Goal: Task Accomplishment & Management: Manage account settings

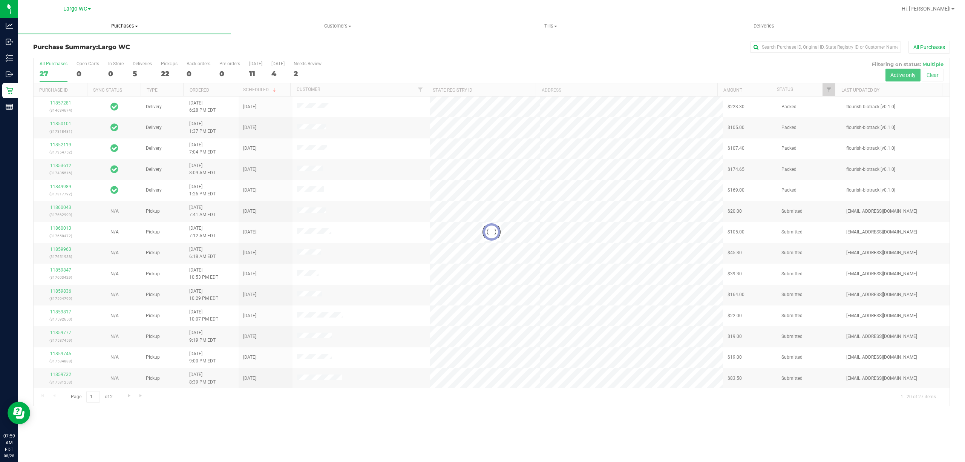
click at [109, 23] on span "Purchases" at bounding box center [124, 26] width 213 height 7
click at [64, 53] on li "Fulfillment" at bounding box center [124, 54] width 213 height 9
click at [80, 52] on li "Fulfillment" at bounding box center [124, 54] width 213 height 9
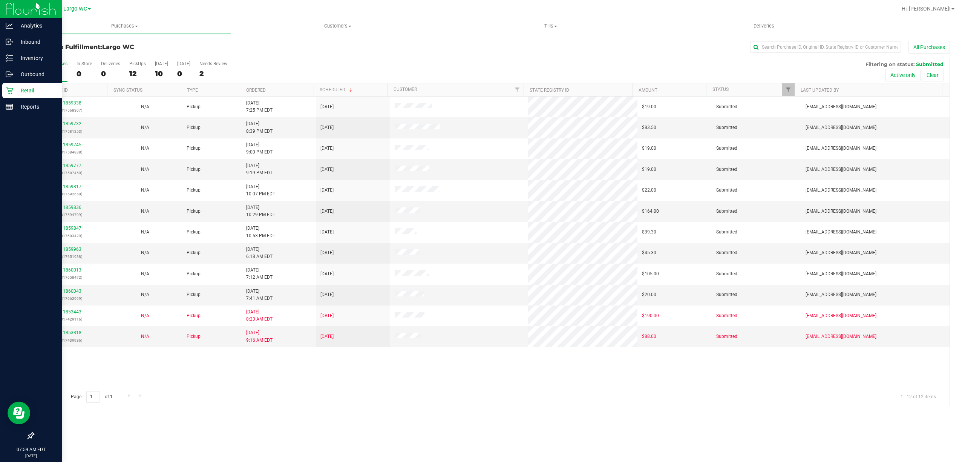
click at [11, 90] on icon at bounding box center [9, 90] width 7 height 7
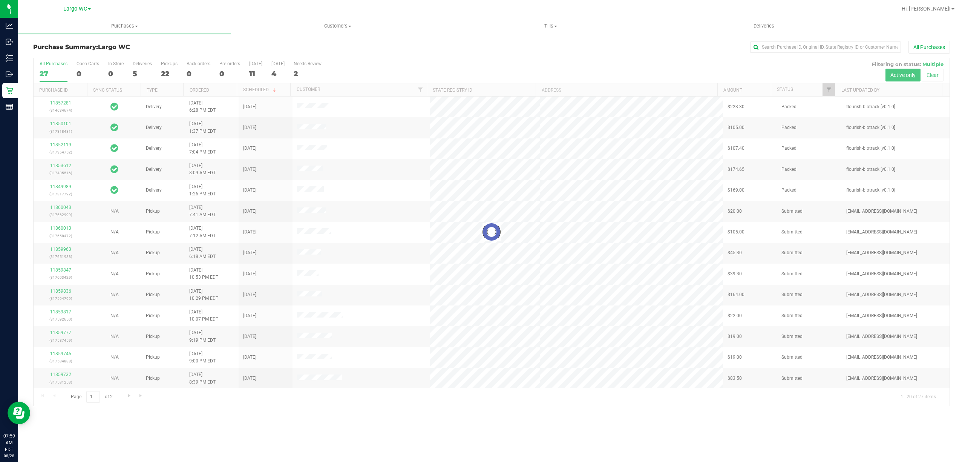
click at [144, 70] on div at bounding box center [492, 231] width 916 height 347
click at [144, 71] on div at bounding box center [492, 231] width 916 height 347
click at [144, 72] on div "5" at bounding box center [142, 73] width 19 height 9
click at [0, 0] on input "Deliveries 5" at bounding box center [0, 0] width 0 height 0
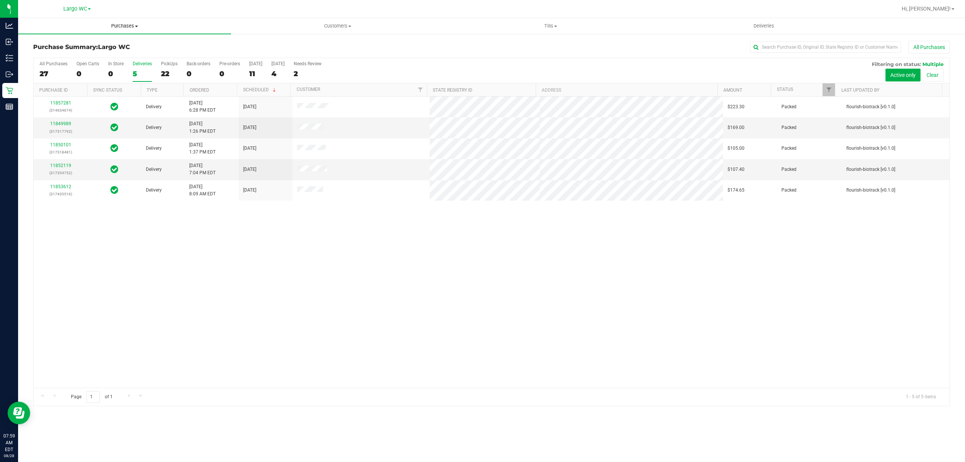
click at [126, 25] on span "Purchases" at bounding box center [124, 26] width 213 height 7
click at [71, 52] on li "Fulfillment" at bounding box center [124, 54] width 213 height 9
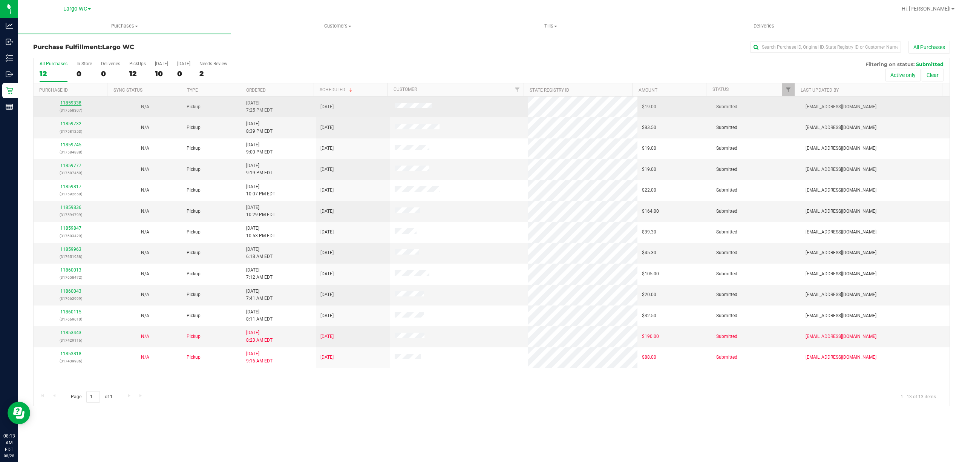
click at [71, 103] on link "11859338" at bounding box center [70, 102] width 21 height 5
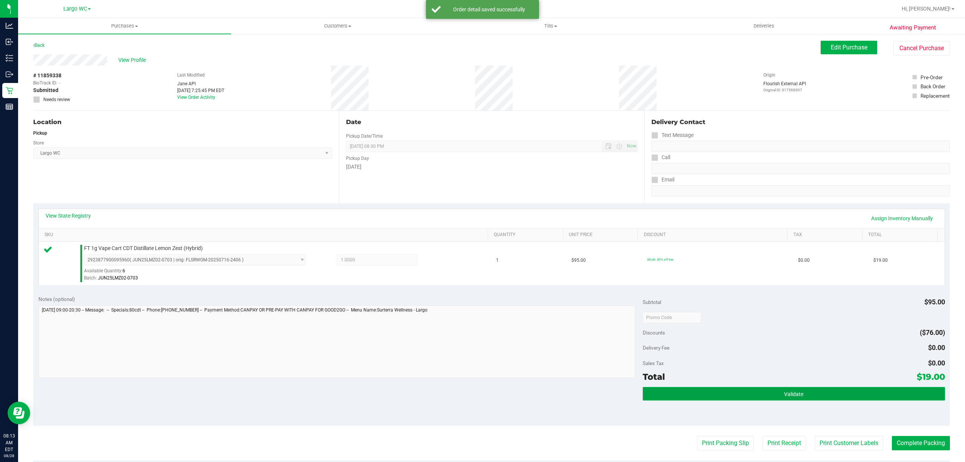
click at [781, 398] on button "Validate" at bounding box center [793, 394] width 302 height 14
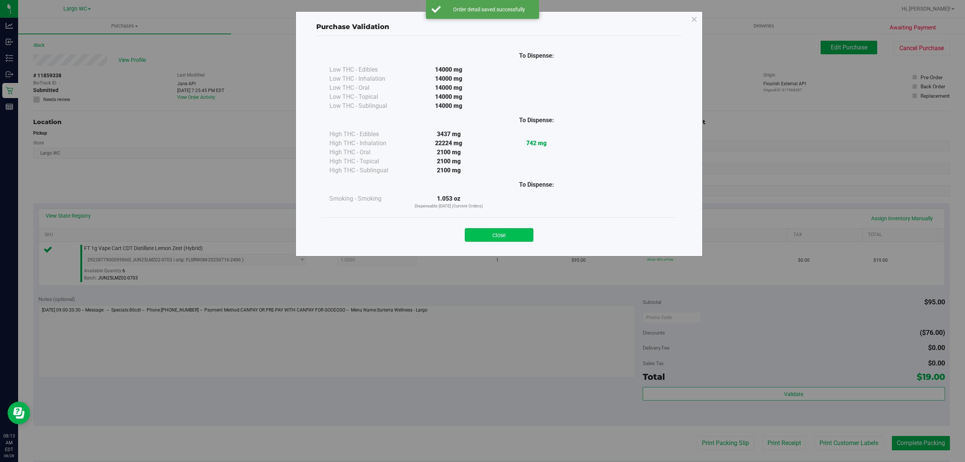
click at [509, 240] on button "Close" at bounding box center [499, 235] width 69 height 14
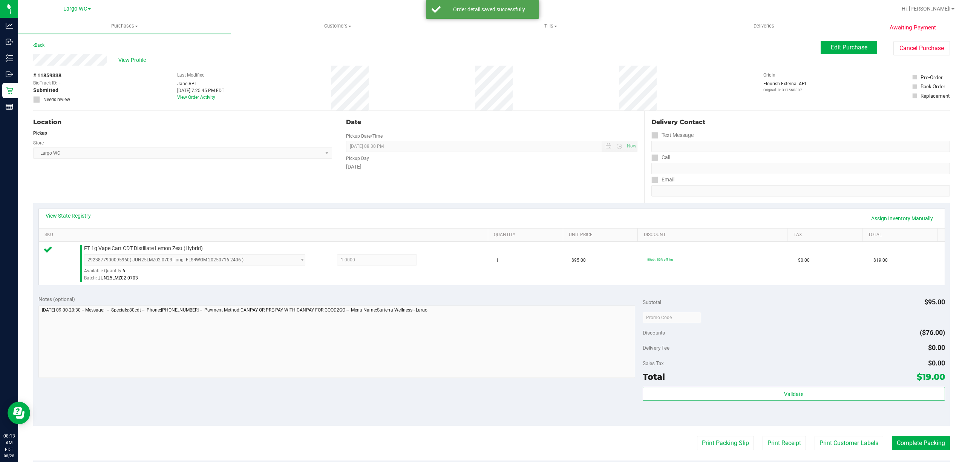
scroll to position [156, 0]
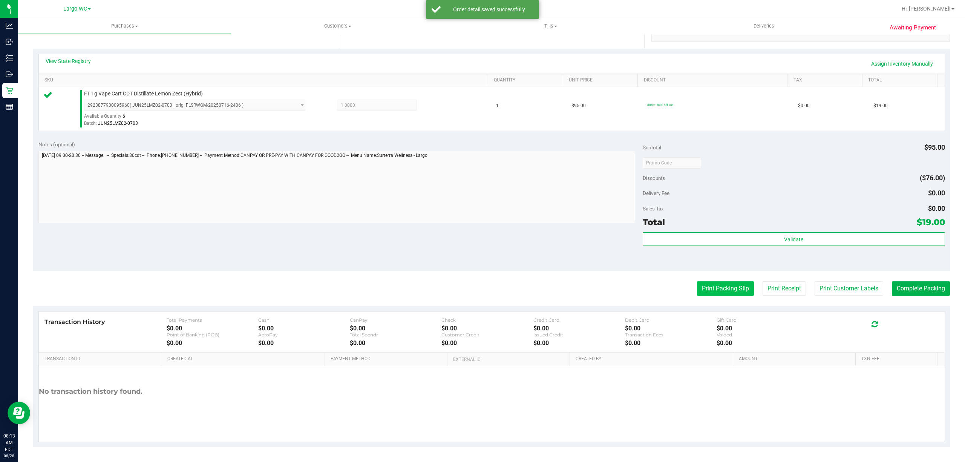
click at [714, 290] on button "Print Packing Slip" at bounding box center [725, 288] width 57 height 14
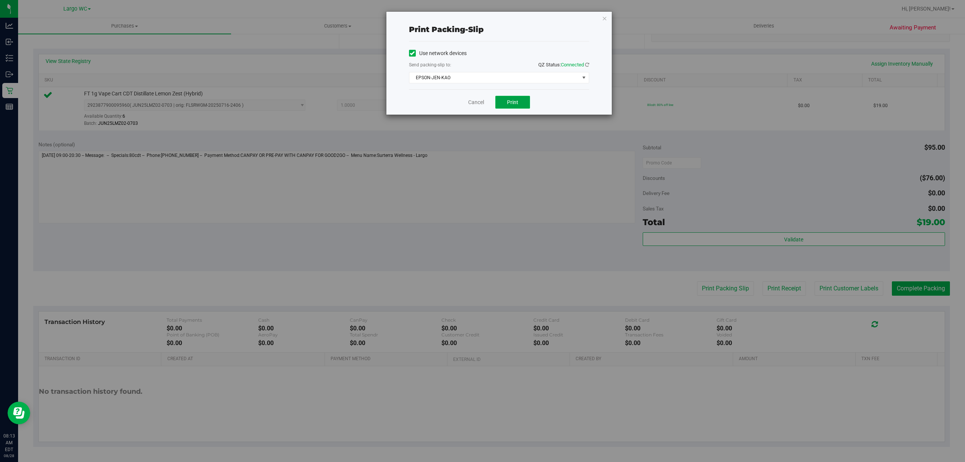
click at [520, 102] on button "Print" at bounding box center [512, 102] width 35 height 13
click at [605, 19] on icon "button" at bounding box center [604, 18] width 5 height 9
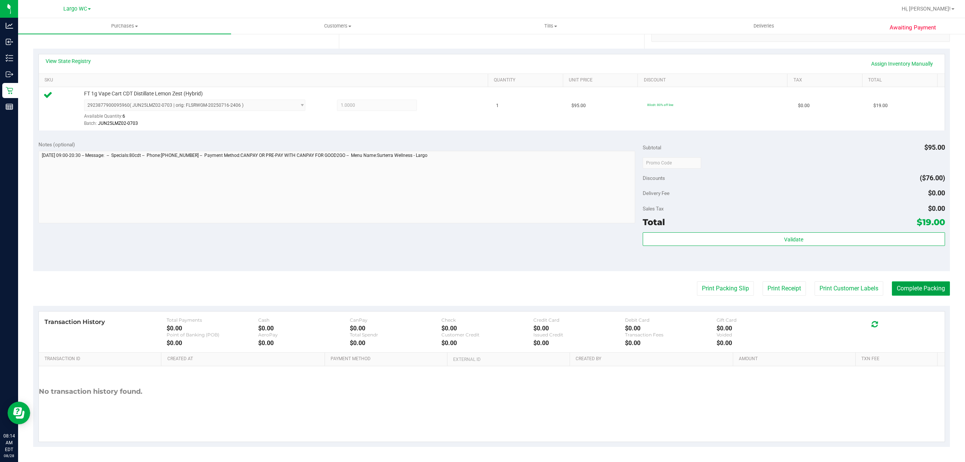
click at [922, 285] on button "Complete Packing" at bounding box center [920, 288] width 58 height 14
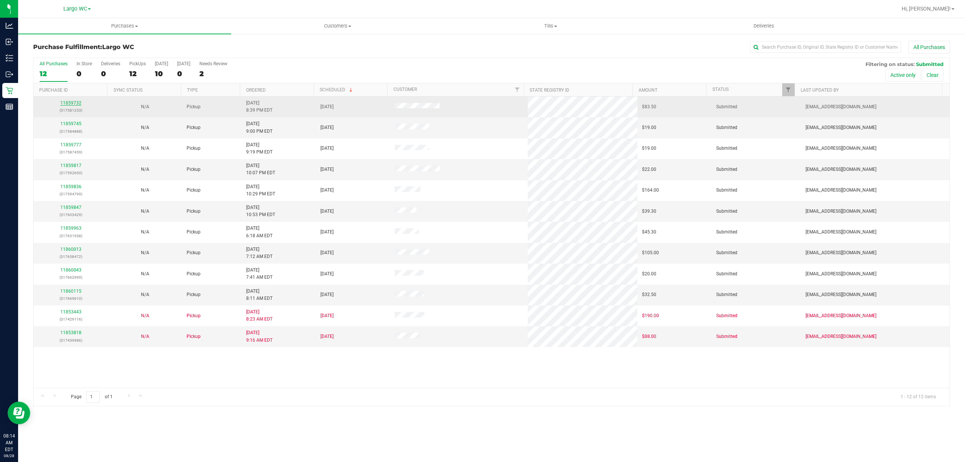
click at [71, 101] on link "11859732" at bounding box center [70, 102] width 21 height 5
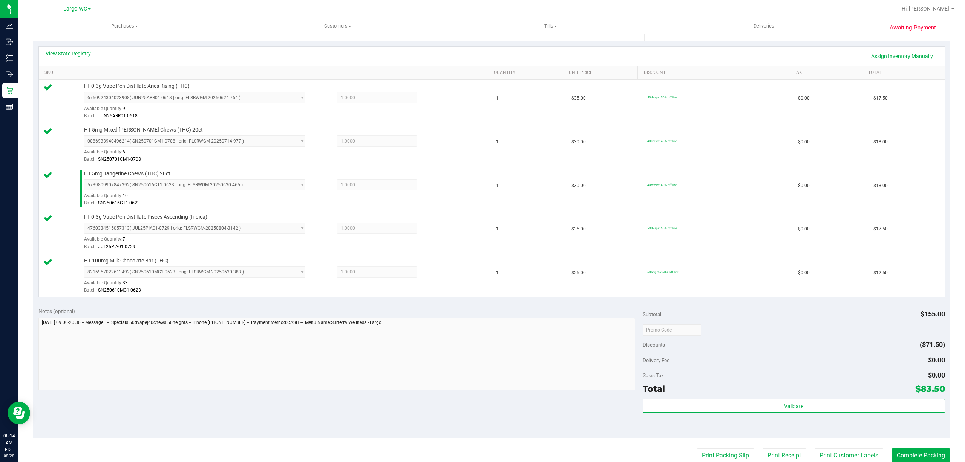
scroll to position [332, 0]
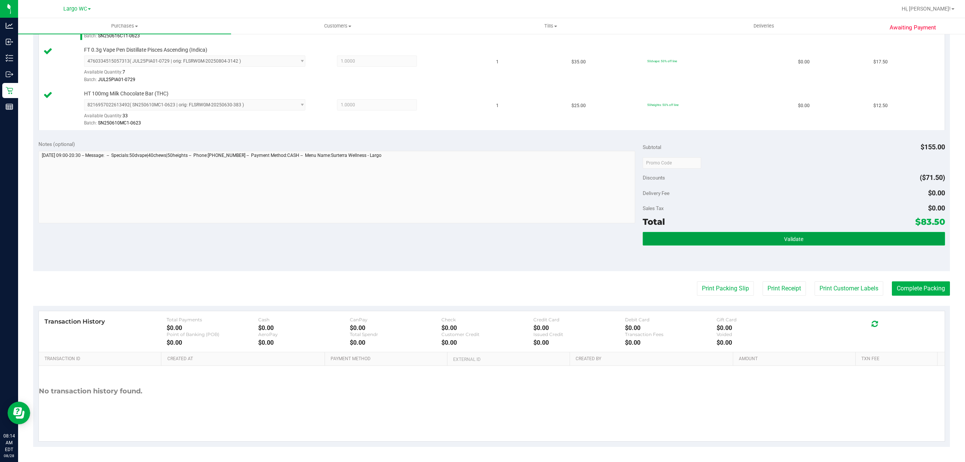
click at [770, 235] on button "Validate" at bounding box center [793, 239] width 302 height 14
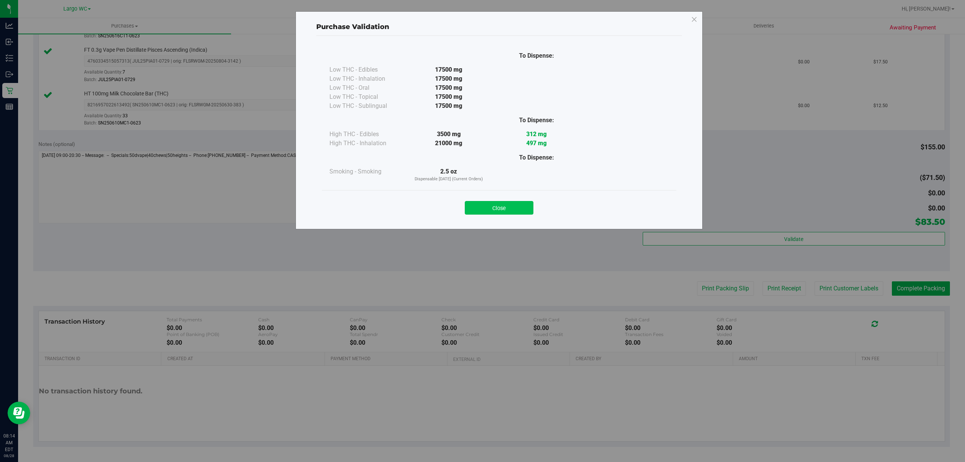
click at [508, 205] on button "Close" at bounding box center [499, 208] width 69 height 14
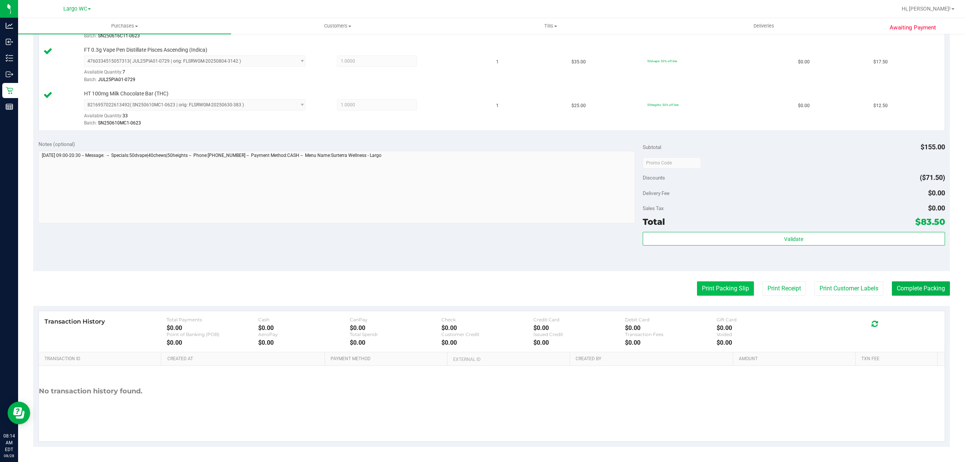
click at [723, 289] on button "Print Packing Slip" at bounding box center [725, 288] width 57 height 14
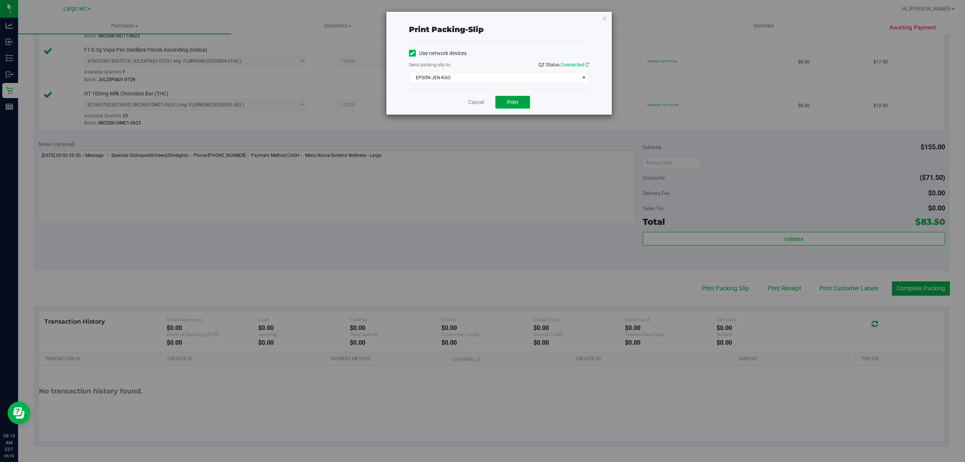
click at [511, 105] on span "Print" at bounding box center [512, 102] width 11 height 6
click at [603, 17] on icon "button" at bounding box center [604, 18] width 5 height 9
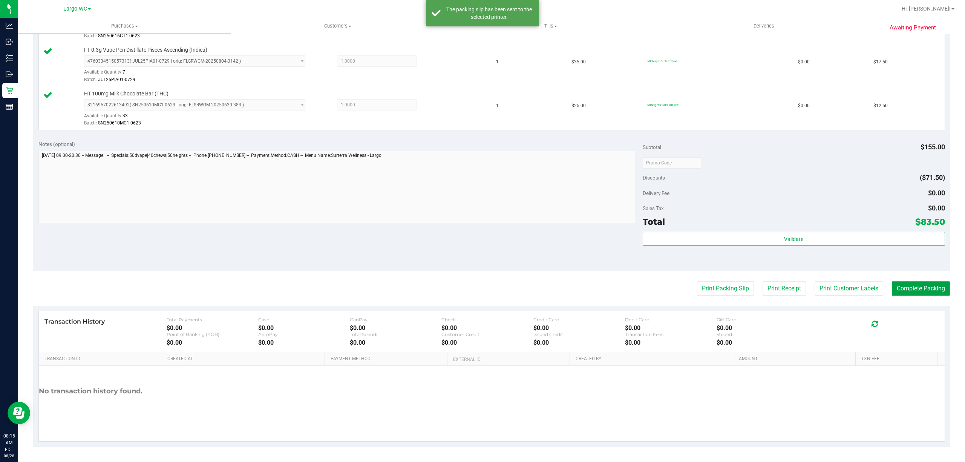
click at [904, 288] on button "Complete Packing" at bounding box center [920, 288] width 58 height 14
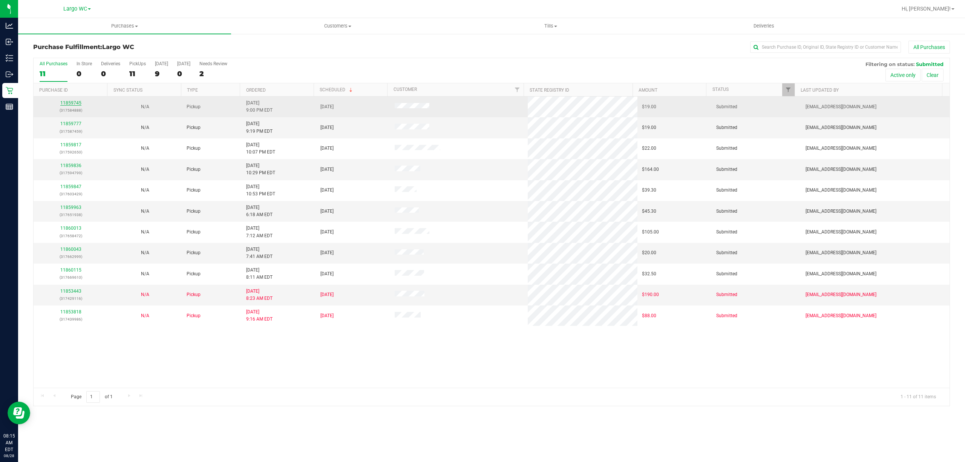
click at [74, 100] on link "11859745" at bounding box center [70, 102] width 21 height 5
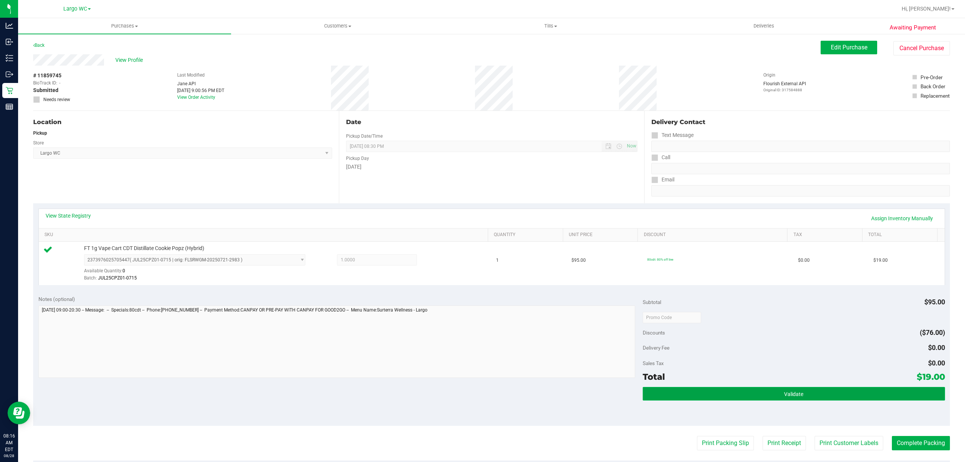
click at [784, 395] on span "Validate" at bounding box center [793, 394] width 19 height 6
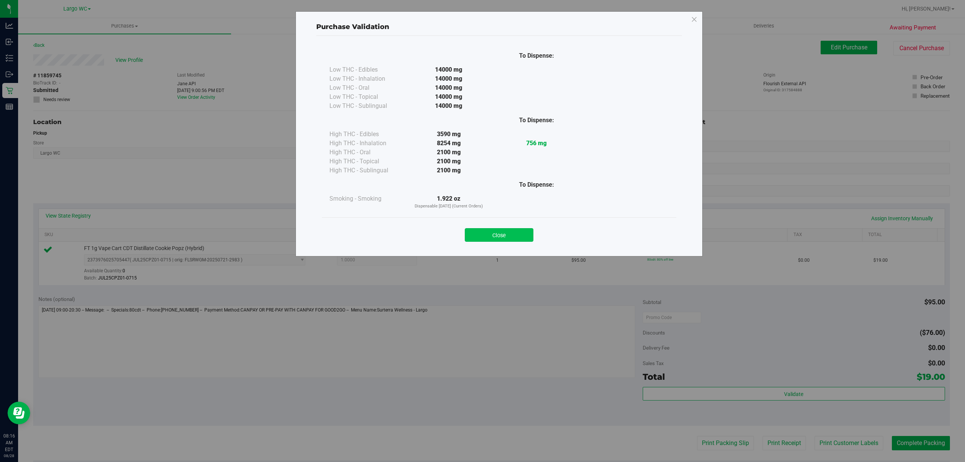
click at [507, 235] on button "Close" at bounding box center [499, 235] width 69 height 14
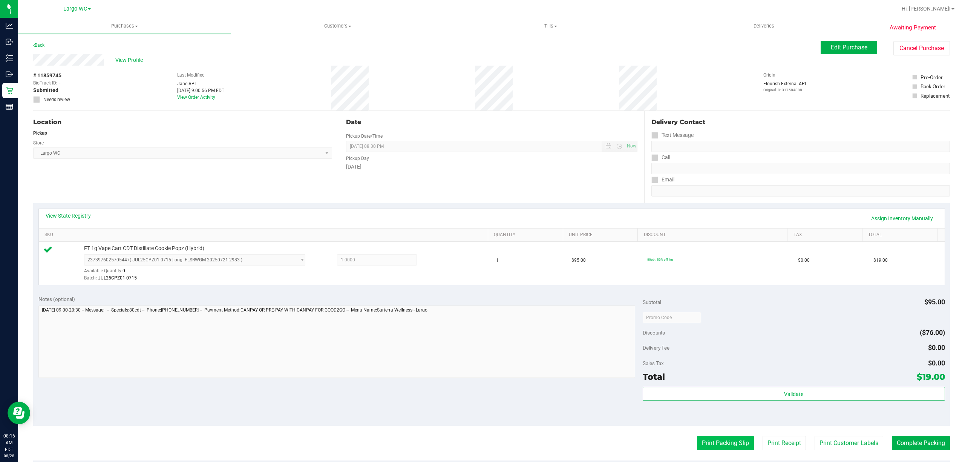
click at [726, 448] on button "Print Packing Slip" at bounding box center [725, 443] width 57 height 14
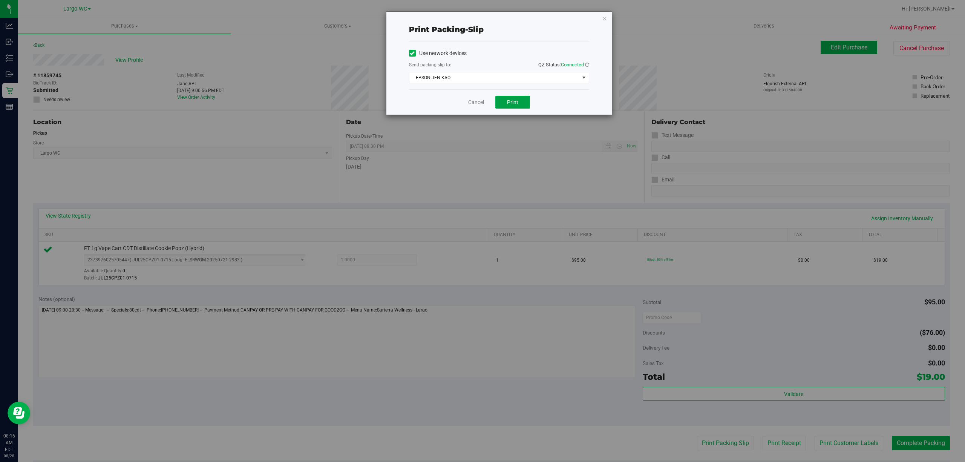
click at [518, 105] on button "Print" at bounding box center [512, 102] width 35 height 13
click at [604, 18] on icon "button" at bounding box center [604, 18] width 5 height 9
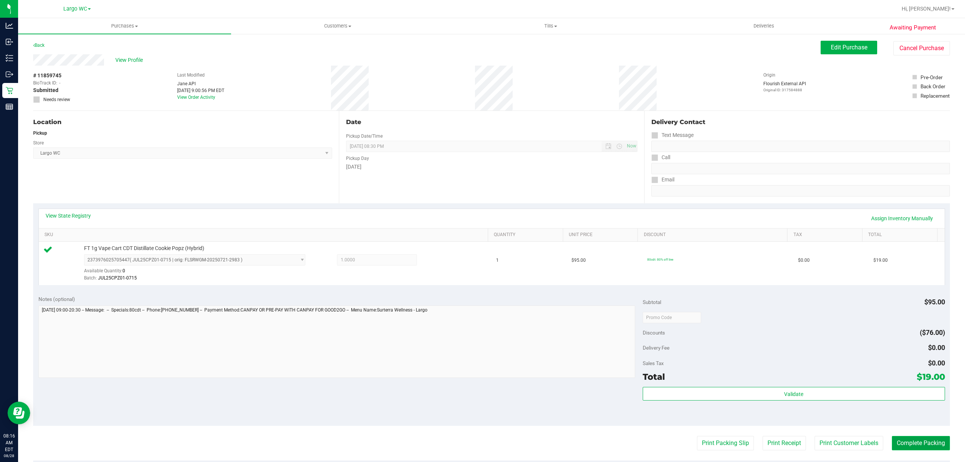
click at [906, 447] on button "Complete Packing" at bounding box center [920, 443] width 58 height 14
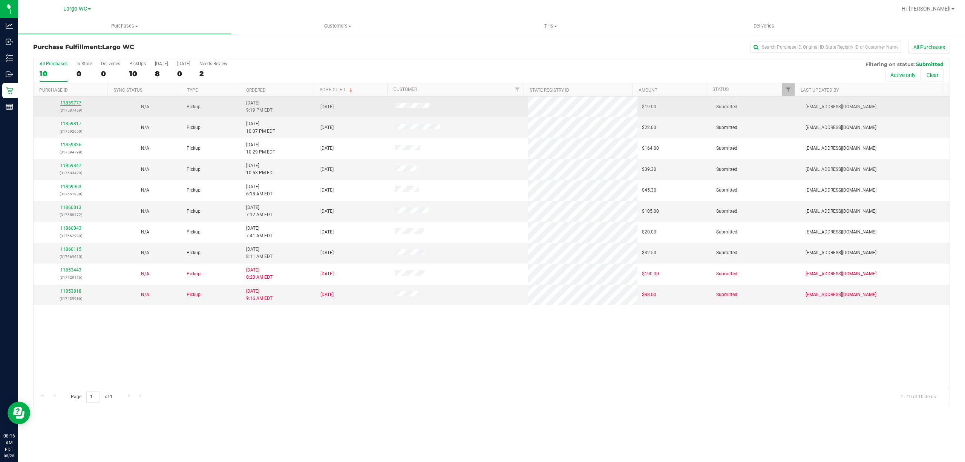
click at [71, 103] on link "11859777" at bounding box center [70, 102] width 21 height 5
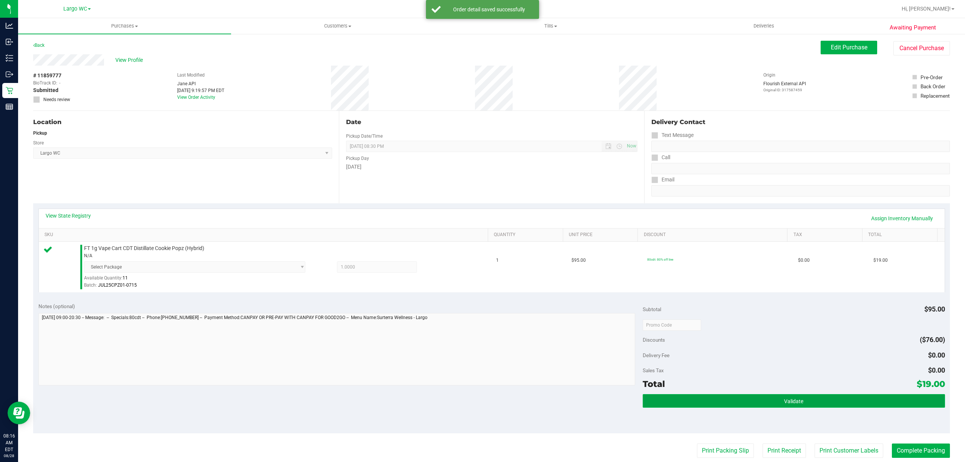
click at [773, 397] on button "Validate" at bounding box center [793, 401] width 302 height 14
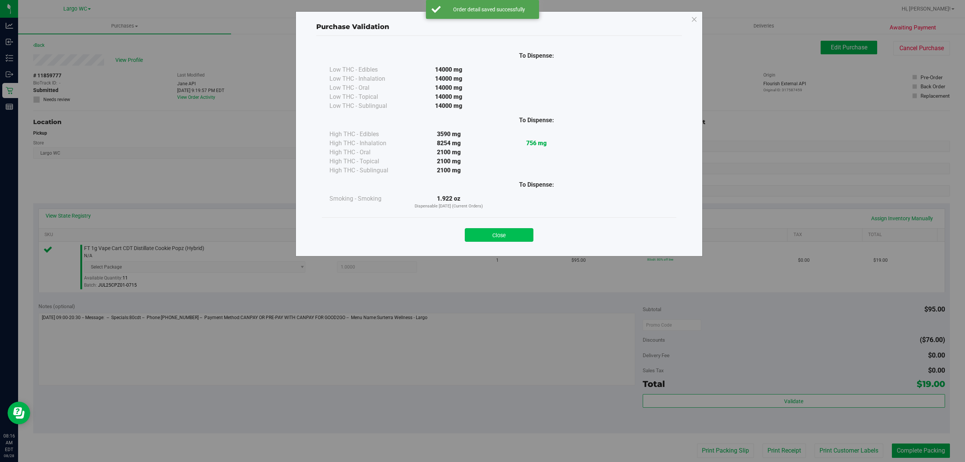
click at [494, 238] on button "Close" at bounding box center [499, 235] width 69 height 14
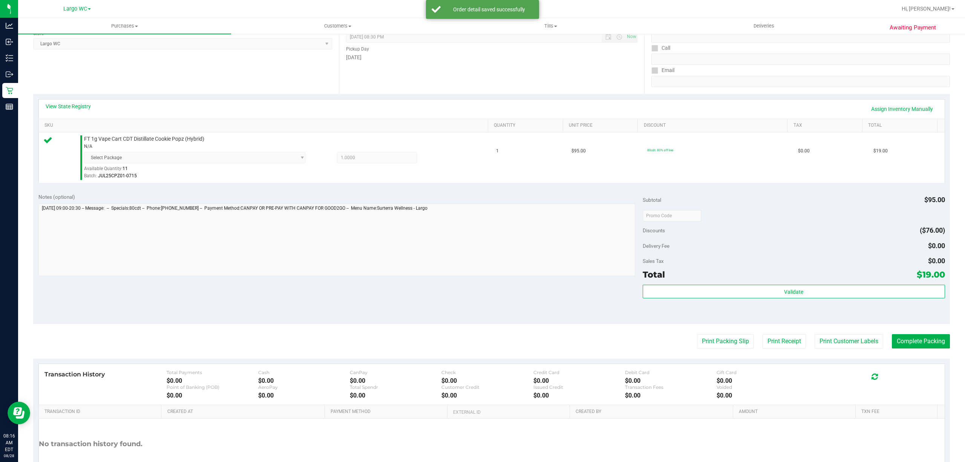
scroll to position [163, 0]
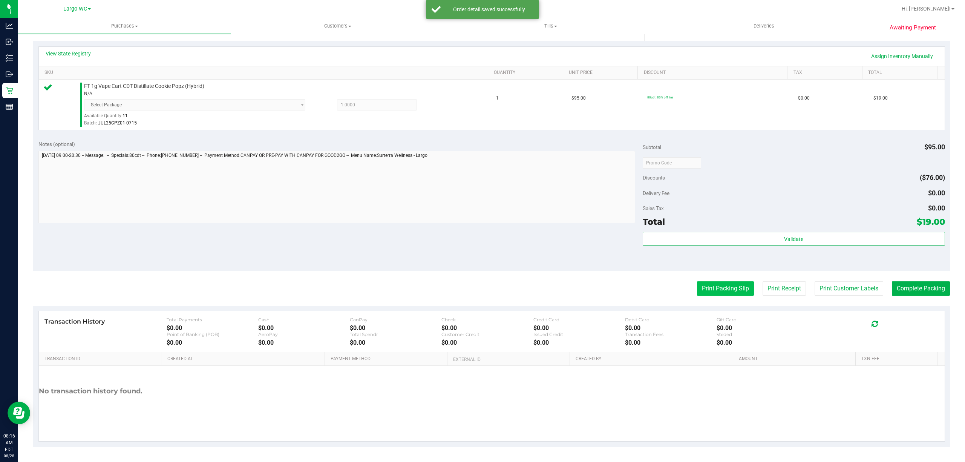
click at [722, 288] on button "Print Packing Slip" at bounding box center [725, 288] width 57 height 14
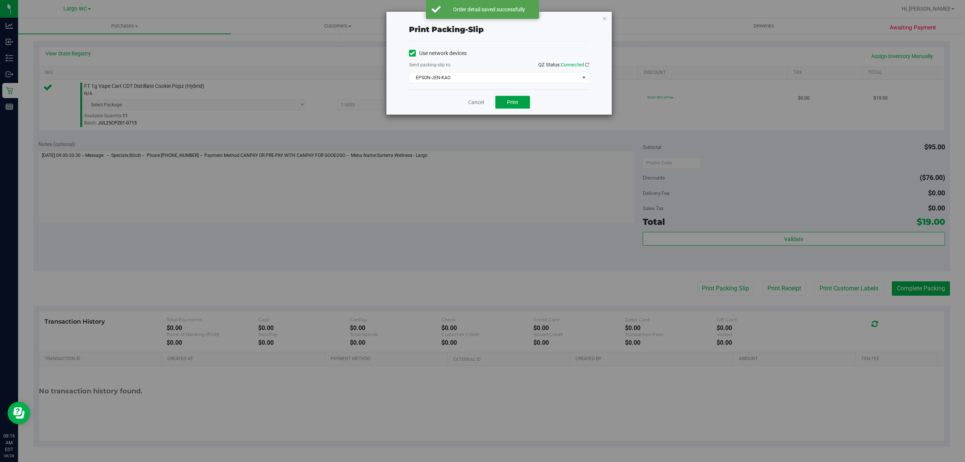
click at [525, 98] on button "Print" at bounding box center [512, 102] width 35 height 13
click at [606, 19] on icon "button" at bounding box center [604, 18] width 5 height 9
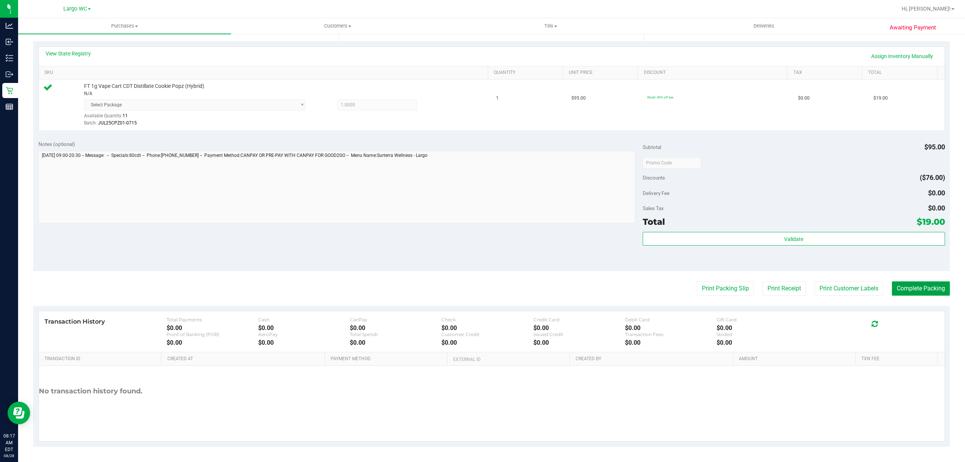
click at [927, 292] on button "Complete Packing" at bounding box center [920, 288] width 58 height 14
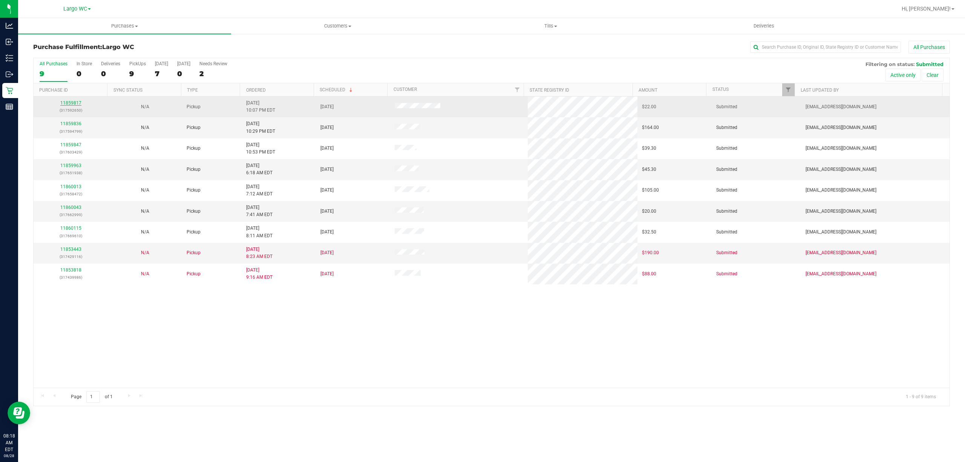
click at [71, 102] on link "11859817" at bounding box center [70, 102] width 21 height 5
click at [73, 103] on link "11859817" at bounding box center [70, 102] width 21 height 5
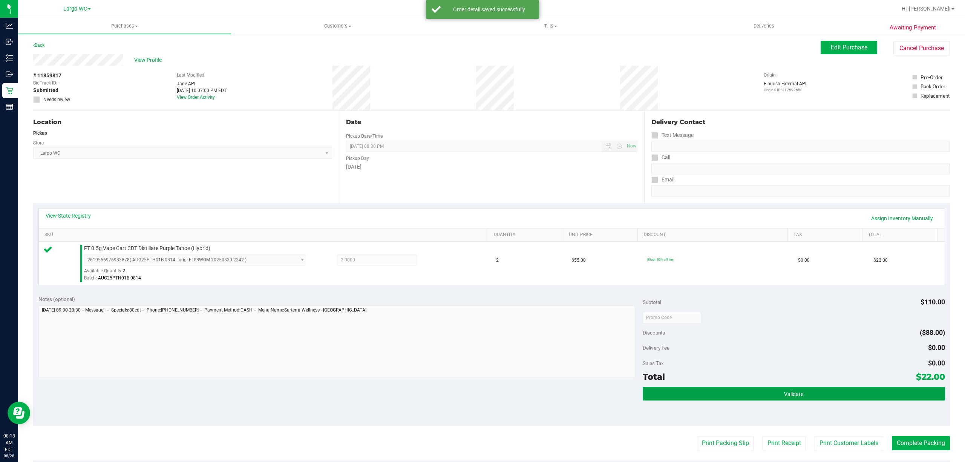
click at [818, 391] on button "Validate" at bounding box center [793, 394] width 302 height 14
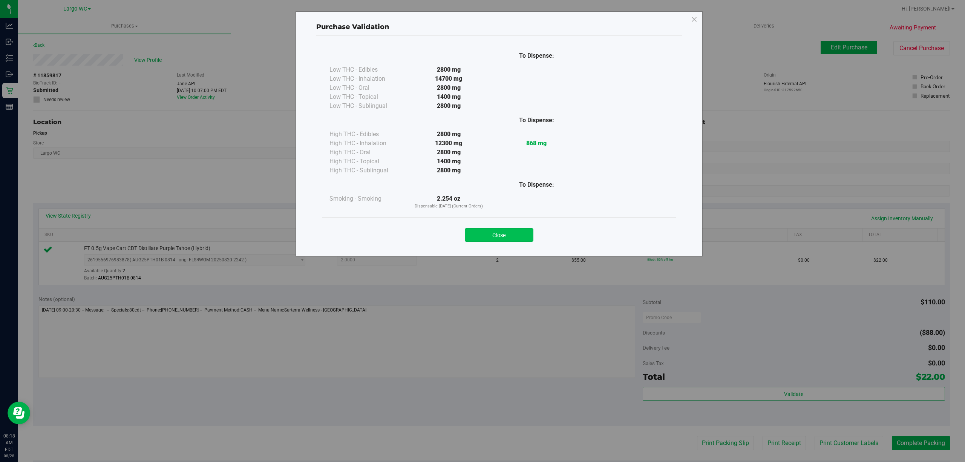
click at [507, 230] on button "Close" at bounding box center [499, 235] width 69 height 14
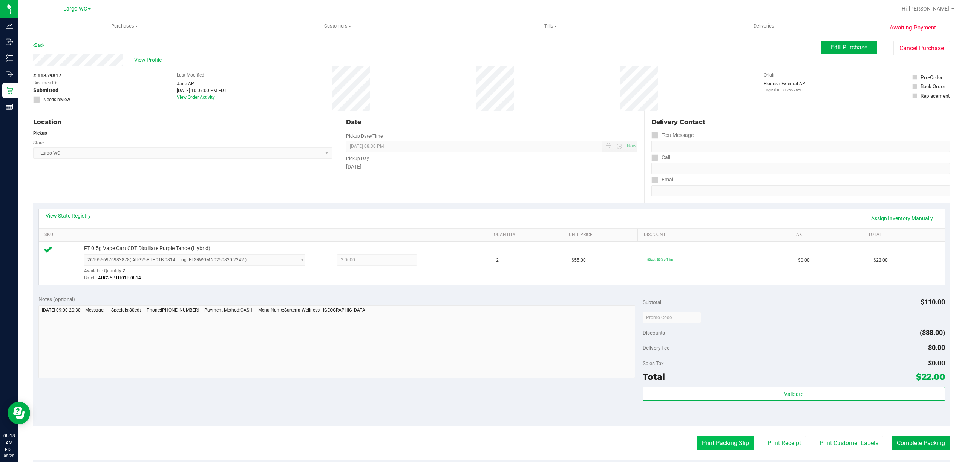
click at [718, 445] on button "Print Packing Slip" at bounding box center [725, 443] width 57 height 14
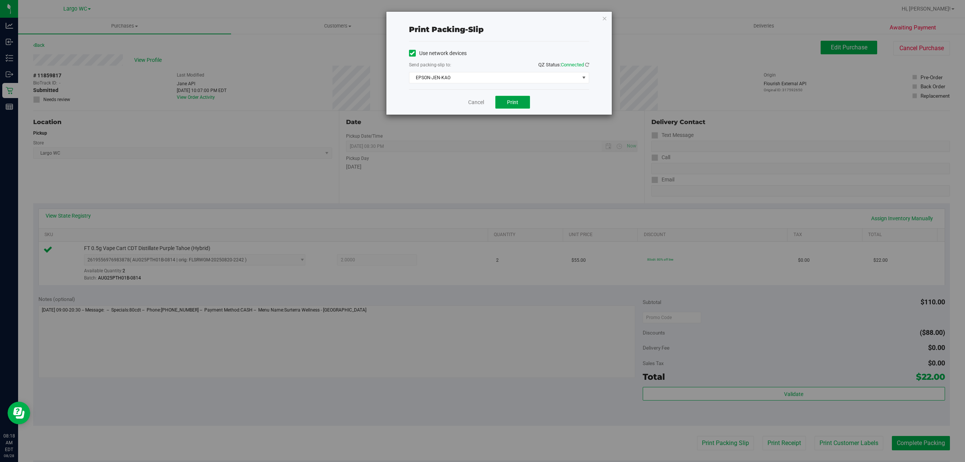
click at [514, 102] on span "Print" at bounding box center [512, 102] width 11 height 6
click at [604, 19] on icon "button" at bounding box center [604, 18] width 5 height 9
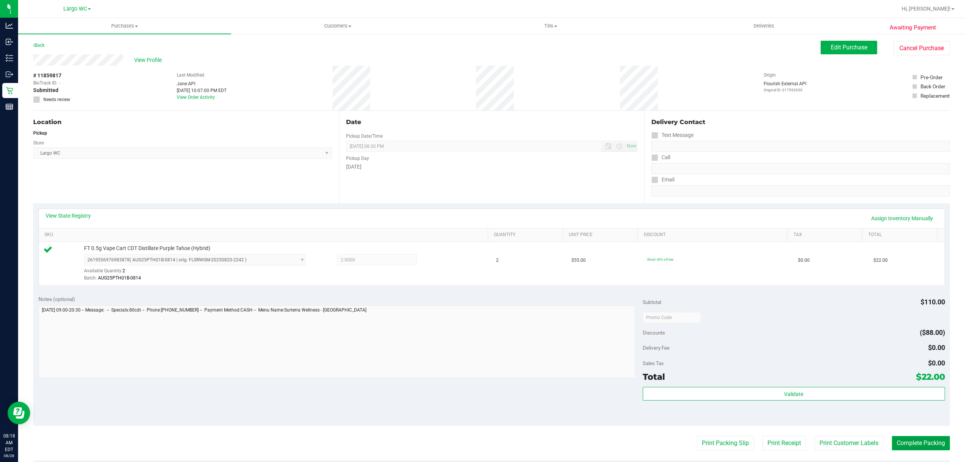
click at [917, 439] on button "Complete Packing" at bounding box center [920, 443] width 58 height 14
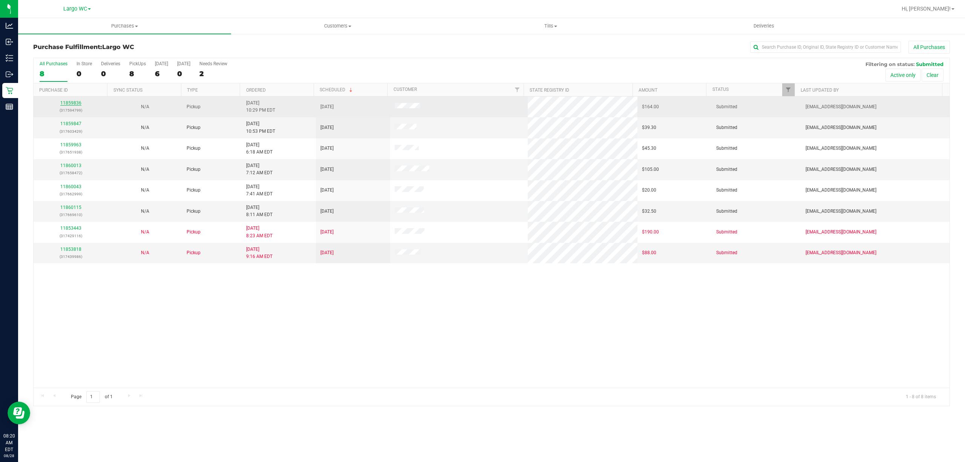
click at [66, 103] on link "11859836" at bounding box center [70, 102] width 21 height 5
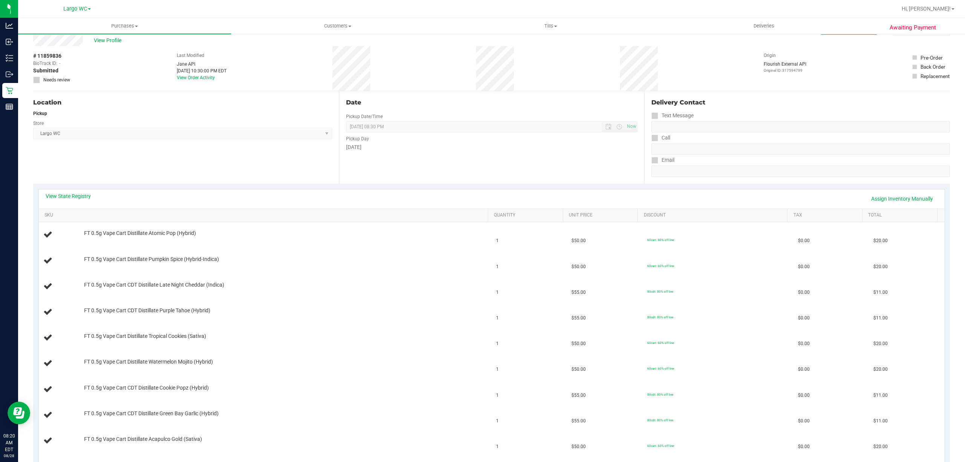
scroll to position [20, 0]
click at [73, 195] on link "View State Registry" at bounding box center [68, 195] width 45 height 8
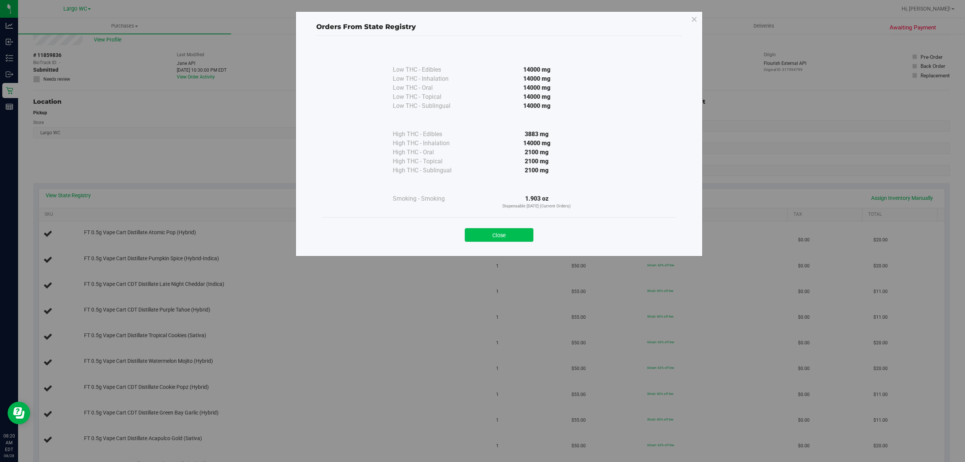
click at [507, 231] on button "Close" at bounding box center [499, 235] width 69 height 14
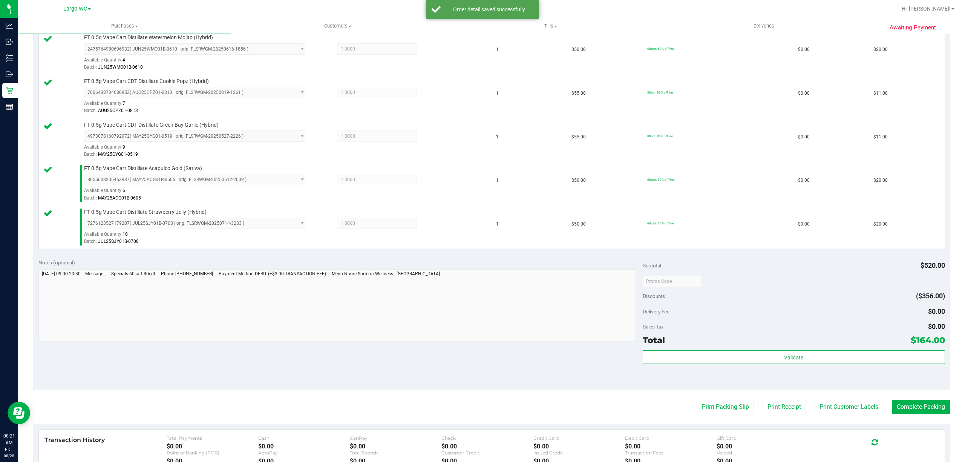
scroll to position [551, 0]
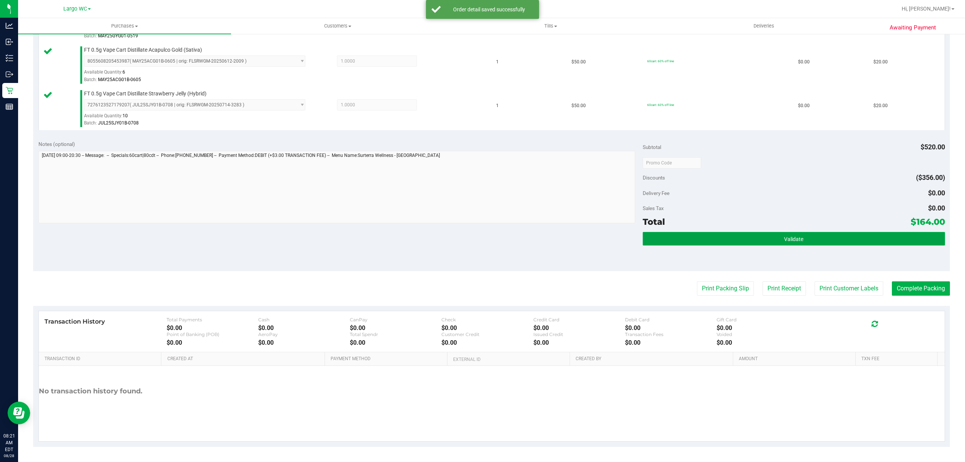
click at [793, 243] on button "Validate" at bounding box center [793, 239] width 302 height 14
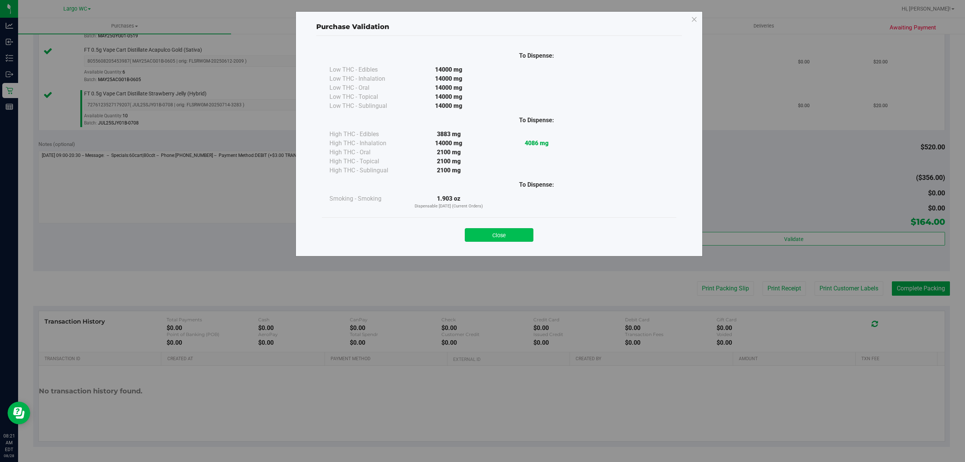
click at [515, 229] on button "Close" at bounding box center [499, 235] width 69 height 14
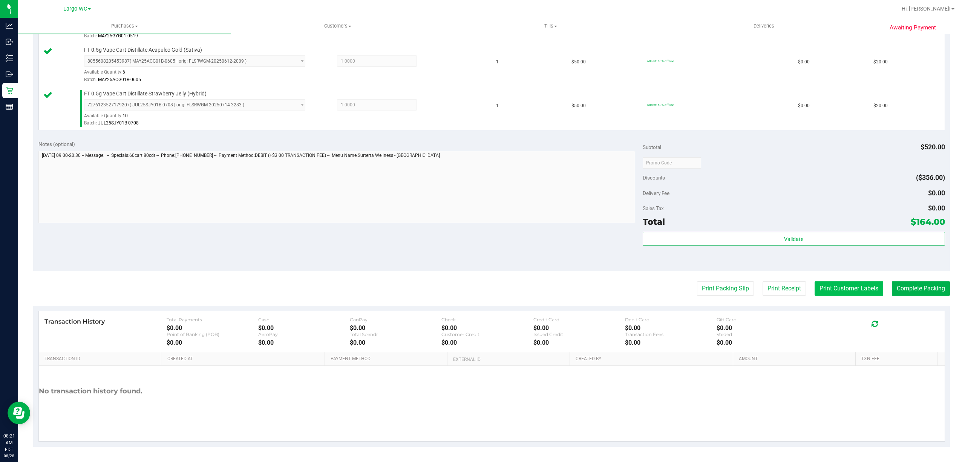
click at [855, 295] on button "Print Customer Labels" at bounding box center [848, 288] width 69 height 14
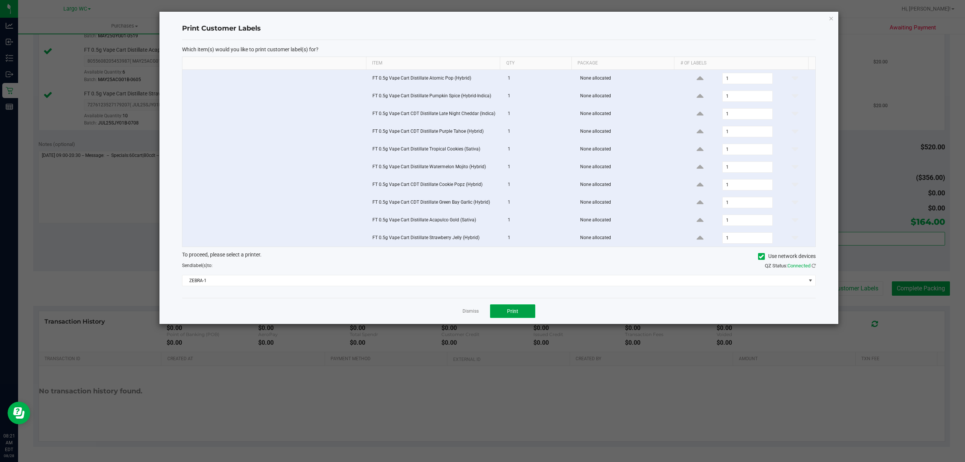
click at [519, 315] on button "Print" at bounding box center [512, 311] width 45 height 14
click at [832, 14] on icon "button" at bounding box center [830, 18] width 5 height 9
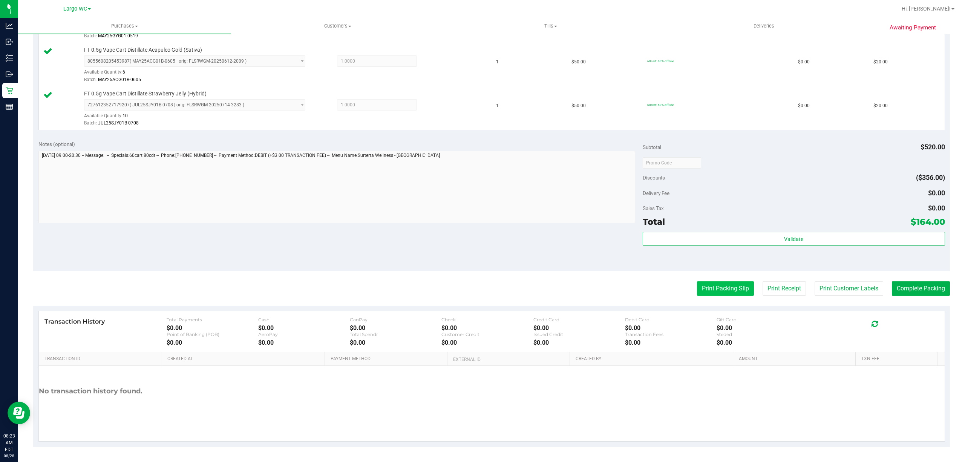
click at [710, 288] on button "Print Packing Slip" at bounding box center [725, 288] width 57 height 14
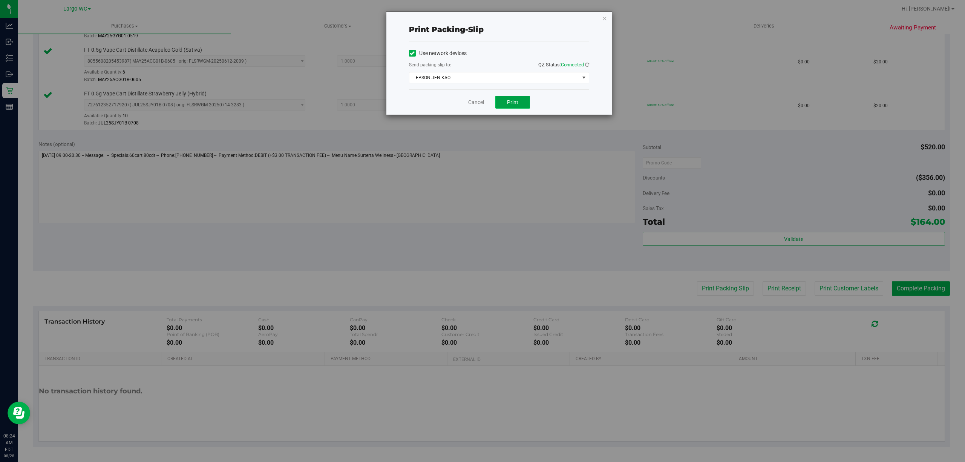
click at [512, 102] on span "Print" at bounding box center [512, 102] width 11 height 6
click at [604, 18] on icon "button" at bounding box center [604, 18] width 5 height 9
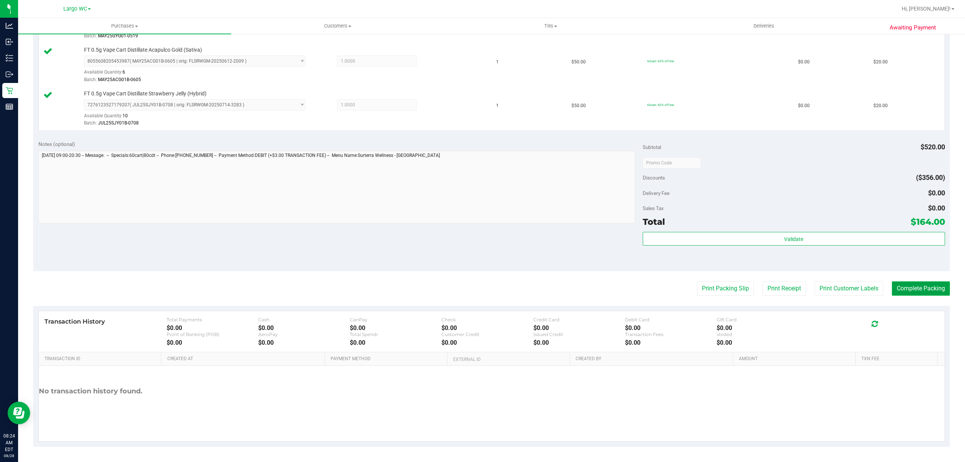
click at [919, 291] on button "Complete Packing" at bounding box center [920, 288] width 58 height 14
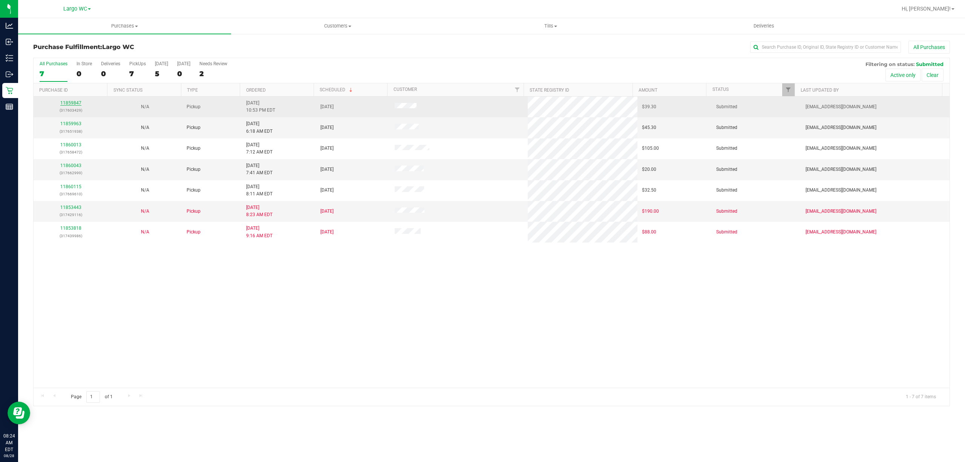
click at [68, 103] on link "11859847" at bounding box center [70, 102] width 21 height 5
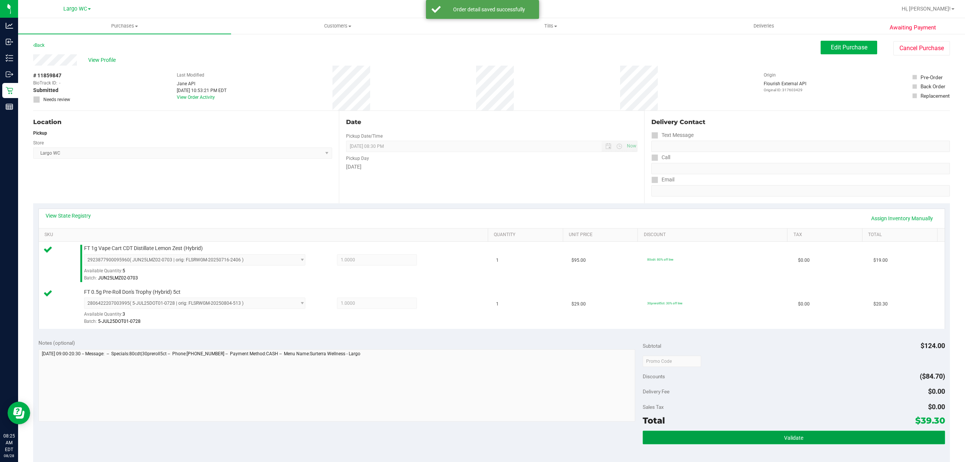
click at [788, 438] on span "Validate" at bounding box center [793, 437] width 19 height 6
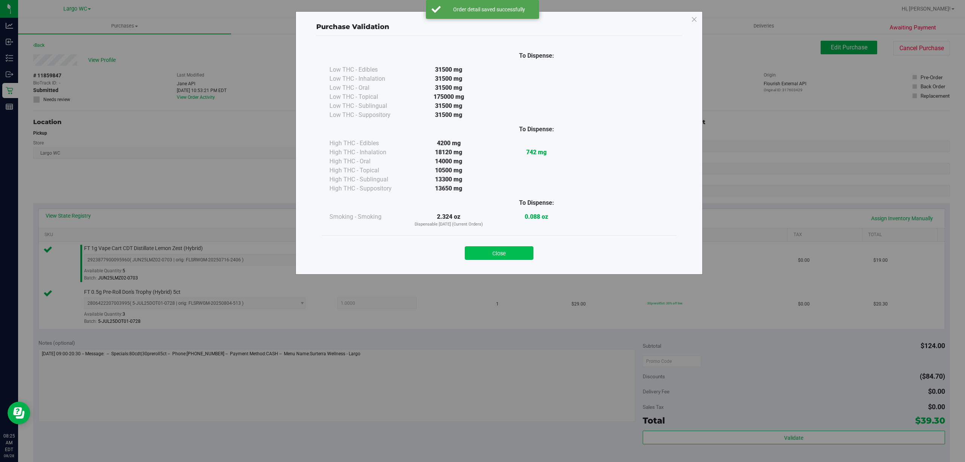
click at [517, 253] on button "Close" at bounding box center [499, 253] width 69 height 14
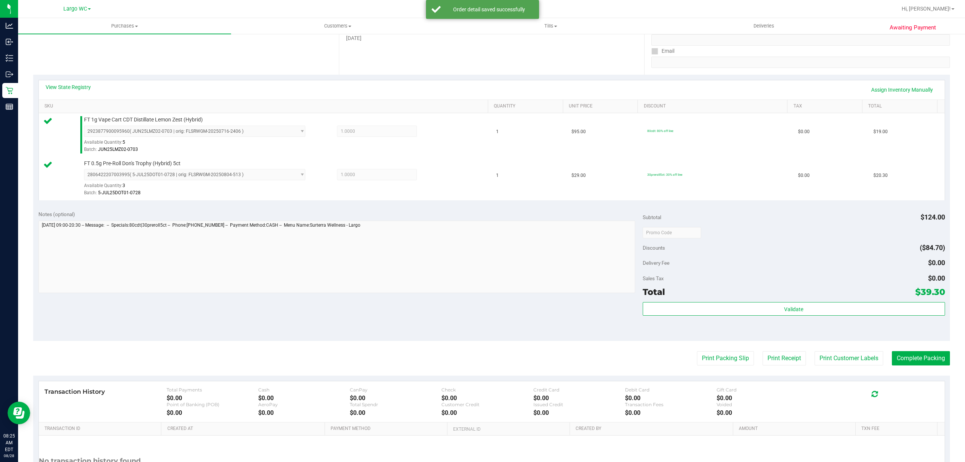
scroll to position [199, 0]
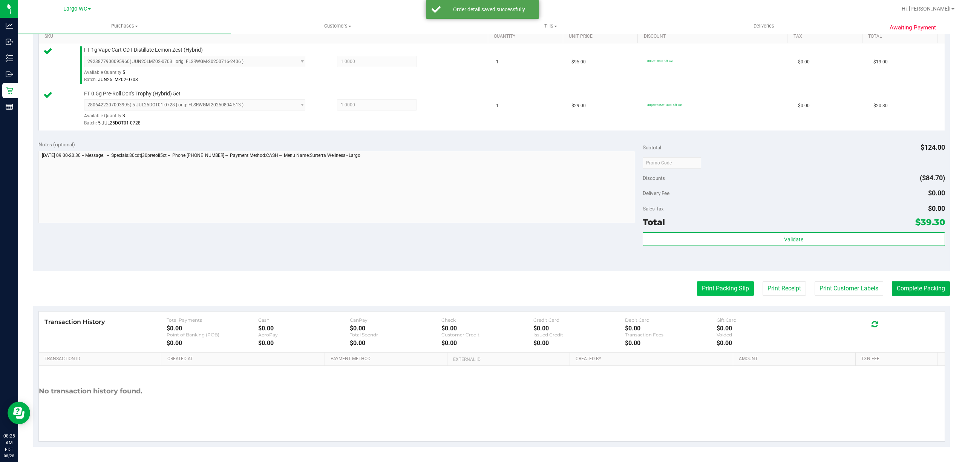
click at [711, 292] on button "Print Packing Slip" at bounding box center [725, 288] width 57 height 14
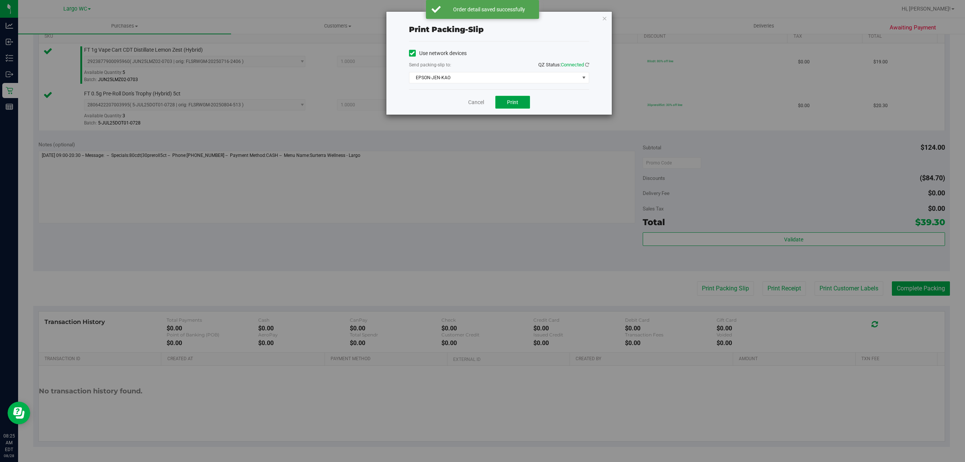
click at [508, 101] on span "Print" at bounding box center [512, 102] width 11 height 6
click at [604, 17] on icon "button" at bounding box center [604, 18] width 5 height 9
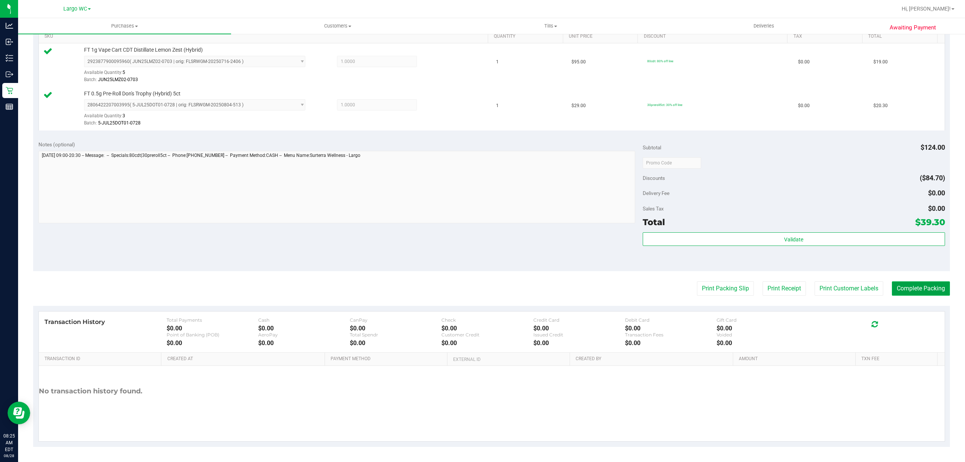
click at [899, 289] on button "Complete Packing" at bounding box center [920, 288] width 58 height 14
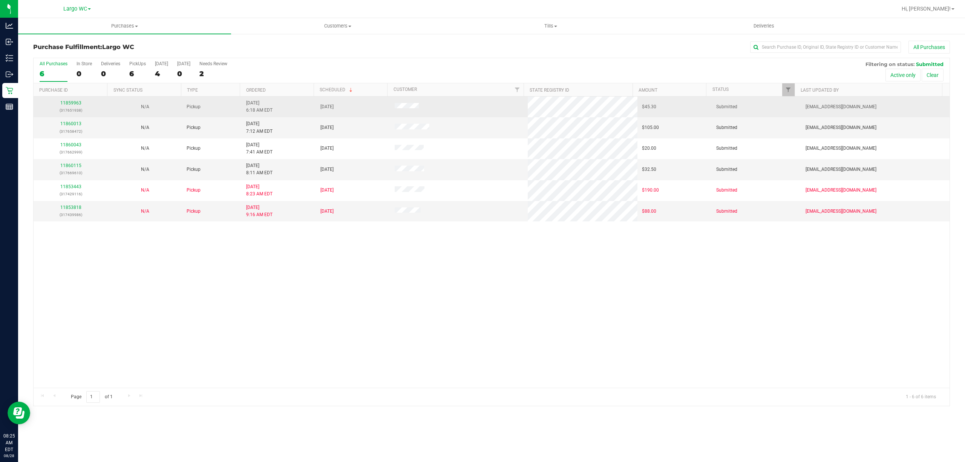
click at [73, 106] on div "11859963 (317651938)" at bounding box center [70, 106] width 65 height 14
click at [80, 101] on link "11859963" at bounding box center [70, 102] width 21 height 5
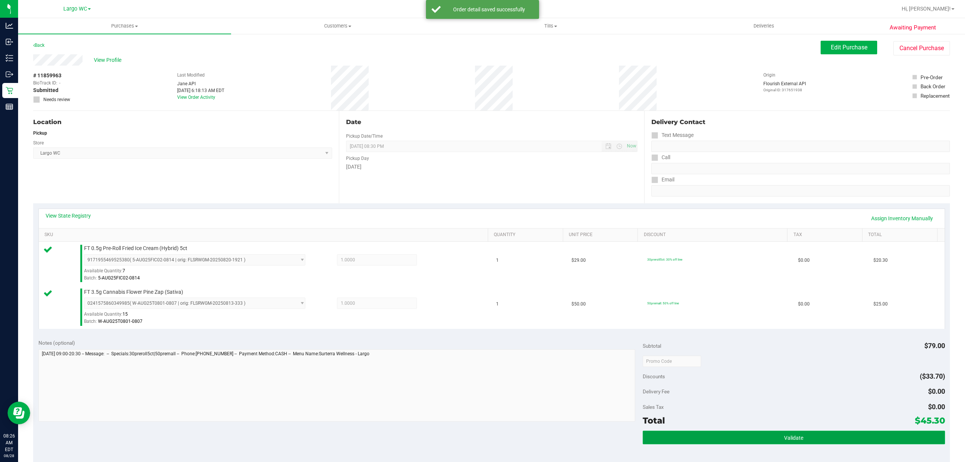
click at [754, 443] on button "Validate" at bounding box center [793, 437] width 302 height 14
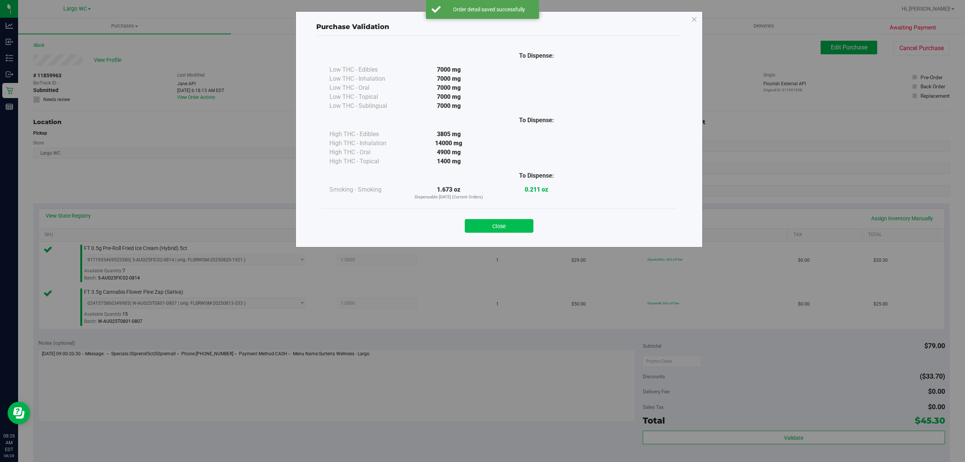
click at [510, 222] on button "Close" at bounding box center [499, 226] width 69 height 14
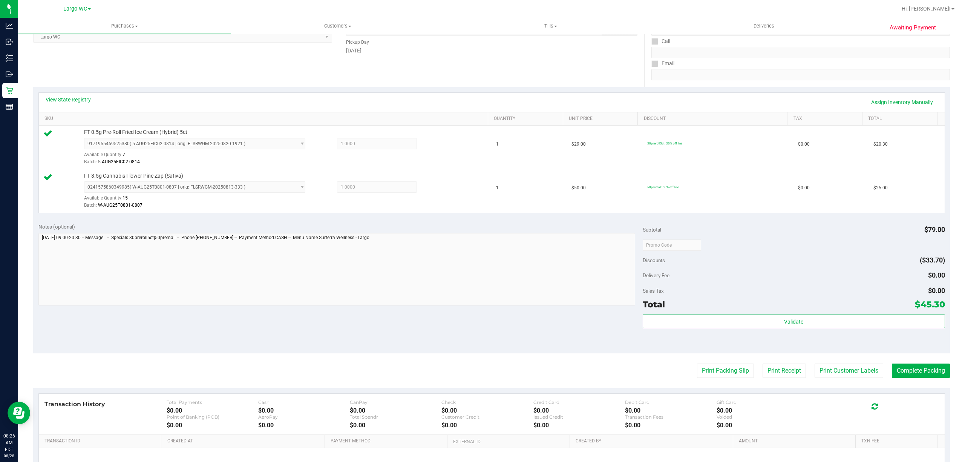
scroll to position [199, 0]
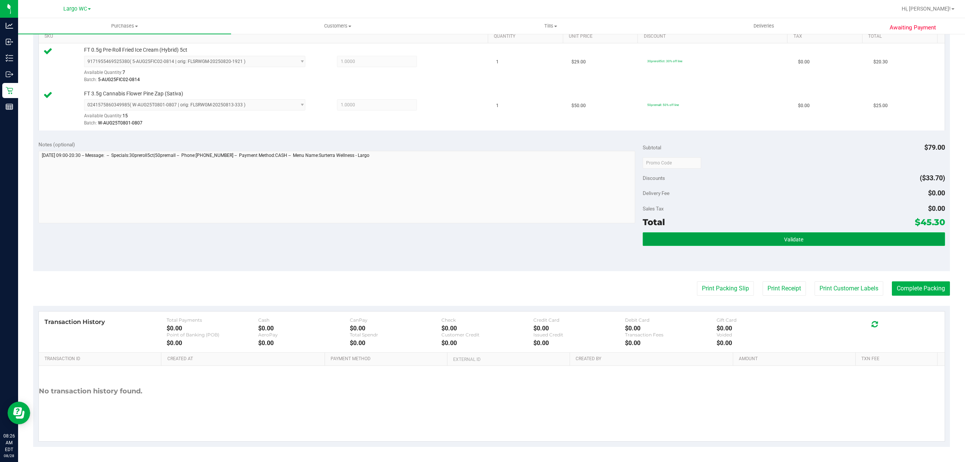
click at [810, 232] on button "Validate" at bounding box center [793, 239] width 302 height 14
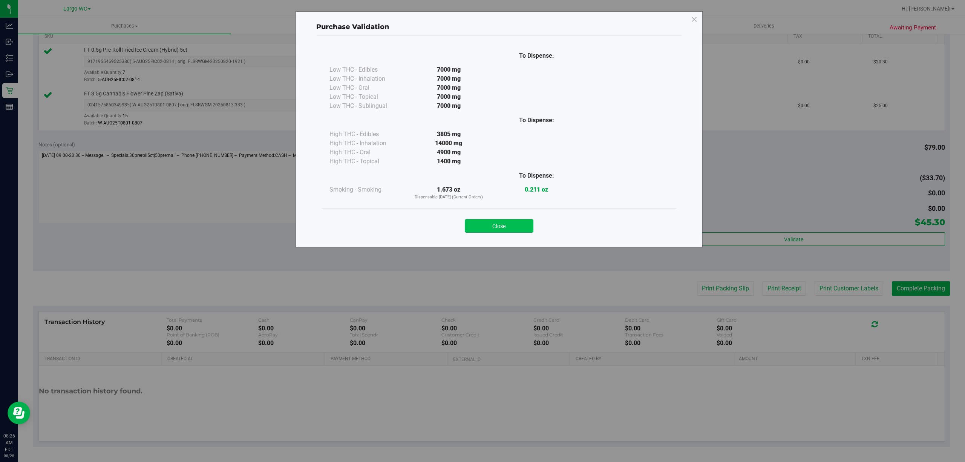
click at [507, 224] on button "Close" at bounding box center [499, 226] width 69 height 14
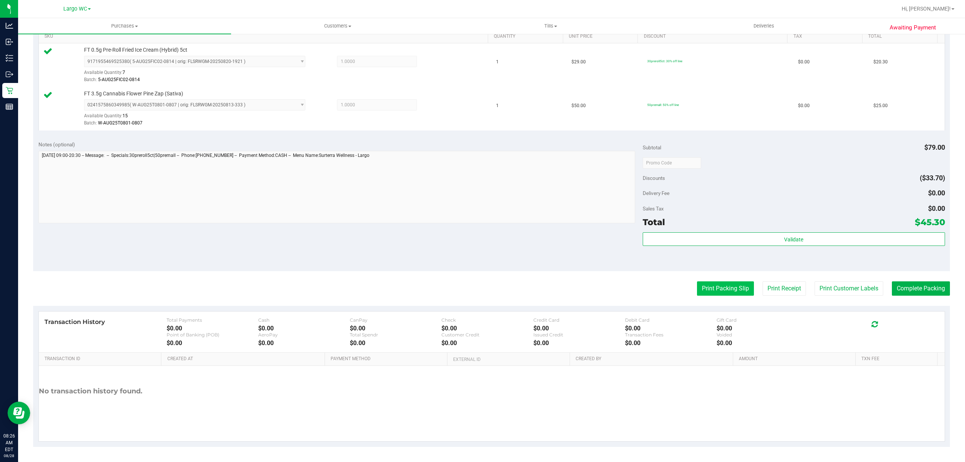
click at [729, 289] on button "Print Packing Slip" at bounding box center [725, 288] width 57 height 14
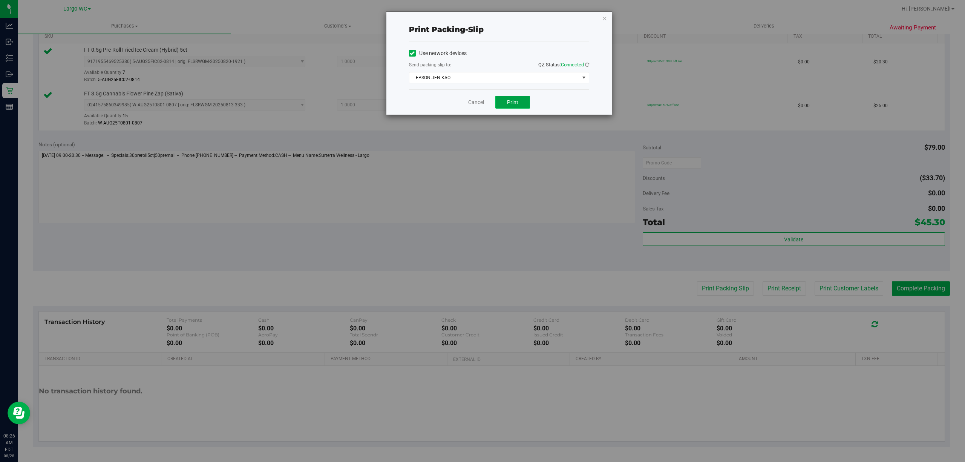
click at [516, 109] on button "Print" at bounding box center [512, 102] width 35 height 13
click at [593, 18] on div "Print packing-slip Use network devices Send packing-slip to: QZ Status: Connect…" at bounding box center [498, 63] width 225 height 103
click at [604, 18] on icon "button" at bounding box center [604, 18] width 5 height 9
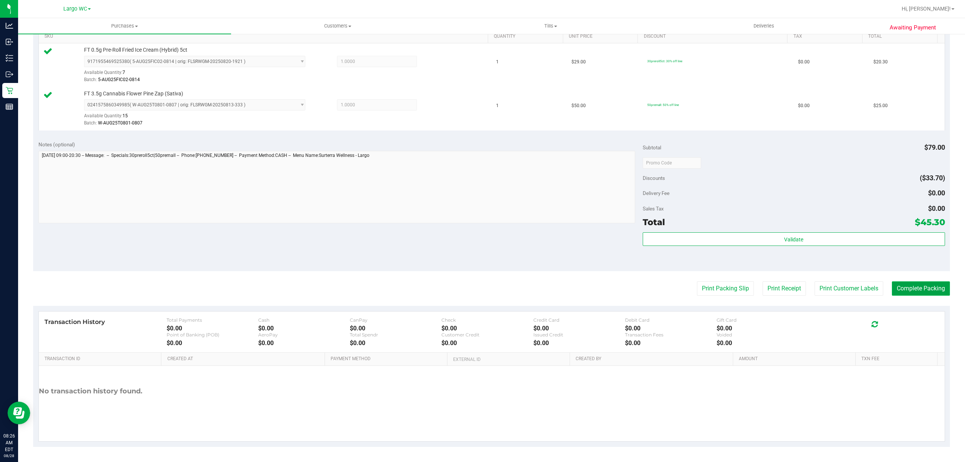
click at [917, 289] on button "Complete Packing" at bounding box center [920, 288] width 58 height 14
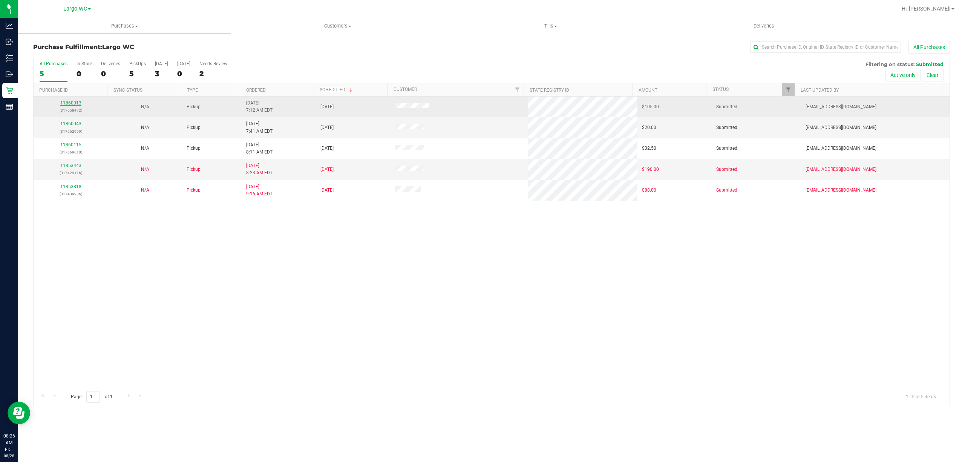
click at [71, 105] on link "11860013" at bounding box center [70, 102] width 21 height 5
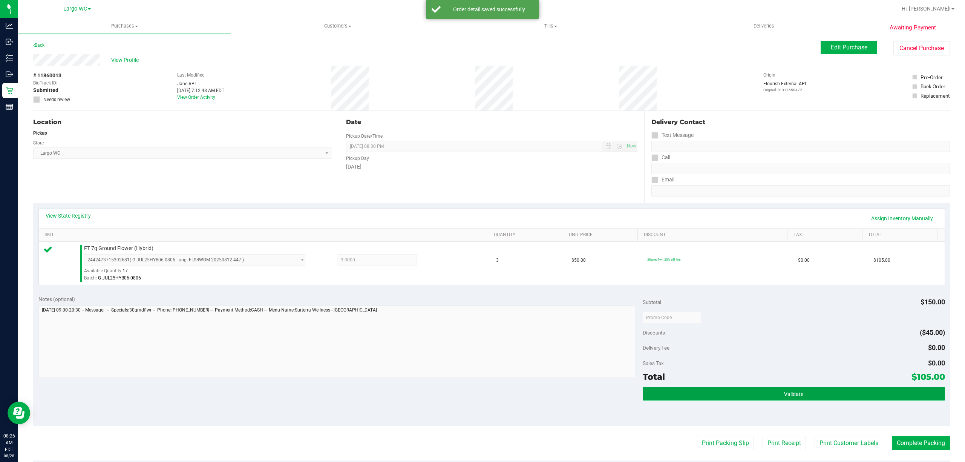
click at [816, 396] on button "Validate" at bounding box center [793, 394] width 302 height 14
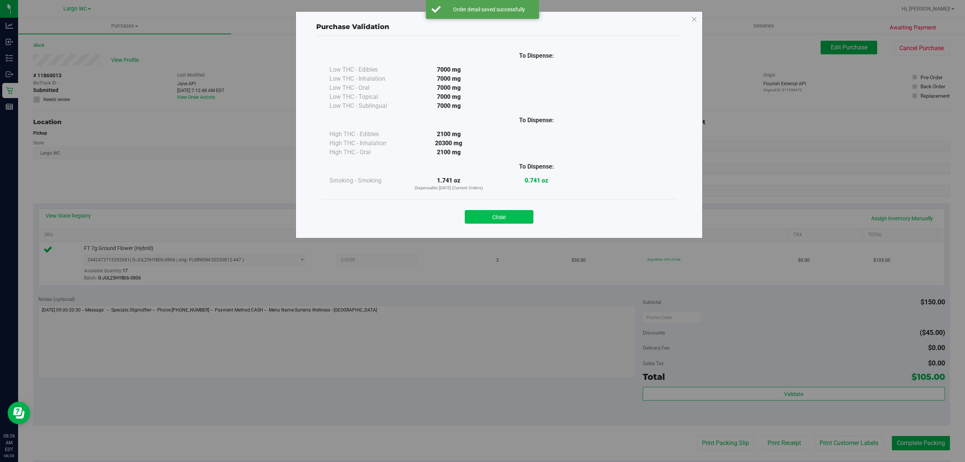
click at [501, 214] on button "Close" at bounding box center [499, 217] width 69 height 14
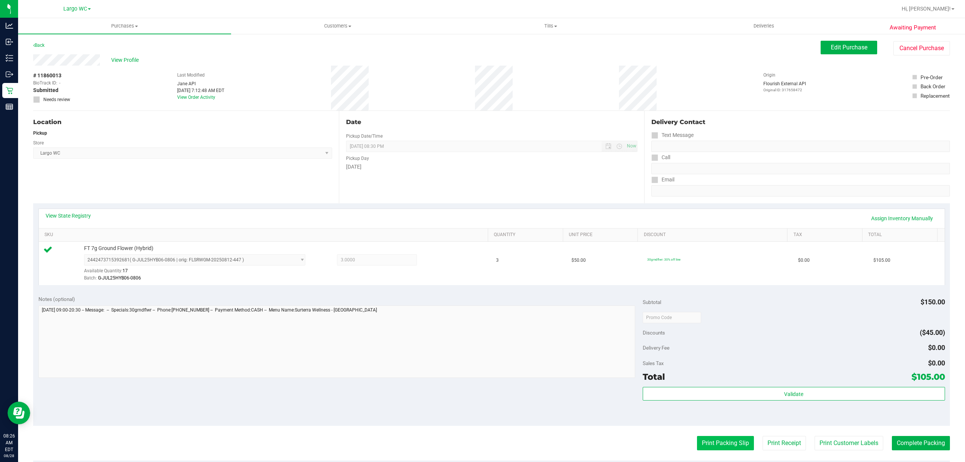
click at [713, 448] on button "Print Packing Slip" at bounding box center [725, 443] width 57 height 14
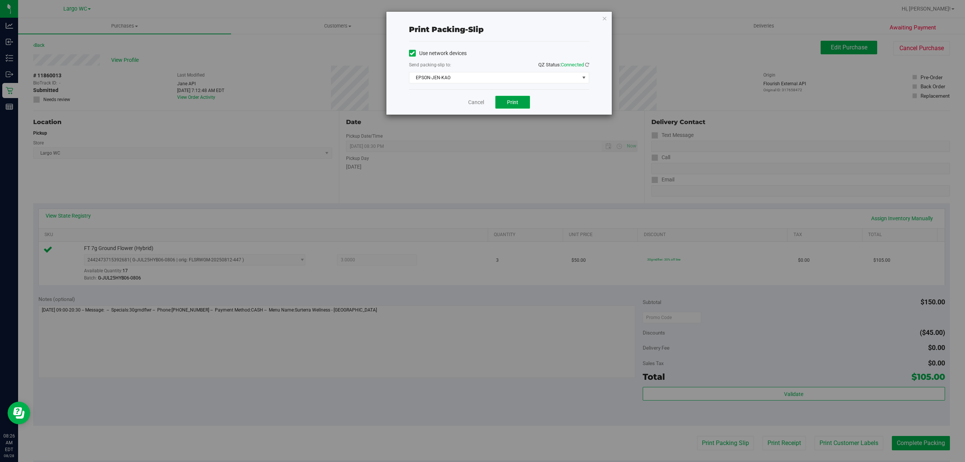
click at [512, 103] on span "Print" at bounding box center [512, 102] width 11 height 6
click at [604, 17] on icon "button" at bounding box center [604, 18] width 5 height 9
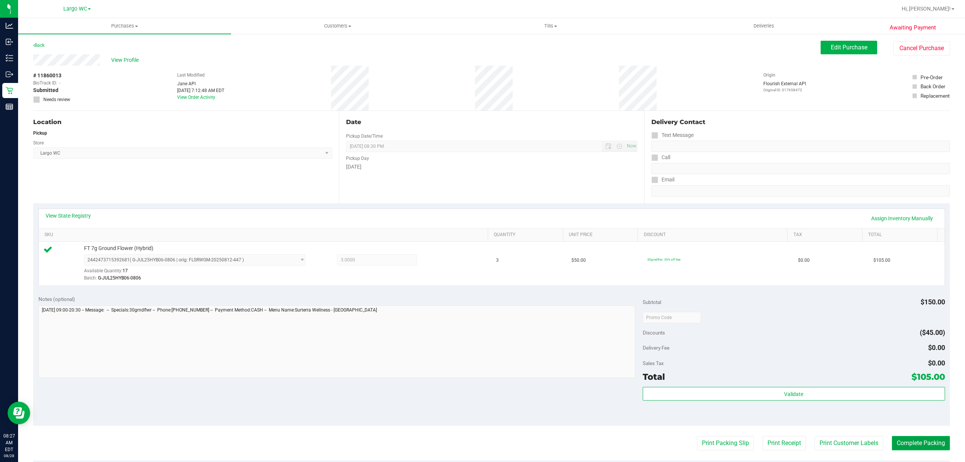
click at [912, 445] on button "Complete Packing" at bounding box center [920, 443] width 58 height 14
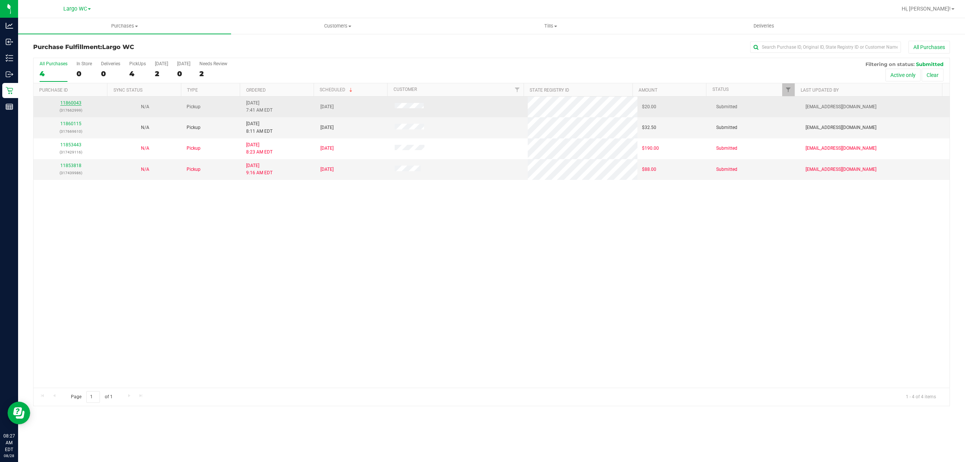
click at [73, 103] on link "11860043" at bounding box center [70, 102] width 21 height 5
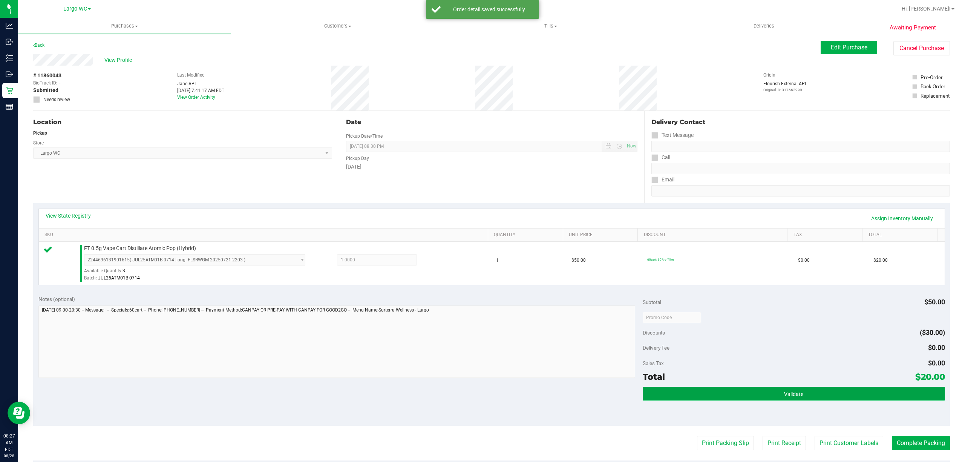
click at [784, 391] on button "Validate" at bounding box center [793, 394] width 302 height 14
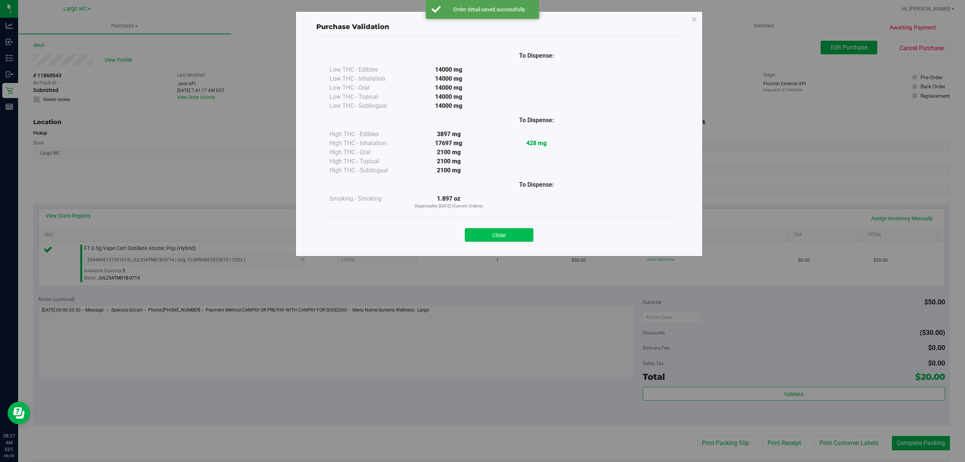
click at [489, 241] on button "Close" at bounding box center [499, 235] width 69 height 14
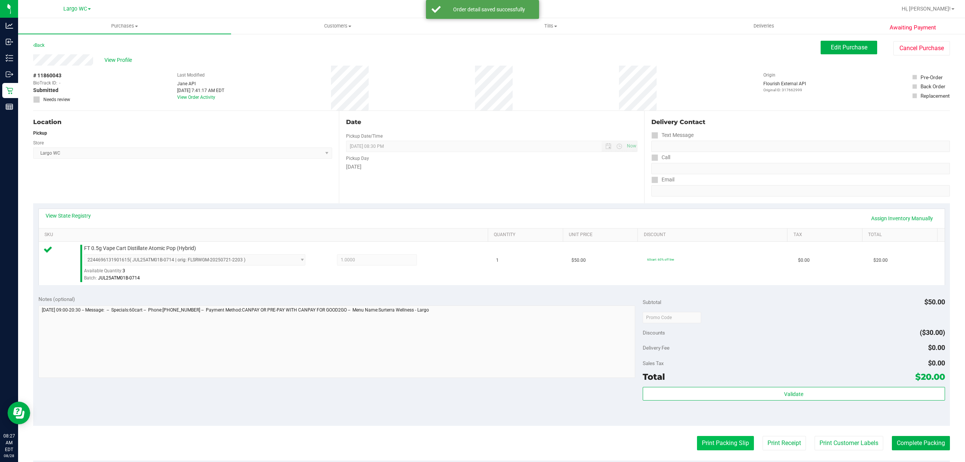
click at [706, 443] on button "Print Packing Slip" at bounding box center [725, 443] width 57 height 14
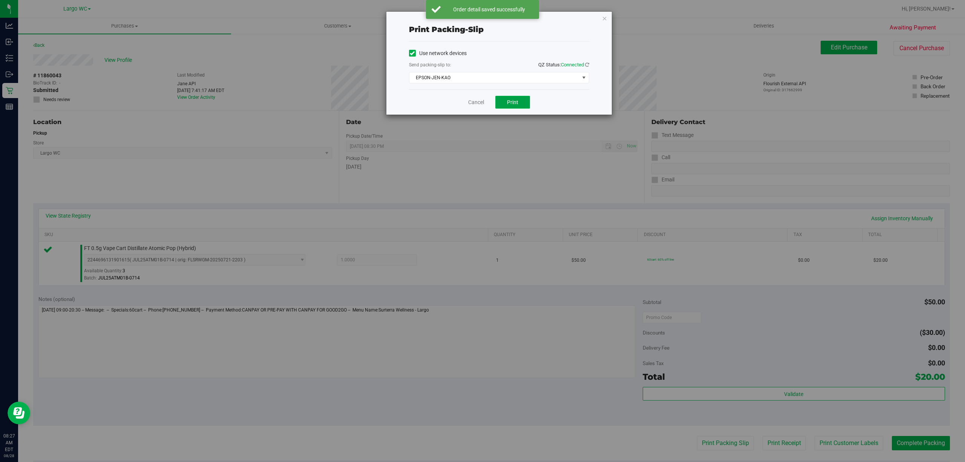
click at [509, 105] on span "Print" at bounding box center [512, 102] width 11 height 6
click at [604, 18] on icon "button" at bounding box center [604, 18] width 5 height 9
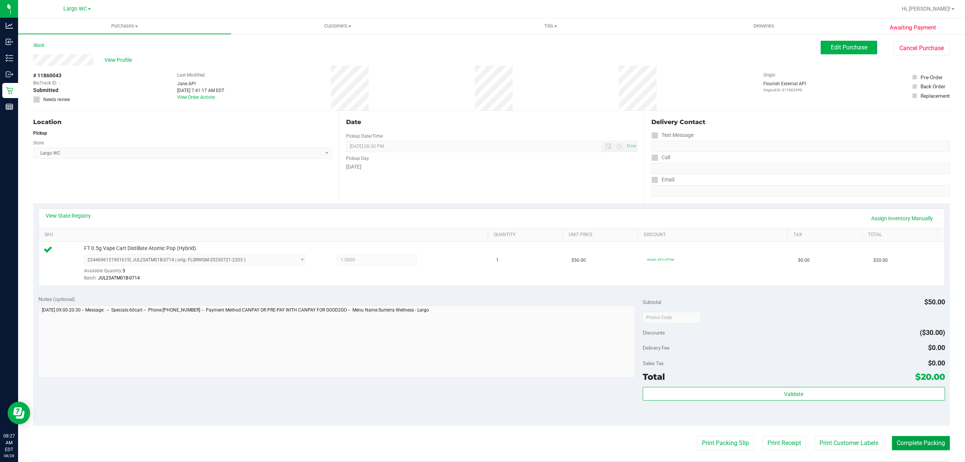
click at [915, 442] on button "Complete Packing" at bounding box center [920, 443] width 58 height 14
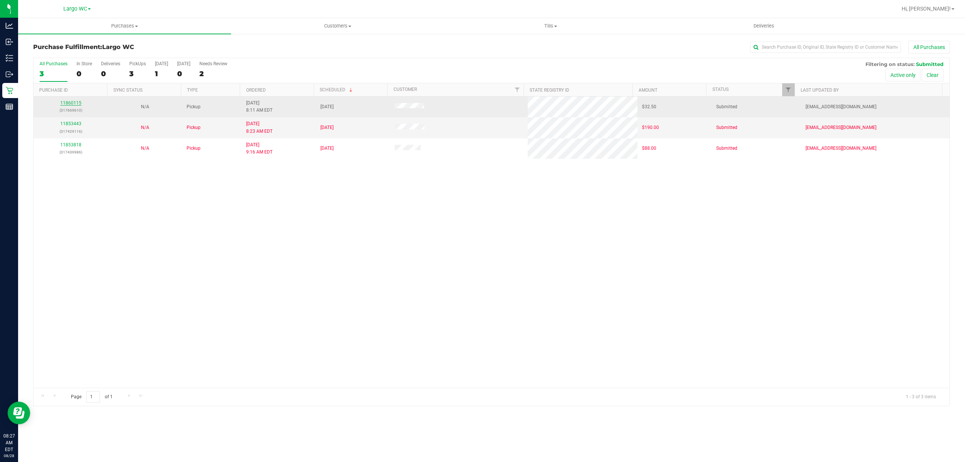
click at [70, 103] on link "11860115" at bounding box center [70, 102] width 21 height 5
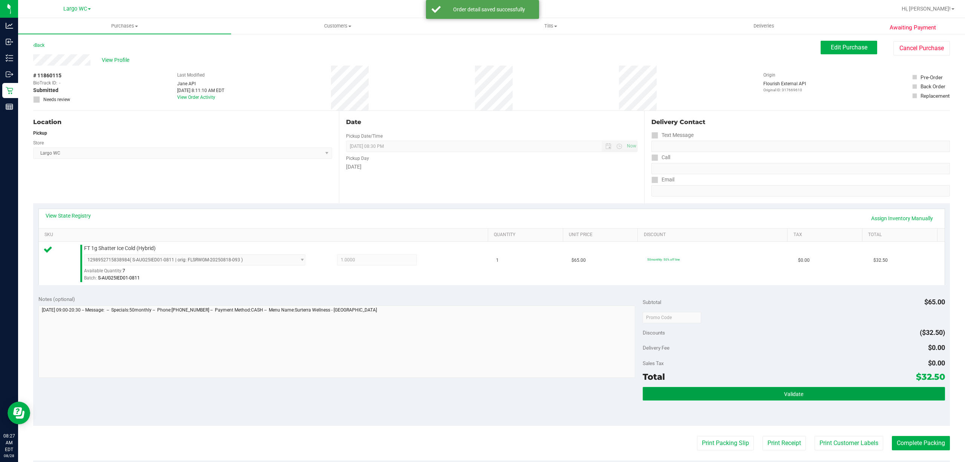
click at [799, 397] on button "Validate" at bounding box center [793, 394] width 302 height 14
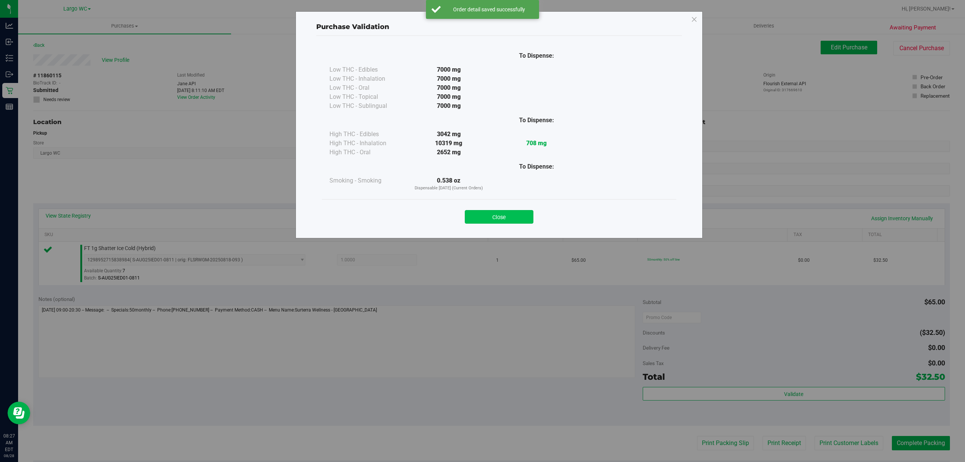
click at [492, 222] on button "Close" at bounding box center [499, 217] width 69 height 14
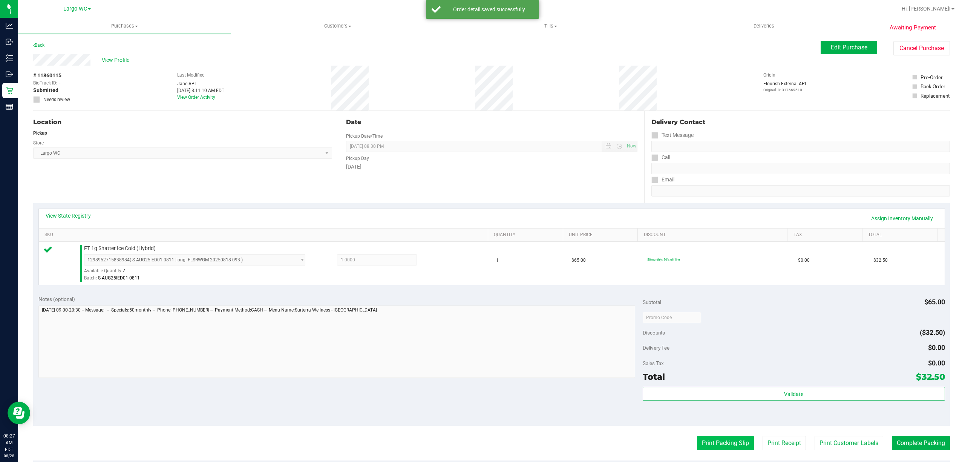
click at [722, 446] on button "Print Packing Slip" at bounding box center [725, 443] width 57 height 14
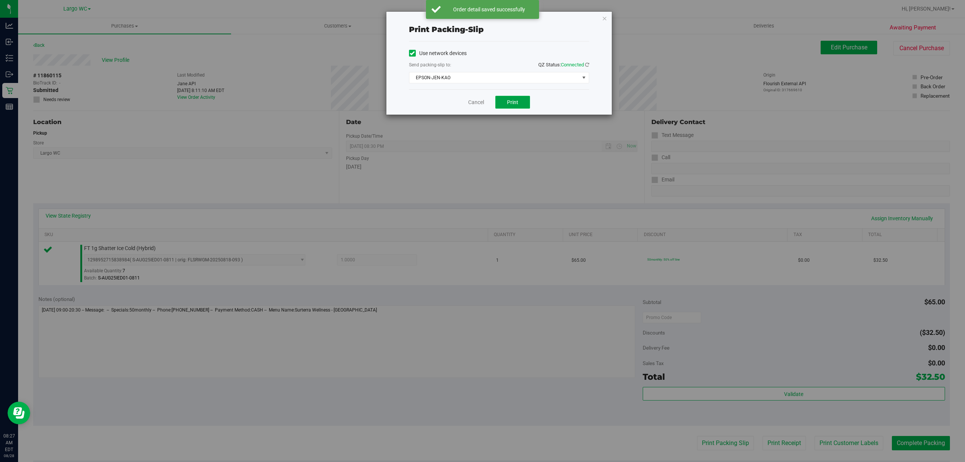
click at [507, 104] on span "Print" at bounding box center [512, 102] width 11 height 6
click at [603, 22] on icon "button" at bounding box center [604, 18] width 5 height 9
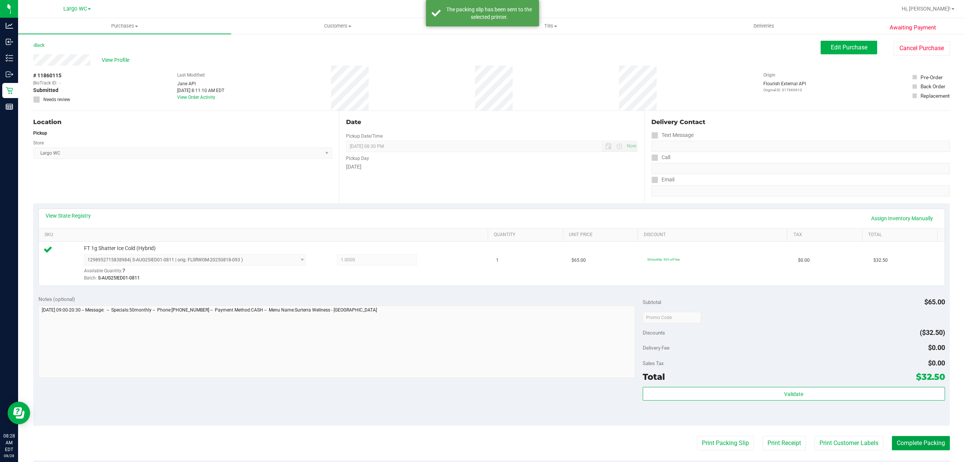
click at [919, 448] on button "Complete Packing" at bounding box center [920, 443] width 58 height 14
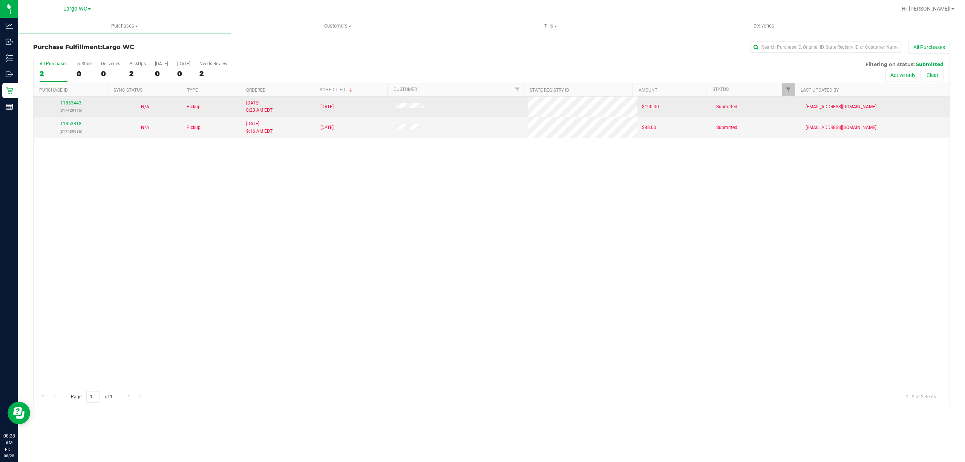
click at [66, 114] on p "(317429116)" at bounding box center [70, 110] width 65 height 7
click at [72, 103] on link "11853443" at bounding box center [70, 102] width 21 height 5
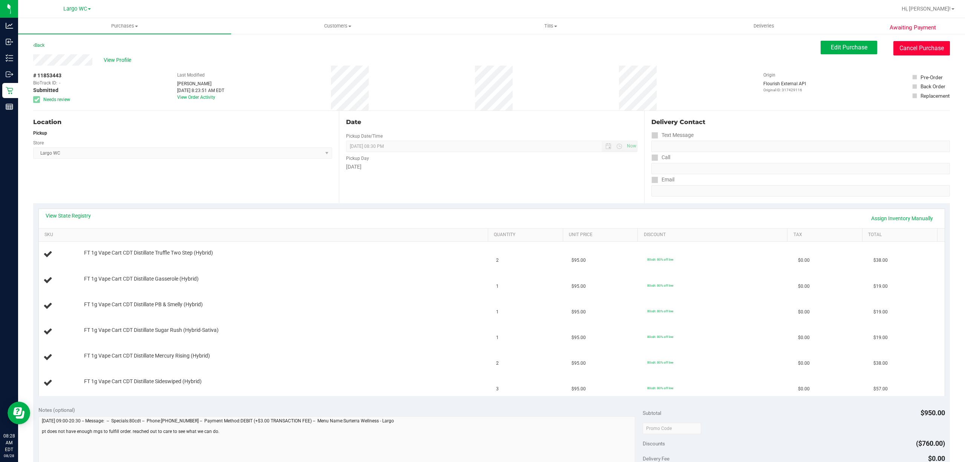
click at [918, 45] on button "Cancel Purchase" at bounding box center [921, 48] width 57 height 14
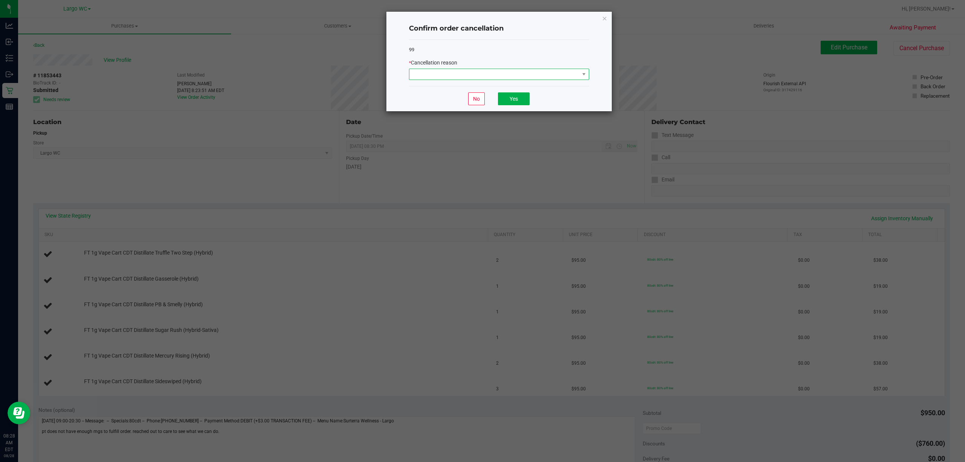
click at [458, 73] on span at bounding box center [494, 74] width 170 height 11
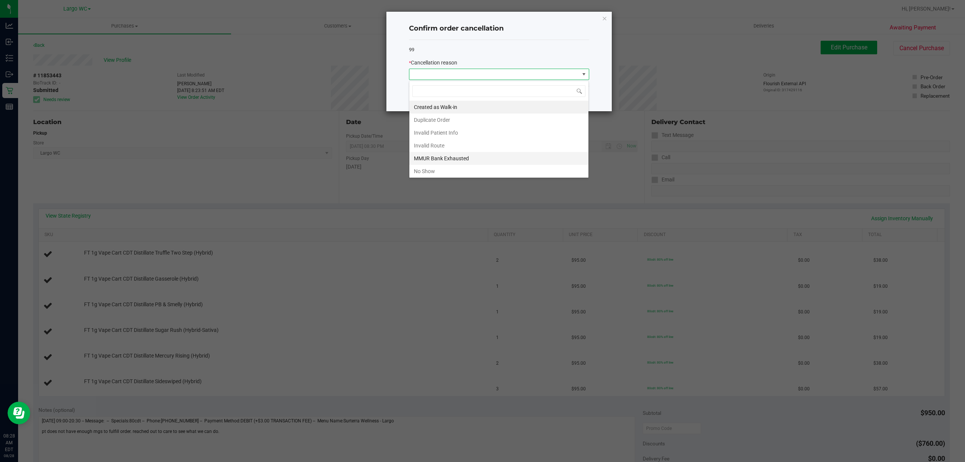
click at [461, 160] on li "MMUR Bank Exhausted" at bounding box center [498, 158] width 179 height 13
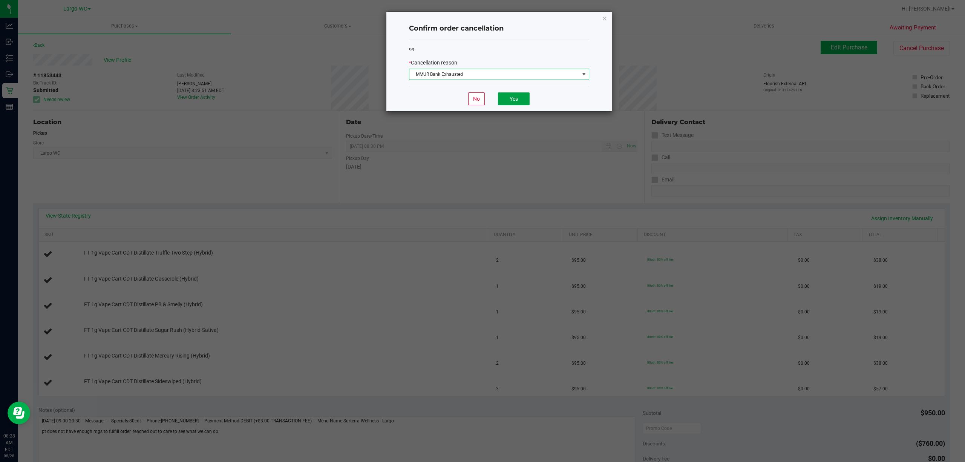
click at [519, 97] on button "Yes" at bounding box center [514, 98] width 32 height 13
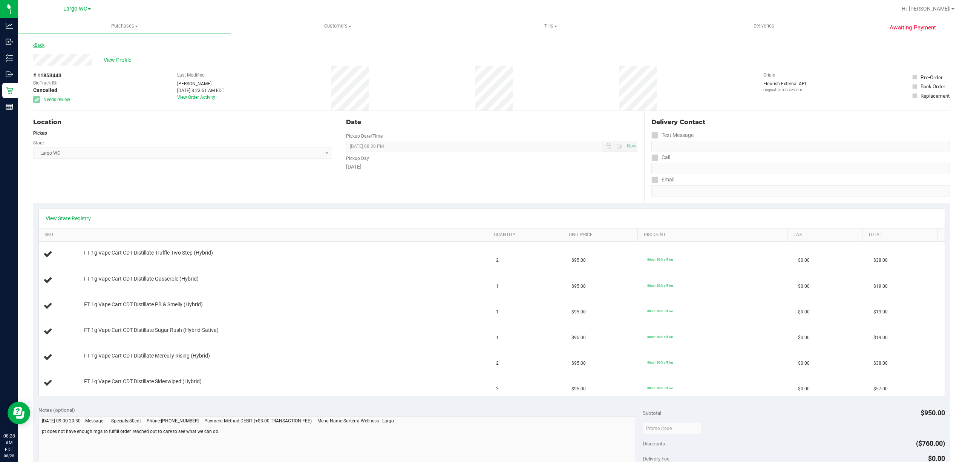
click at [43, 43] on link "Back" at bounding box center [38, 45] width 11 height 5
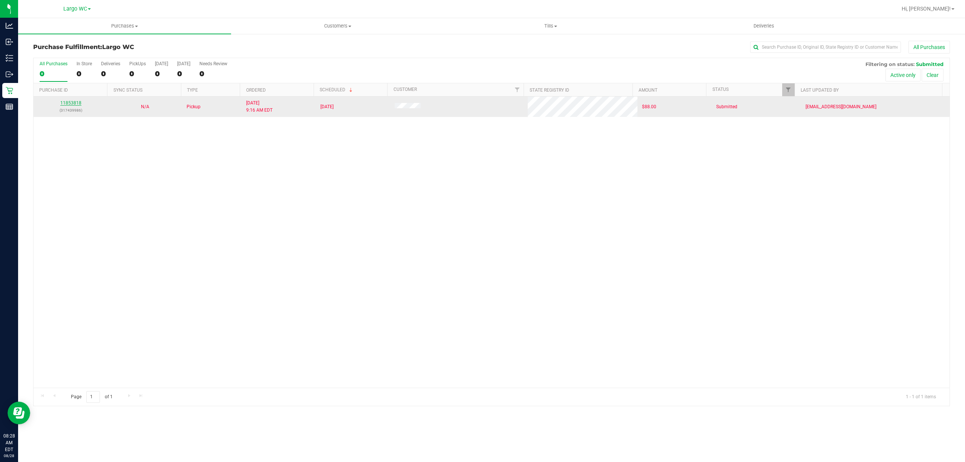
click at [71, 103] on link "11853818" at bounding box center [70, 102] width 21 height 5
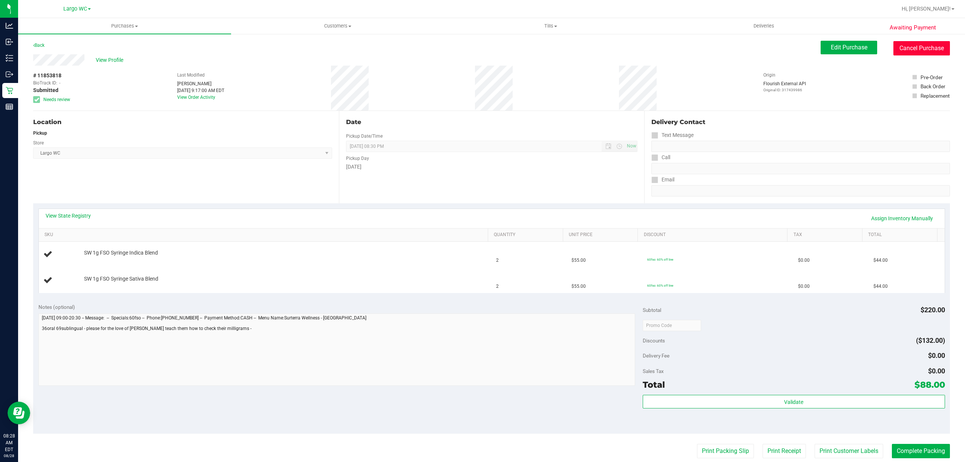
click at [924, 49] on button "Cancel Purchase" at bounding box center [921, 48] width 57 height 14
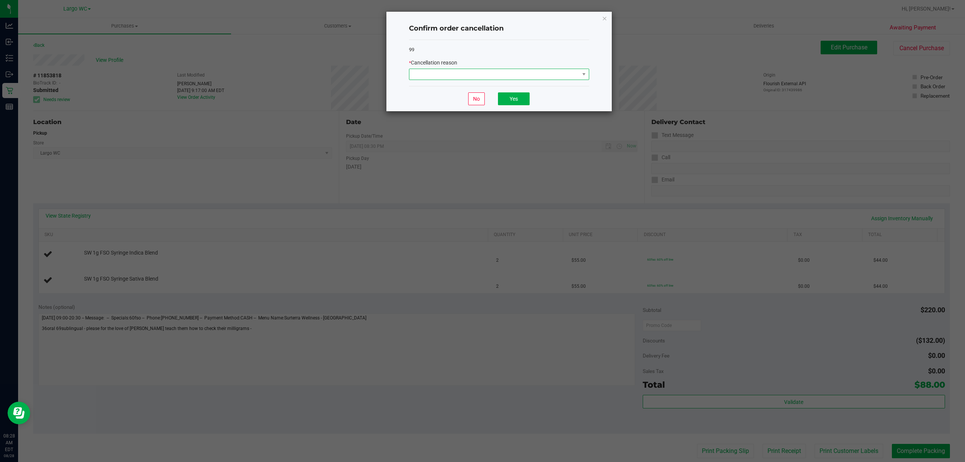
click at [463, 75] on span at bounding box center [494, 74] width 170 height 11
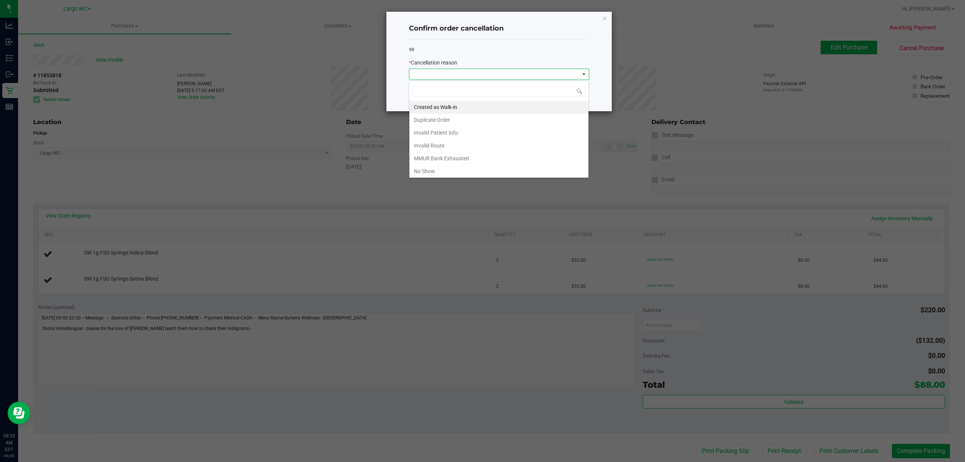
scroll to position [11, 180]
click at [445, 162] on li "MMUR Bank Exhausted" at bounding box center [498, 158] width 179 height 13
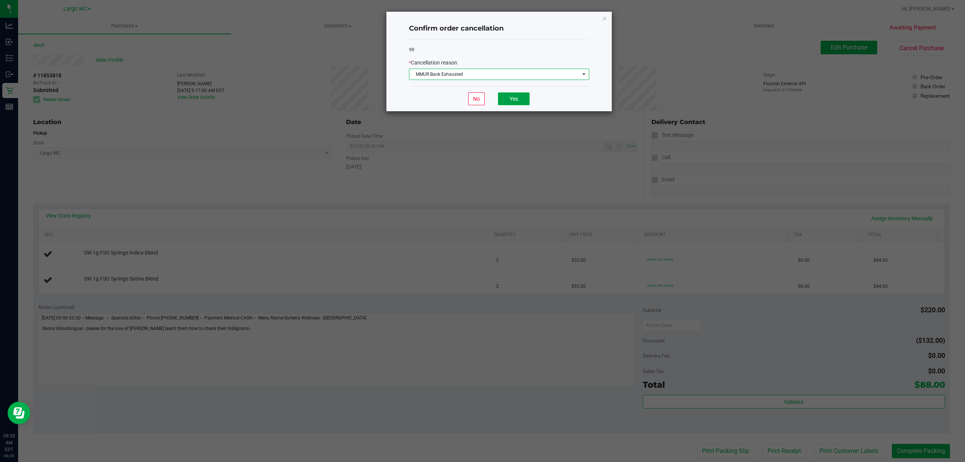
click at [519, 98] on button "Yes" at bounding box center [514, 98] width 32 height 13
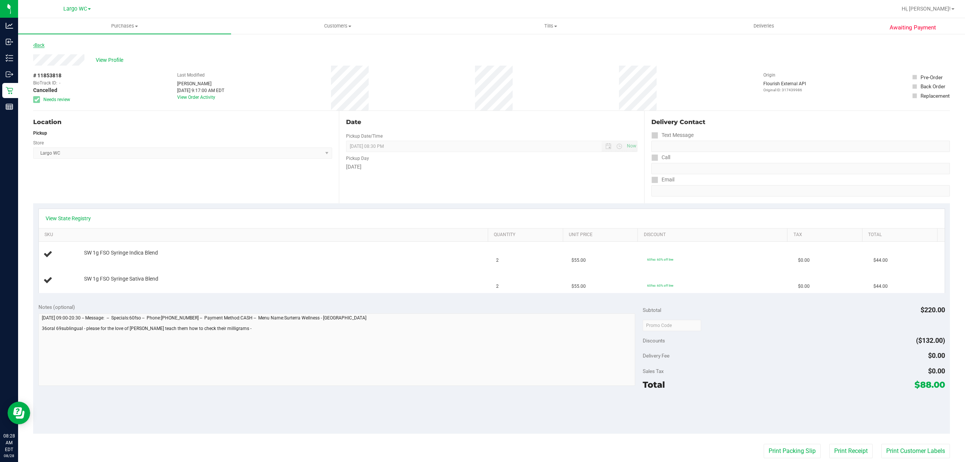
click at [38, 43] on link "Back" at bounding box center [38, 45] width 11 height 5
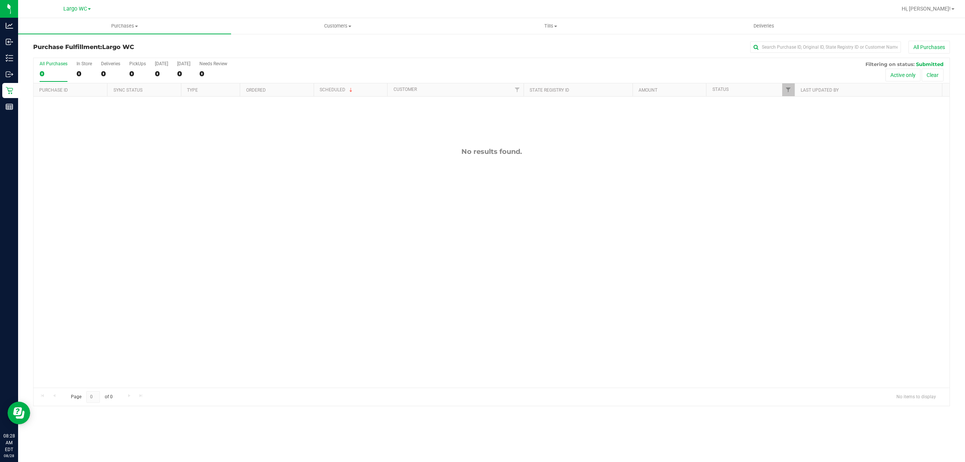
click at [177, 390] on div "Page 0 of 0 No items to display" at bounding box center [492, 396] width 916 height 18
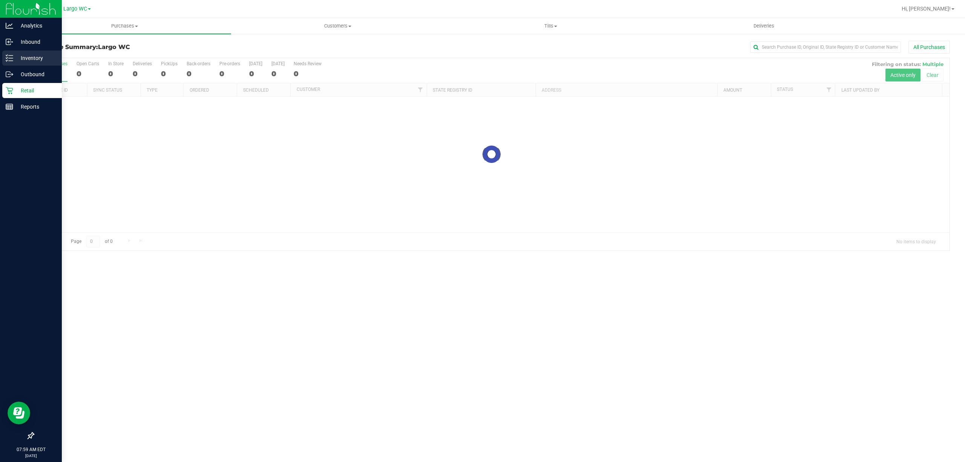
click at [15, 57] on p "Inventory" at bounding box center [35, 58] width 45 height 9
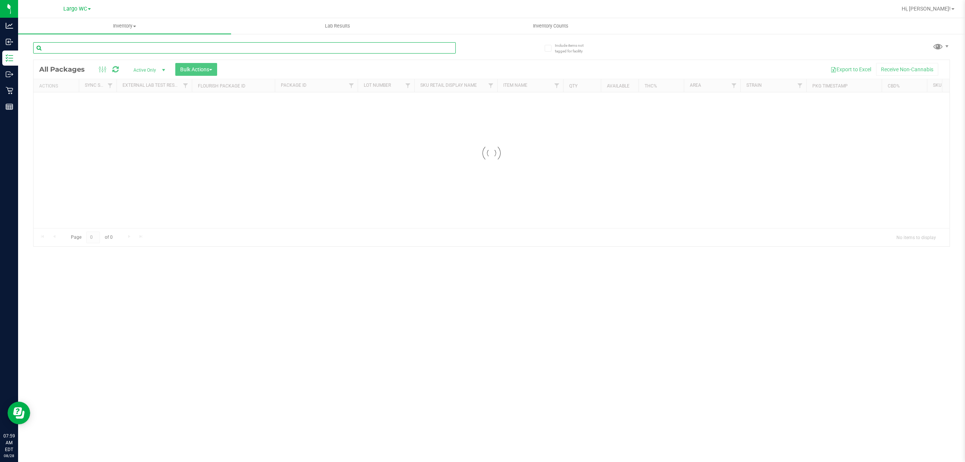
click at [72, 47] on input "text" at bounding box center [244, 47] width 422 height 11
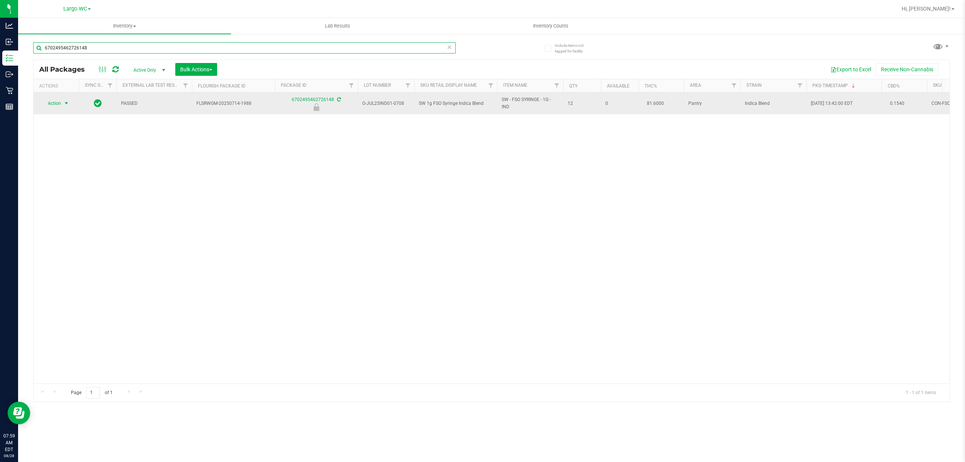
type input "6702495462726148"
click at [54, 102] on span "Action" at bounding box center [51, 103] width 20 height 11
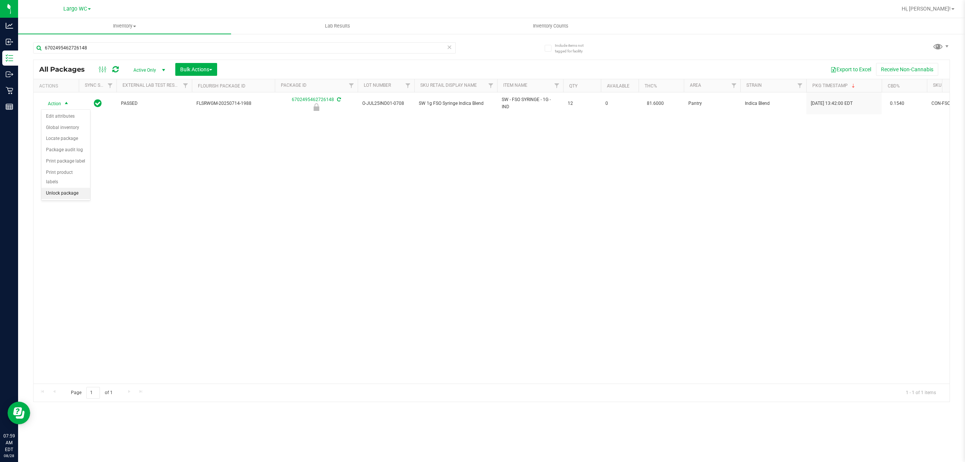
click at [60, 196] on li "Unlock package" at bounding box center [65, 193] width 49 height 11
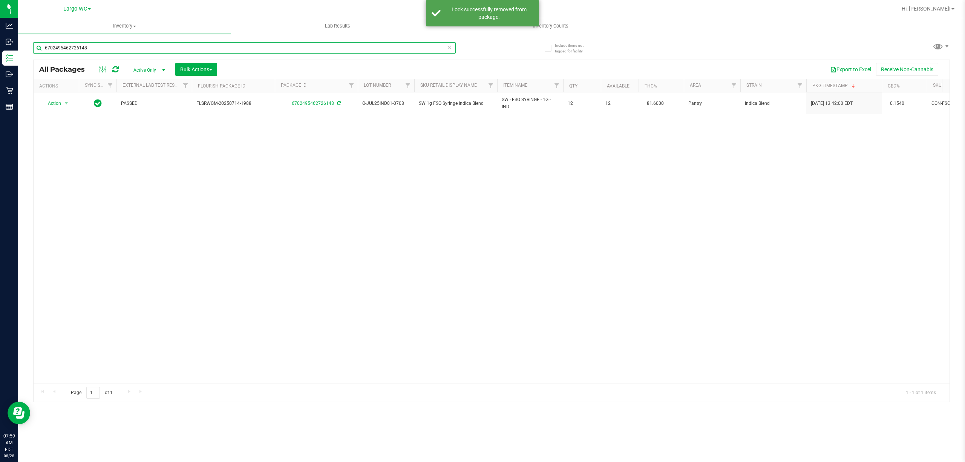
click at [90, 49] on input "6702495462726148" at bounding box center [244, 47] width 422 height 11
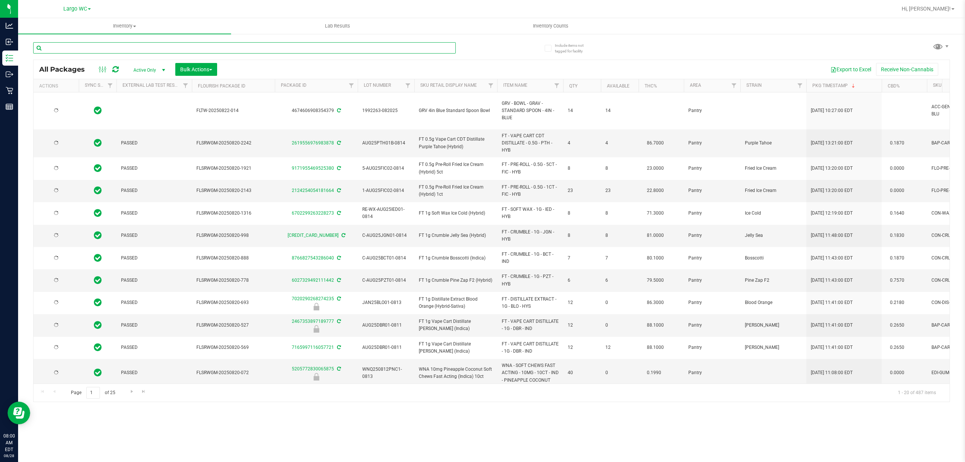
type input "2026-08-12"
type input "3211111111111111111111111111111111111111111111111111111111111111111111111111111…"
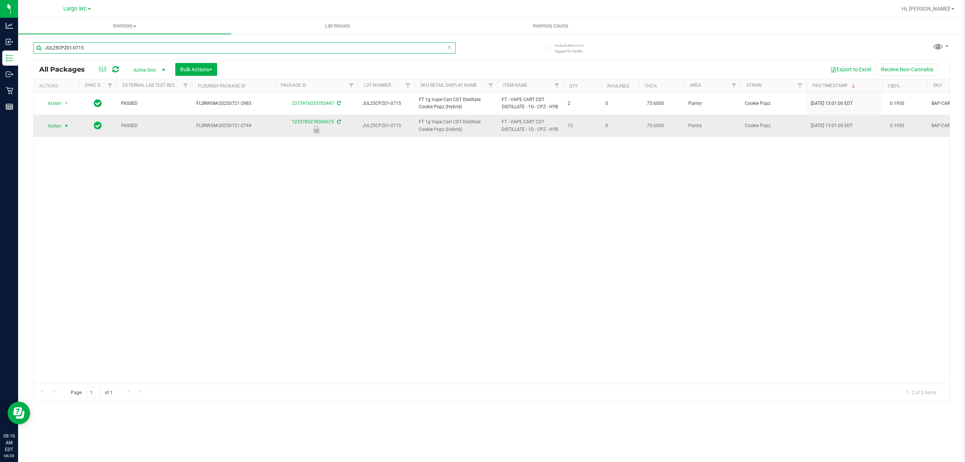
type input "JUL25CPZ01-0715"
click at [64, 126] on span "select" at bounding box center [66, 126] width 6 height 6
click at [67, 217] on li "Unlock package" at bounding box center [65, 215] width 49 height 11
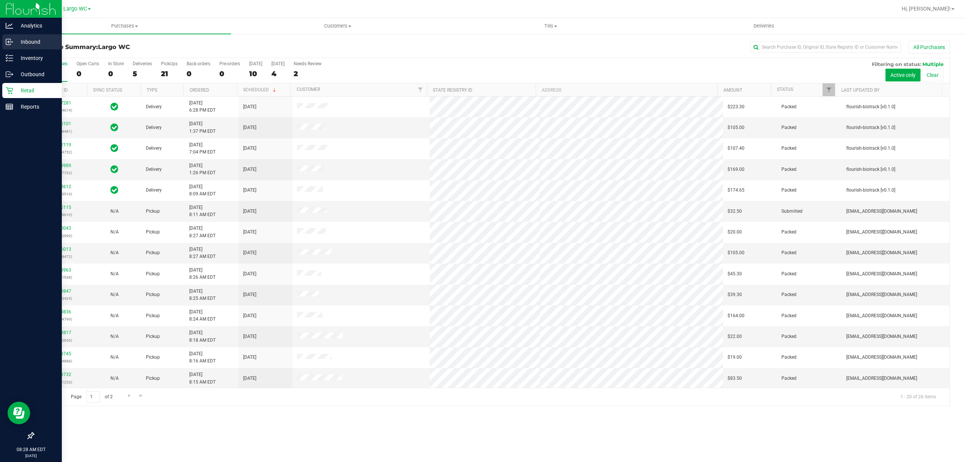
click at [8, 43] on icon at bounding box center [10, 42] width 8 height 8
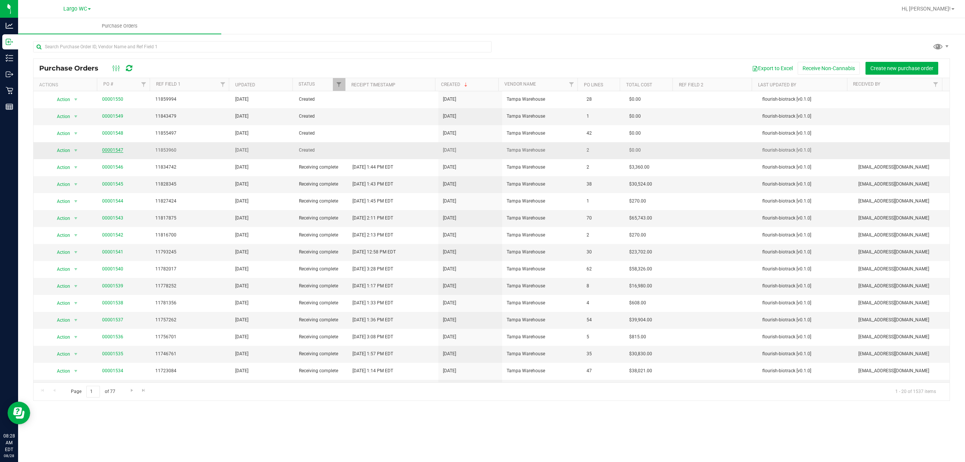
click at [110, 151] on link "00001547" at bounding box center [112, 149] width 21 height 5
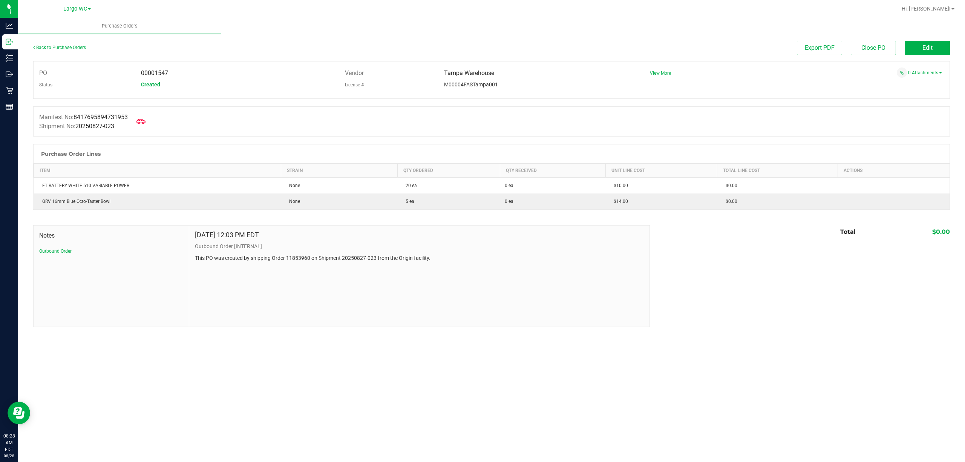
click at [58, 50] on link "Back to Purchase Orders" at bounding box center [59, 47] width 53 height 5
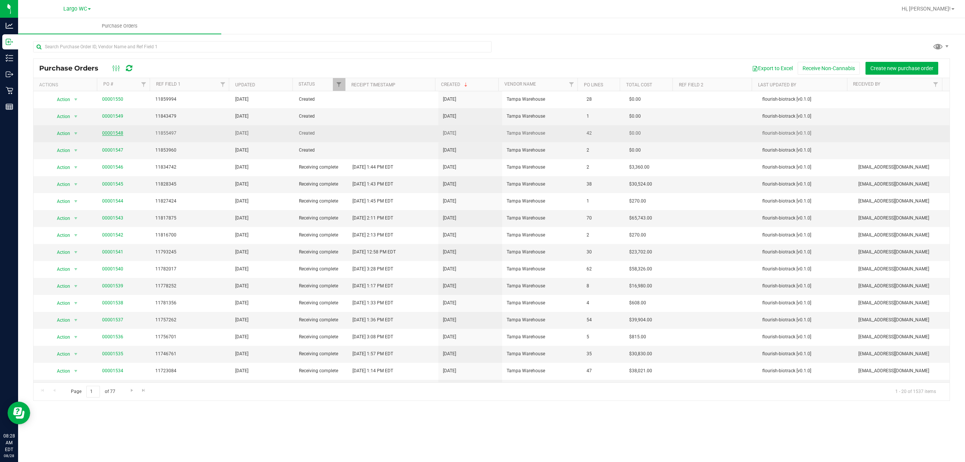
click at [113, 133] on link "00001548" at bounding box center [112, 132] width 21 height 5
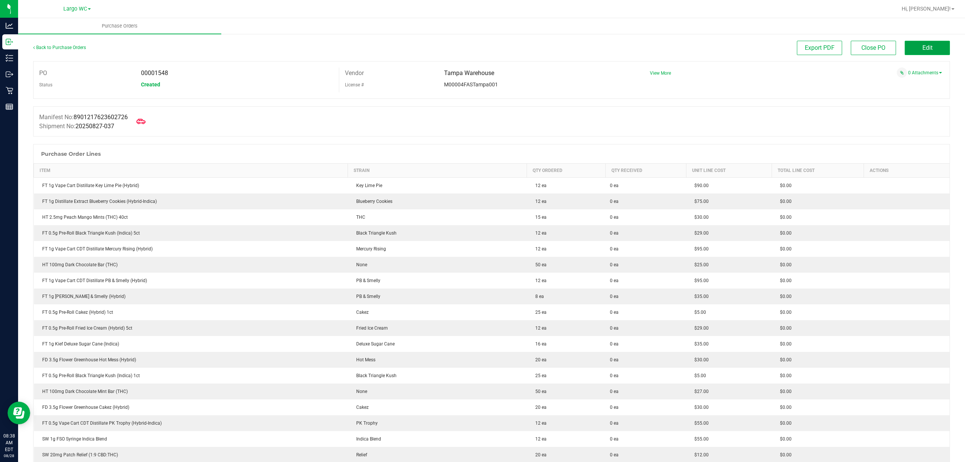
click at [922, 46] on span "Edit" at bounding box center [927, 47] width 10 height 7
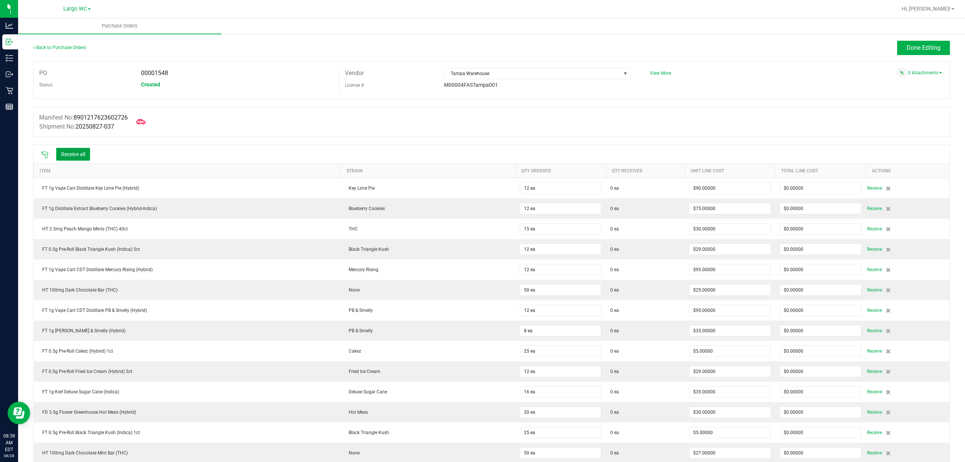
click at [71, 157] on button "Receive all" at bounding box center [73, 154] width 34 height 13
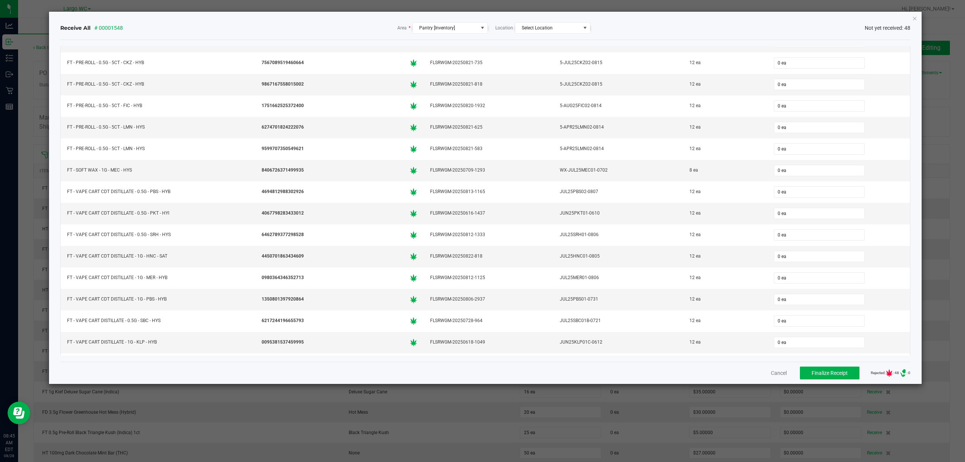
scroll to position [398, 0]
click at [209, 21] on div "Receive All # 00001548 Area * Pantry [Inventory] Location Select Location Not y…" at bounding box center [485, 28] width 850 height 24
click at [914, 20] on icon "Close" at bounding box center [914, 18] width 5 height 9
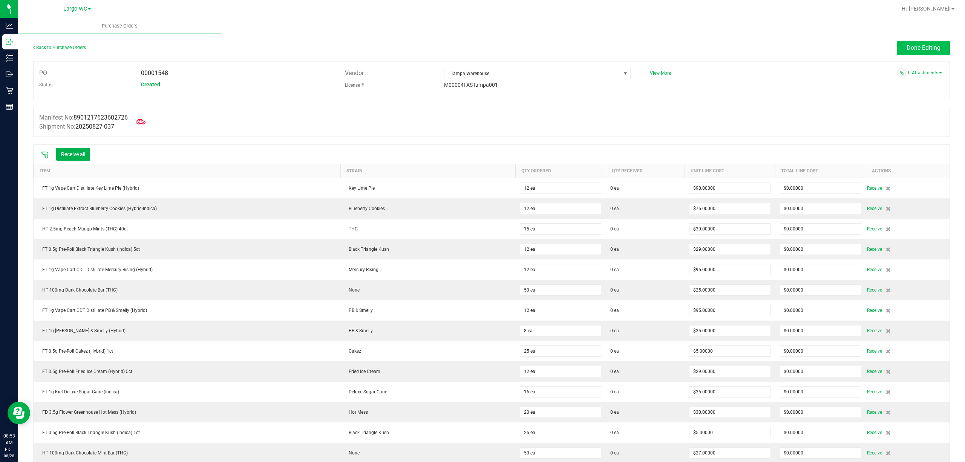
click at [927, 47] on span "Done Editing" at bounding box center [923, 47] width 34 height 7
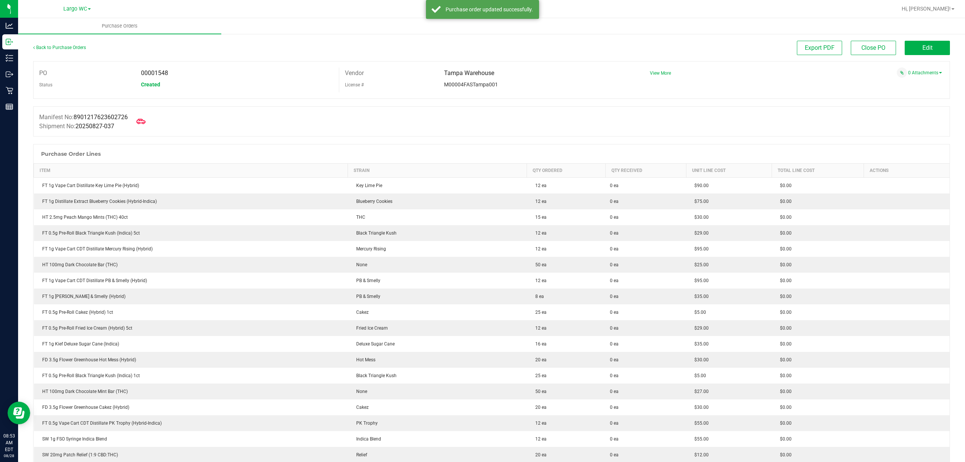
click at [47, 47] on link "Back to Purchase Orders" at bounding box center [59, 47] width 53 height 5
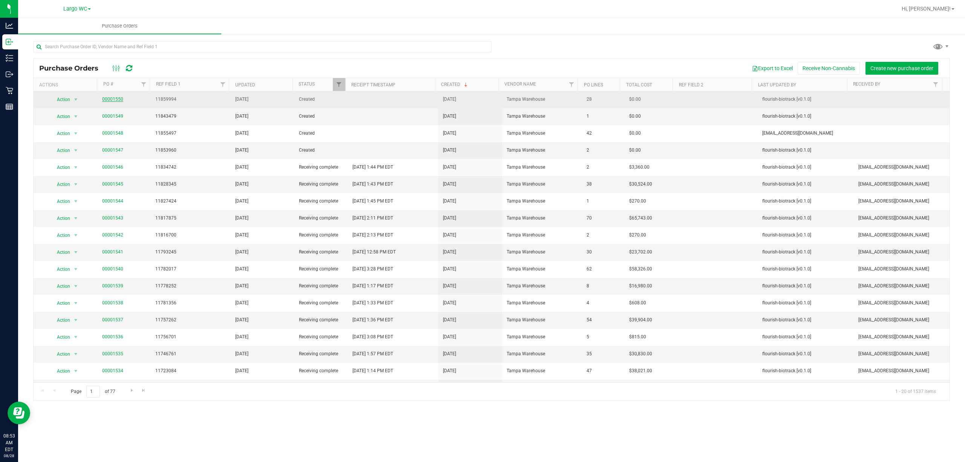
click at [113, 99] on link "00001550" at bounding box center [112, 98] width 21 height 5
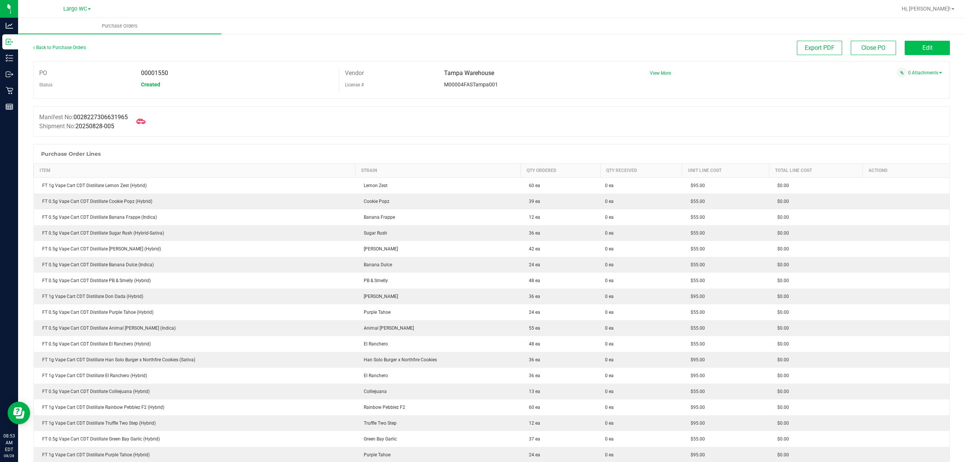
click at [927, 46] on button "Edit" at bounding box center [926, 48] width 45 height 14
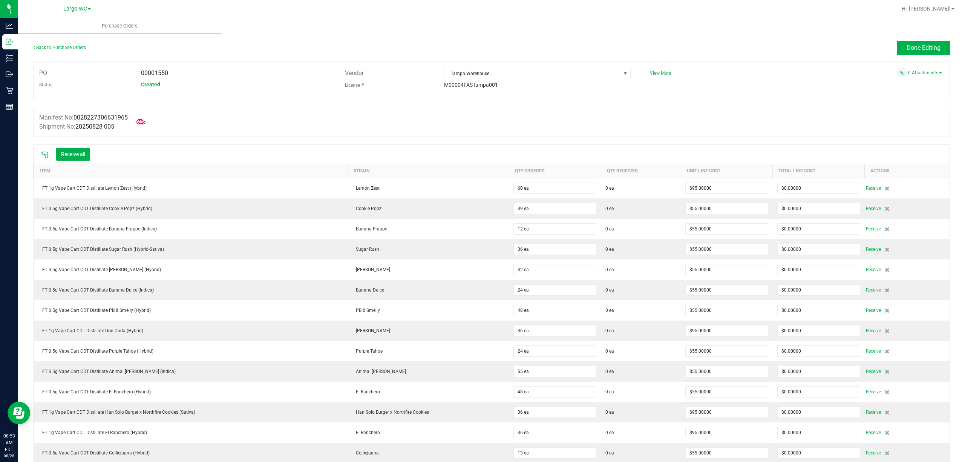
click at [75, 151] on button "Receive all" at bounding box center [73, 154] width 34 height 13
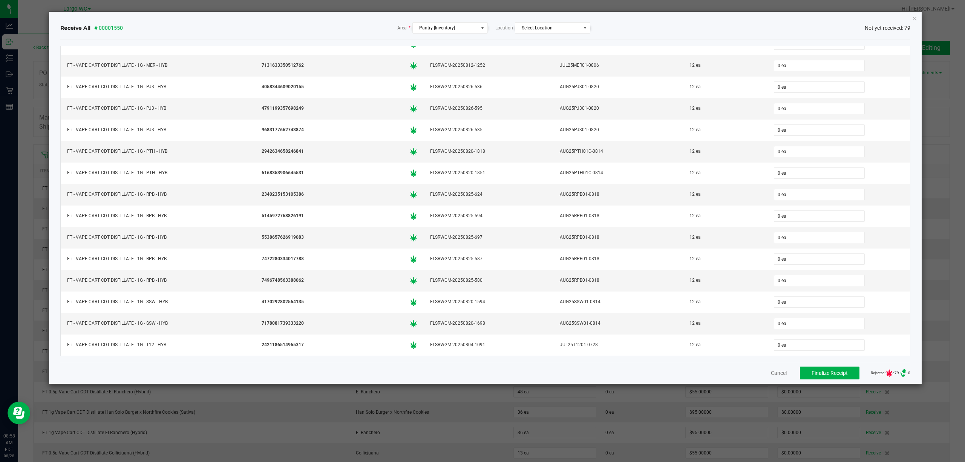
scroll to position [1405, 0]
click at [913, 17] on icon "Close" at bounding box center [914, 18] width 5 height 9
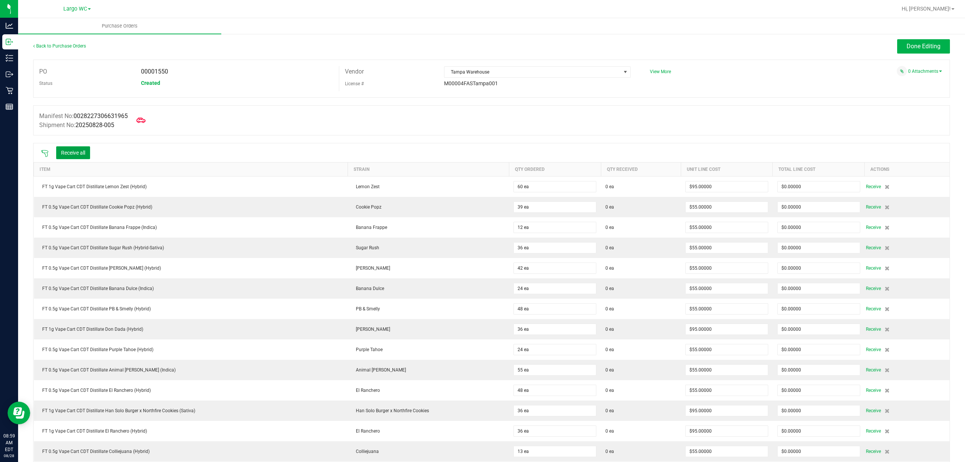
scroll to position [0, 0]
click at [68, 155] on button "Receive all" at bounding box center [73, 154] width 34 height 13
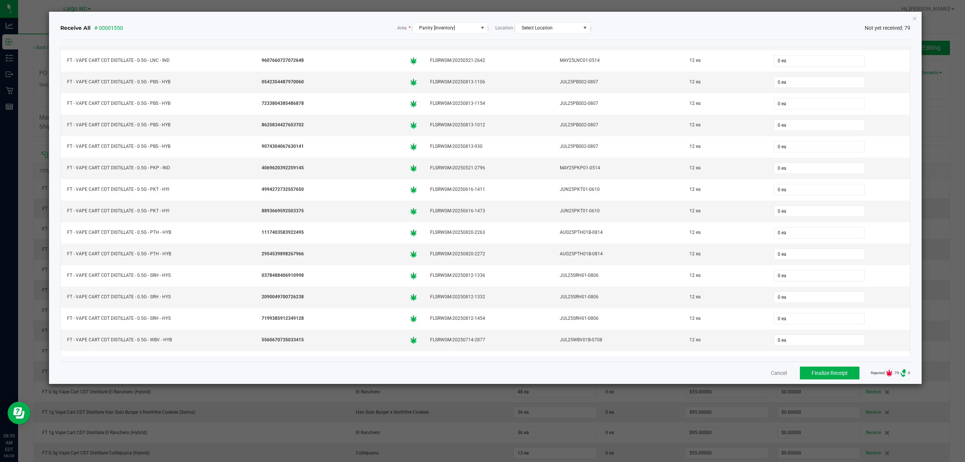
scroll to position [701, 0]
click at [912, 21] on icon "Close" at bounding box center [914, 18] width 5 height 9
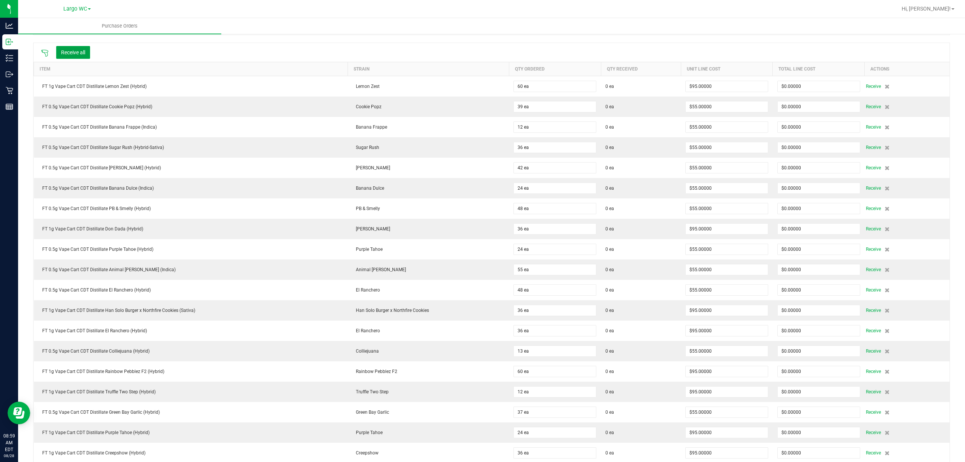
scroll to position [102, 0]
click at [73, 52] on button "Receive all" at bounding box center [73, 51] width 34 height 13
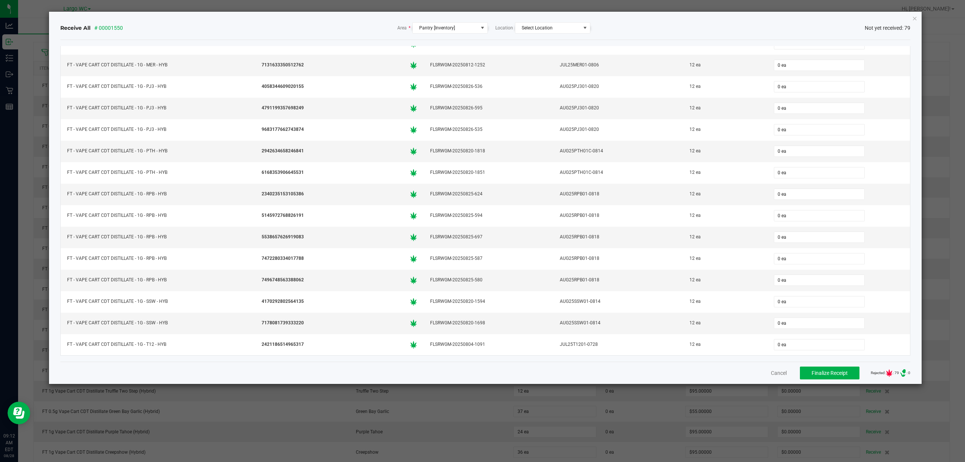
scroll to position [1434, 0]
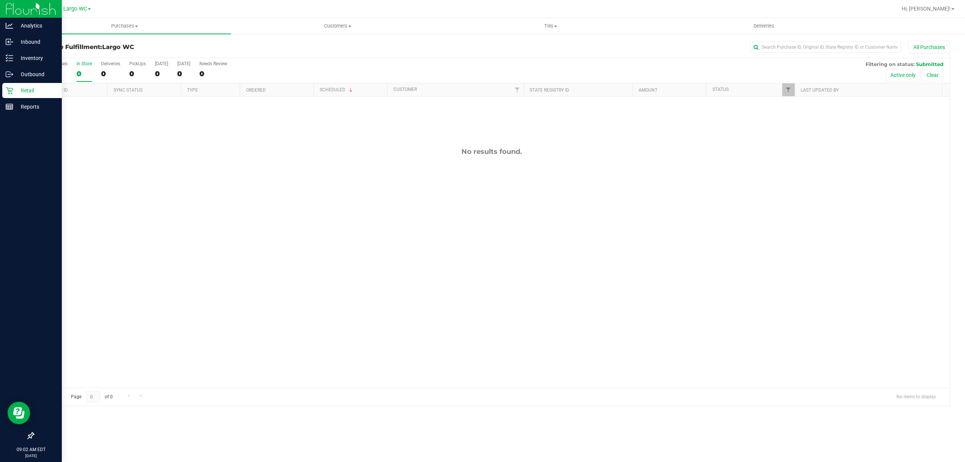
click at [9, 91] on icon at bounding box center [10, 91] width 8 height 8
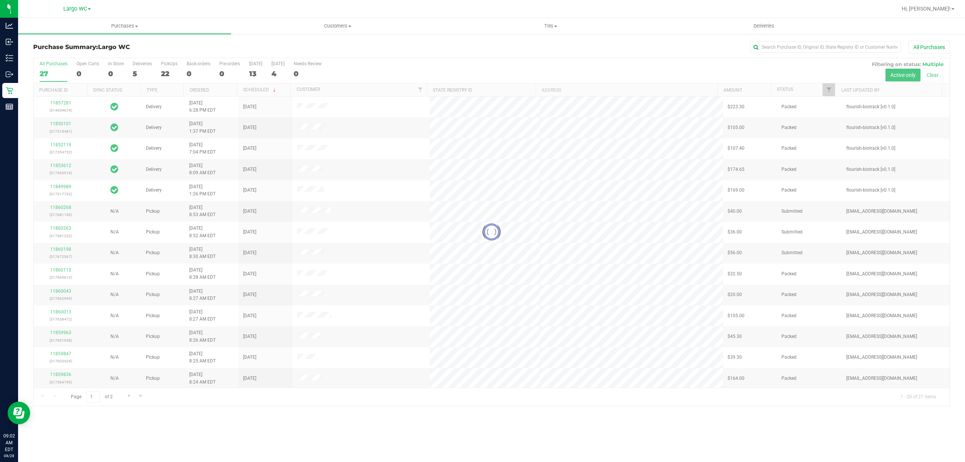
click at [113, 66] on div at bounding box center [492, 231] width 916 height 347
click at [118, 62] on div "In Store" at bounding box center [115, 63] width 15 height 5
click at [0, 0] on input "In Store 0" at bounding box center [0, 0] width 0 height 0
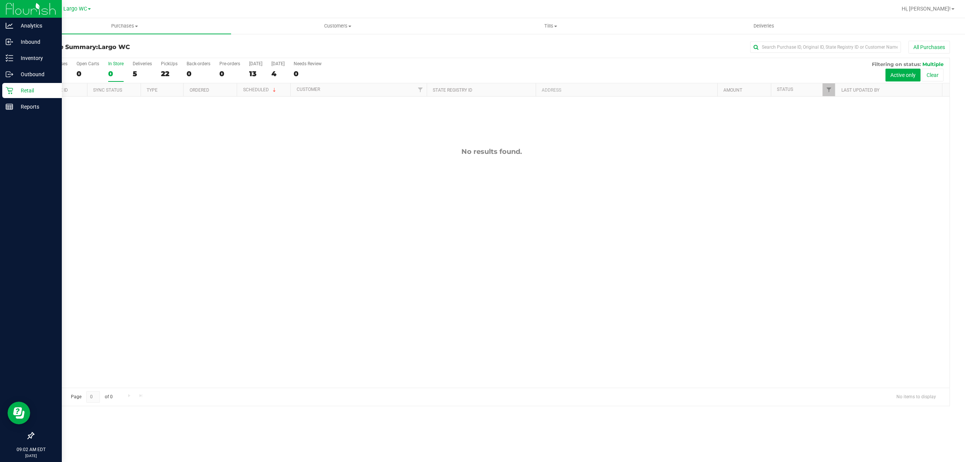
click at [9, 90] on icon at bounding box center [9, 90] width 7 height 7
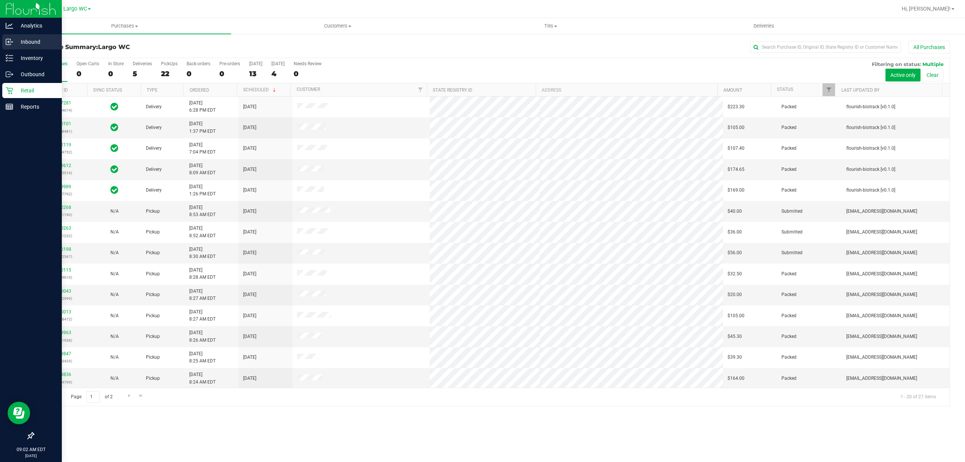
click at [12, 44] on icon at bounding box center [10, 42] width 8 height 8
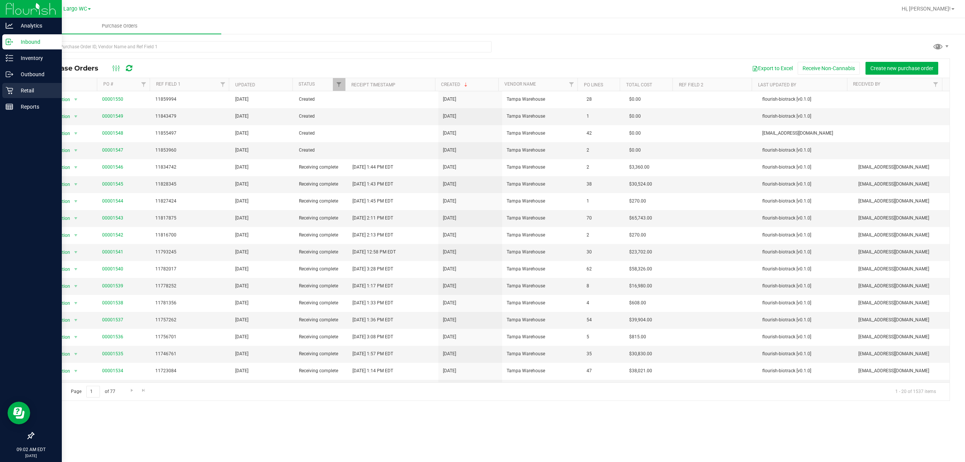
click at [28, 91] on p "Retail" at bounding box center [35, 90] width 45 height 9
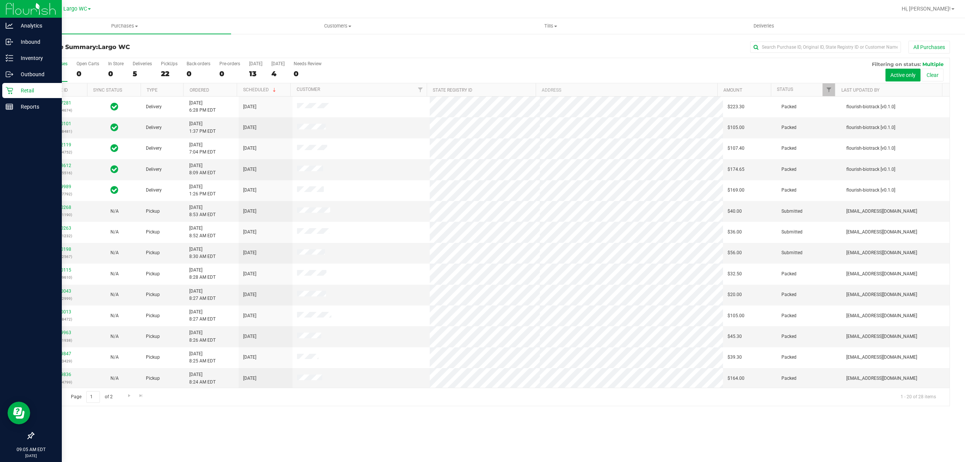
click at [20, 91] on p "Retail" at bounding box center [35, 90] width 45 height 9
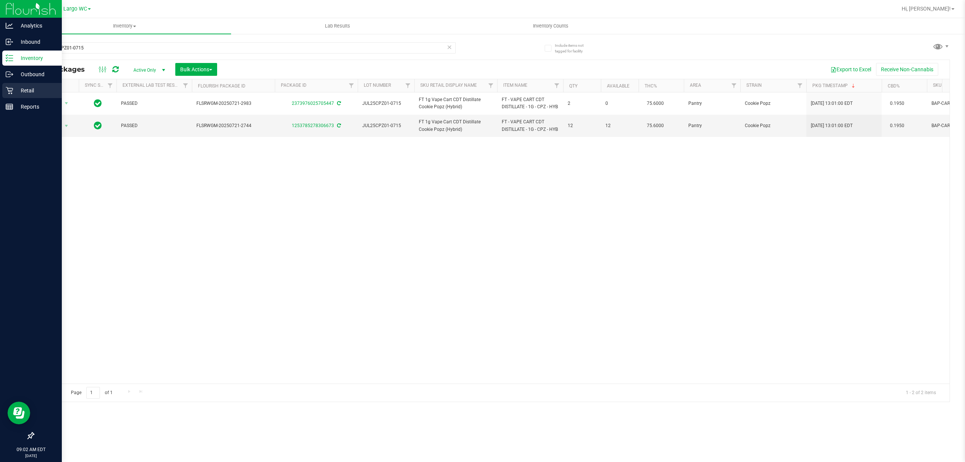
click at [9, 89] on icon at bounding box center [10, 91] width 8 height 8
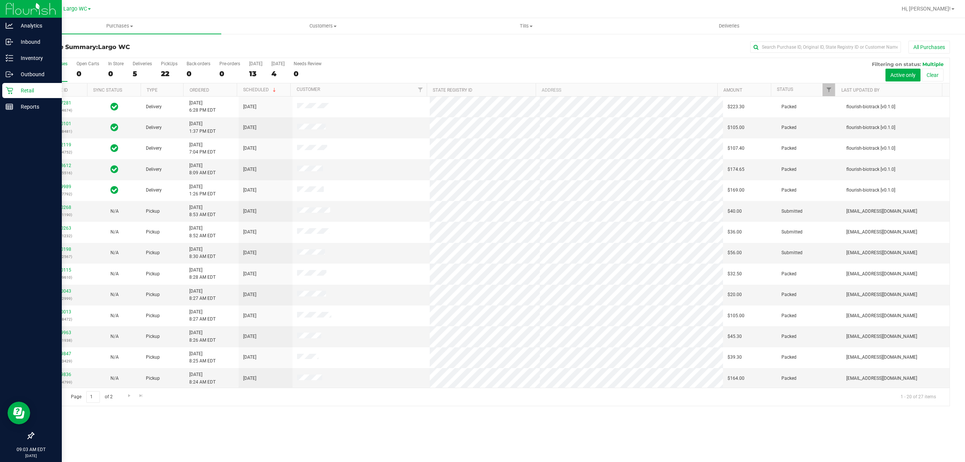
click at [202, 10] on div at bounding box center [515, 9] width 761 height 15
click at [10, 107] on line at bounding box center [9, 107] width 7 height 0
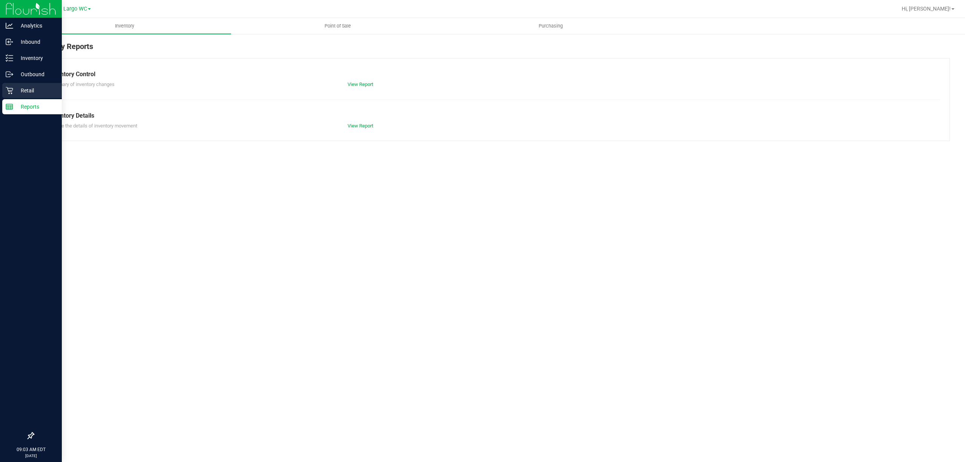
click at [10, 92] on icon at bounding box center [10, 91] width 8 height 8
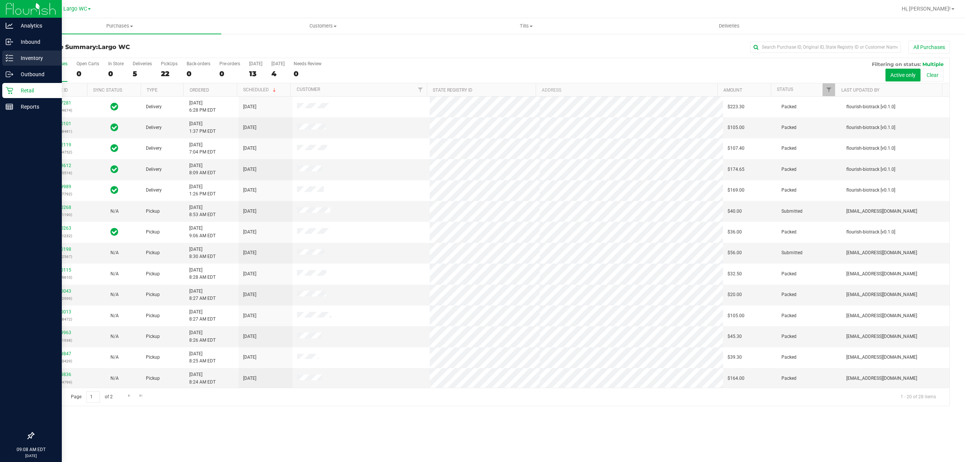
click at [6, 60] on icon at bounding box center [10, 58] width 8 height 8
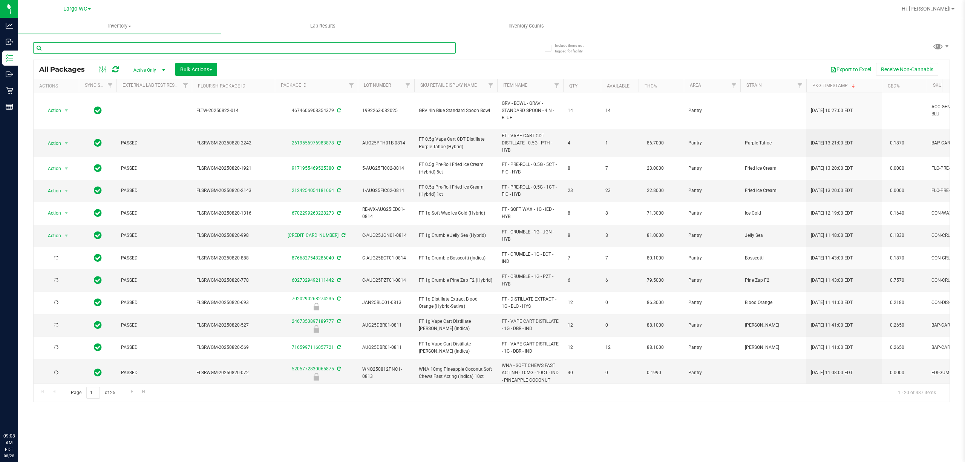
click at [95, 47] on input "text" at bounding box center [244, 47] width 422 height 11
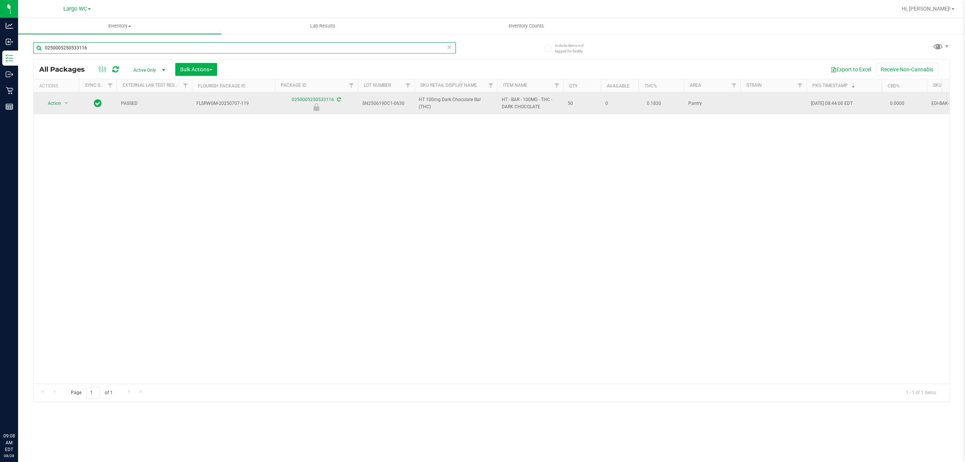
type input "0250005250533116"
click at [54, 104] on span "Action" at bounding box center [51, 103] width 20 height 11
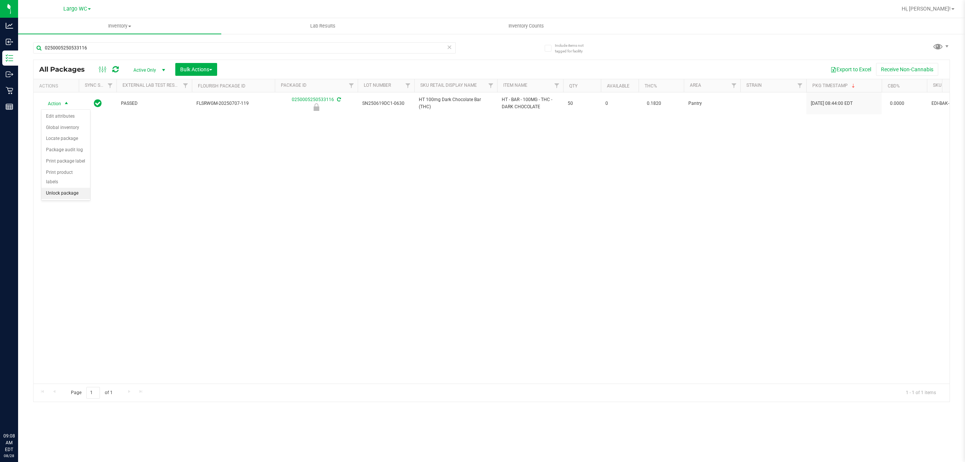
click at [66, 199] on li "Unlock package" at bounding box center [65, 193] width 49 height 11
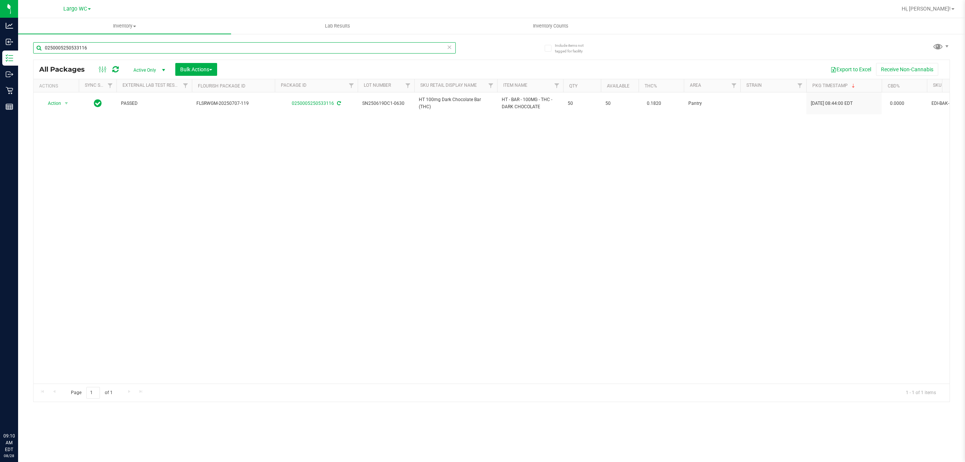
click at [155, 48] on input "0250005250533116" at bounding box center [244, 47] width 422 height 11
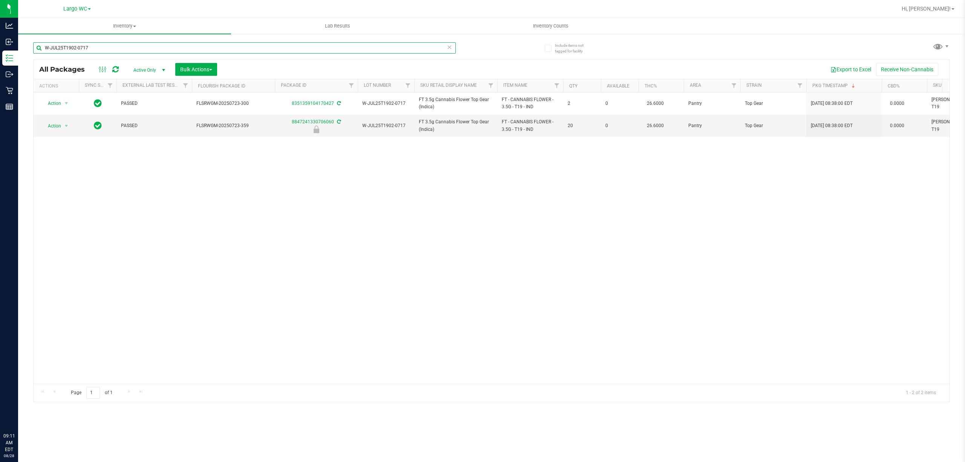
type input "W-JUL25T1902-0717"
click at [66, 126] on span "select" at bounding box center [66, 126] width 6 height 6
click at [67, 216] on li "Unlock package" at bounding box center [65, 215] width 49 height 11
click at [154, 47] on input "W-JUL25T1902-0717" at bounding box center [244, 47] width 422 height 11
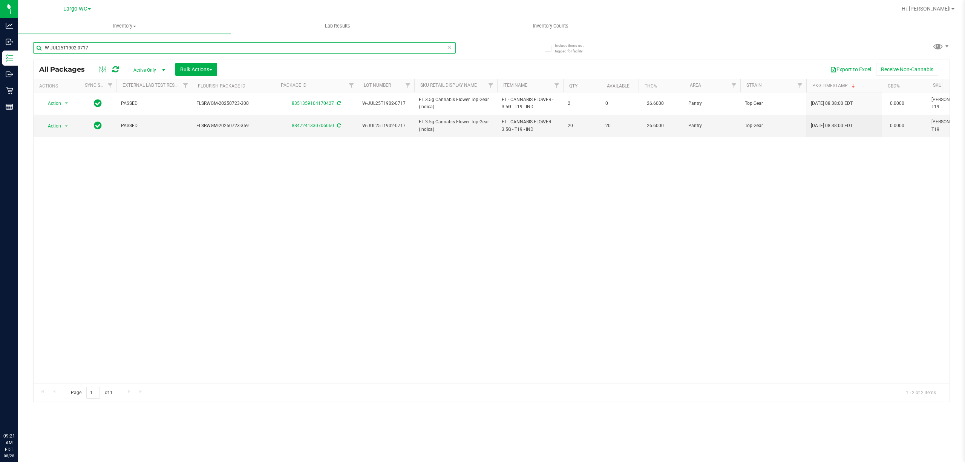
click at [157, 49] on input "W-JUL25T1902-0717" at bounding box center [244, 47] width 422 height 11
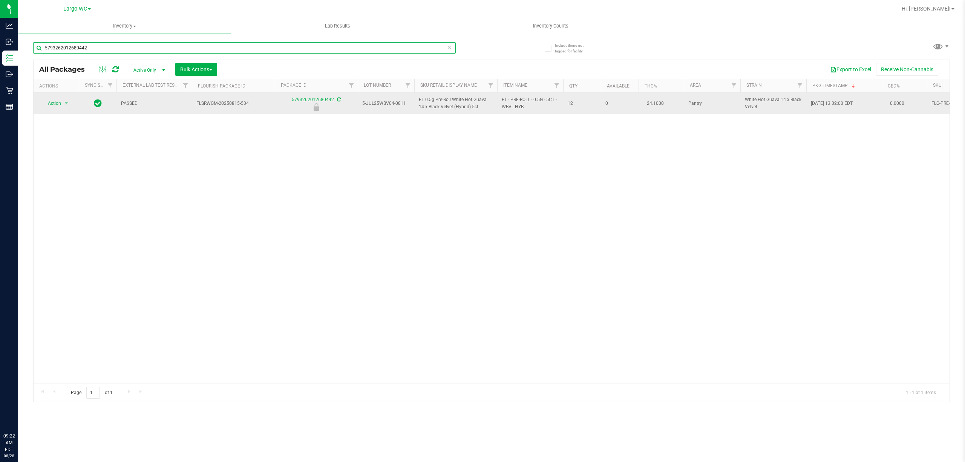
type input "5793262012680442"
click at [50, 105] on span "Action" at bounding box center [51, 103] width 20 height 11
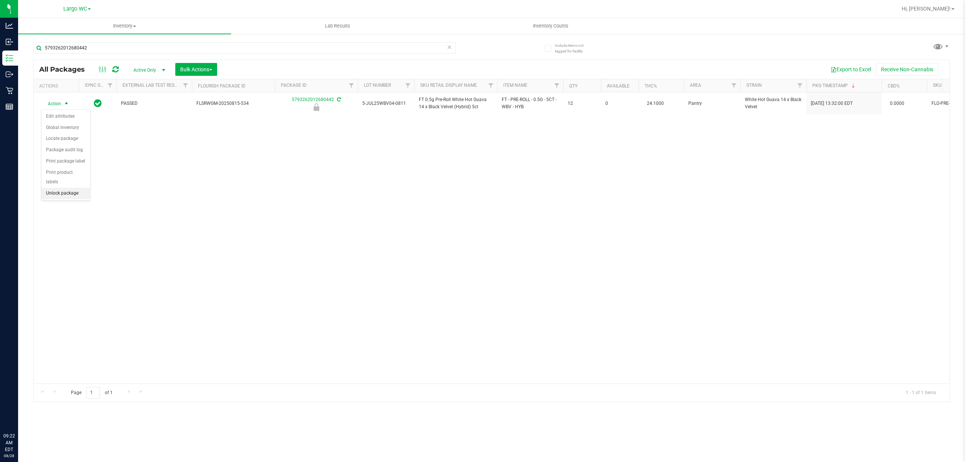
click at [51, 196] on li "Unlock package" at bounding box center [65, 193] width 49 height 11
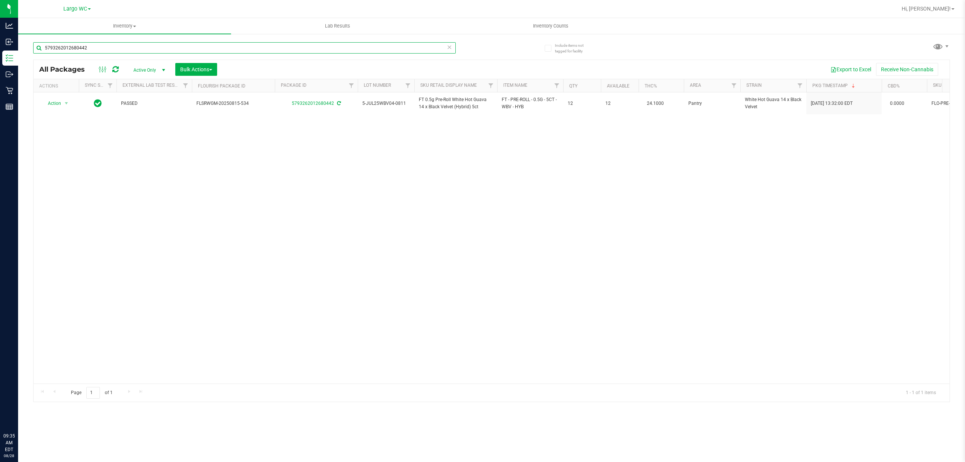
drag, startPoint x: 93, startPoint y: 50, endPoint x: 20, endPoint y: 38, distance: 73.8
click at [20, 38] on div "Include items not tagged for facility 5793262012680442 All Packages Active Only…" at bounding box center [491, 148] width 946 height 230
type input "top gear"
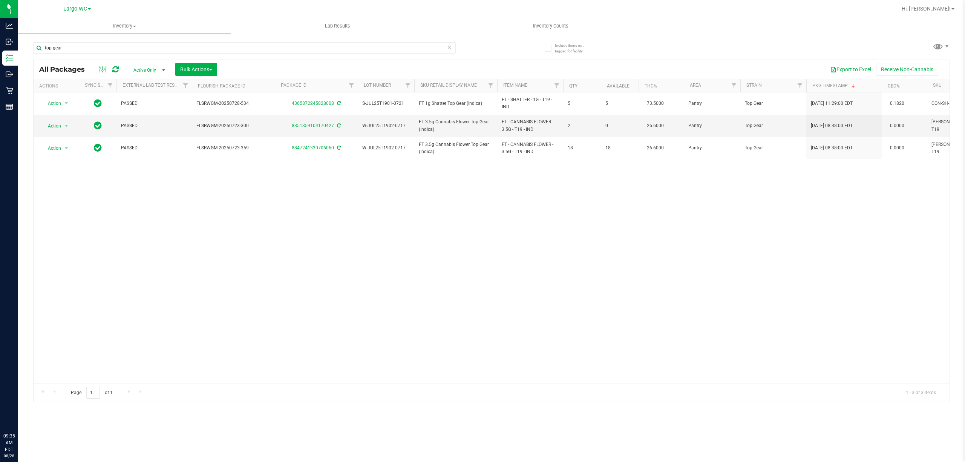
click at [156, 225] on div "Action Action Adjust qty Create package Edit attributes Global inventory Locate…" at bounding box center [492, 237] width 916 height 291
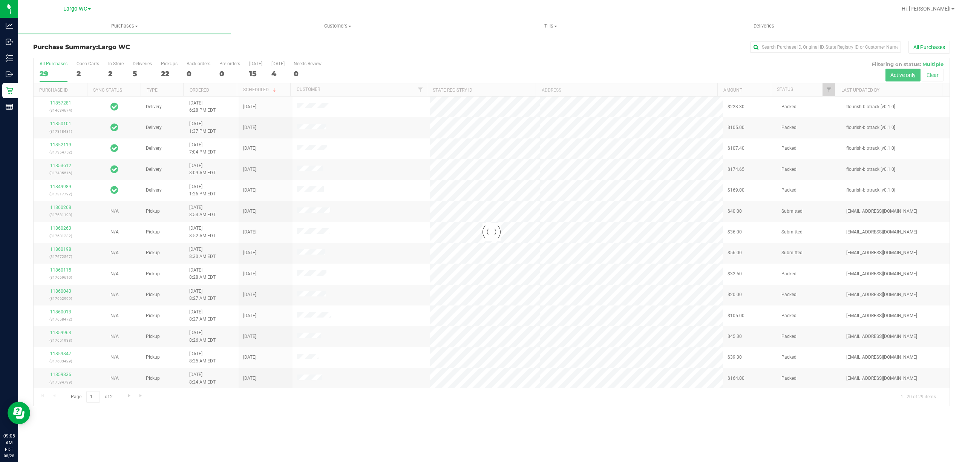
click at [112, 65] on div at bounding box center [492, 231] width 916 height 347
click at [112, 65] on div "In Store" at bounding box center [115, 63] width 15 height 5
click at [0, 0] on input "In Store 2" at bounding box center [0, 0] width 0 height 0
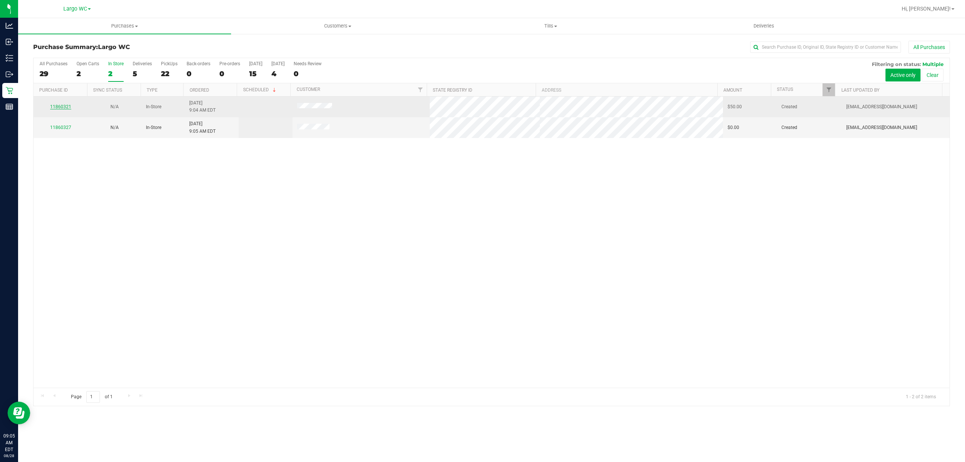
click at [58, 105] on link "11860321" at bounding box center [60, 106] width 21 height 5
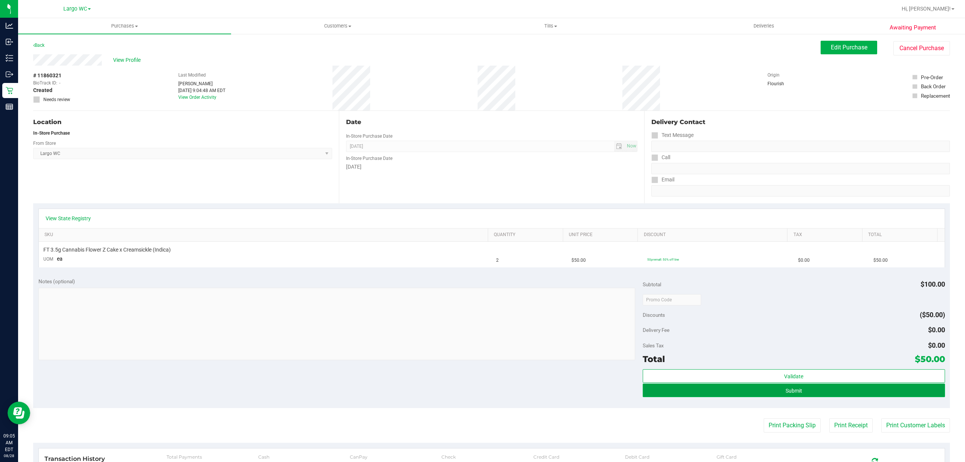
click at [829, 393] on button "Submit" at bounding box center [793, 390] width 302 height 14
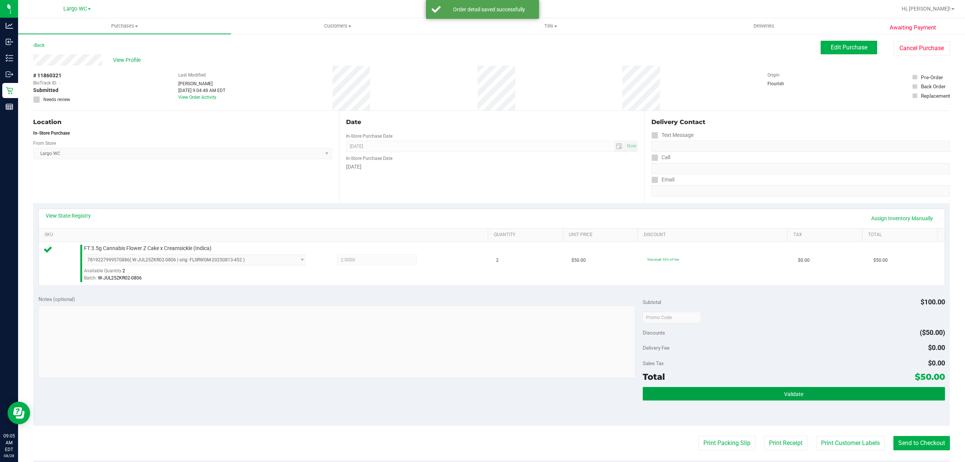
click at [825, 391] on button "Validate" at bounding box center [793, 394] width 302 height 14
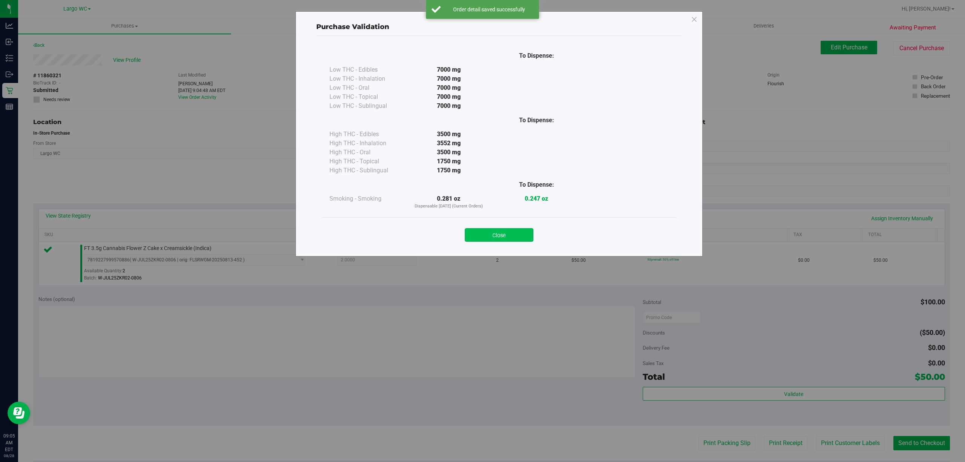
click at [516, 231] on button "Close" at bounding box center [499, 235] width 69 height 14
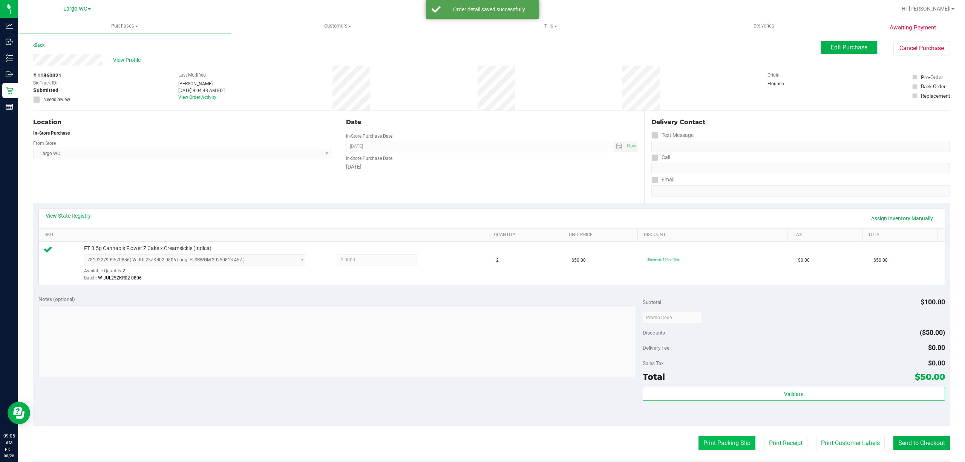
click at [725, 447] on button "Print Packing Slip" at bounding box center [726, 443] width 57 height 14
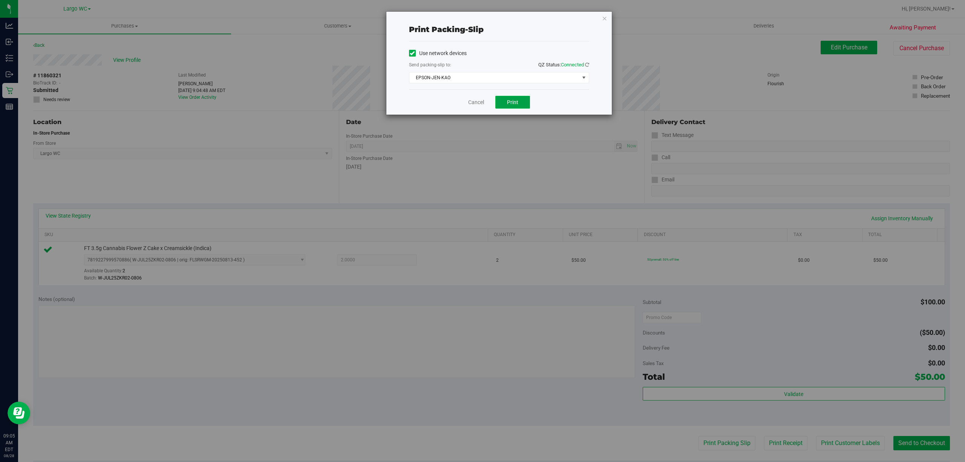
click at [513, 102] on span "Print" at bounding box center [512, 102] width 11 height 6
click at [604, 17] on icon "button" at bounding box center [604, 18] width 5 height 9
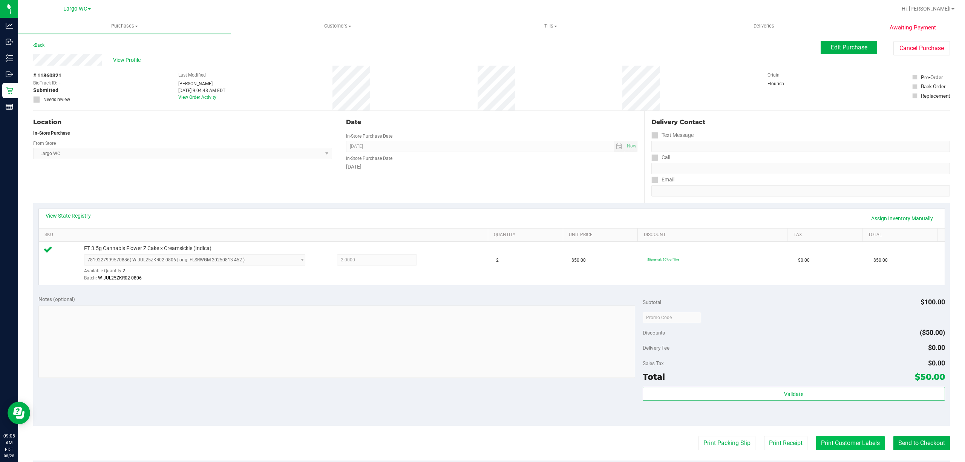
click at [843, 445] on button "Print Customer Labels" at bounding box center [850, 443] width 69 height 14
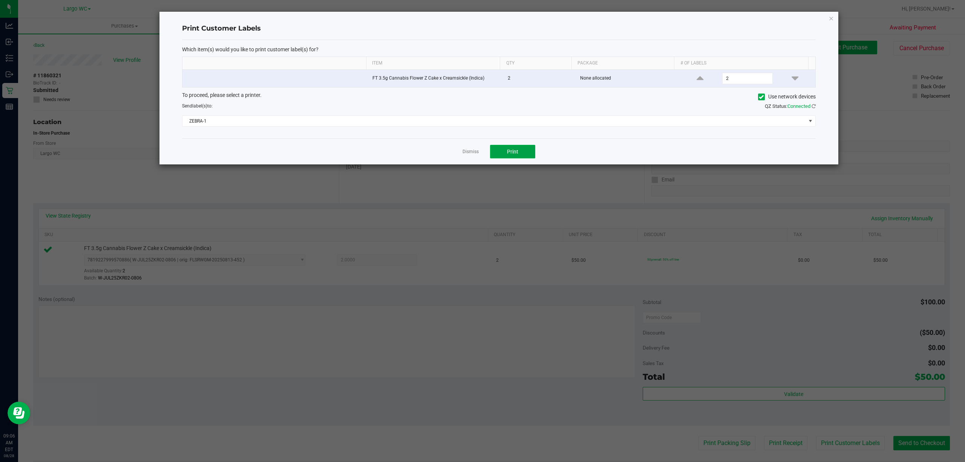
click at [524, 150] on button "Print" at bounding box center [512, 152] width 45 height 14
click at [830, 17] on icon "button" at bounding box center [830, 18] width 5 height 9
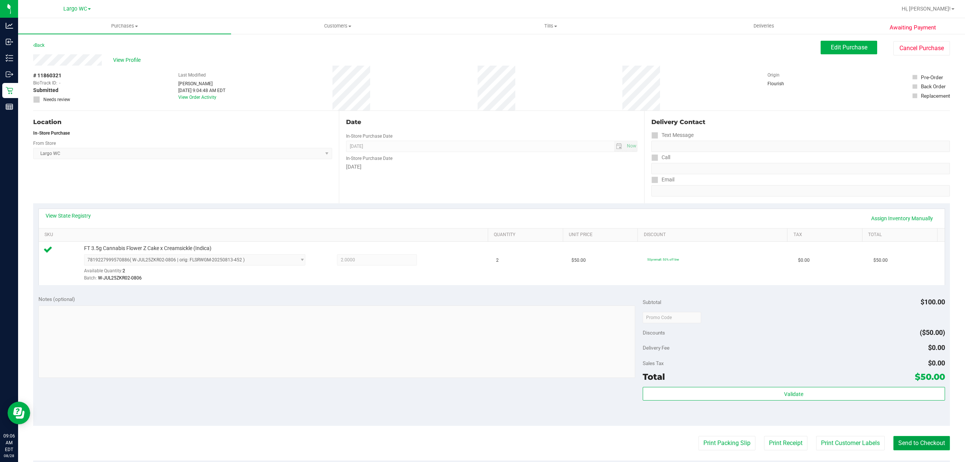
click at [918, 442] on button "Send to Checkout" at bounding box center [921, 443] width 57 height 14
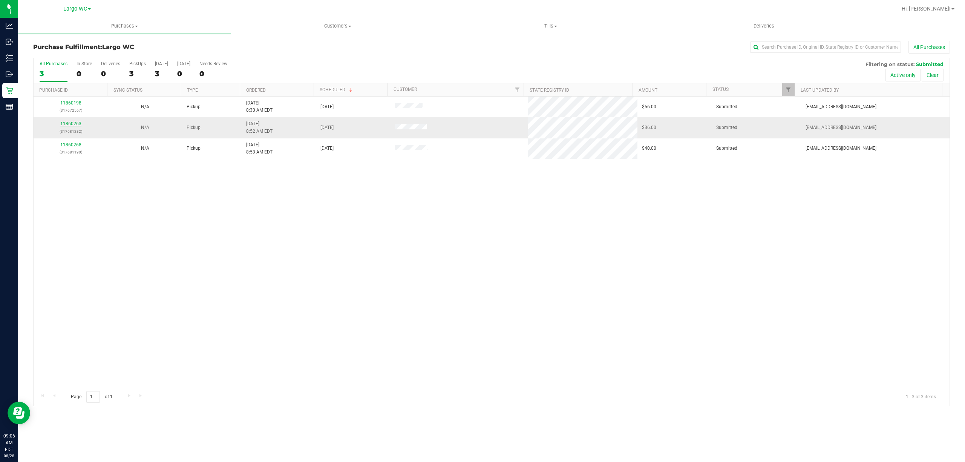
click at [72, 121] on link "11860263" at bounding box center [70, 123] width 21 height 5
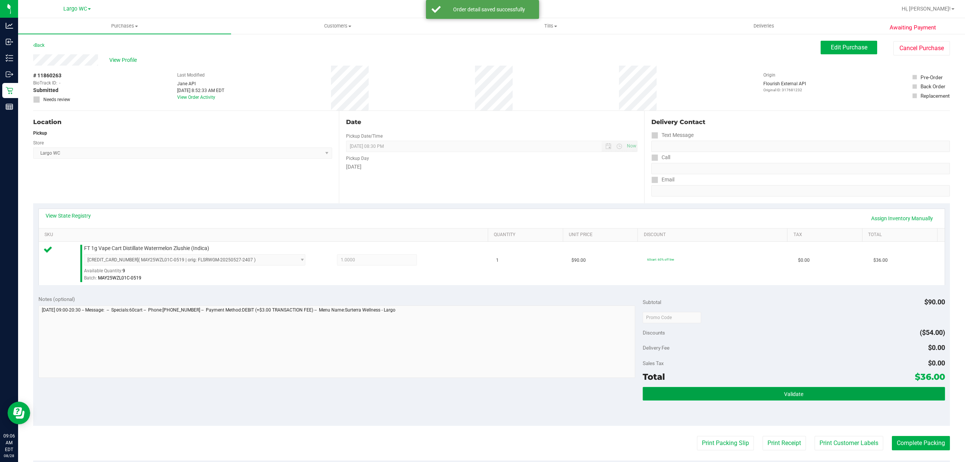
click at [829, 399] on button "Validate" at bounding box center [793, 394] width 302 height 14
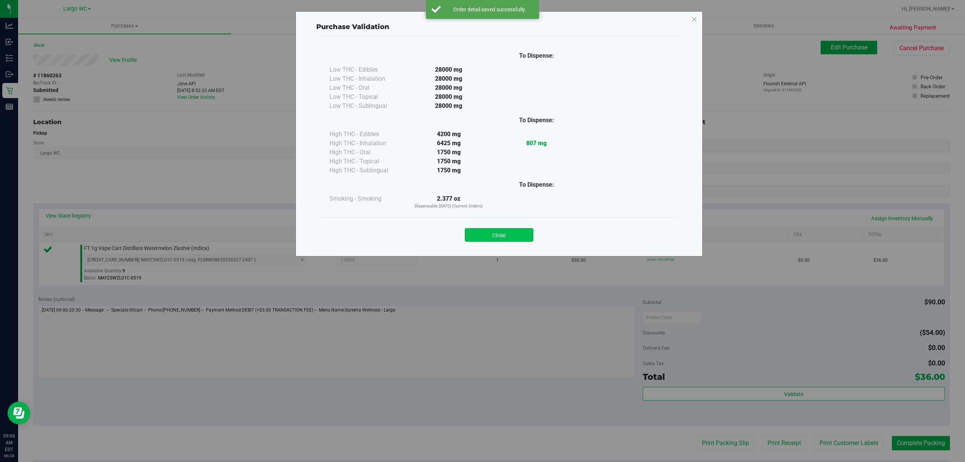
click at [522, 231] on button "Close" at bounding box center [499, 235] width 69 height 14
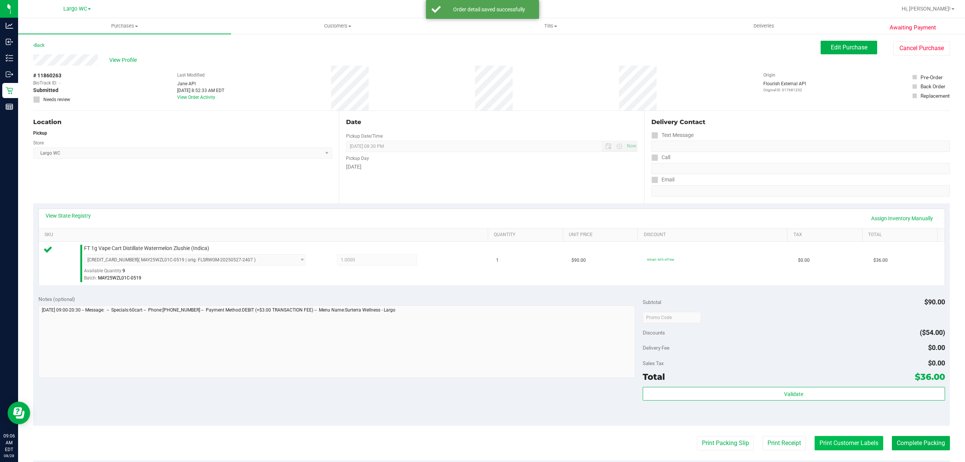
click at [830, 445] on button "Print Customer Labels" at bounding box center [848, 443] width 69 height 14
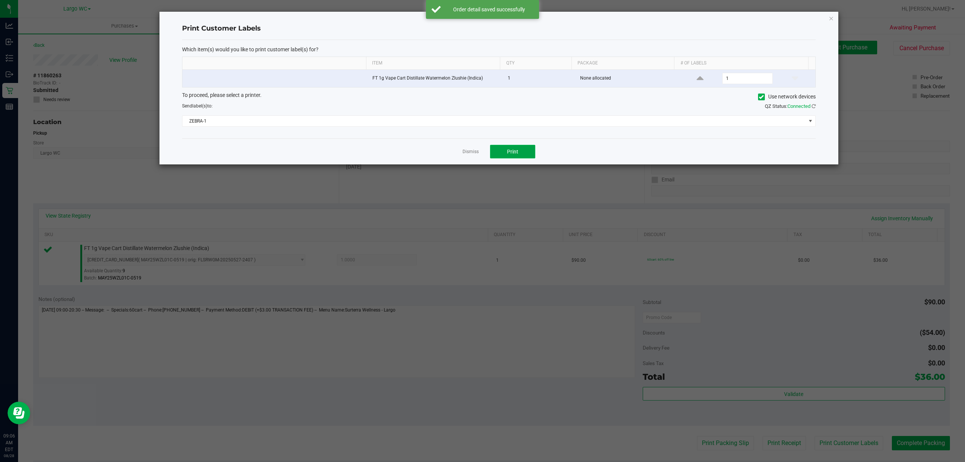
click at [521, 154] on button "Print" at bounding box center [512, 152] width 45 height 14
click at [831, 21] on icon "button" at bounding box center [830, 18] width 5 height 9
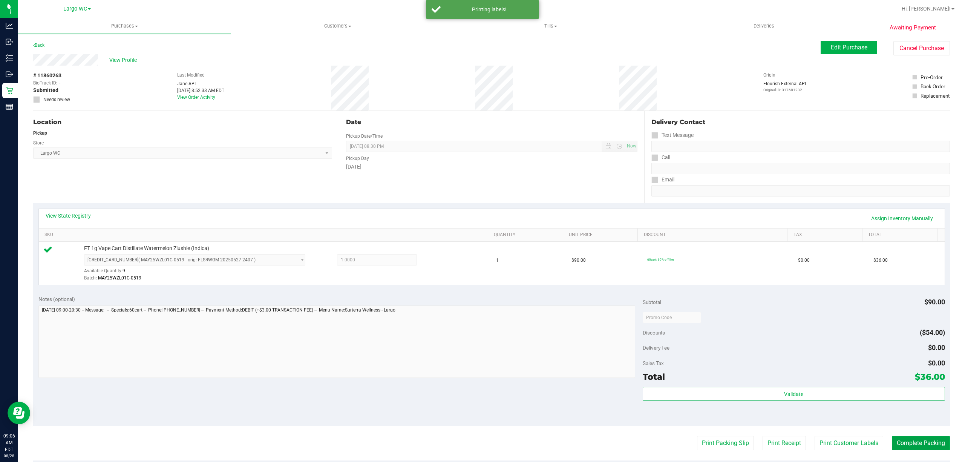
click at [918, 436] on button "Complete Packing" at bounding box center [920, 443] width 58 height 14
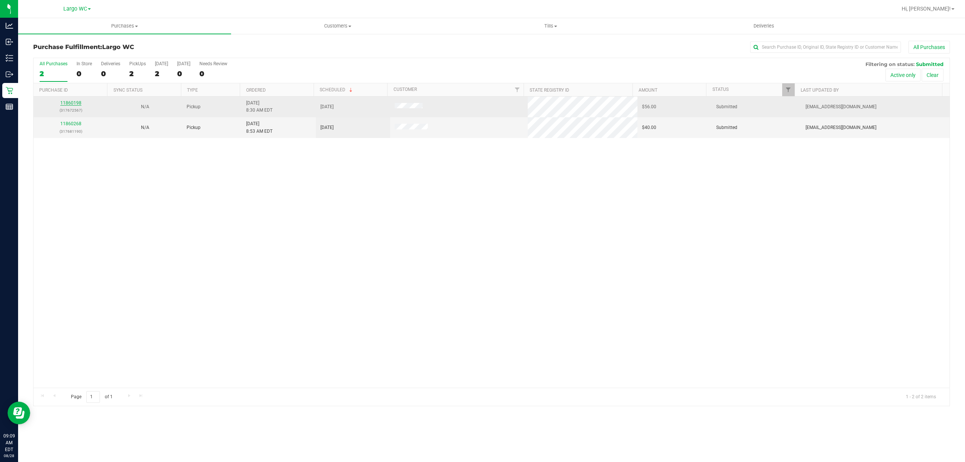
click at [74, 105] on link "11860198" at bounding box center [70, 102] width 21 height 5
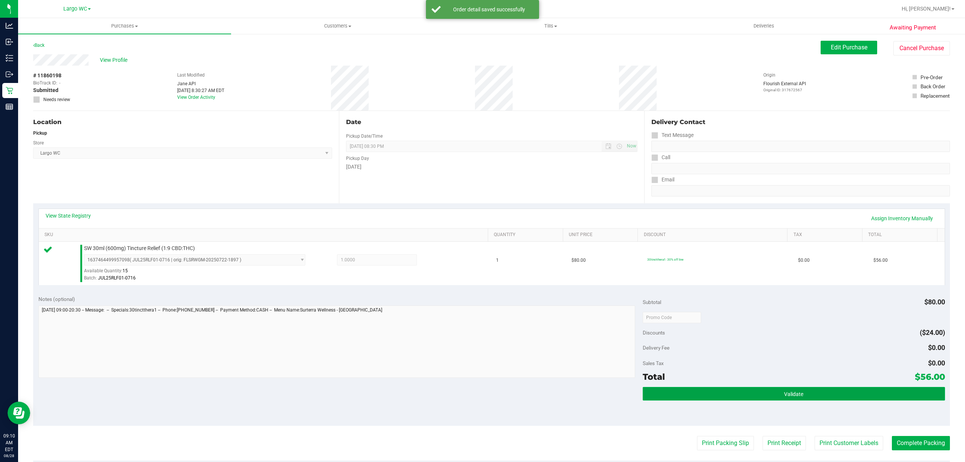
click at [807, 388] on button "Validate" at bounding box center [793, 394] width 302 height 14
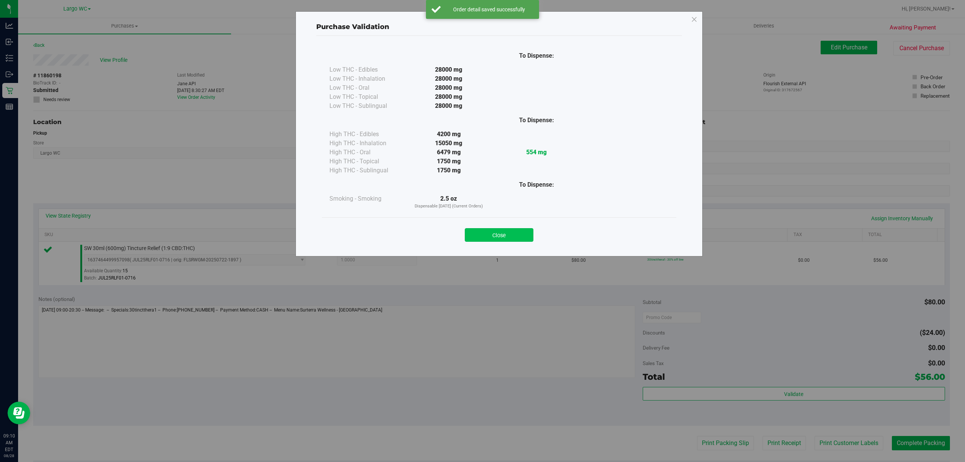
click at [505, 229] on button "Close" at bounding box center [499, 235] width 69 height 14
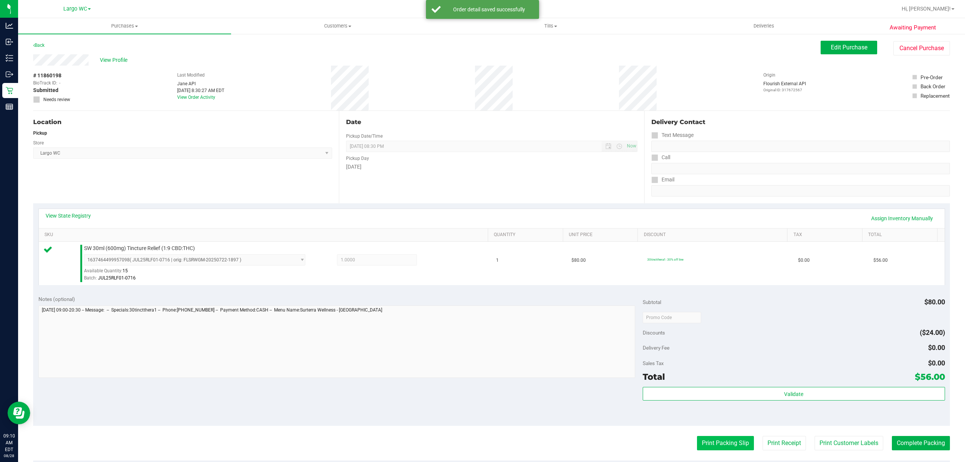
click at [704, 446] on button "Print Packing Slip" at bounding box center [725, 443] width 57 height 14
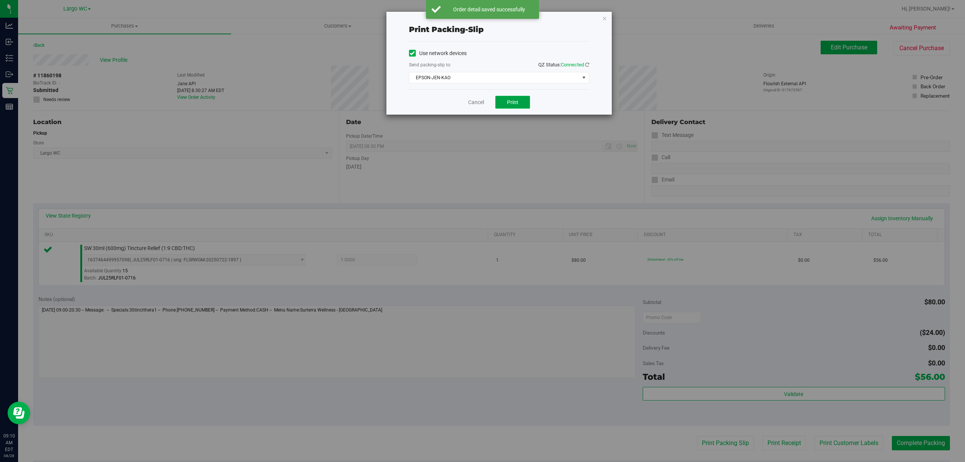
click at [512, 103] on span "Print" at bounding box center [512, 102] width 11 height 6
click at [604, 17] on icon "button" at bounding box center [604, 18] width 5 height 9
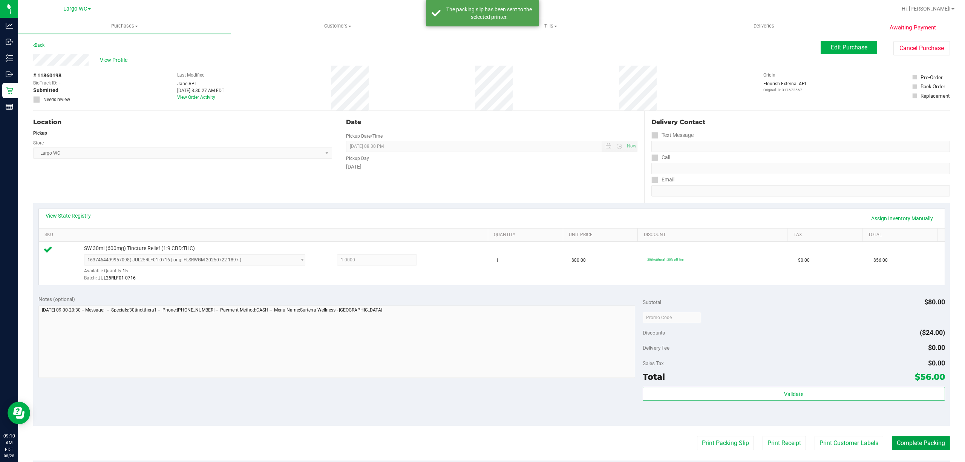
click at [916, 450] on button "Complete Packing" at bounding box center [920, 443] width 58 height 14
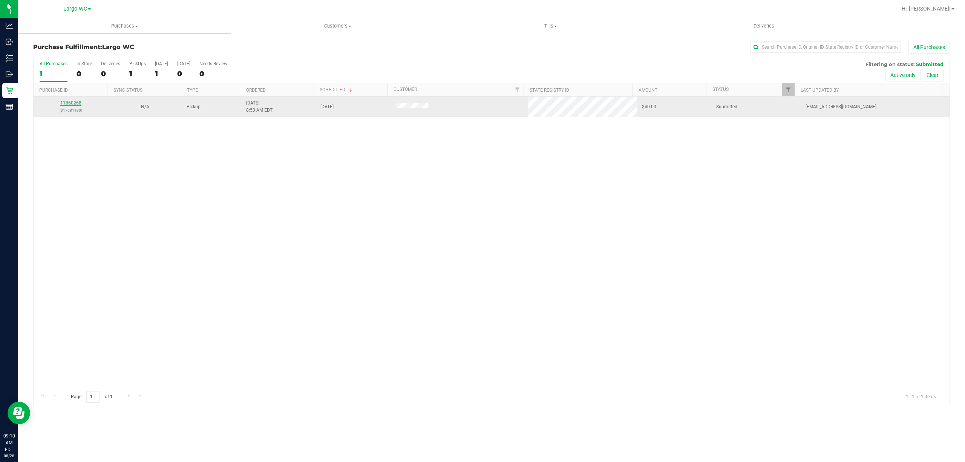
click at [73, 102] on link "11860268" at bounding box center [70, 102] width 21 height 5
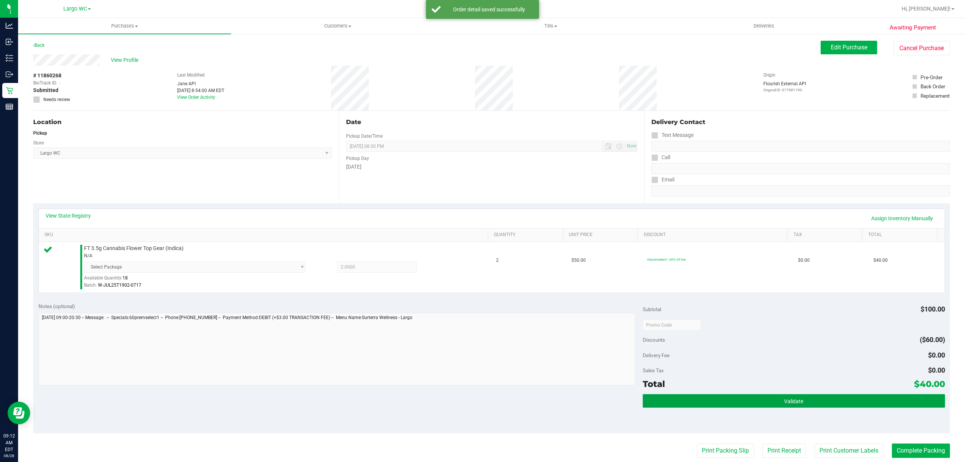
click at [795, 399] on span "Validate" at bounding box center [793, 401] width 19 height 6
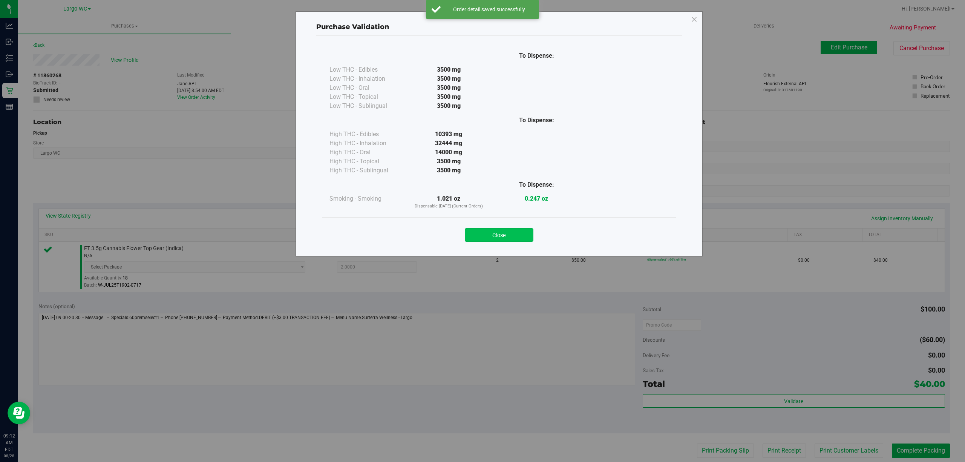
click at [518, 230] on button "Close" at bounding box center [499, 235] width 69 height 14
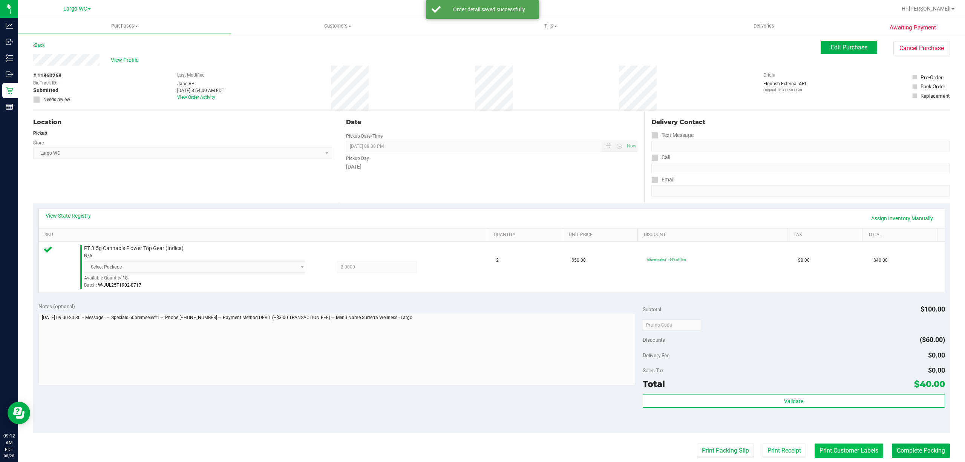
click at [858, 451] on button "Print Customer Labels" at bounding box center [848, 450] width 69 height 14
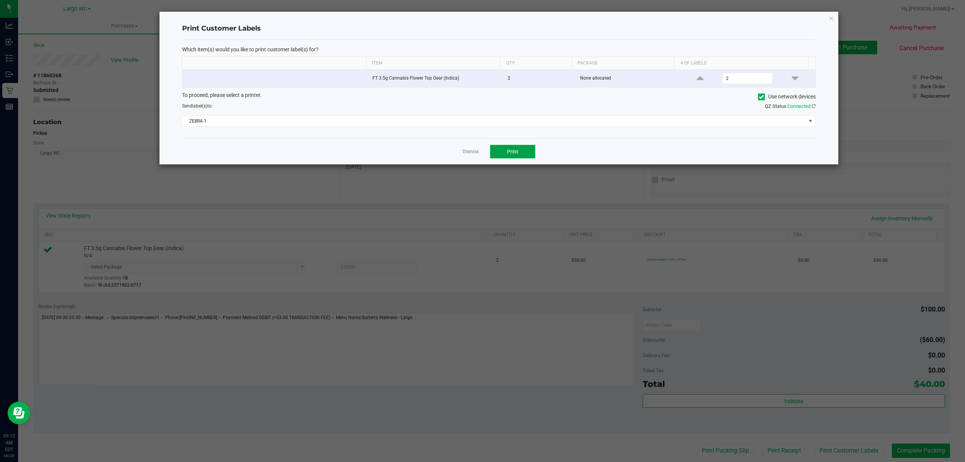
click at [516, 149] on span "Print" at bounding box center [512, 151] width 11 height 6
click at [830, 20] on icon "button" at bounding box center [830, 18] width 5 height 9
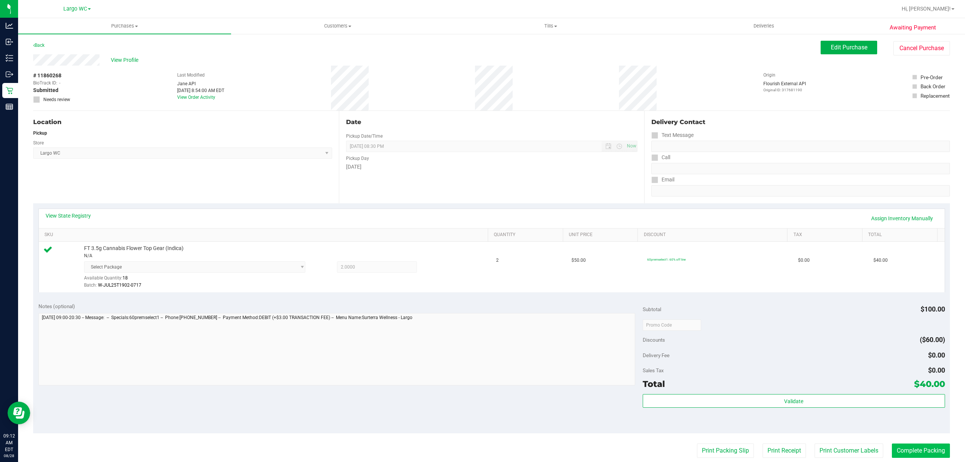
click at [918, 450] on button "Complete Packing" at bounding box center [920, 450] width 58 height 14
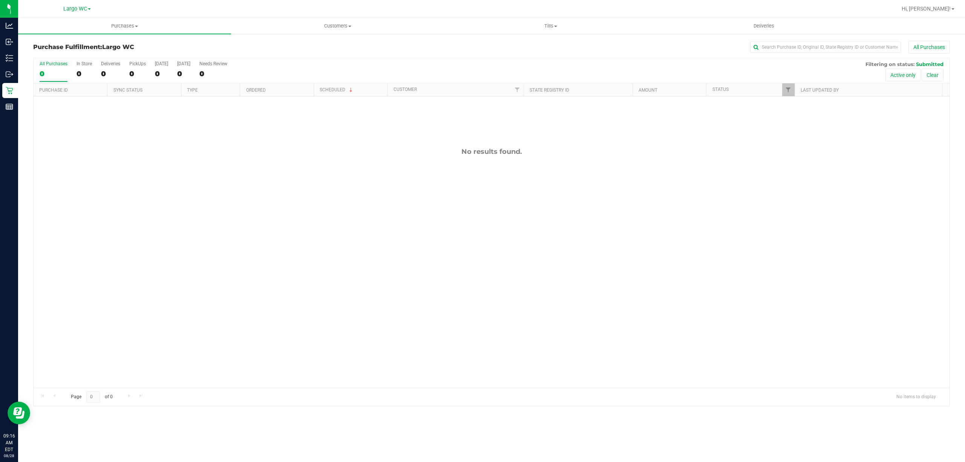
click at [147, 363] on div "No results found." at bounding box center [492, 267] width 916 height 342
click at [173, 213] on div "11860444 (317686832) N/A Pickup [DATE] 9:19 AM EDT 8/28/2025 $33.00 Submitted […" at bounding box center [492, 241] width 916 height 291
click at [78, 74] on div "0" at bounding box center [83, 73] width 15 height 9
click at [0, 0] on input "In Store 0" at bounding box center [0, 0] width 0 height 0
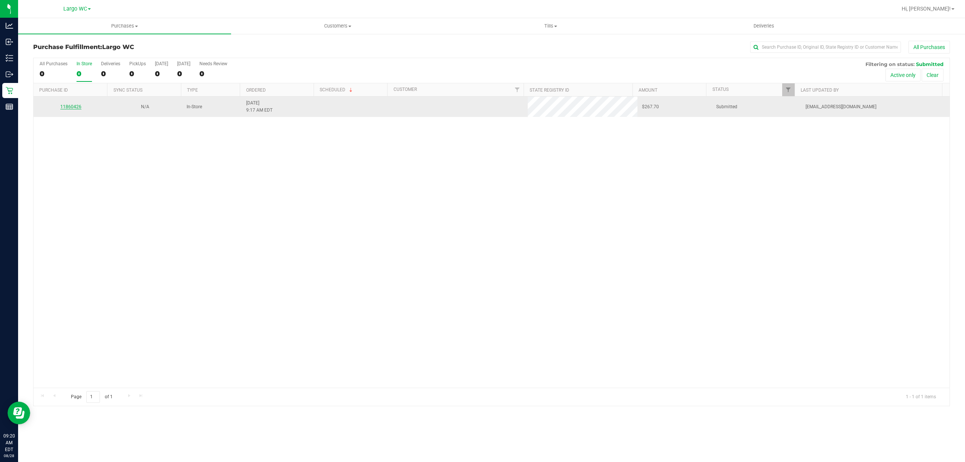
click at [75, 107] on link "11860426" at bounding box center [70, 106] width 21 height 5
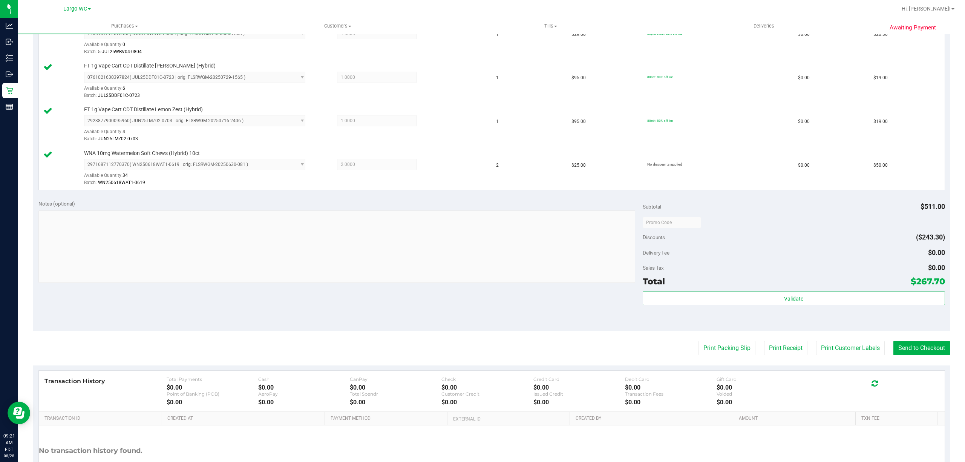
scroll to position [396, 0]
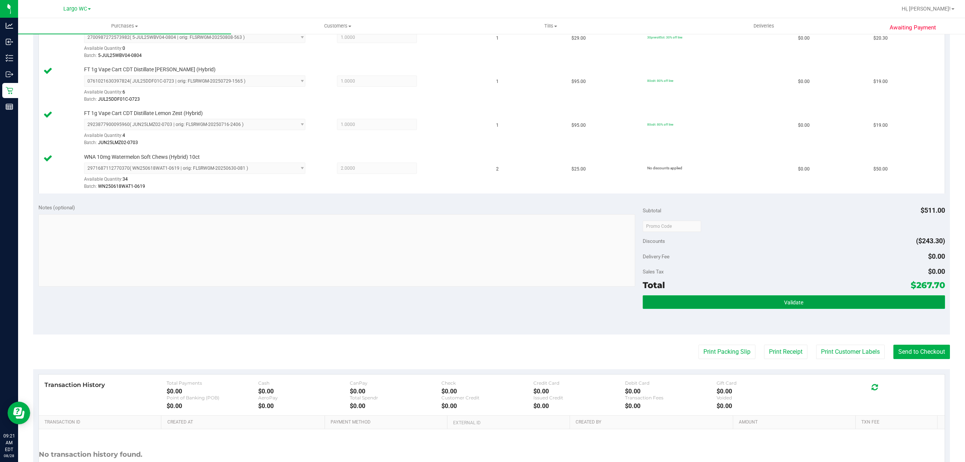
click at [799, 303] on button "Validate" at bounding box center [793, 302] width 302 height 14
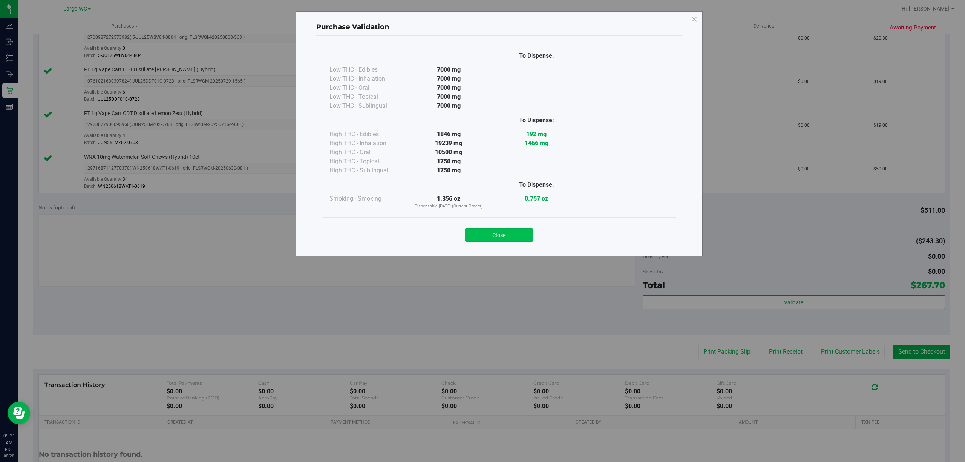
click at [491, 231] on button "Close" at bounding box center [499, 235] width 69 height 14
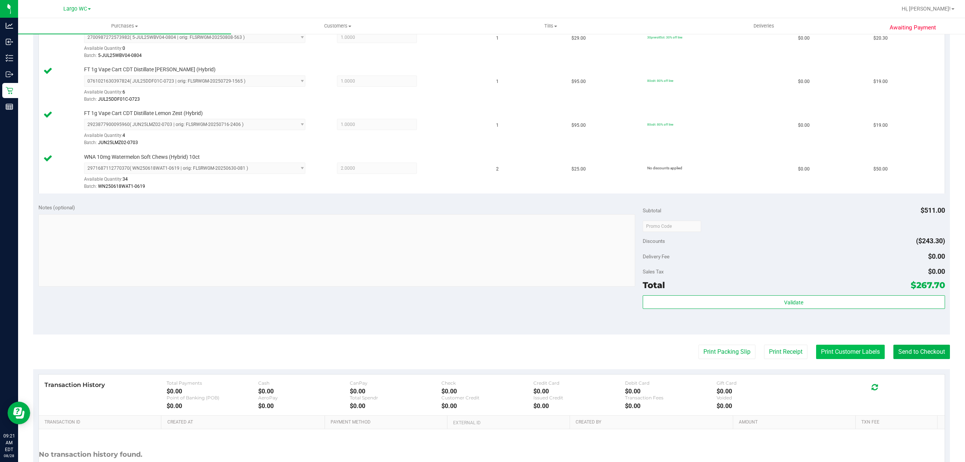
click at [831, 354] on button "Print Customer Labels" at bounding box center [850, 351] width 69 height 14
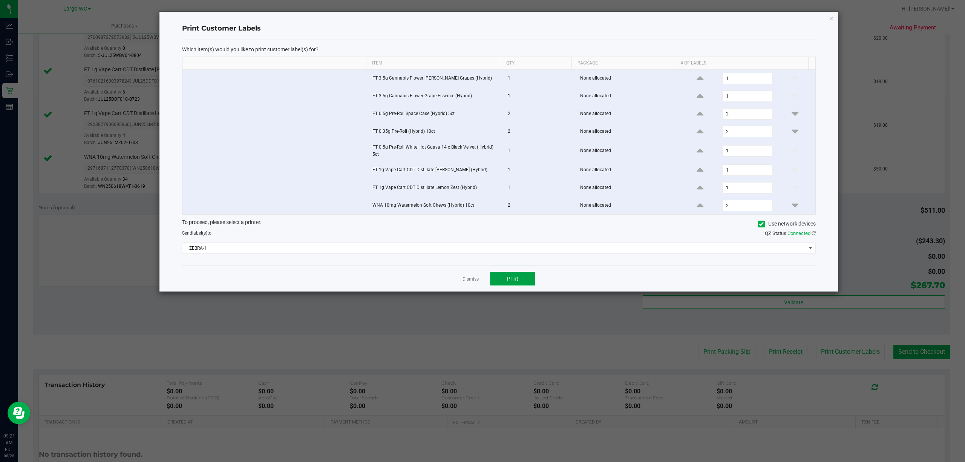
click at [531, 280] on button "Print" at bounding box center [512, 279] width 45 height 14
click at [472, 282] on link "Dismiss" at bounding box center [470, 279] width 16 height 6
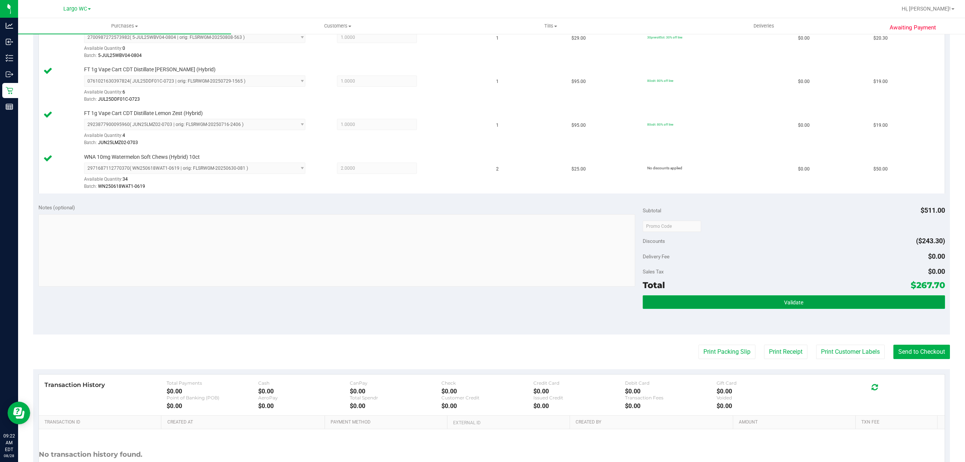
click at [820, 301] on button "Validate" at bounding box center [793, 302] width 302 height 14
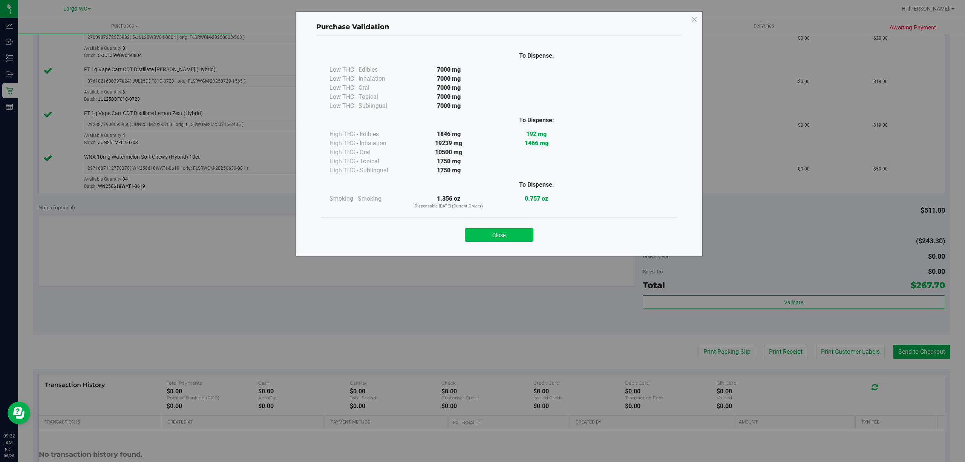
click at [522, 236] on button "Close" at bounding box center [499, 235] width 69 height 14
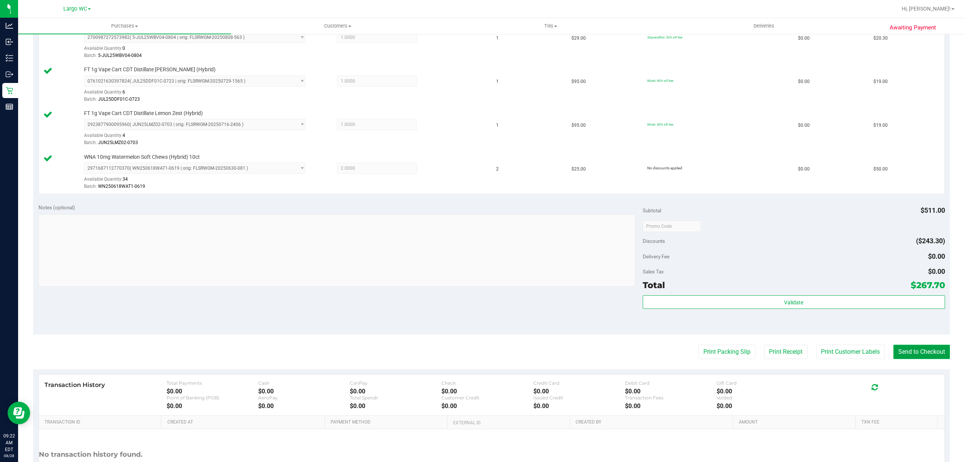
click at [924, 359] on button "Send to Checkout" at bounding box center [921, 351] width 57 height 14
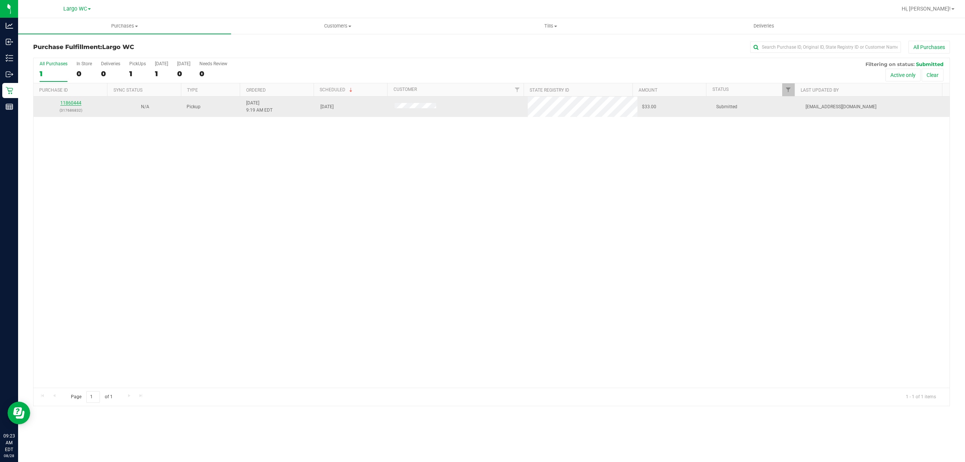
click at [65, 103] on link "11860444" at bounding box center [70, 102] width 21 height 5
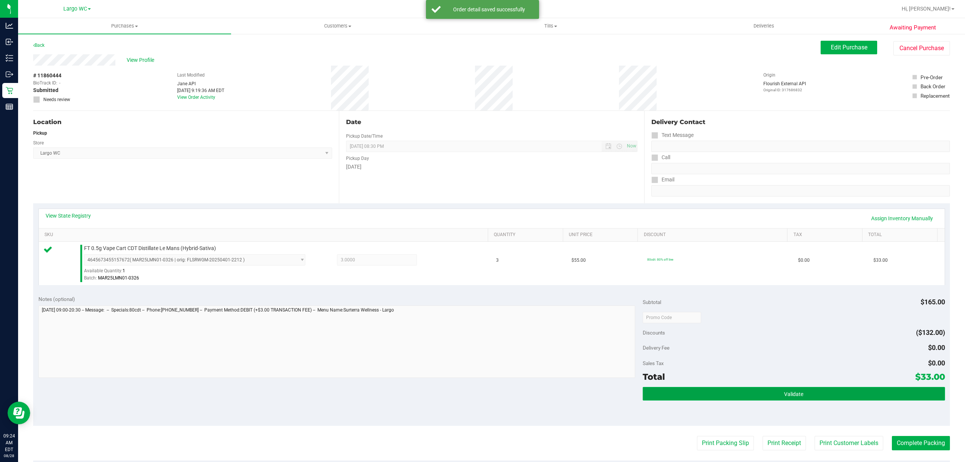
click at [760, 396] on button "Validate" at bounding box center [793, 394] width 302 height 14
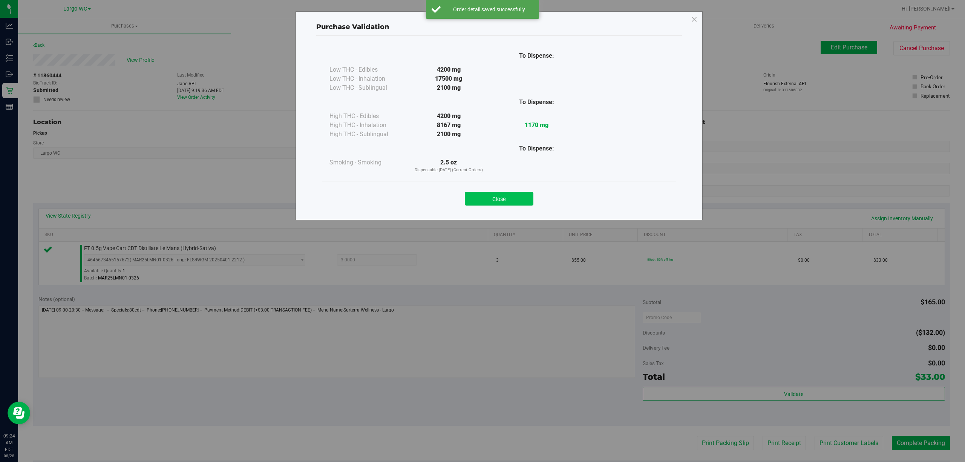
click at [497, 193] on button "Close" at bounding box center [499, 199] width 69 height 14
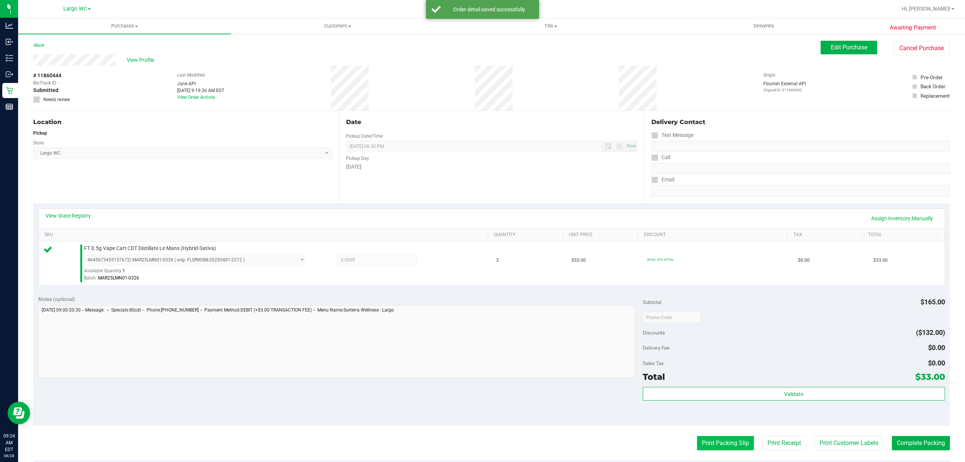
click at [711, 443] on button "Print Packing Slip" at bounding box center [725, 443] width 57 height 14
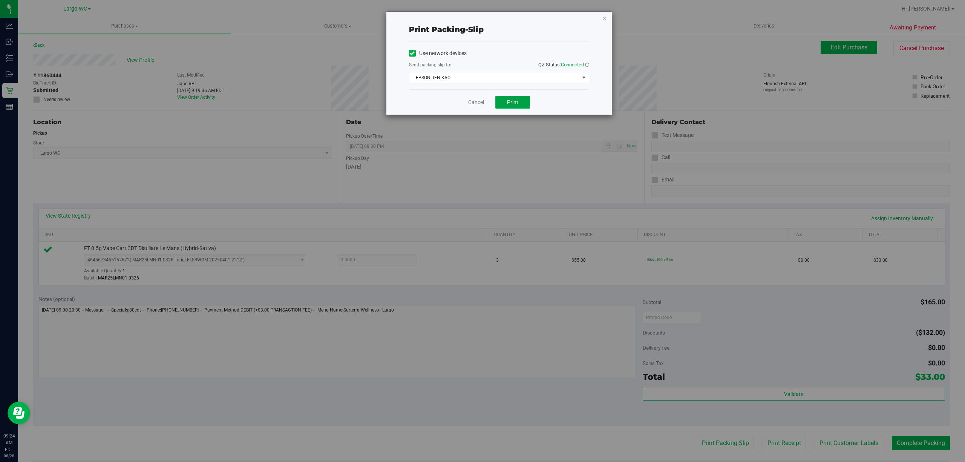
click at [505, 97] on button "Print" at bounding box center [512, 102] width 35 height 13
click at [602, 19] on icon "button" at bounding box center [604, 18] width 5 height 9
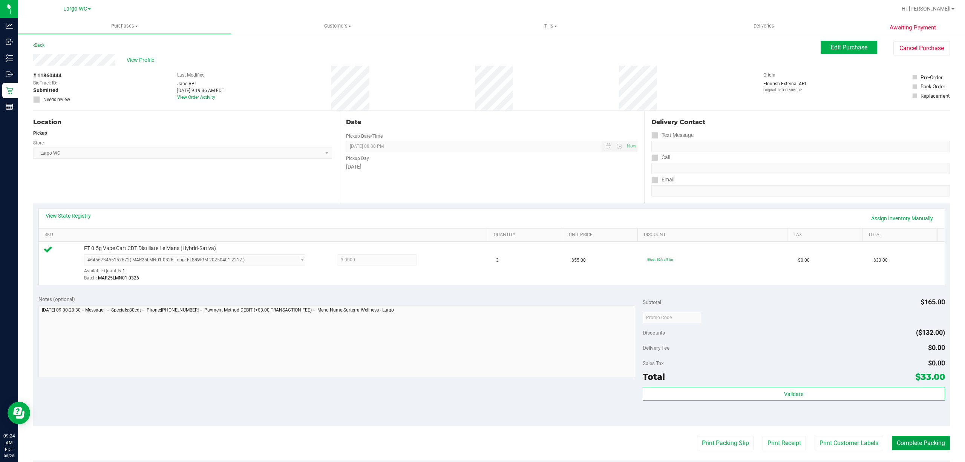
click at [908, 436] on button "Complete Packing" at bounding box center [920, 443] width 58 height 14
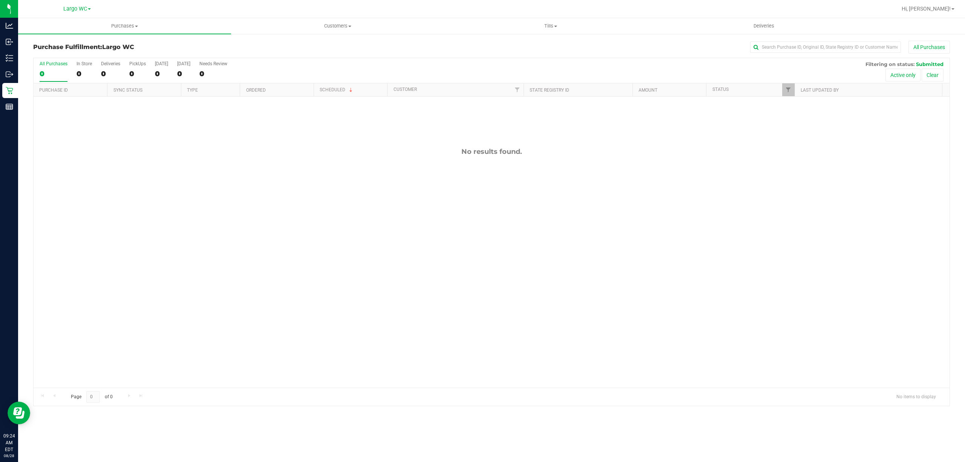
click at [145, 288] on div "No results found." at bounding box center [492, 267] width 916 height 342
click at [84, 74] on div "0" at bounding box center [83, 73] width 15 height 9
click at [0, 0] on input "In Store 0" at bounding box center [0, 0] width 0 height 0
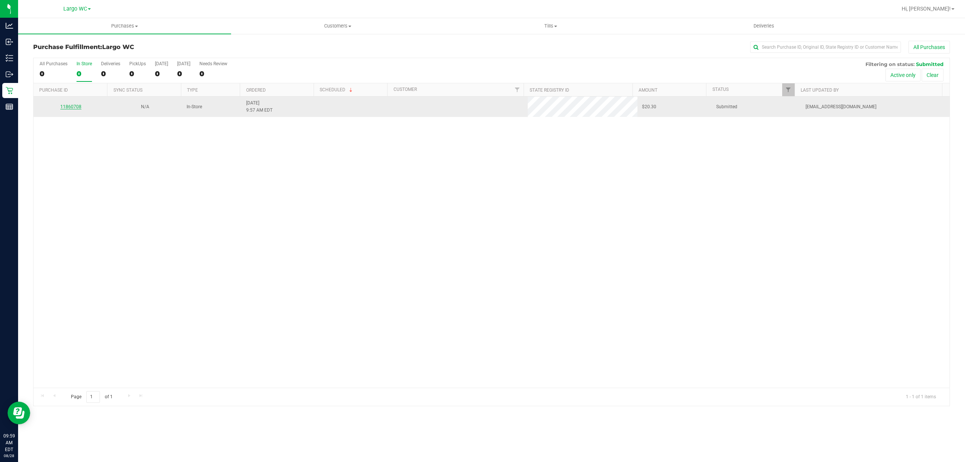
click at [78, 107] on link "11860708" at bounding box center [70, 106] width 21 height 5
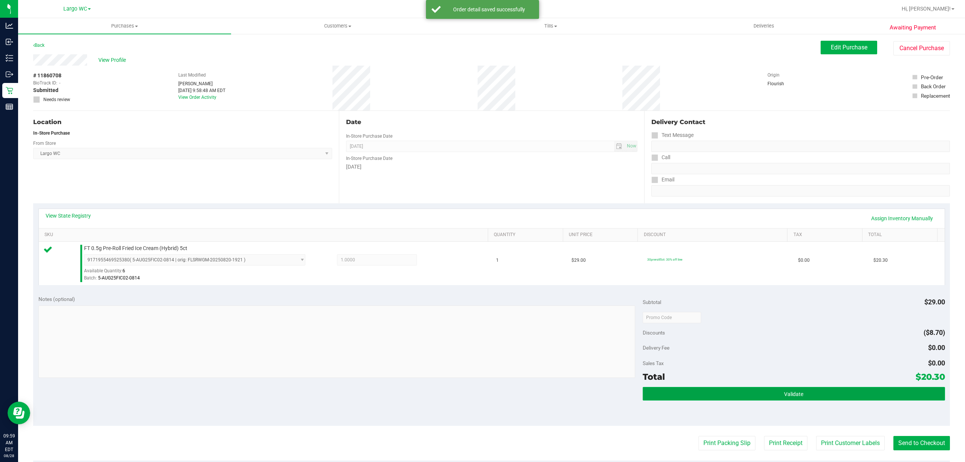
click at [796, 397] on button "Validate" at bounding box center [793, 394] width 302 height 14
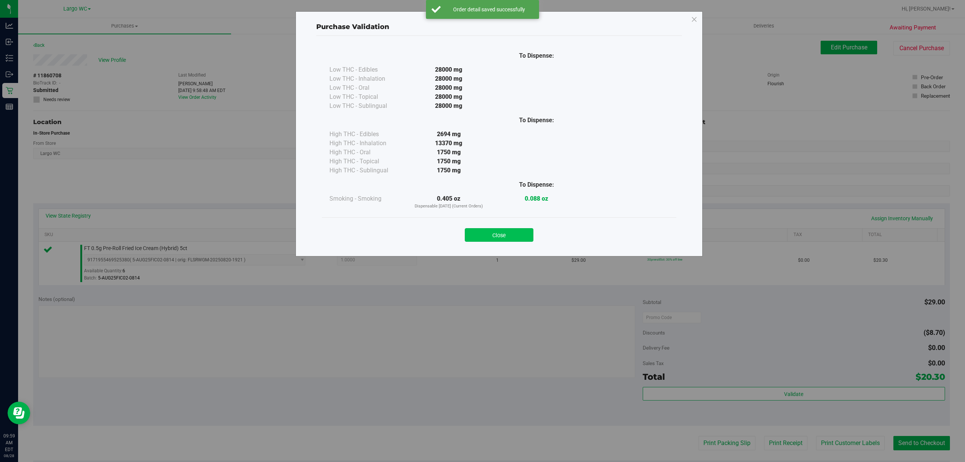
click at [516, 242] on button "Close" at bounding box center [499, 235] width 69 height 14
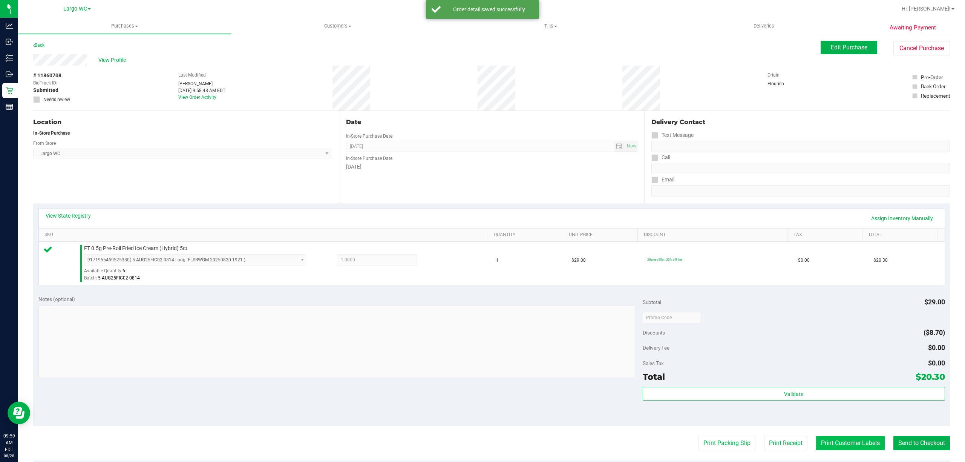
click at [833, 443] on button "Print Customer Labels" at bounding box center [850, 443] width 69 height 14
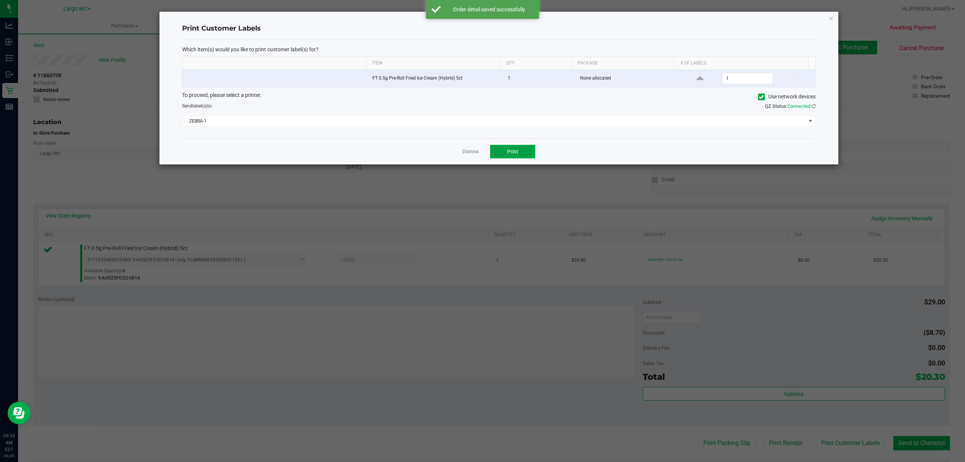
click at [507, 157] on button "Print" at bounding box center [512, 152] width 45 height 14
click at [471, 154] on link "Dismiss" at bounding box center [470, 151] width 16 height 6
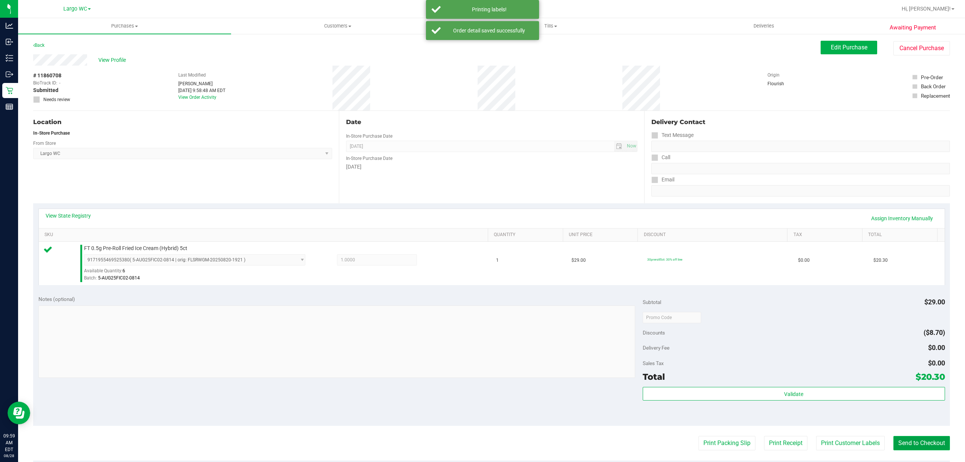
click at [920, 440] on button "Send to Checkout" at bounding box center [921, 443] width 57 height 14
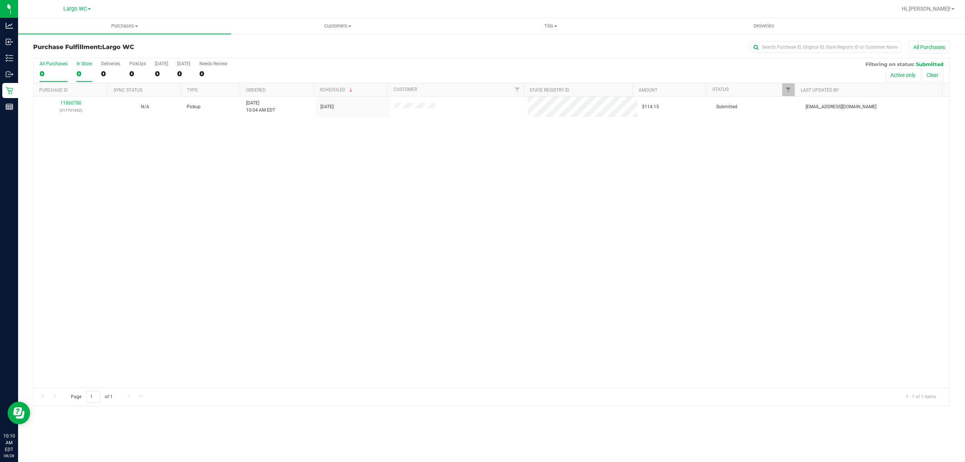
click at [79, 73] on div "0" at bounding box center [83, 73] width 15 height 9
click at [0, 0] on input "In Store 0" at bounding box center [0, 0] width 0 height 0
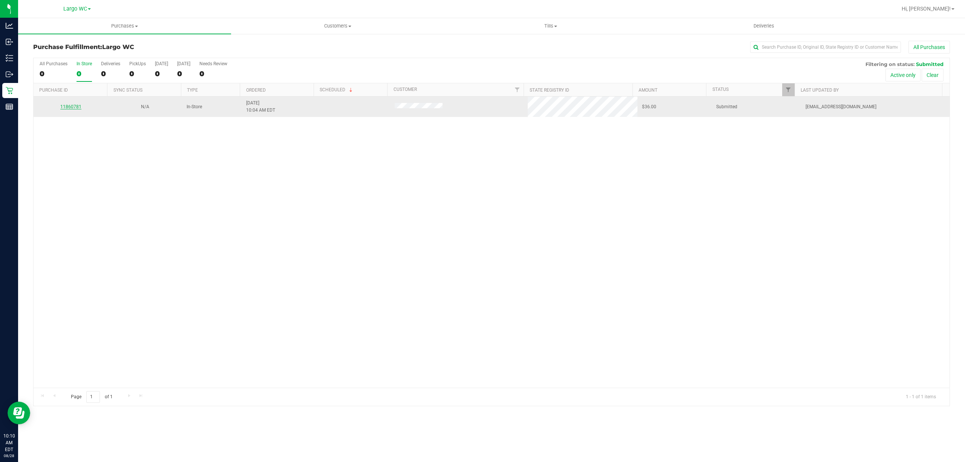
click at [77, 107] on link "11860781" at bounding box center [70, 106] width 21 height 5
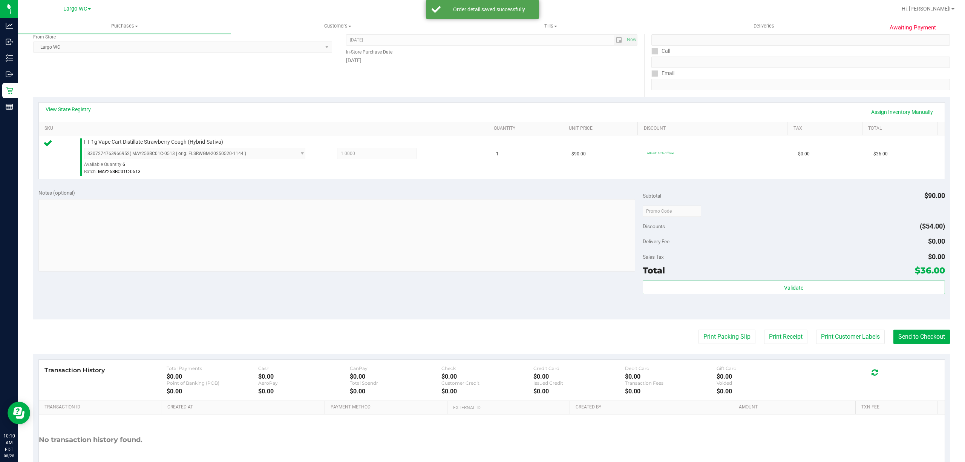
scroll to position [155, 0]
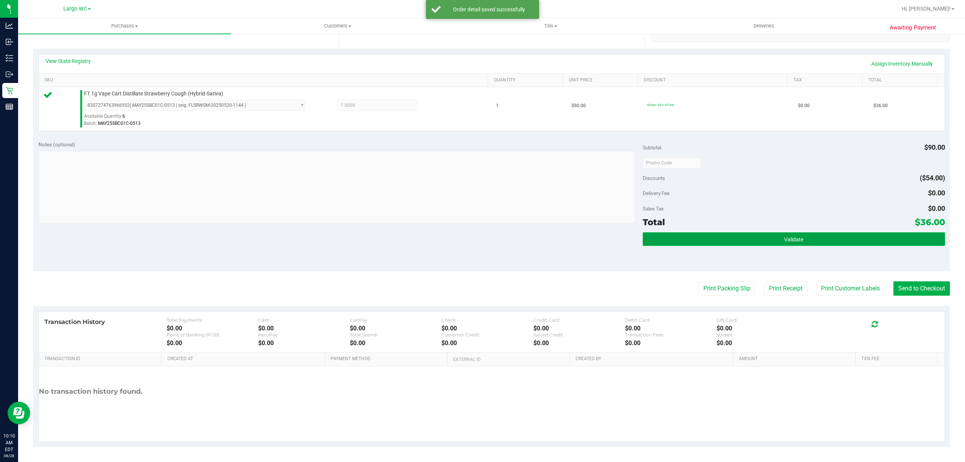
click at [793, 242] on span "Validate" at bounding box center [793, 239] width 19 height 6
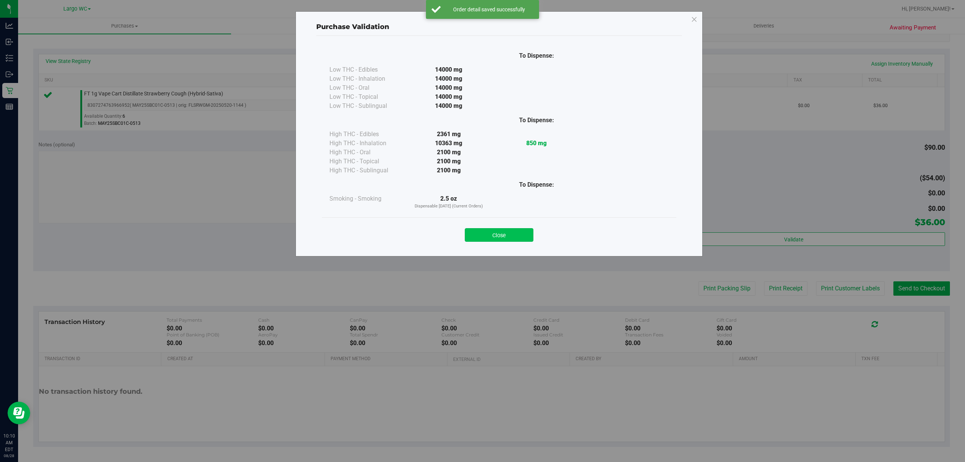
click at [519, 235] on button "Close" at bounding box center [499, 235] width 69 height 14
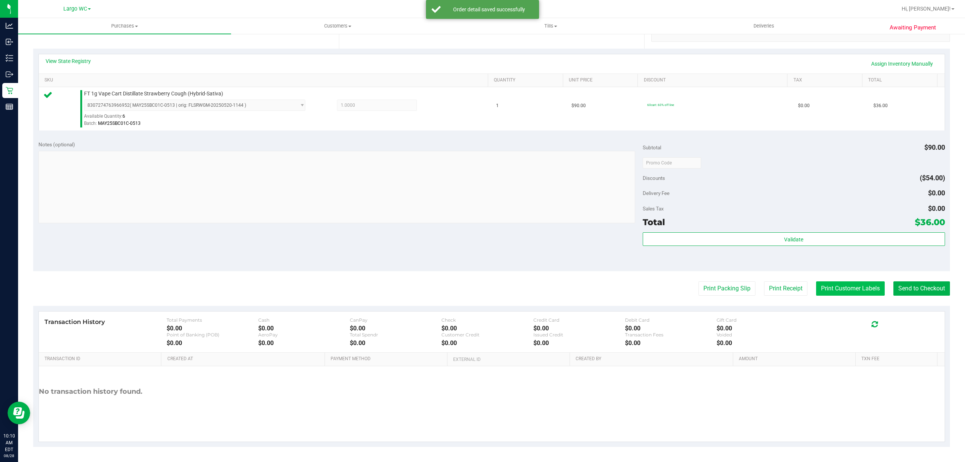
click at [839, 287] on button "Print Customer Labels" at bounding box center [850, 288] width 69 height 14
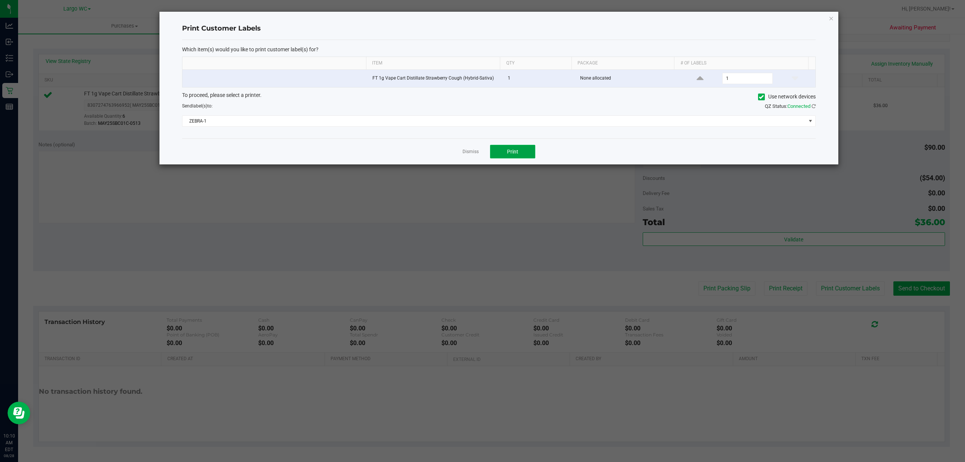
click at [520, 155] on button "Print" at bounding box center [512, 152] width 45 height 14
click at [469, 155] on link "Dismiss" at bounding box center [470, 151] width 16 height 6
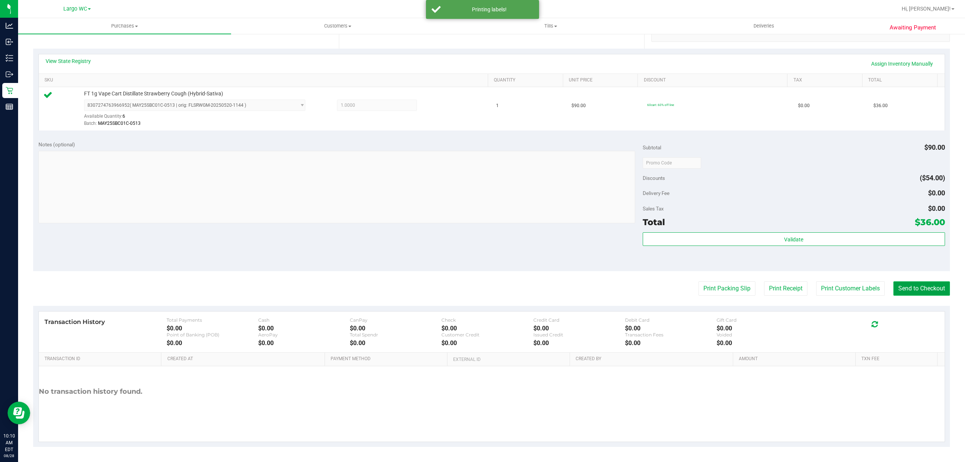
click at [916, 295] on button "Send to Checkout" at bounding box center [921, 288] width 57 height 14
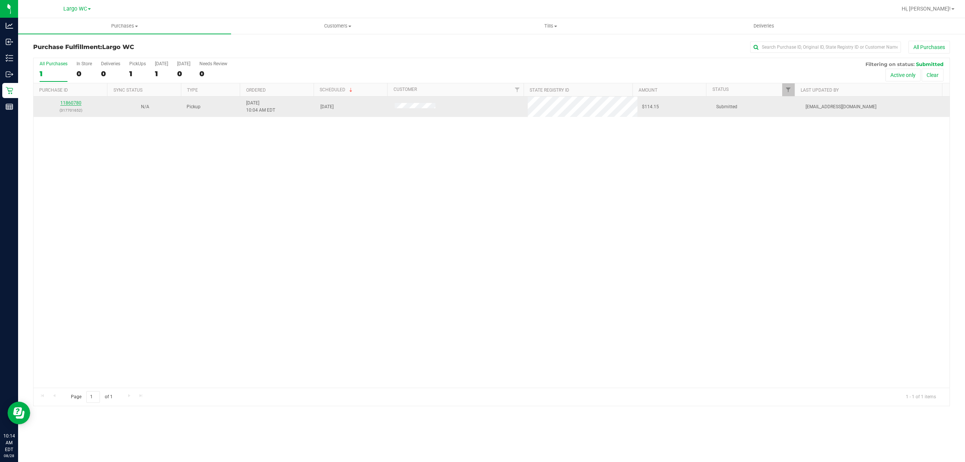
click at [64, 103] on link "11860780" at bounding box center [70, 102] width 21 height 5
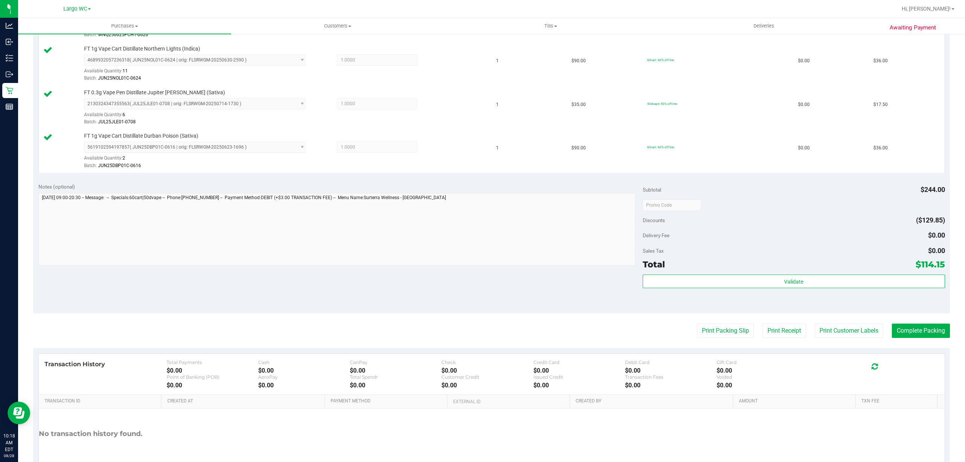
scroll to position [243, 0]
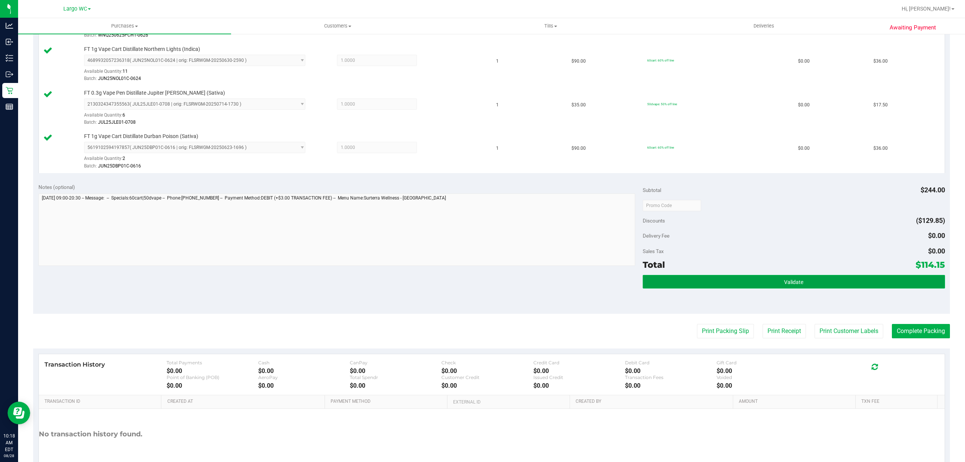
click at [775, 283] on button "Validate" at bounding box center [793, 282] width 302 height 14
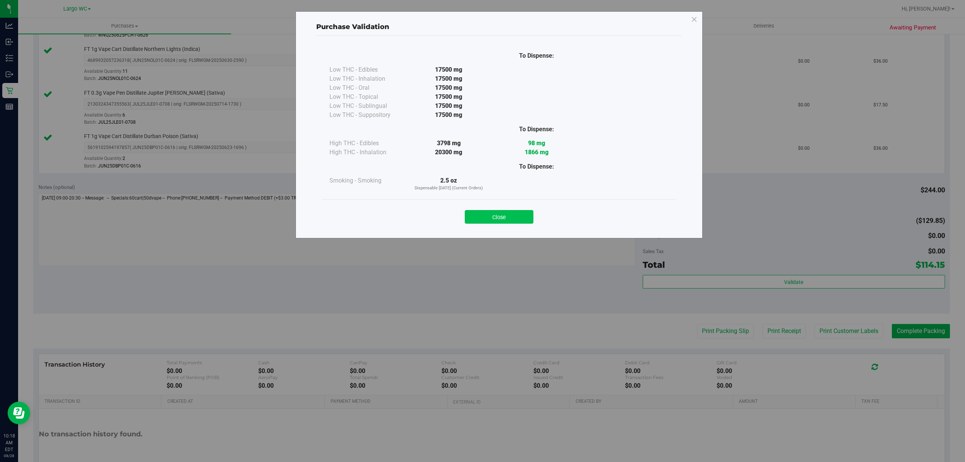
click at [518, 220] on button "Close" at bounding box center [499, 217] width 69 height 14
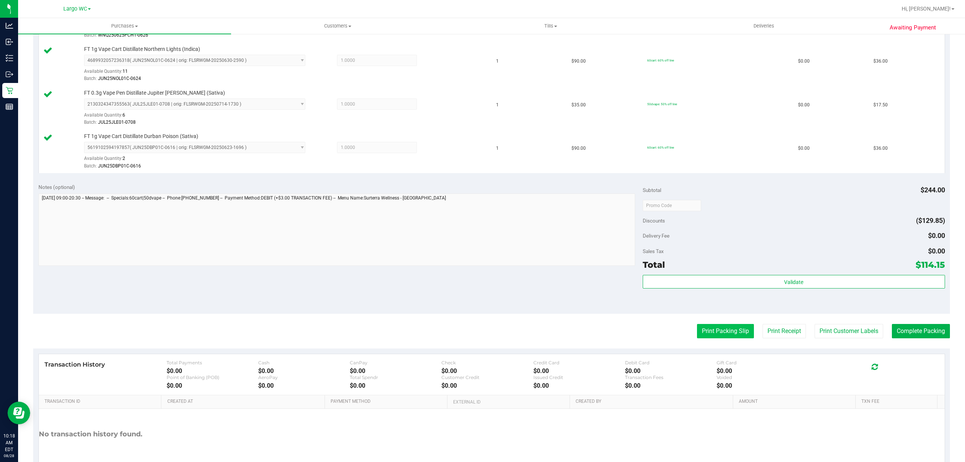
click at [704, 333] on button "Print Packing Slip" at bounding box center [725, 331] width 57 height 14
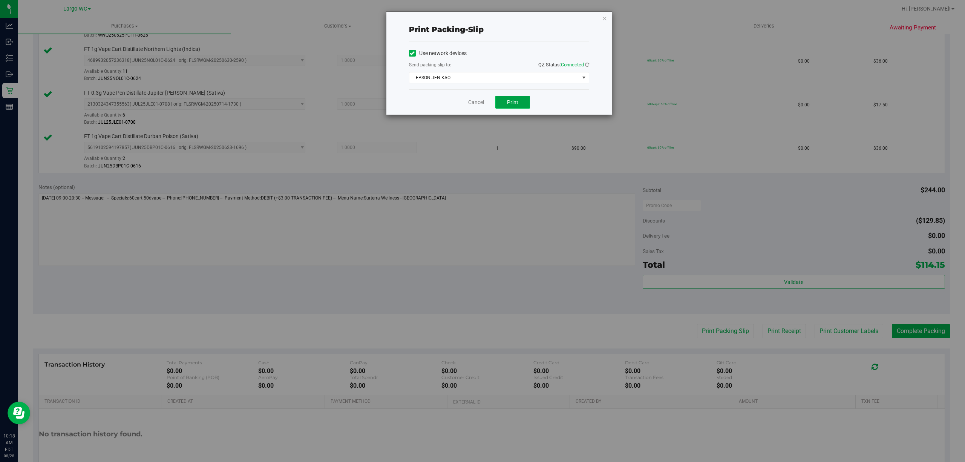
click at [512, 105] on span "Print" at bounding box center [512, 102] width 11 height 6
click at [469, 99] on link "Cancel" at bounding box center [476, 102] width 16 height 8
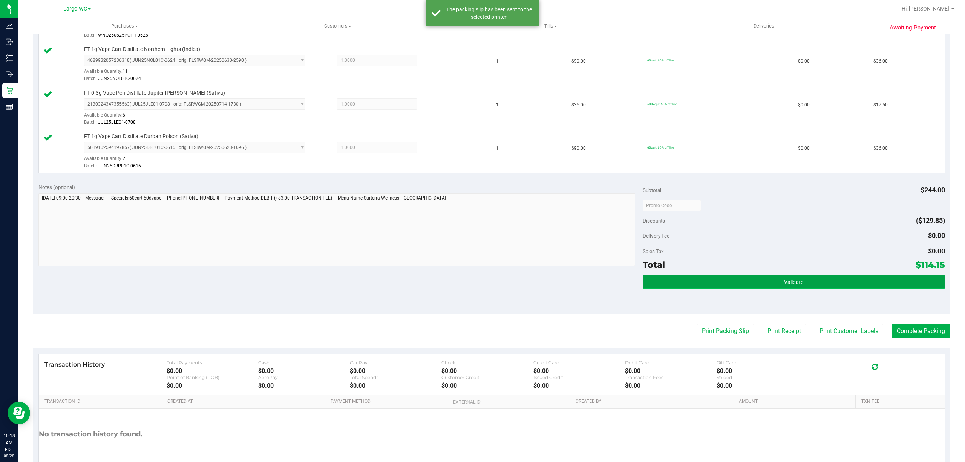
click at [746, 278] on button "Validate" at bounding box center [793, 282] width 302 height 14
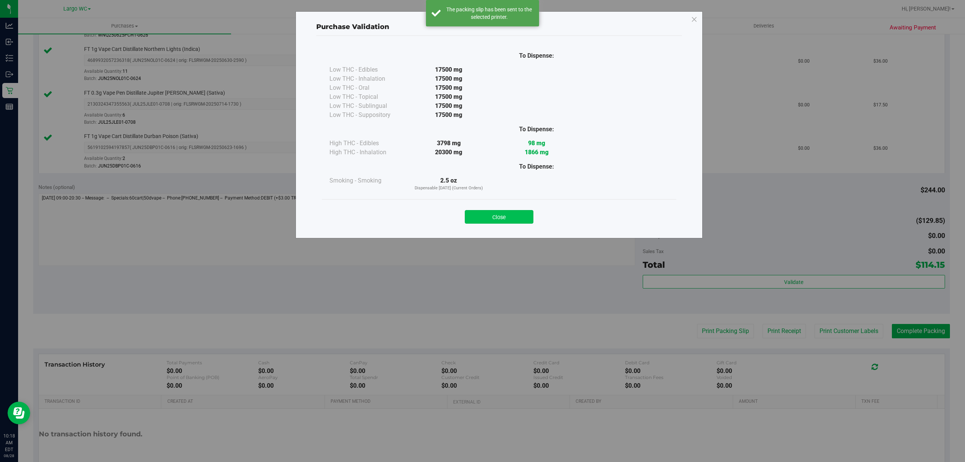
click at [500, 215] on button "Close" at bounding box center [499, 217] width 69 height 14
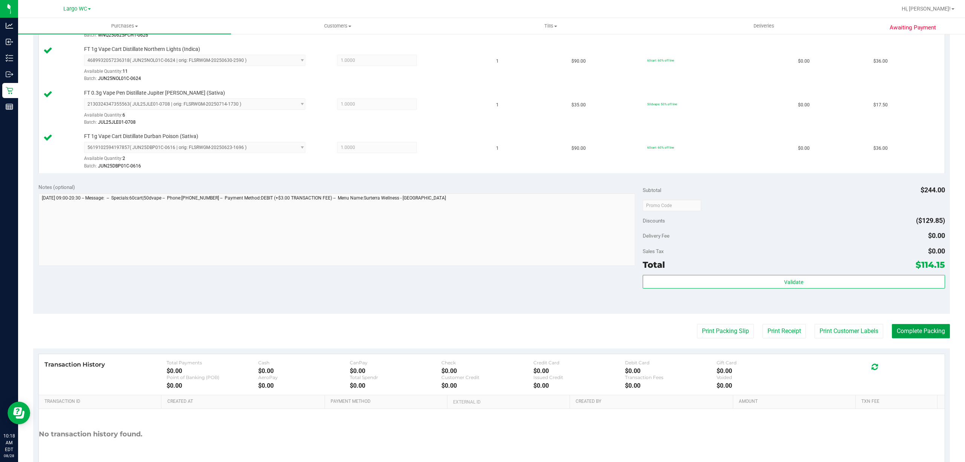
click at [914, 333] on button "Complete Packing" at bounding box center [920, 331] width 58 height 14
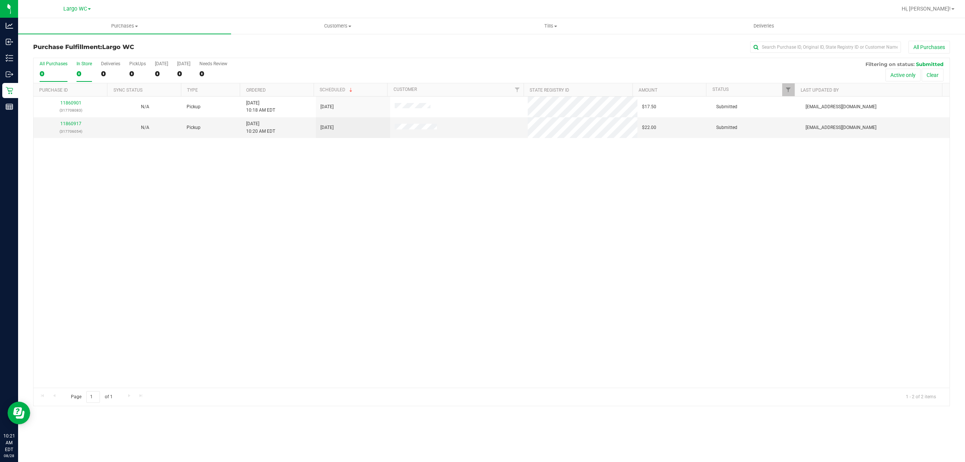
click at [81, 76] on div "0" at bounding box center [83, 73] width 15 height 9
click at [0, 0] on input "In Store 0" at bounding box center [0, 0] width 0 height 0
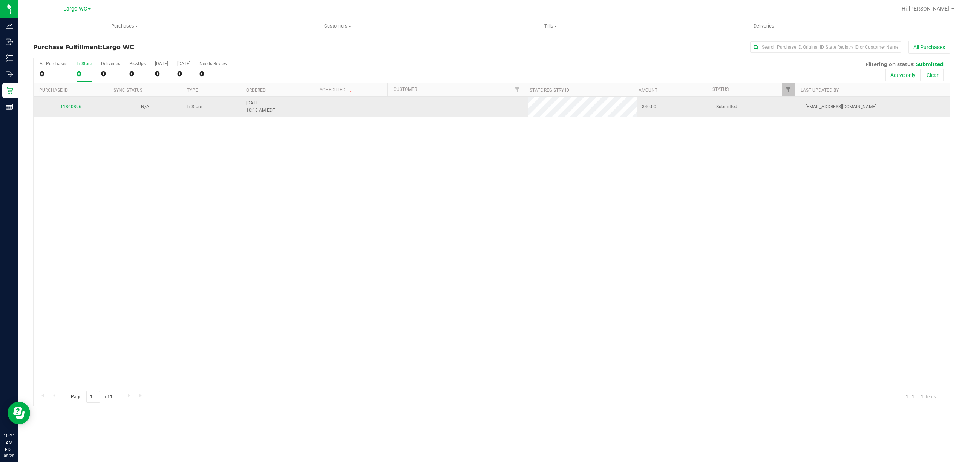
click at [73, 107] on link "11860896" at bounding box center [70, 106] width 21 height 5
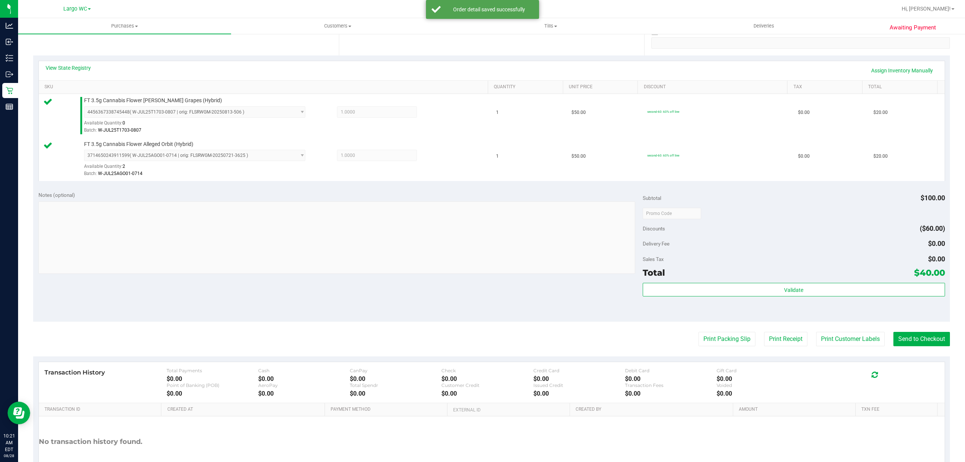
scroll to position [199, 0]
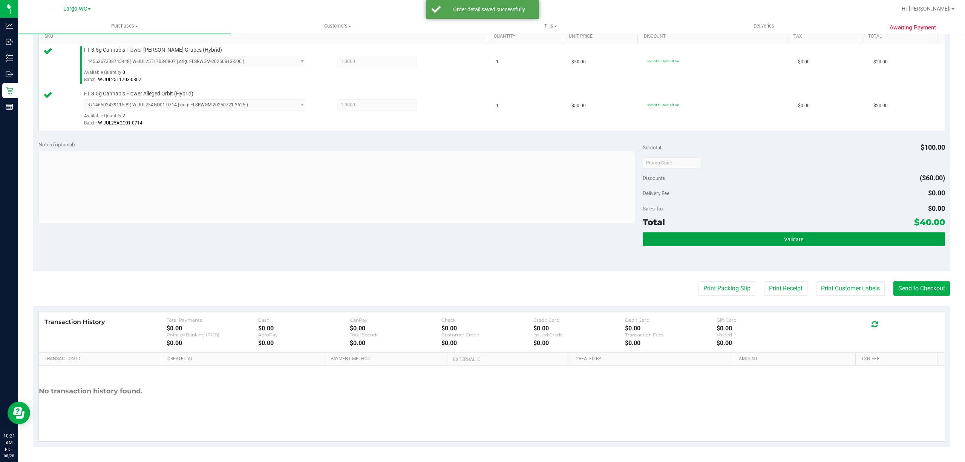
click at [801, 234] on button "Validate" at bounding box center [793, 239] width 302 height 14
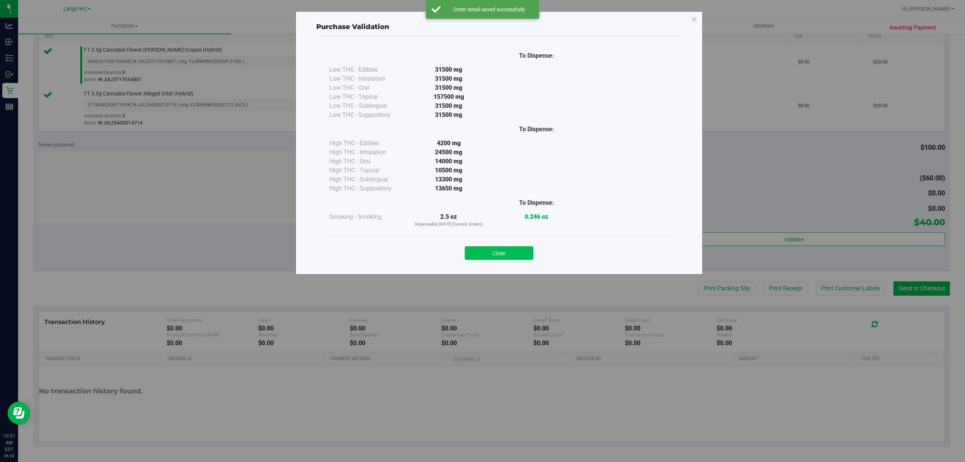
click at [500, 249] on button "Close" at bounding box center [499, 253] width 69 height 14
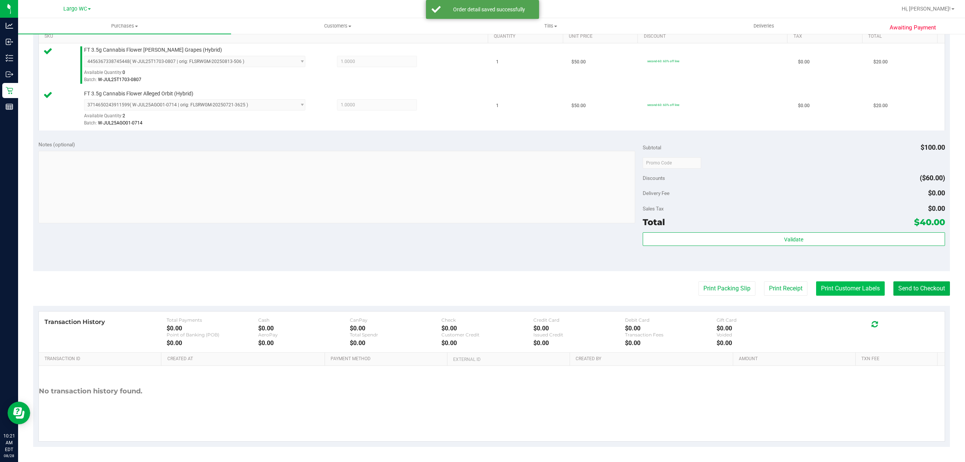
click at [846, 289] on button "Print Customer Labels" at bounding box center [850, 288] width 69 height 14
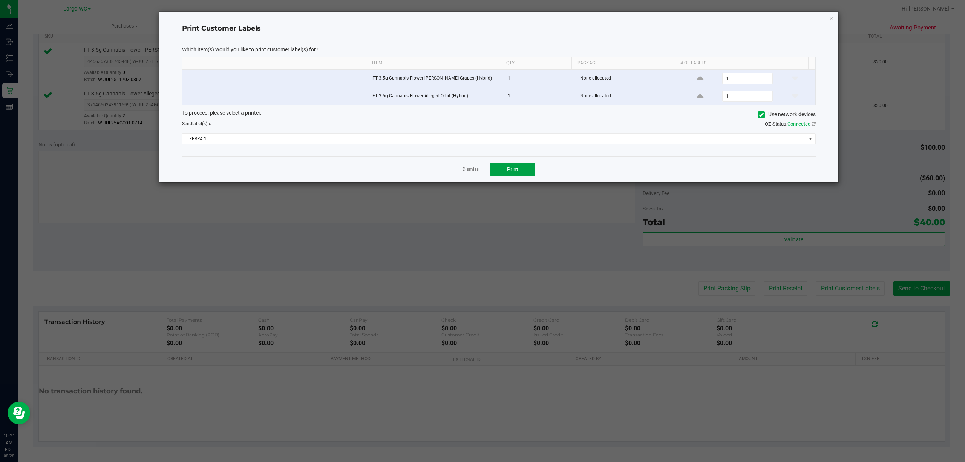
click at [527, 174] on button "Print" at bounding box center [512, 169] width 45 height 14
click at [466, 172] on link "Dismiss" at bounding box center [470, 169] width 16 height 6
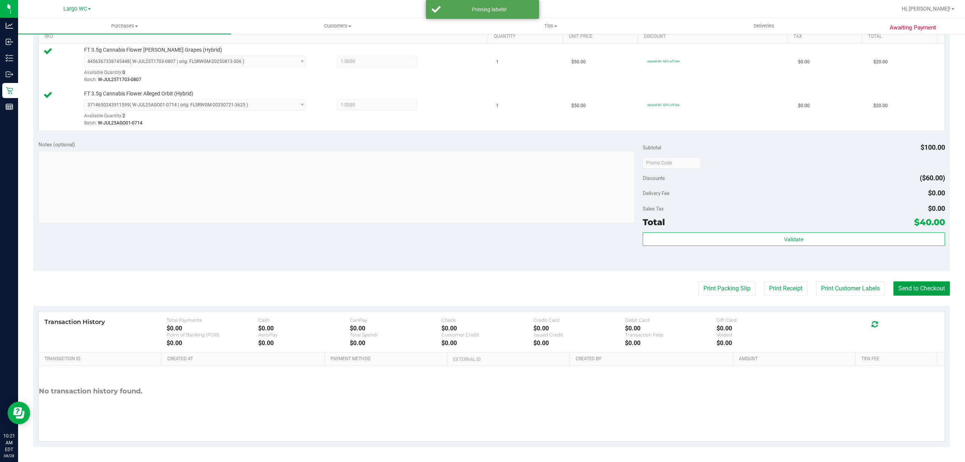
click at [917, 288] on button "Send to Checkout" at bounding box center [921, 288] width 57 height 14
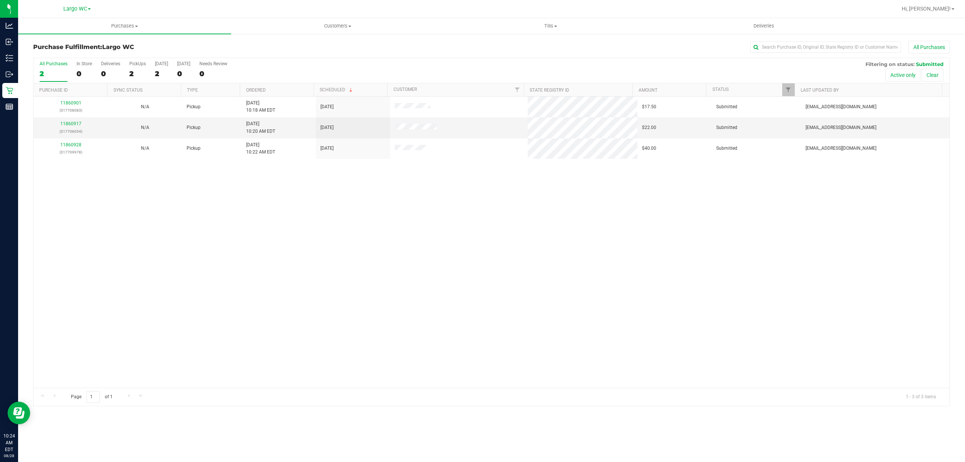
click at [216, 242] on div "11860901 (317708083) N/A Pickup 8/28/2025 10:18 AM EDT 8/28/2025 $17.50 Submitt…" at bounding box center [492, 241] width 916 height 291
click at [135, 66] on div "PickUps" at bounding box center [137, 63] width 17 height 5
click at [0, 0] on input "PickUps 2" at bounding box center [0, 0] width 0 height 0
click at [272, 90] on th "Ordered" at bounding box center [276, 89] width 73 height 13
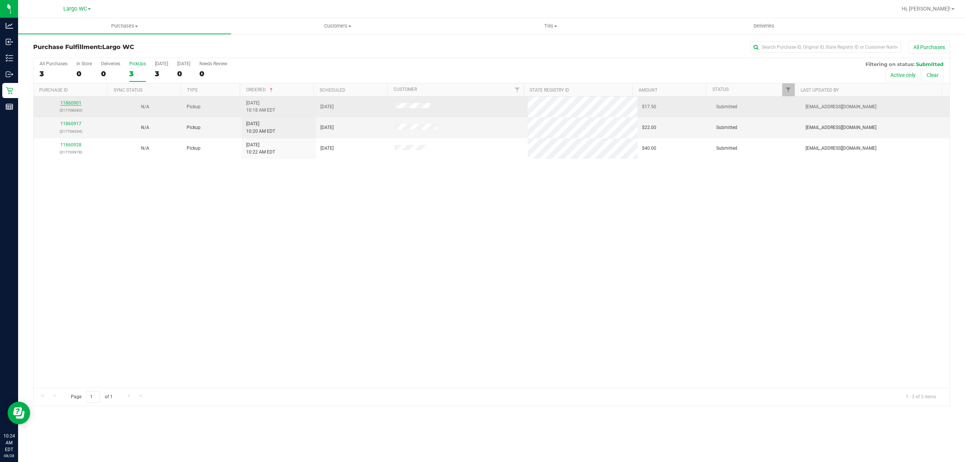
click at [69, 103] on link "11860901" at bounding box center [70, 102] width 21 height 5
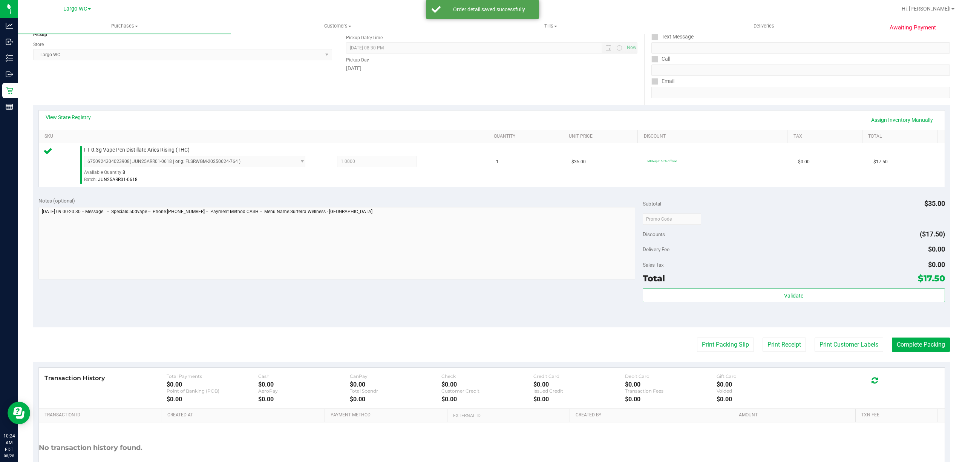
scroll to position [156, 0]
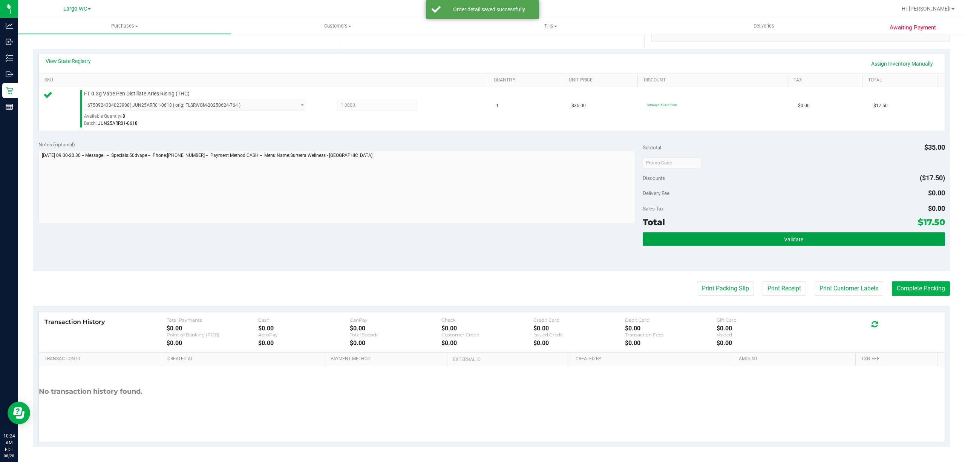
click at [818, 243] on button "Validate" at bounding box center [793, 239] width 302 height 14
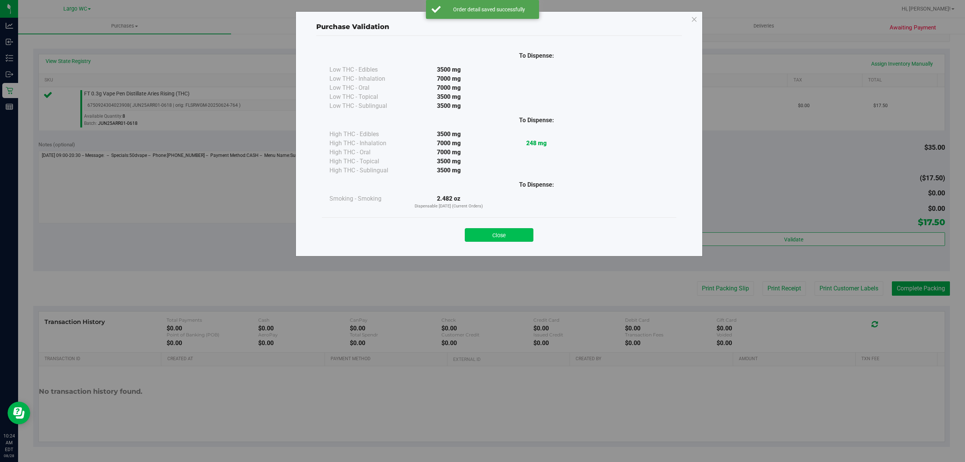
click at [511, 231] on button "Close" at bounding box center [499, 235] width 69 height 14
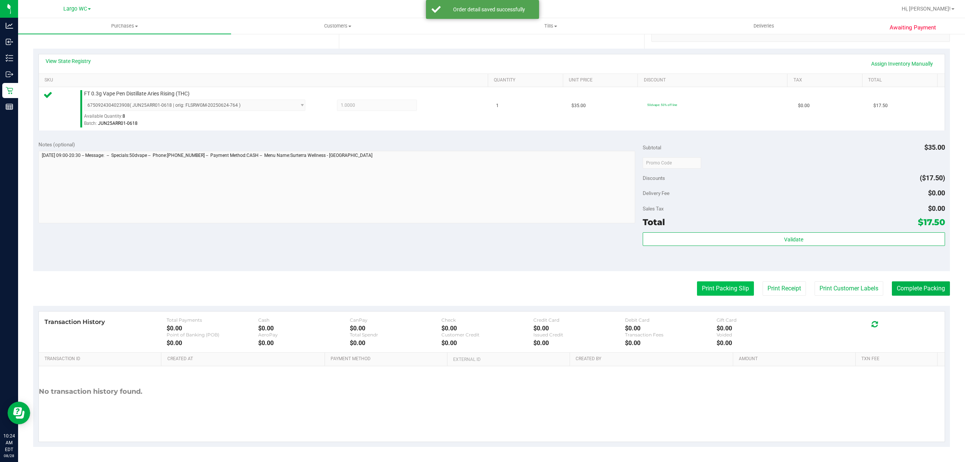
click at [704, 283] on button "Print Packing Slip" at bounding box center [725, 288] width 57 height 14
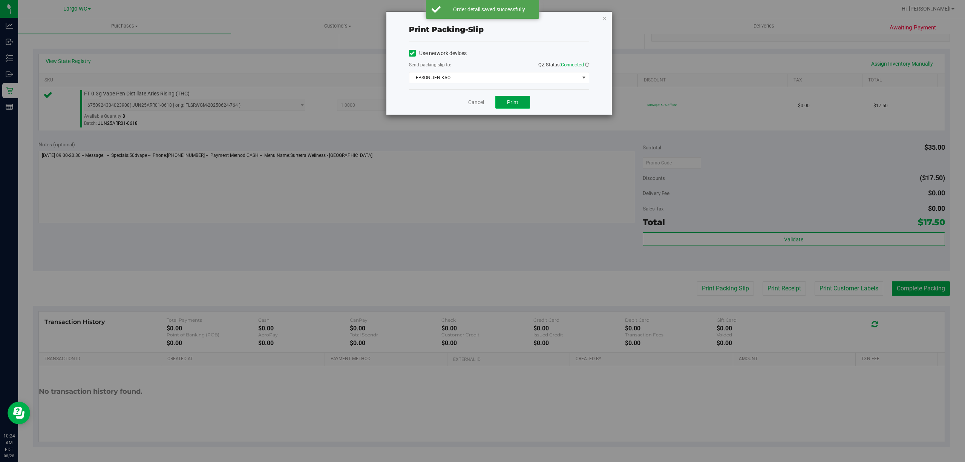
click at [515, 106] on button "Print" at bounding box center [512, 102] width 35 height 13
click at [468, 102] on link "Cancel" at bounding box center [476, 102] width 16 height 8
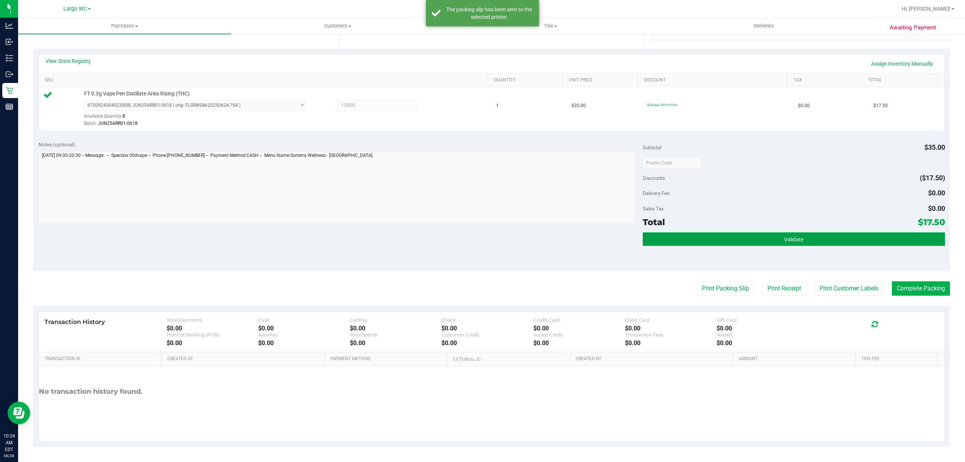
click at [769, 241] on button "Validate" at bounding box center [793, 239] width 302 height 14
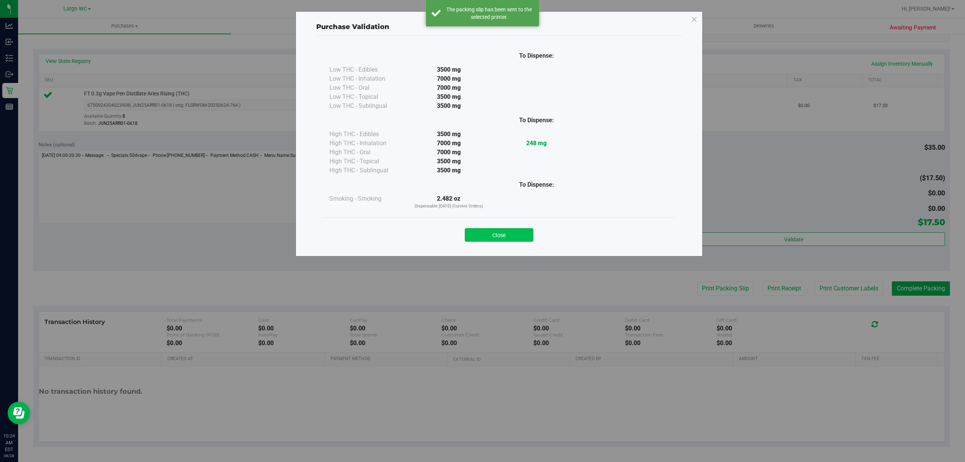
click at [501, 236] on button "Close" at bounding box center [499, 235] width 69 height 14
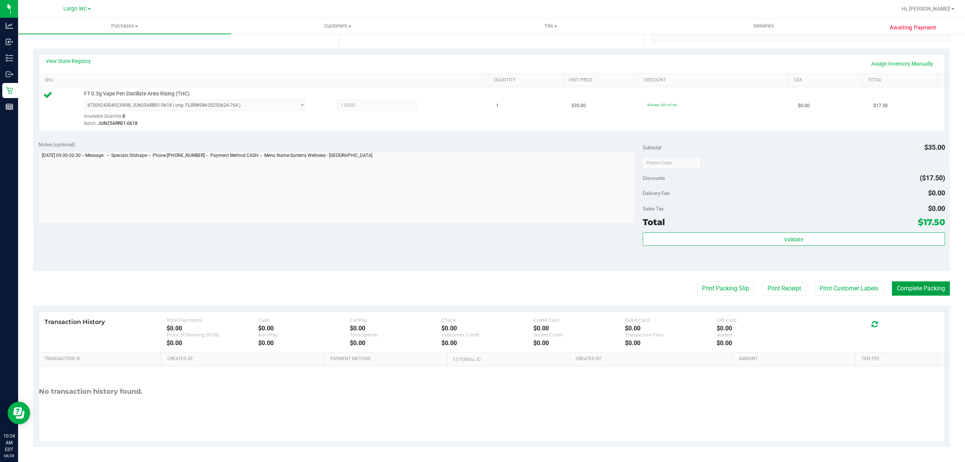
click at [897, 295] on button "Complete Packing" at bounding box center [920, 288] width 58 height 14
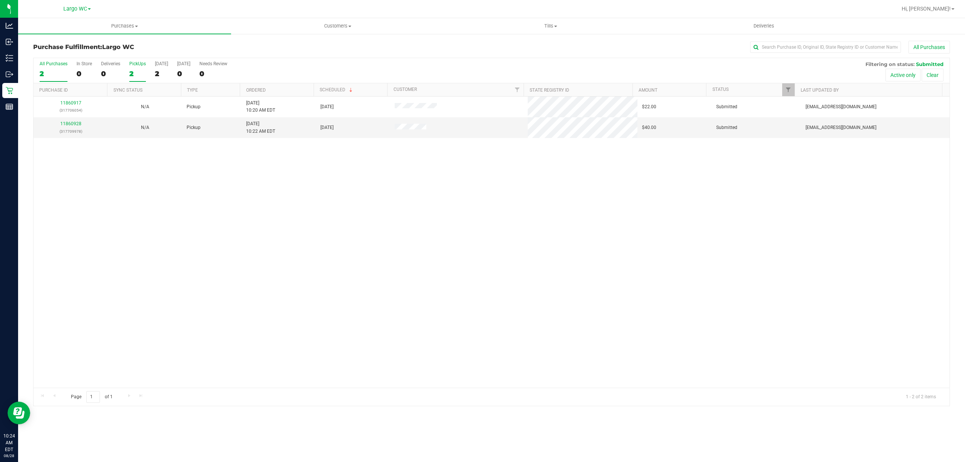
click at [130, 66] on div "PickUps" at bounding box center [137, 63] width 17 height 5
click at [0, 0] on input "PickUps 2" at bounding box center [0, 0] width 0 height 0
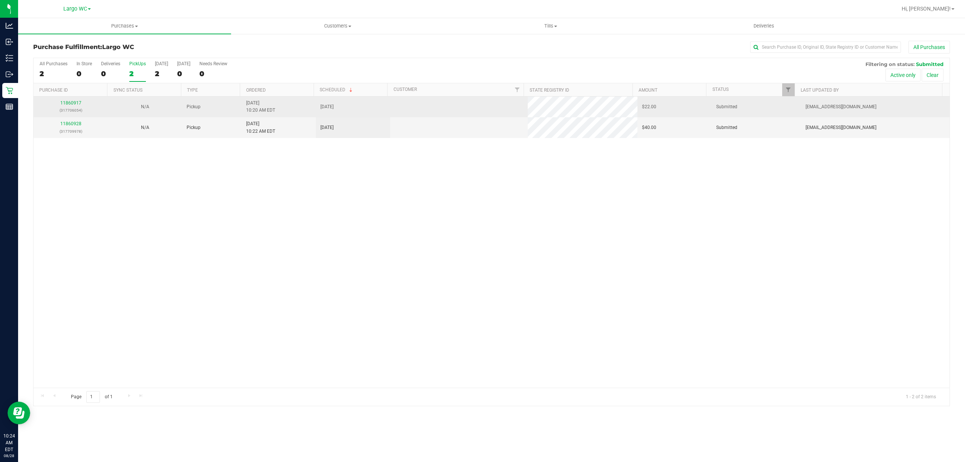
click at [287, 101] on td "8/28/2025 10:20 AM EDT" at bounding box center [279, 106] width 74 height 21
click at [274, 99] on td "8/28/2025 10:20 AM EDT" at bounding box center [279, 106] width 74 height 21
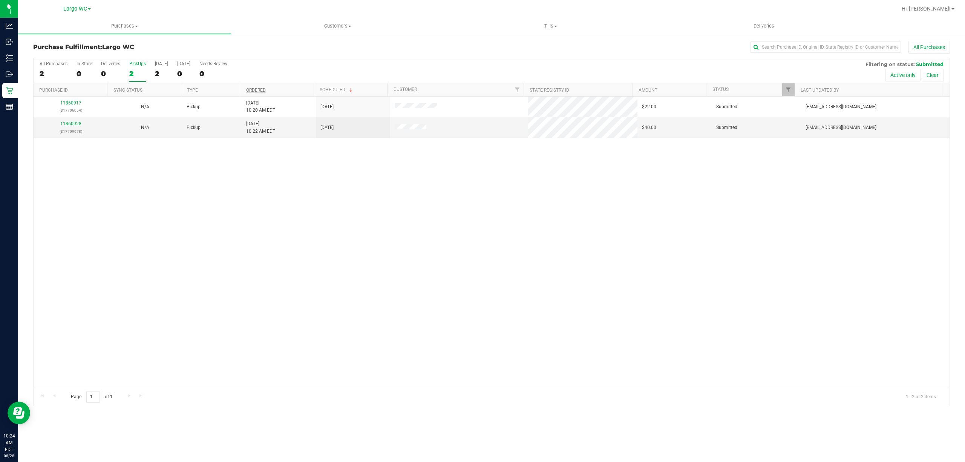
click at [264, 90] on link "Ordered" at bounding box center [256, 89] width 20 height 5
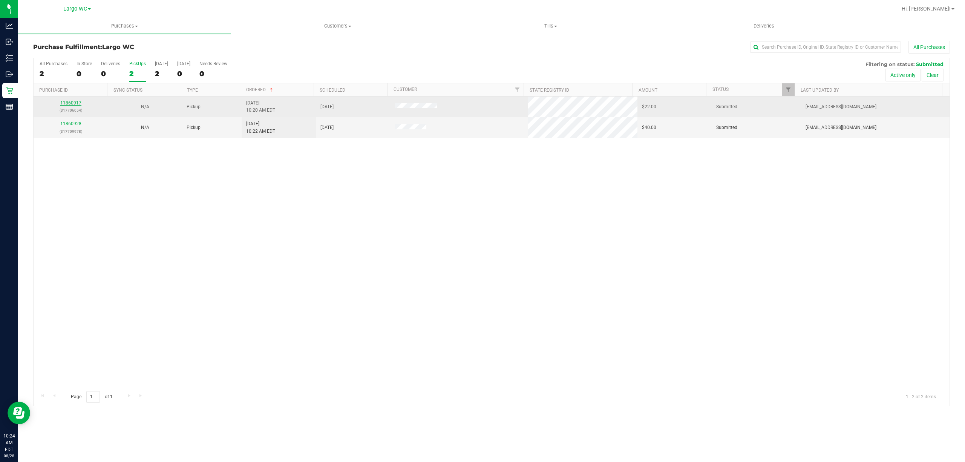
click at [75, 104] on link "11860917" at bounding box center [70, 102] width 21 height 5
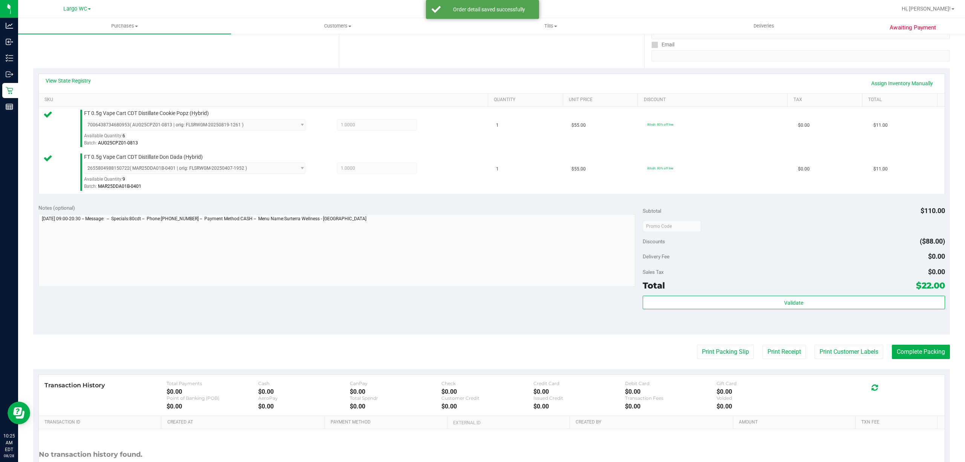
scroll to position [192, 0]
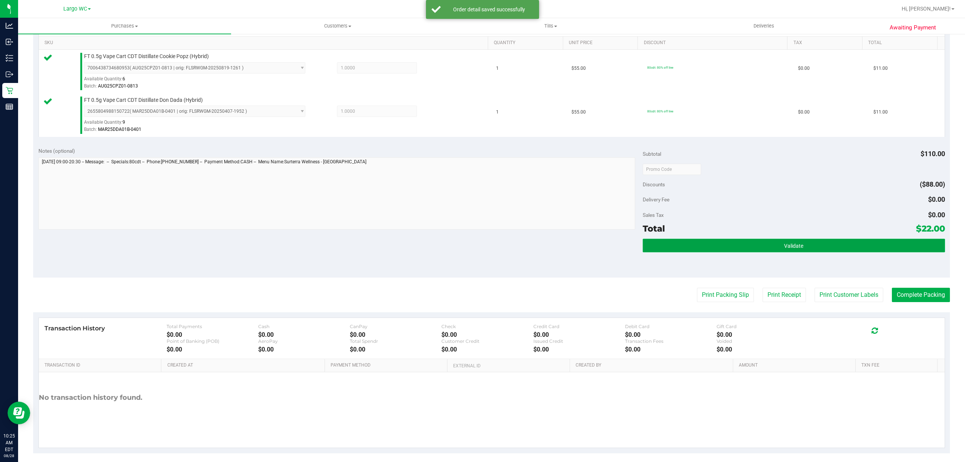
click at [790, 242] on button "Validate" at bounding box center [793, 245] width 302 height 14
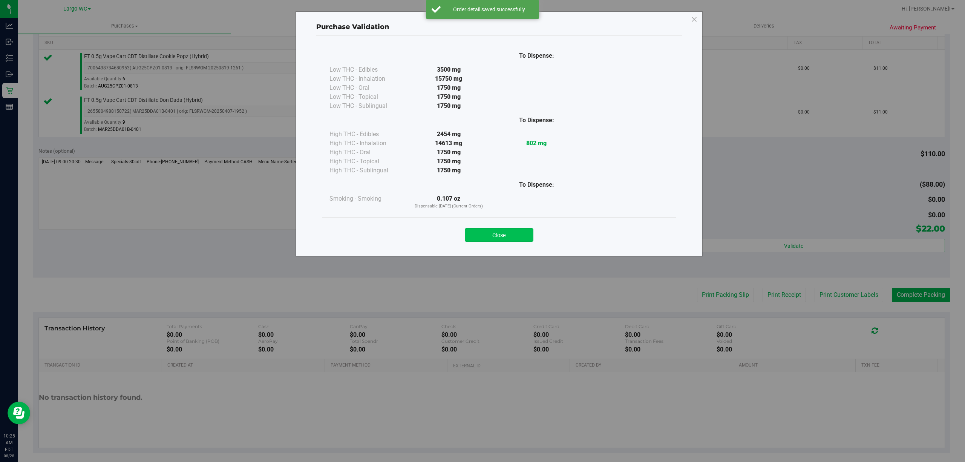
click at [516, 238] on button "Close" at bounding box center [499, 235] width 69 height 14
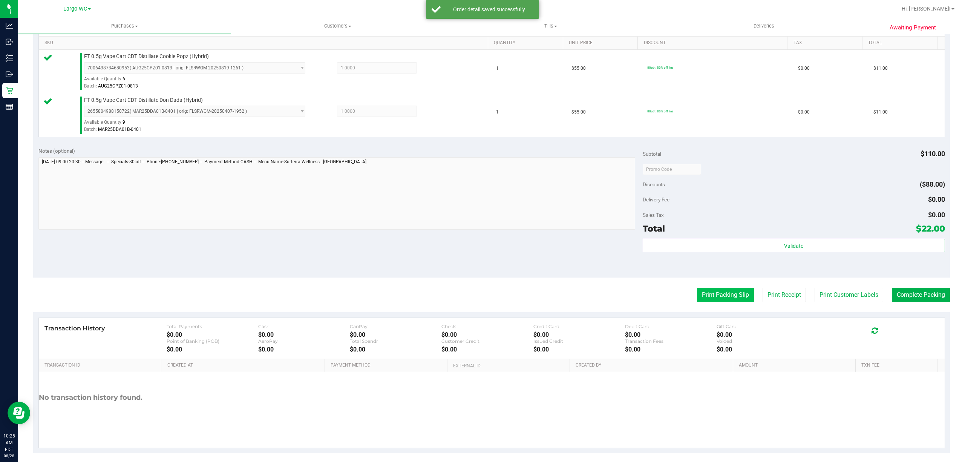
click at [712, 295] on button "Print Packing Slip" at bounding box center [725, 294] width 57 height 14
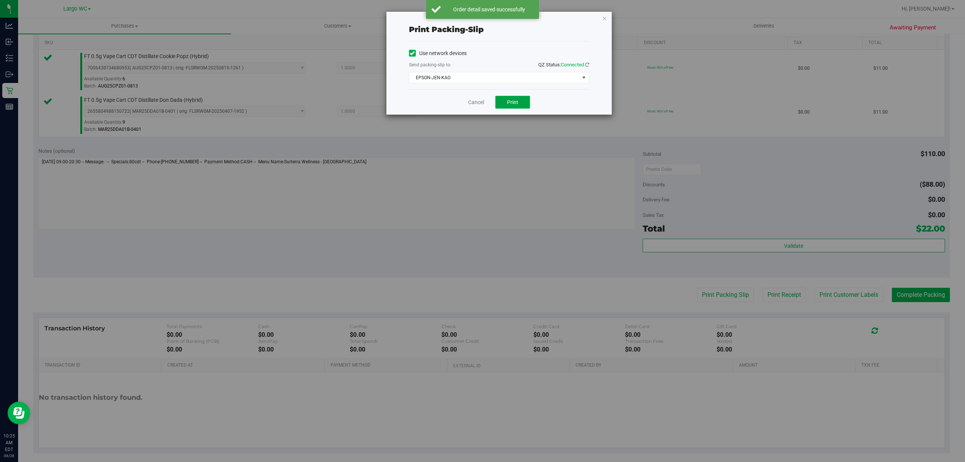
click at [512, 102] on span "Print" at bounding box center [512, 102] width 11 height 6
click at [478, 105] on link "Cancel" at bounding box center [476, 102] width 16 height 8
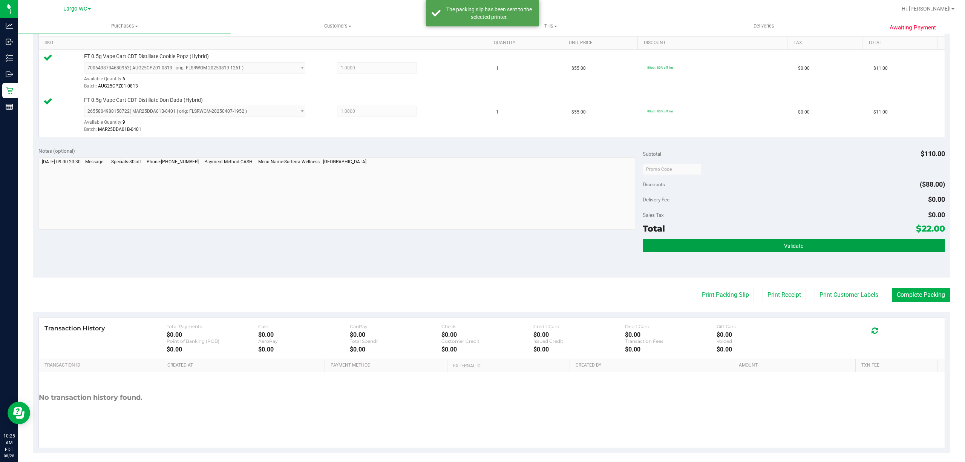
click at [732, 249] on button "Validate" at bounding box center [793, 245] width 302 height 14
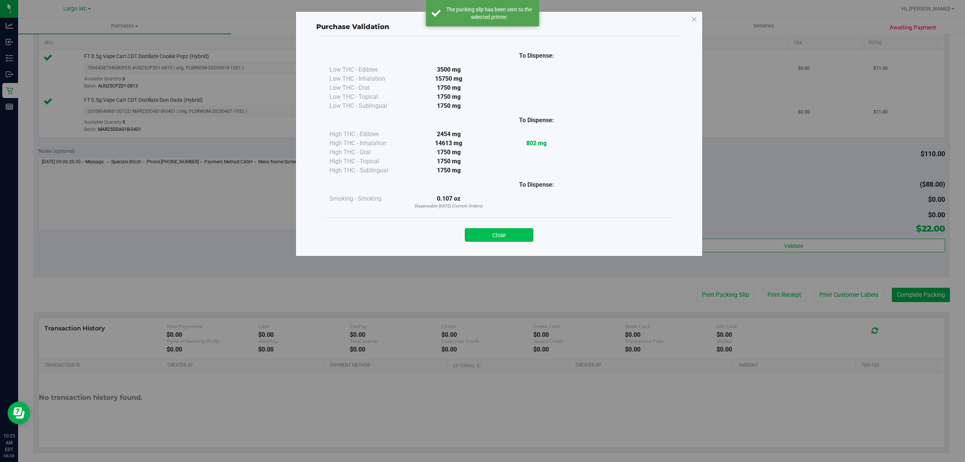
click at [503, 230] on button "Close" at bounding box center [499, 235] width 69 height 14
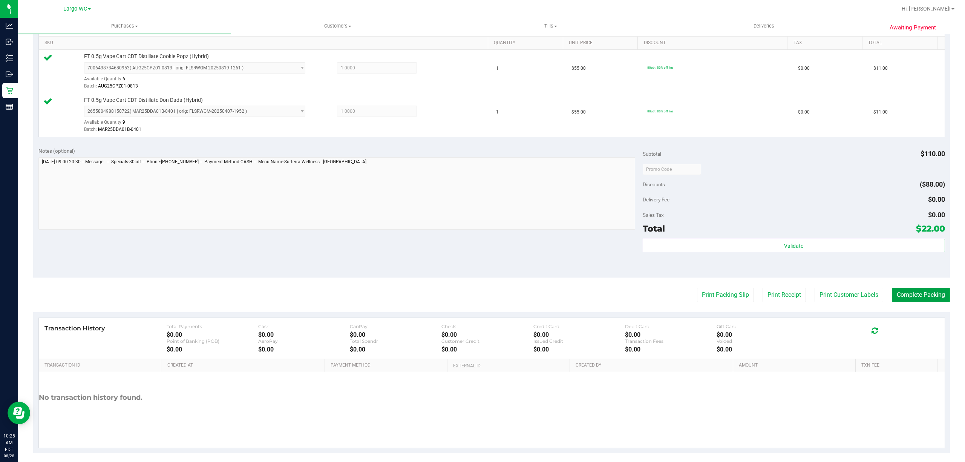
click at [909, 302] on button "Complete Packing" at bounding box center [920, 294] width 58 height 14
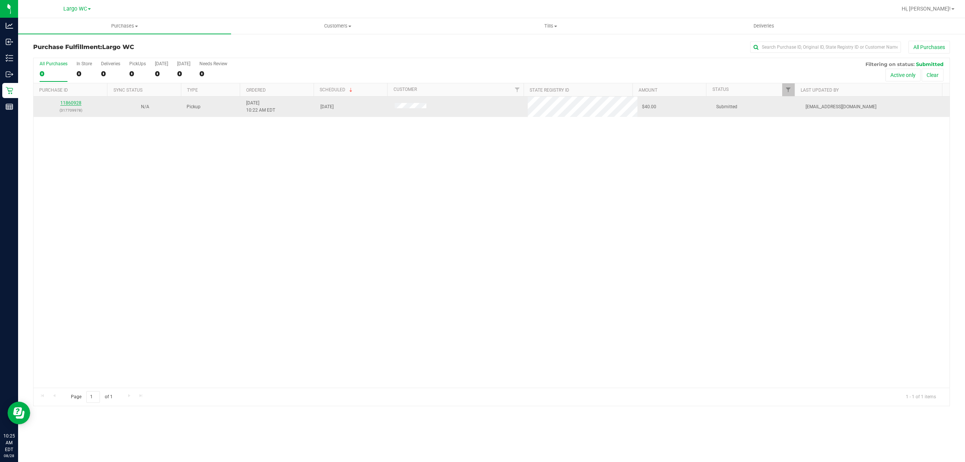
click at [66, 105] on link "11860928" at bounding box center [70, 102] width 21 height 5
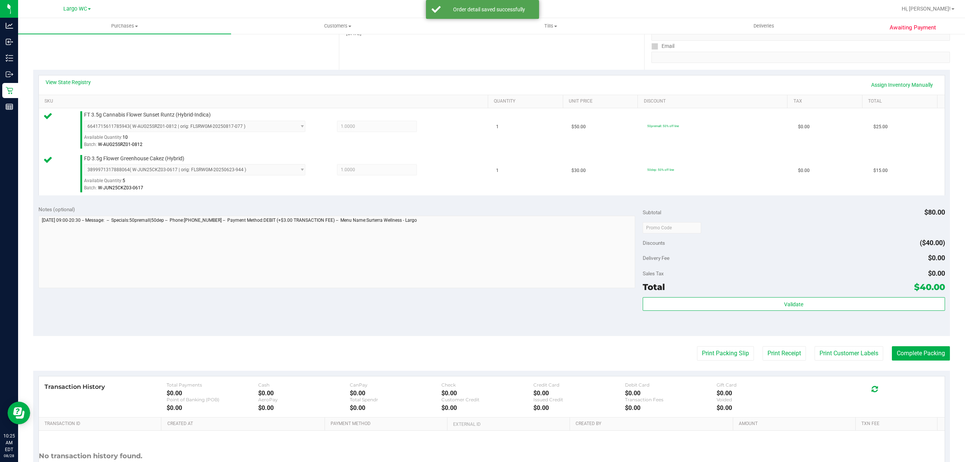
scroll to position [199, 0]
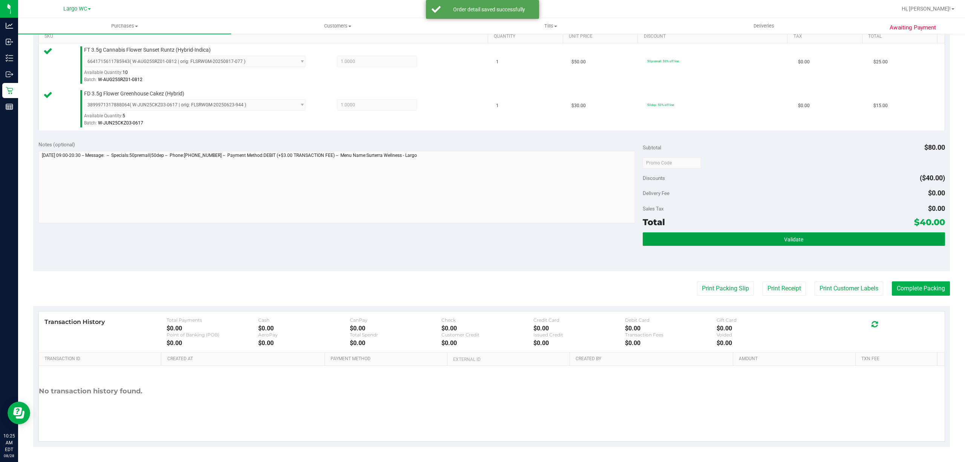
click at [776, 243] on button "Validate" at bounding box center [793, 239] width 302 height 14
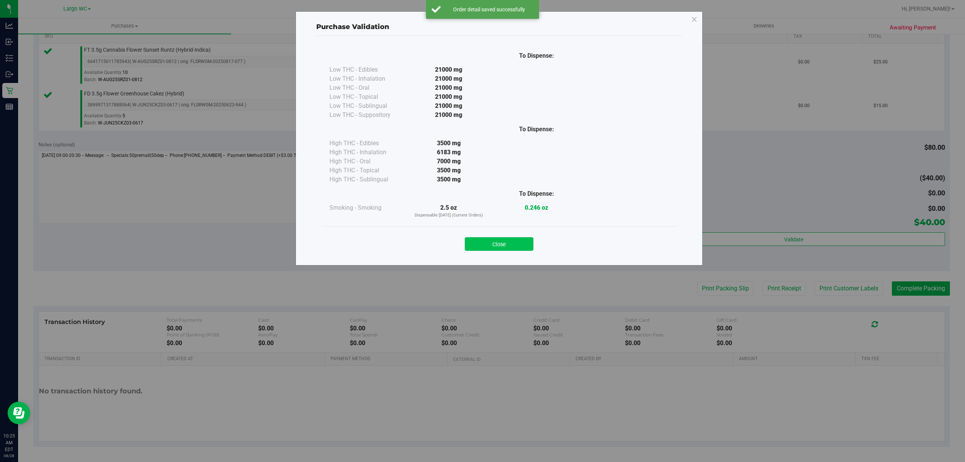
click at [517, 243] on button "Close" at bounding box center [499, 244] width 69 height 14
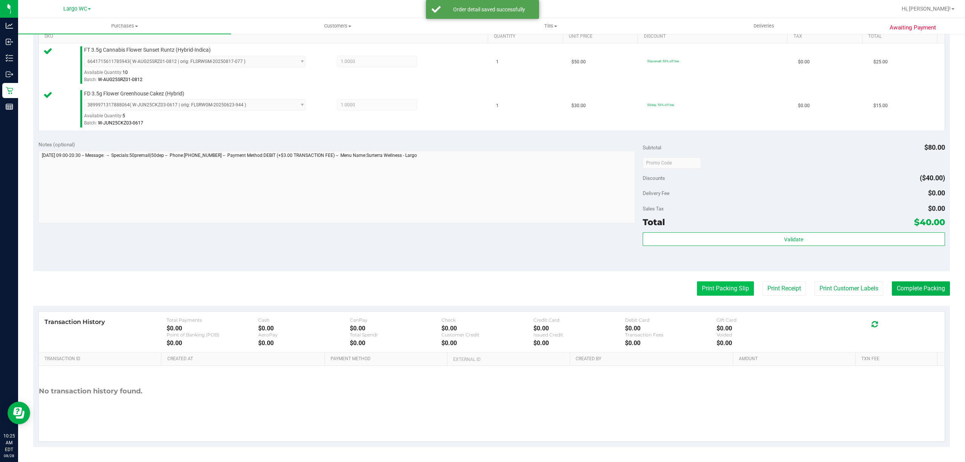
click at [733, 289] on button "Print Packing Slip" at bounding box center [725, 288] width 57 height 14
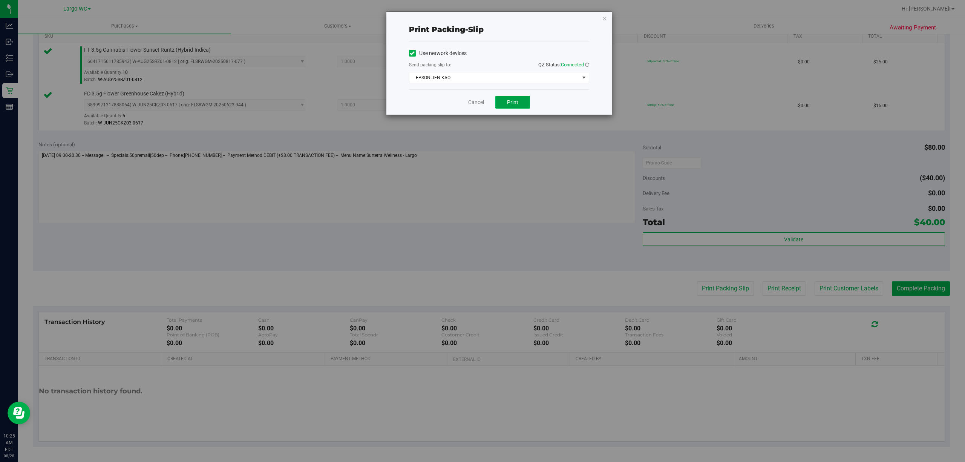
click at [524, 99] on button "Print" at bounding box center [512, 102] width 35 height 13
click at [473, 102] on link "Cancel" at bounding box center [476, 102] width 16 height 8
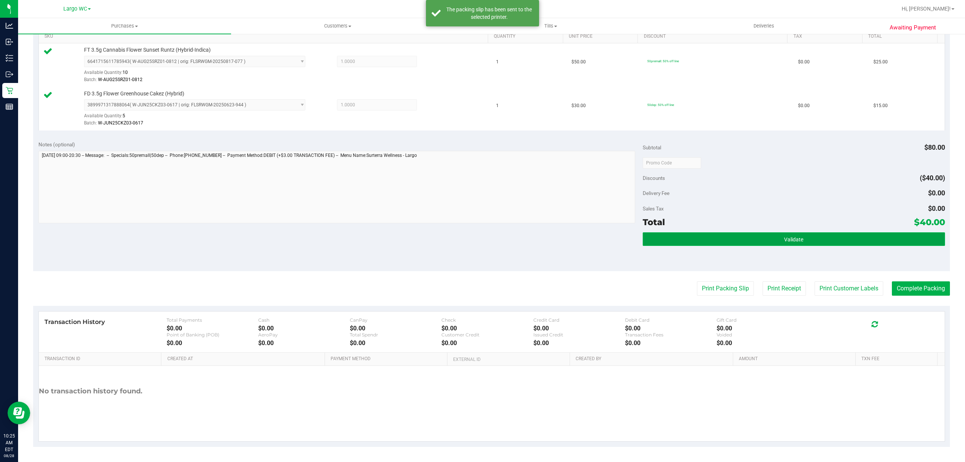
click at [736, 238] on button "Validate" at bounding box center [793, 239] width 302 height 14
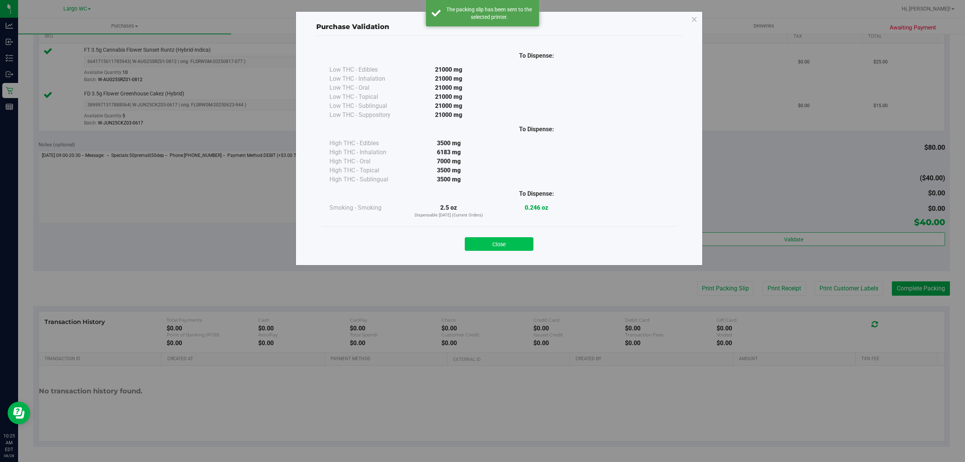
click at [496, 240] on button "Close" at bounding box center [499, 244] width 69 height 14
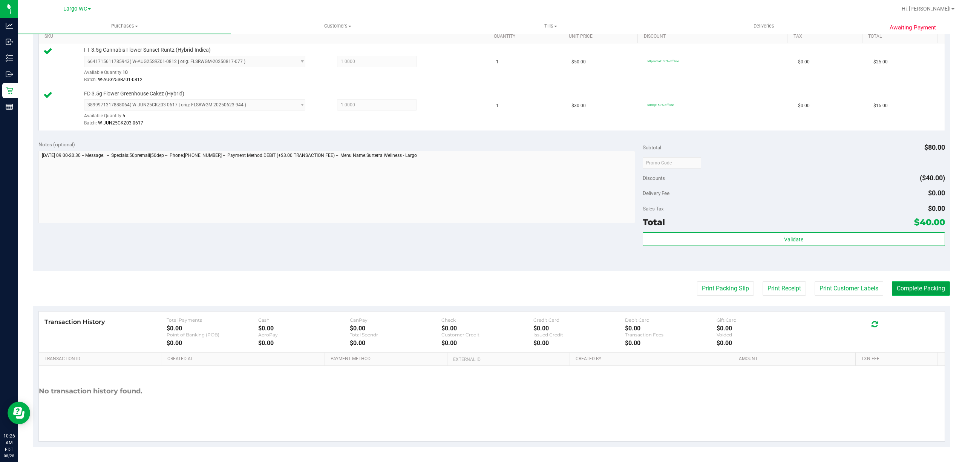
click at [915, 289] on button "Complete Packing" at bounding box center [920, 288] width 58 height 14
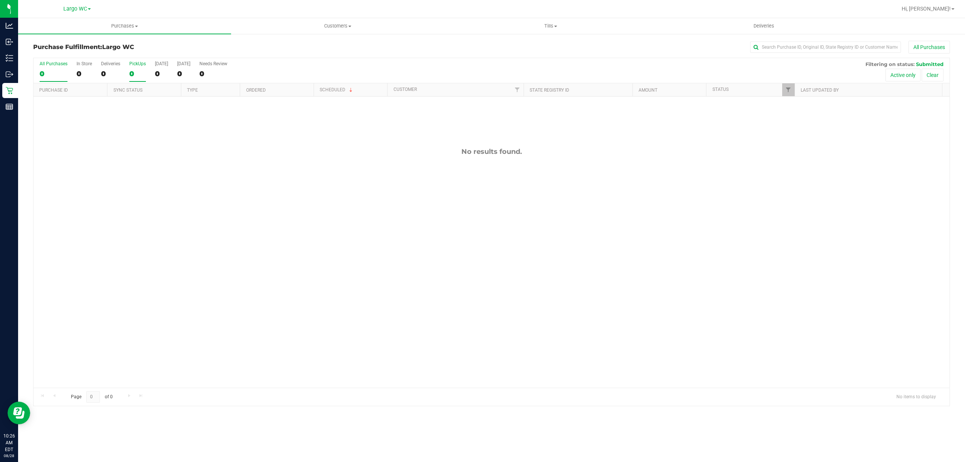
click at [144, 70] on div "0" at bounding box center [137, 73] width 17 height 9
click at [0, 0] on input "PickUps 0" at bounding box center [0, 0] width 0 height 0
click at [164, 130] on div at bounding box center [492, 231] width 916 height 347
click at [84, 71] on div "0" at bounding box center [83, 73] width 15 height 9
click at [0, 0] on input "In Store 0" at bounding box center [0, 0] width 0 height 0
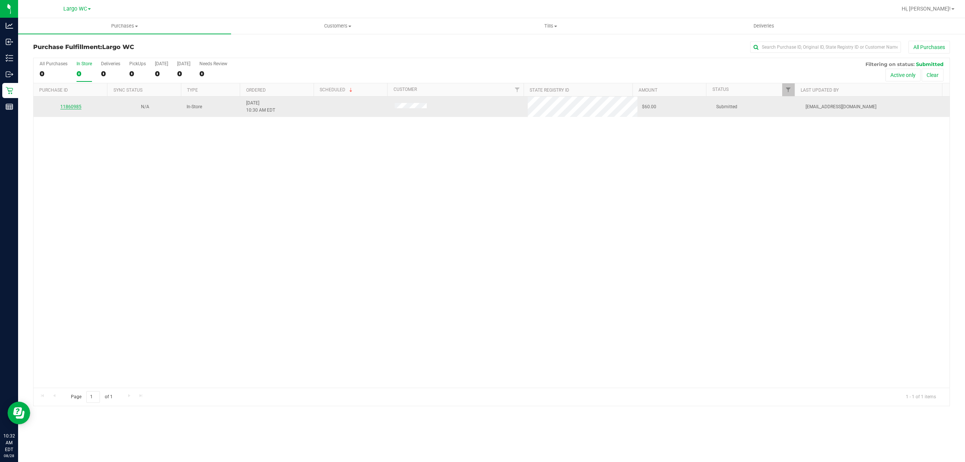
click at [64, 107] on link "11860985" at bounding box center [70, 106] width 21 height 5
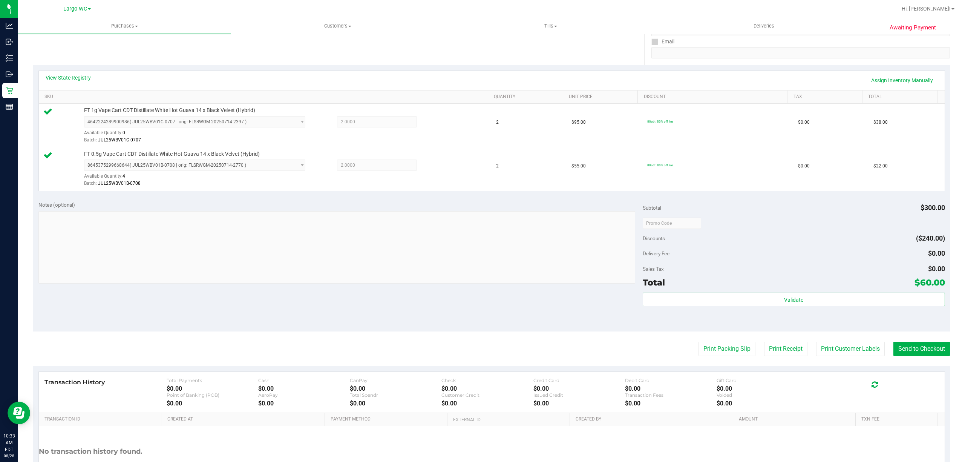
scroll to position [199, 0]
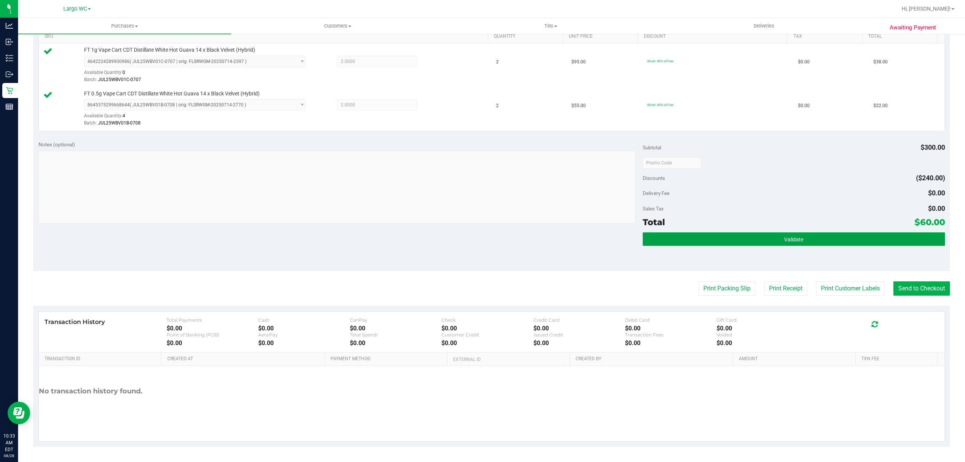
click at [799, 238] on button "Validate" at bounding box center [793, 239] width 302 height 14
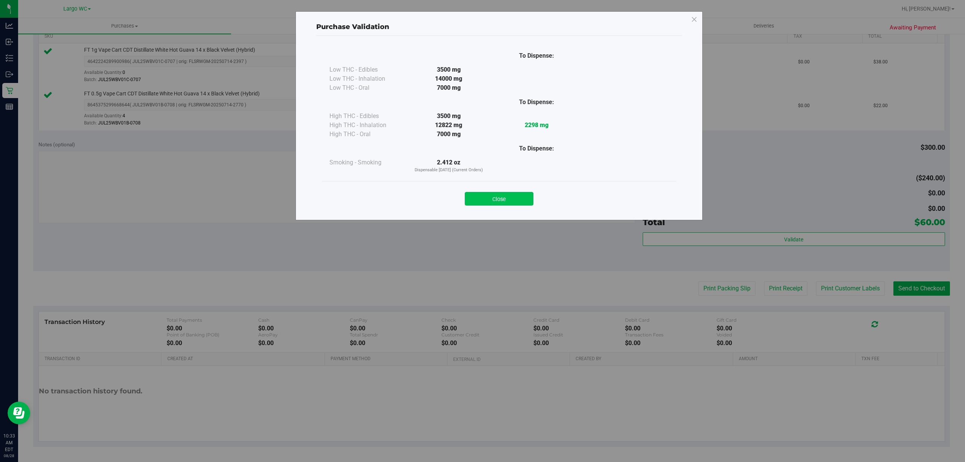
click at [509, 204] on button "Close" at bounding box center [499, 199] width 69 height 14
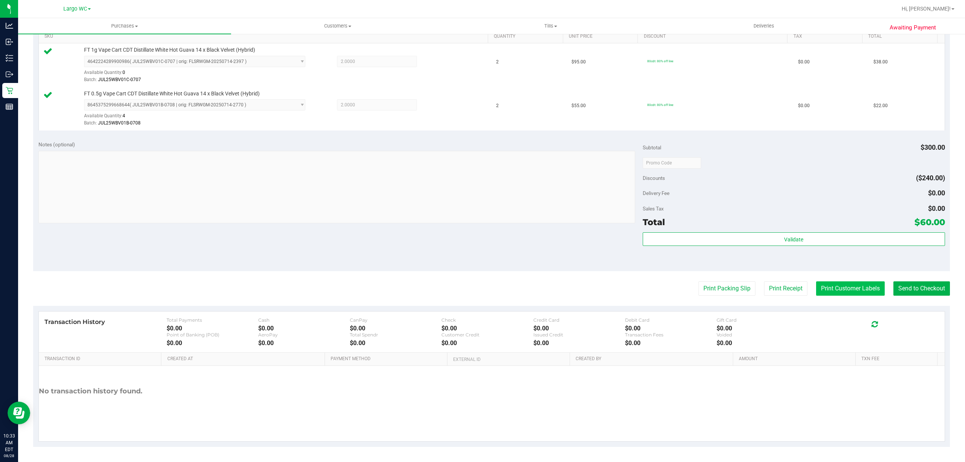
click at [839, 282] on button "Print Customer Labels" at bounding box center [850, 288] width 69 height 14
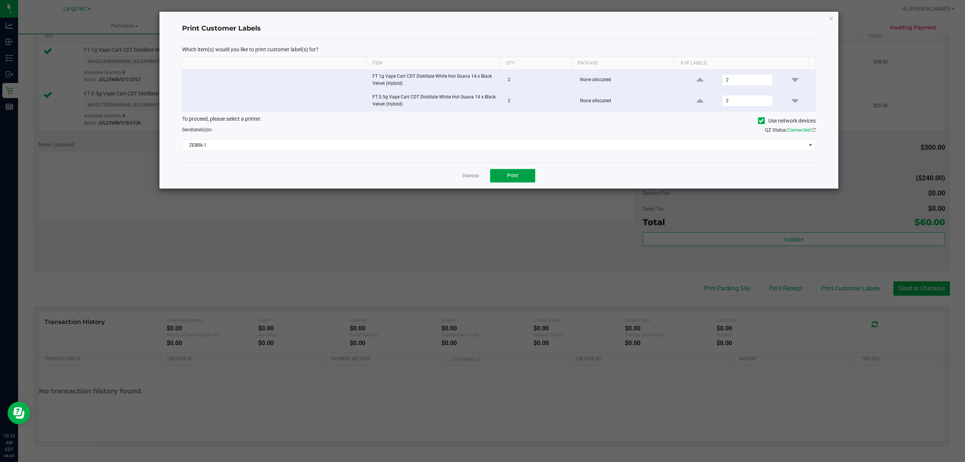
click at [520, 179] on button "Print" at bounding box center [512, 176] width 45 height 14
click at [469, 178] on link "Dismiss" at bounding box center [470, 176] width 16 height 6
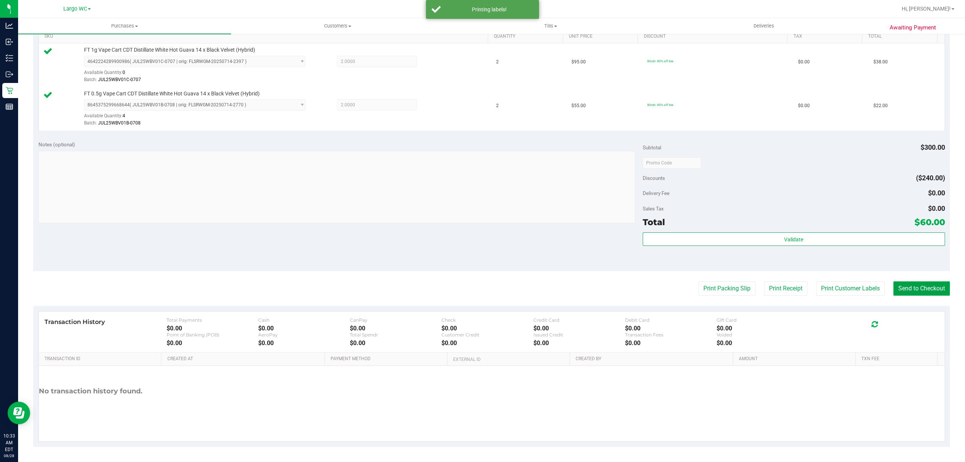
click at [908, 286] on button "Send to Checkout" at bounding box center [921, 288] width 57 height 14
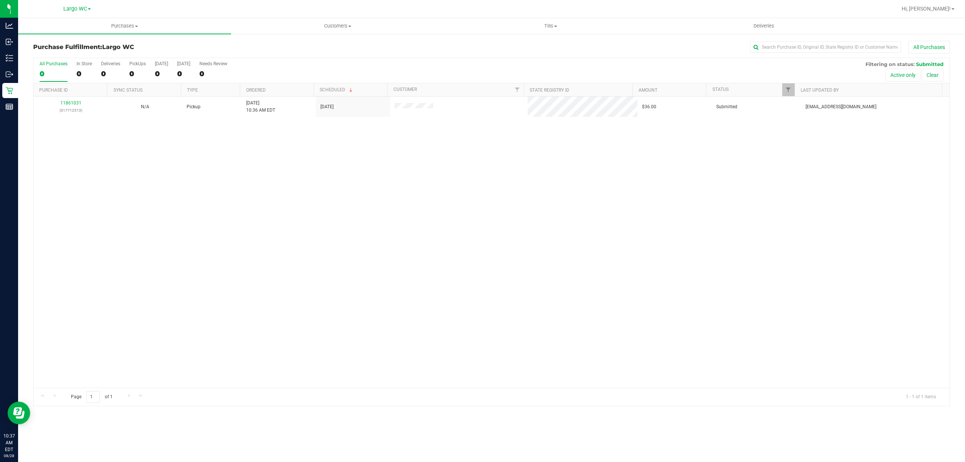
click at [249, 304] on div "11861031 (317712513) N/A Pickup 8/28/2025 10:36 AM EDT 8/28/2025 $36.00 Submitt…" at bounding box center [492, 241] width 916 height 291
click at [131, 74] on div "0" at bounding box center [137, 73] width 17 height 9
click at [0, 0] on input "PickUps 0" at bounding box center [0, 0] width 0 height 0
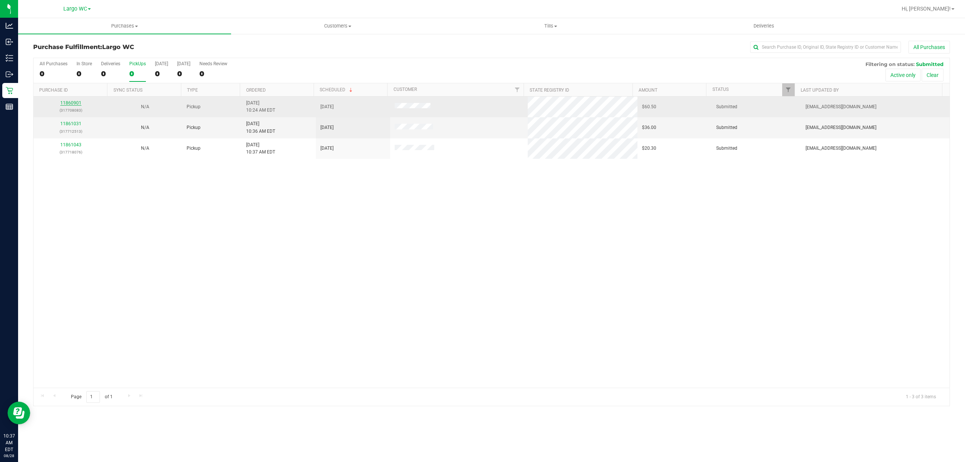
click at [67, 103] on link "11860901" at bounding box center [70, 102] width 21 height 5
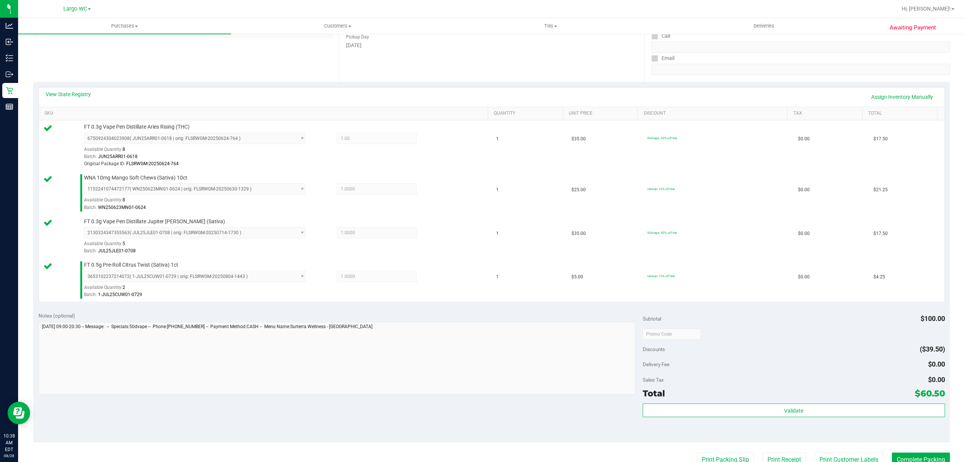
scroll to position [235, 0]
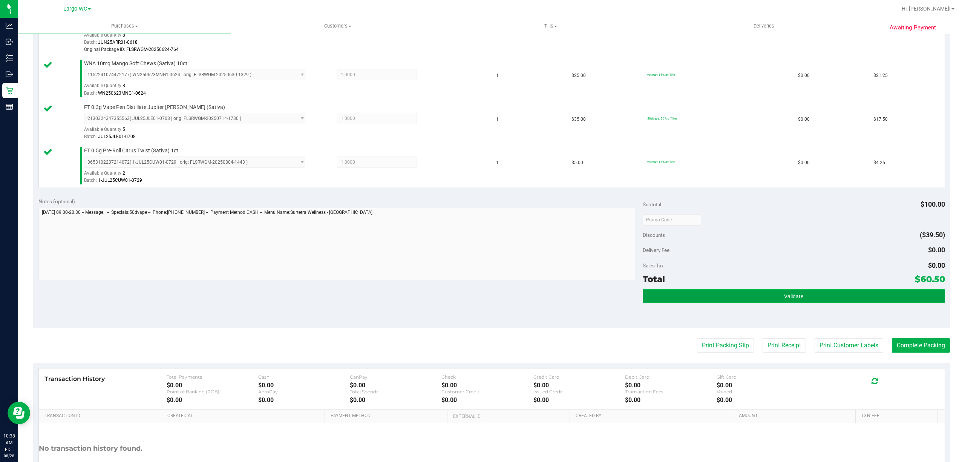
click at [790, 298] on span "Validate" at bounding box center [793, 296] width 19 height 6
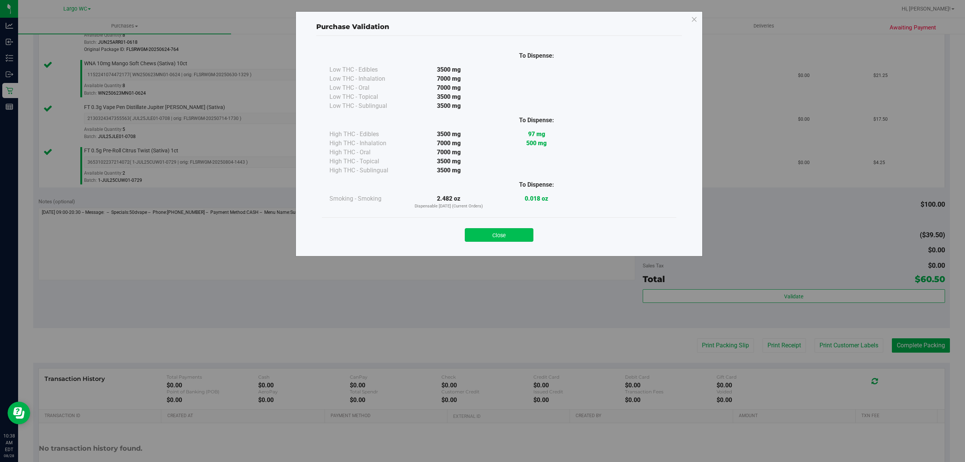
click at [502, 239] on button "Close" at bounding box center [499, 235] width 69 height 14
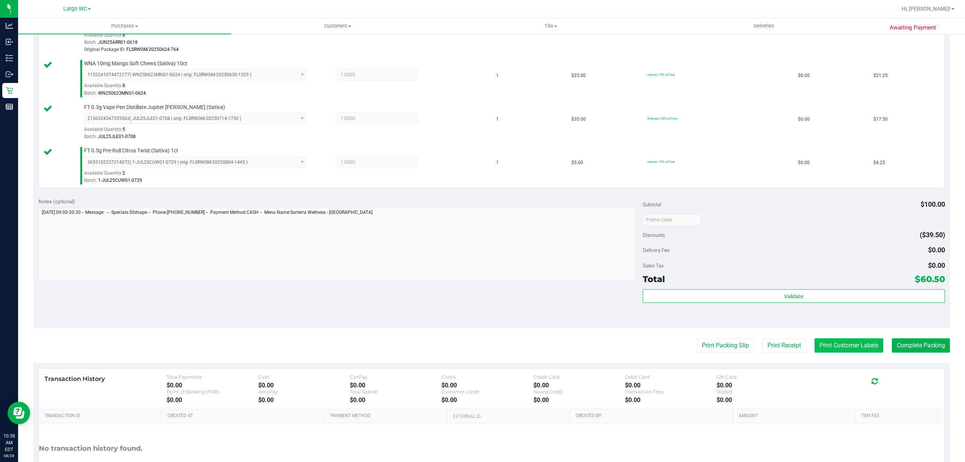
click at [844, 341] on button "Print Customer Labels" at bounding box center [848, 345] width 69 height 14
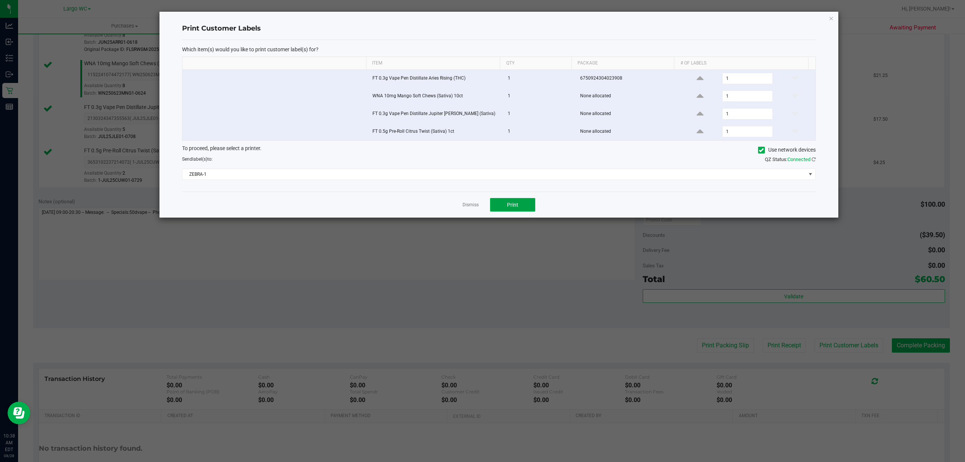
click at [525, 207] on button "Print" at bounding box center [512, 205] width 45 height 14
click at [466, 208] on link "Dismiss" at bounding box center [470, 205] width 16 height 6
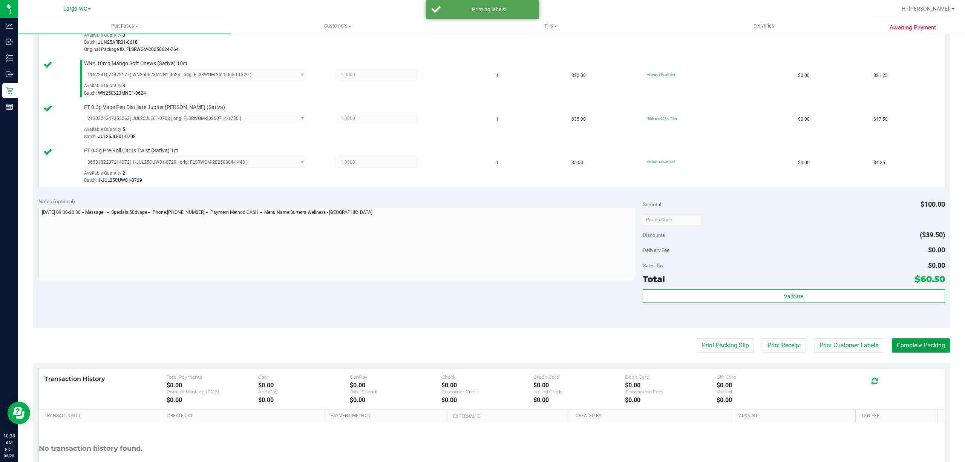
click at [908, 350] on button "Complete Packing" at bounding box center [920, 345] width 58 height 14
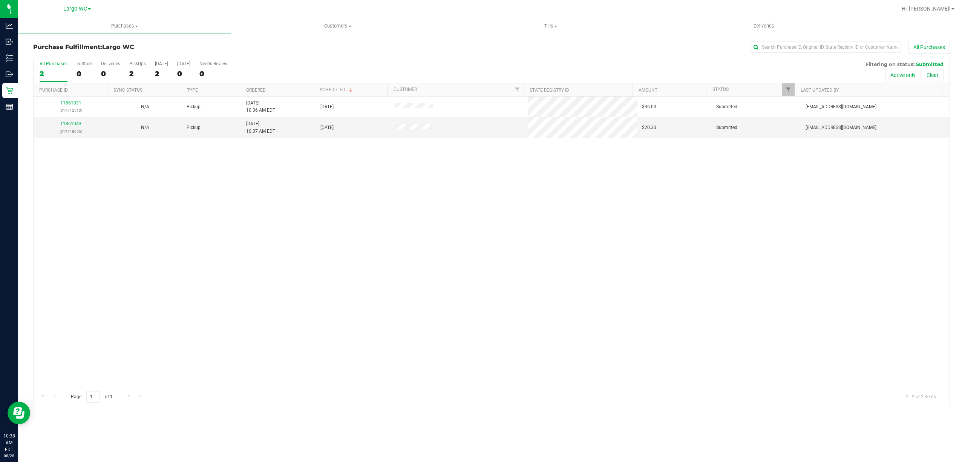
click at [115, 271] on div "11861031 (317712513) N/A Pickup 8/28/2025 10:36 AM EDT 8/28/2025 $36.00 Submitt…" at bounding box center [492, 241] width 916 height 291
click at [78, 75] on div "0" at bounding box center [83, 73] width 15 height 9
click at [0, 0] on input "In Store 0" at bounding box center [0, 0] width 0 height 0
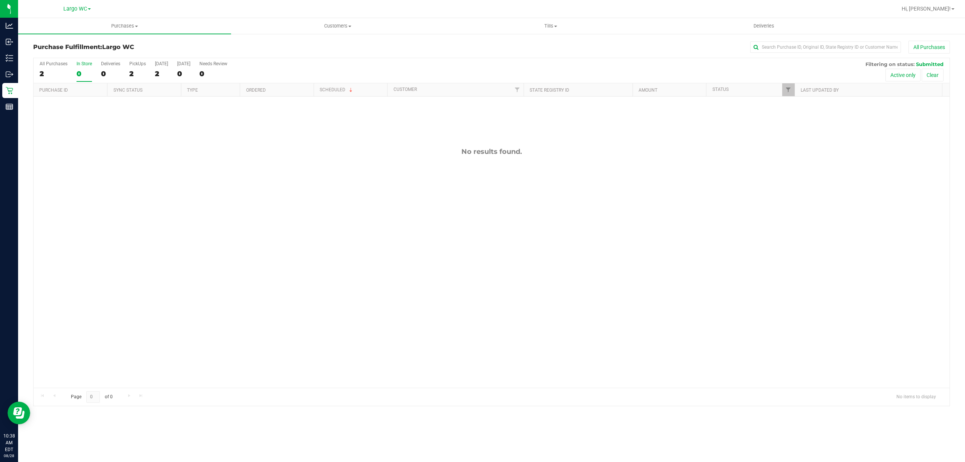
click at [132, 74] on div "2" at bounding box center [137, 73] width 17 height 9
click at [0, 0] on input "PickUps 2" at bounding box center [0, 0] width 0 height 0
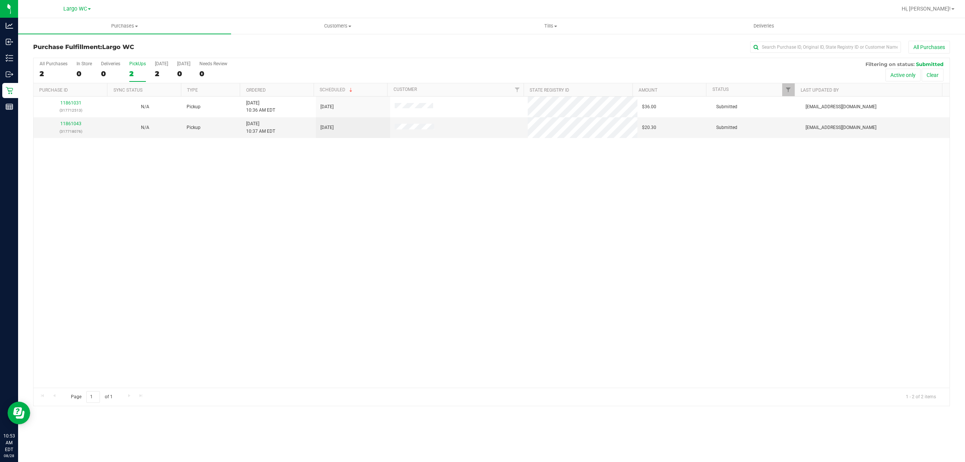
click at [196, 227] on div "11861031 (317712513) N/A Pickup 8/28/2025 10:36 AM EDT 8/28/2025 $36.00 Submitt…" at bounding box center [492, 241] width 916 height 291
click at [141, 73] on div "2" at bounding box center [137, 73] width 17 height 9
click at [0, 0] on input "PickUps 2" at bounding box center [0, 0] width 0 height 0
click at [279, 94] on th "Ordered" at bounding box center [276, 89] width 73 height 13
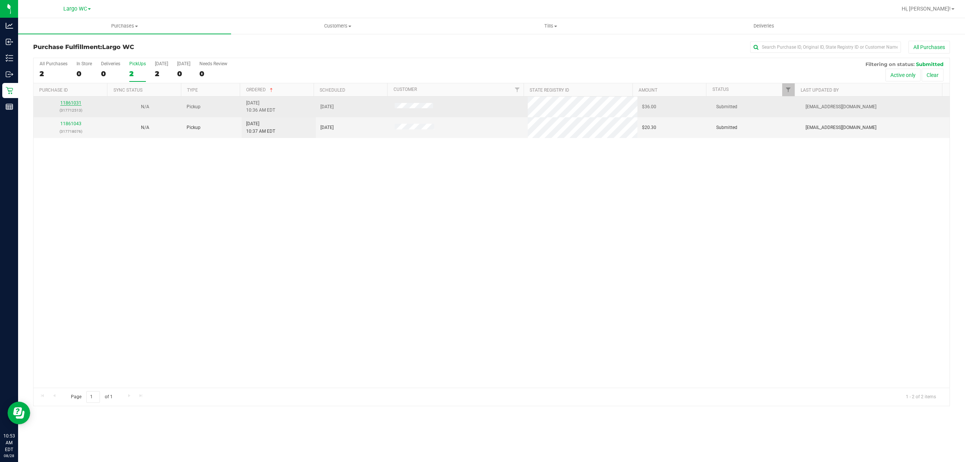
click at [72, 103] on link "11861031" at bounding box center [70, 102] width 21 height 5
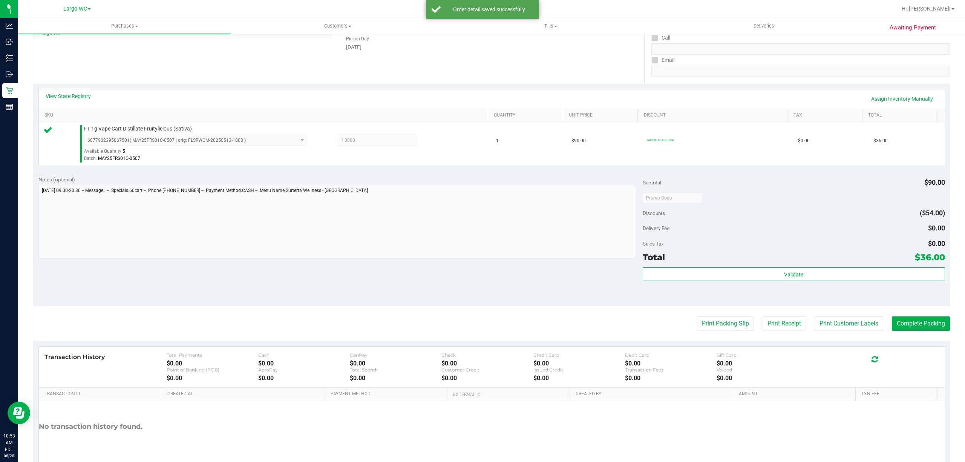
scroll to position [150, 0]
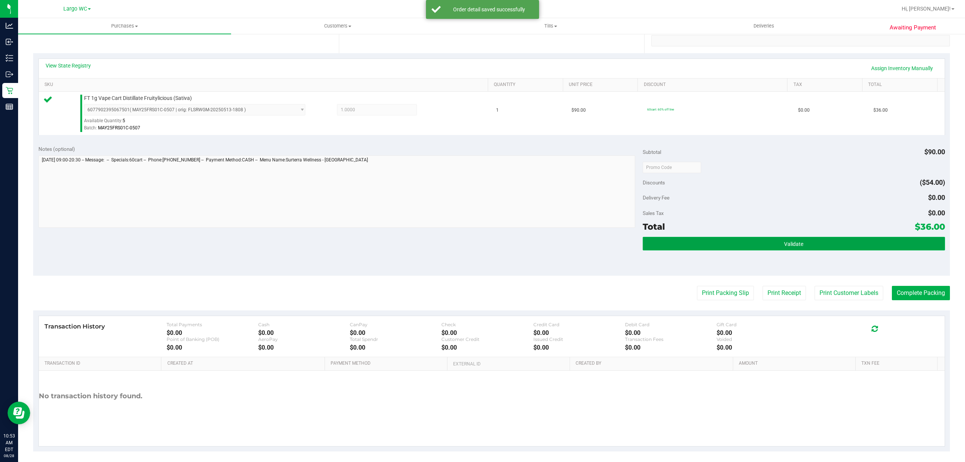
click at [744, 245] on button "Validate" at bounding box center [793, 244] width 302 height 14
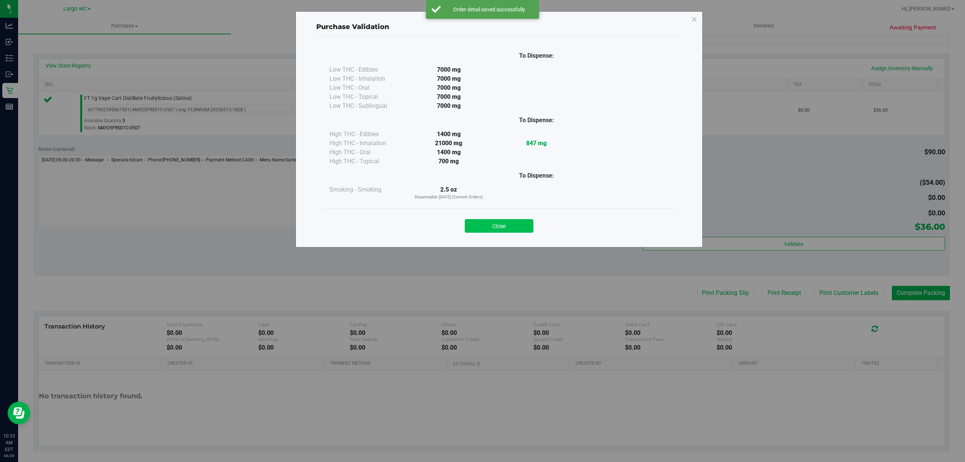
click at [515, 225] on button "Close" at bounding box center [499, 226] width 69 height 14
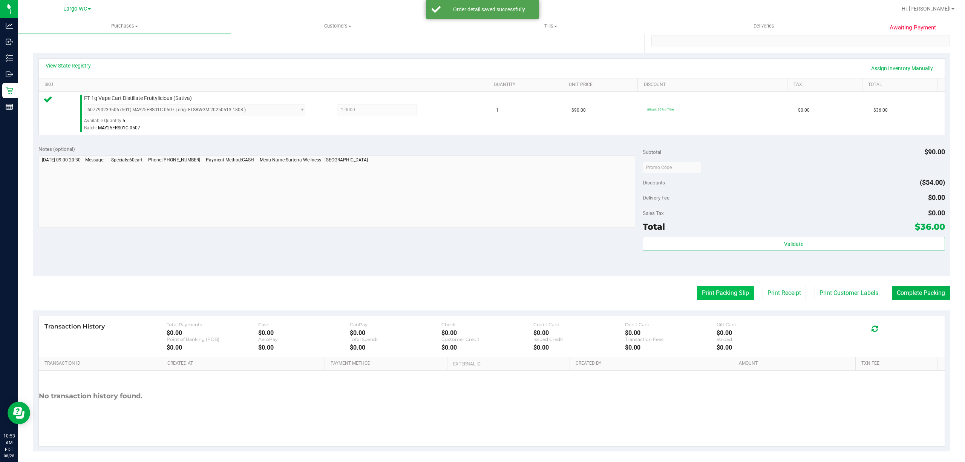
click at [703, 294] on button "Print Packing Slip" at bounding box center [725, 293] width 57 height 14
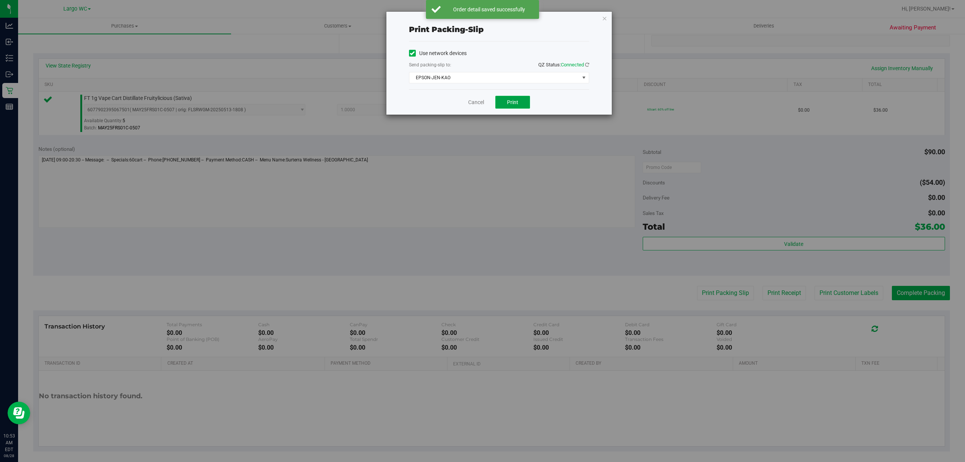
click at [512, 103] on span "Print" at bounding box center [512, 102] width 11 height 6
click at [480, 103] on link "Cancel" at bounding box center [476, 102] width 16 height 8
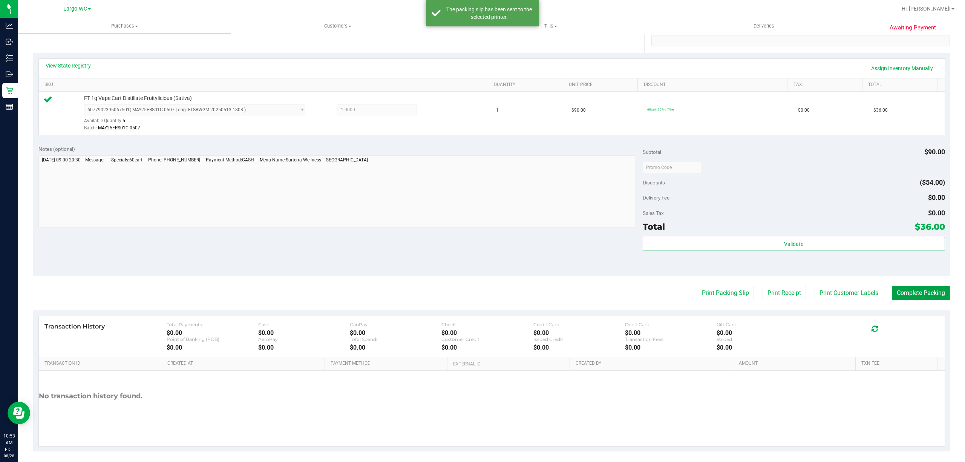
click at [903, 295] on button "Complete Packing" at bounding box center [920, 293] width 58 height 14
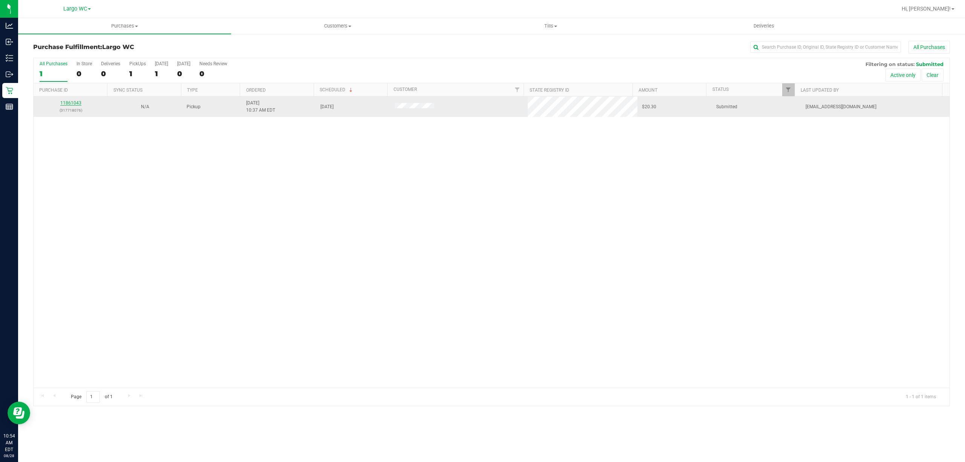
click at [74, 103] on link "11861043" at bounding box center [70, 102] width 21 height 5
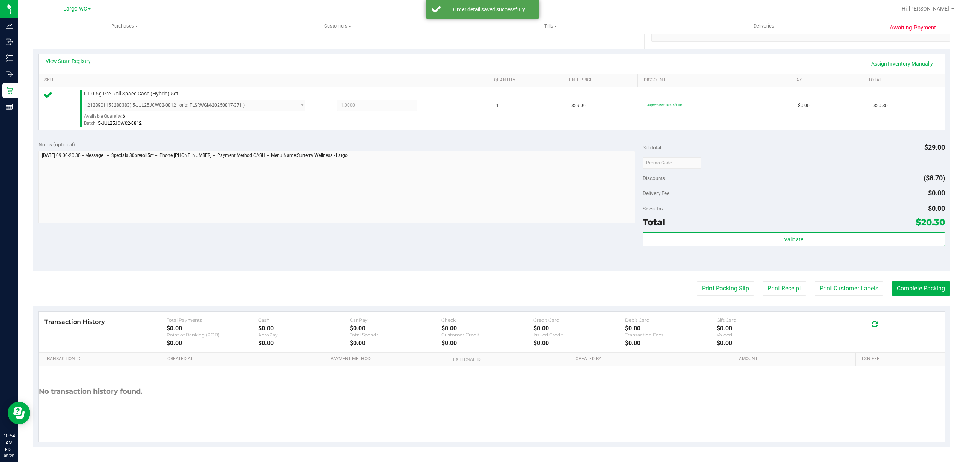
scroll to position [151, 0]
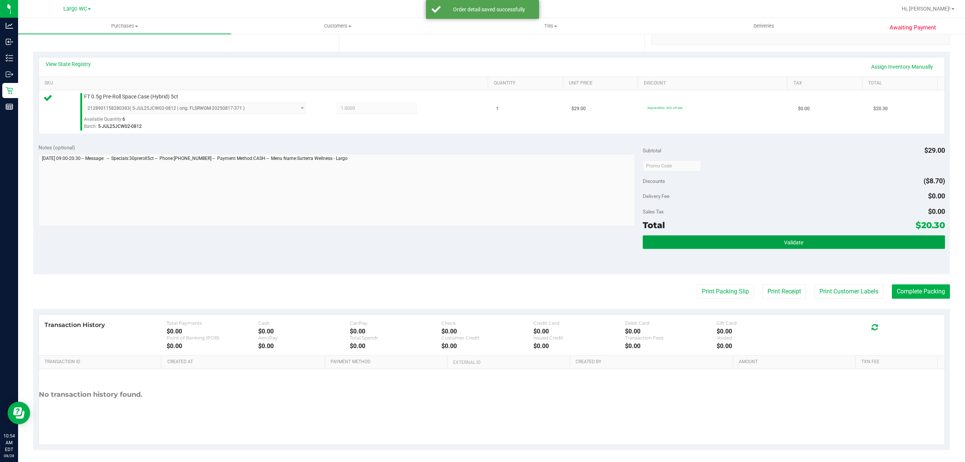
click at [795, 245] on span "Validate" at bounding box center [793, 242] width 19 height 6
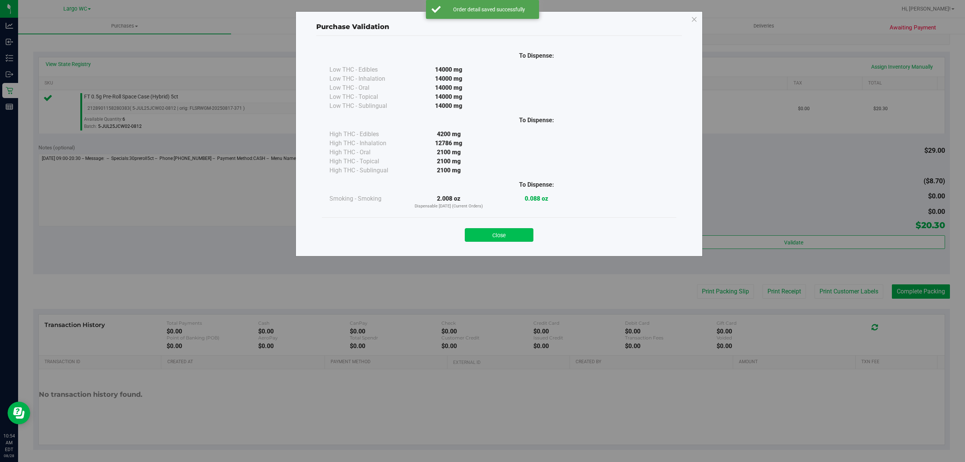
click at [516, 230] on button "Close" at bounding box center [499, 235] width 69 height 14
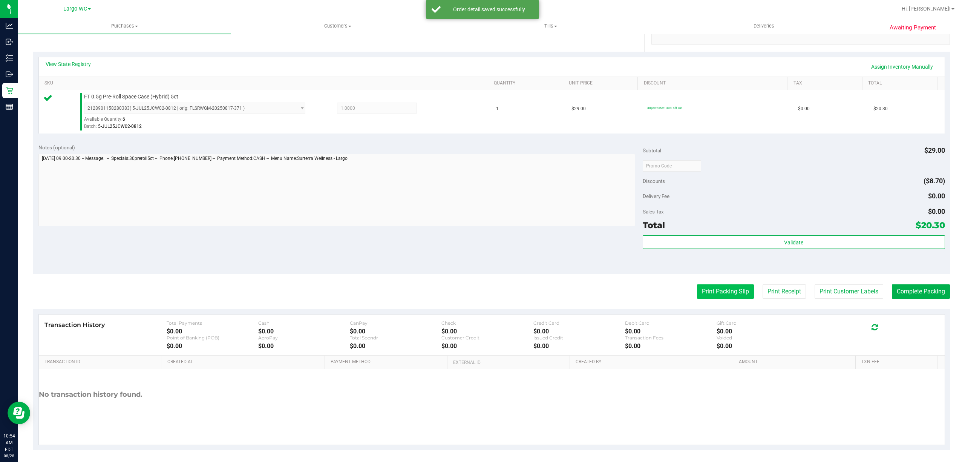
click at [733, 296] on button "Print Packing Slip" at bounding box center [725, 291] width 57 height 14
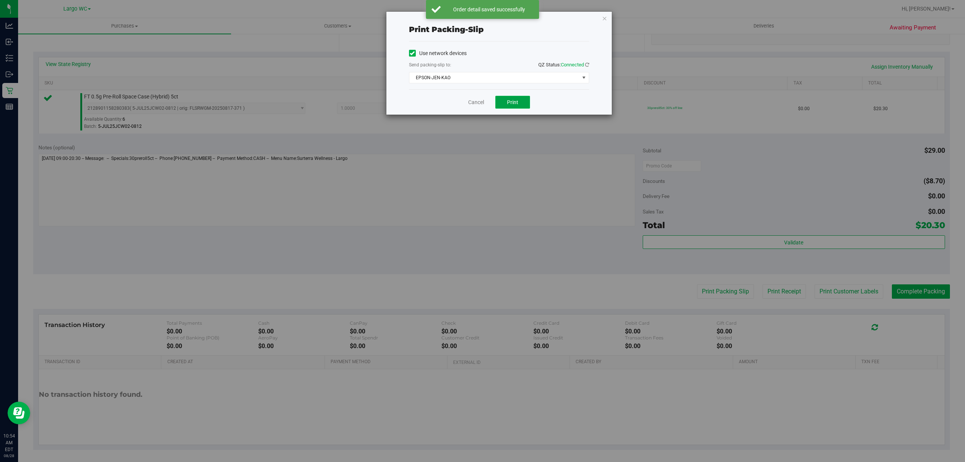
click at [517, 107] on button "Print" at bounding box center [512, 102] width 35 height 13
click at [478, 105] on link "Cancel" at bounding box center [476, 102] width 16 height 8
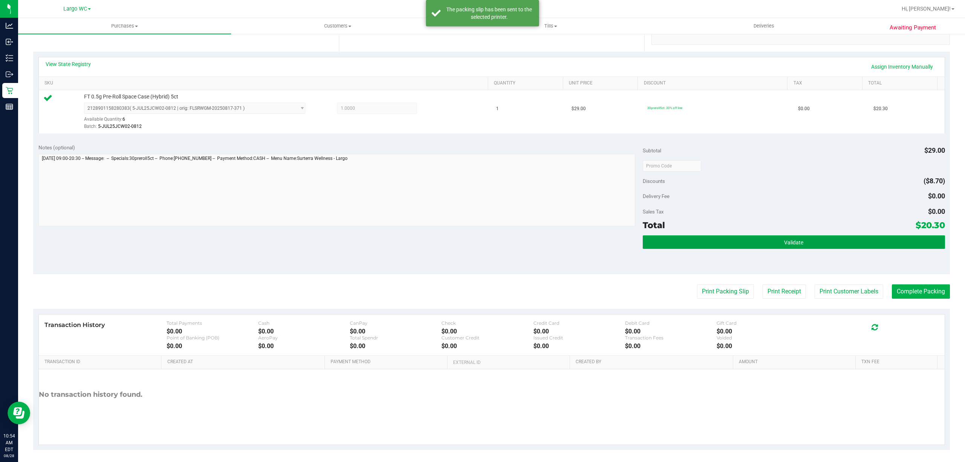
click at [748, 246] on button "Validate" at bounding box center [793, 242] width 302 height 14
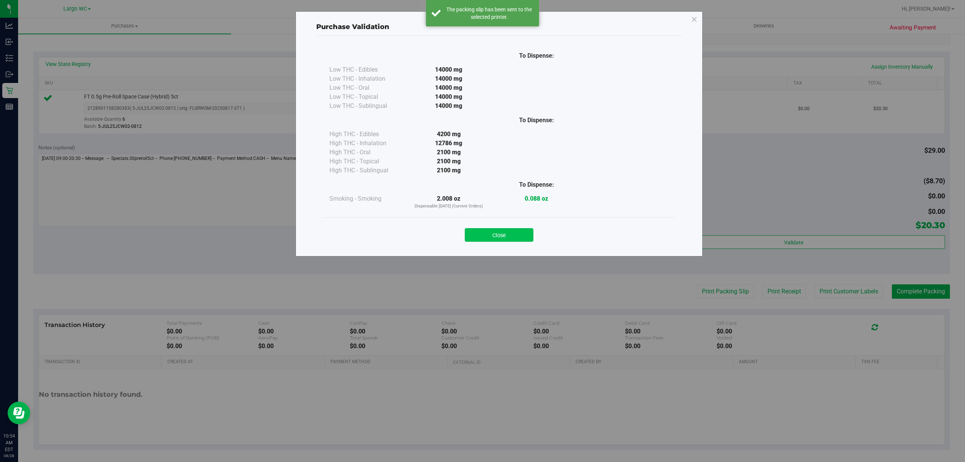
click at [485, 229] on button "Close" at bounding box center [499, 235] width 69 height 14
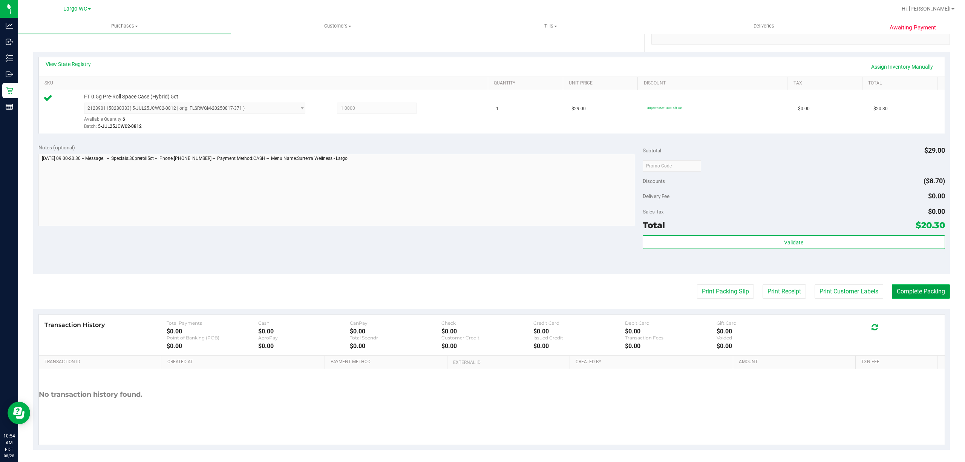
click at [915, 293] on button "Complete Packing" at bounding box center [920, 291] width 58 height 14
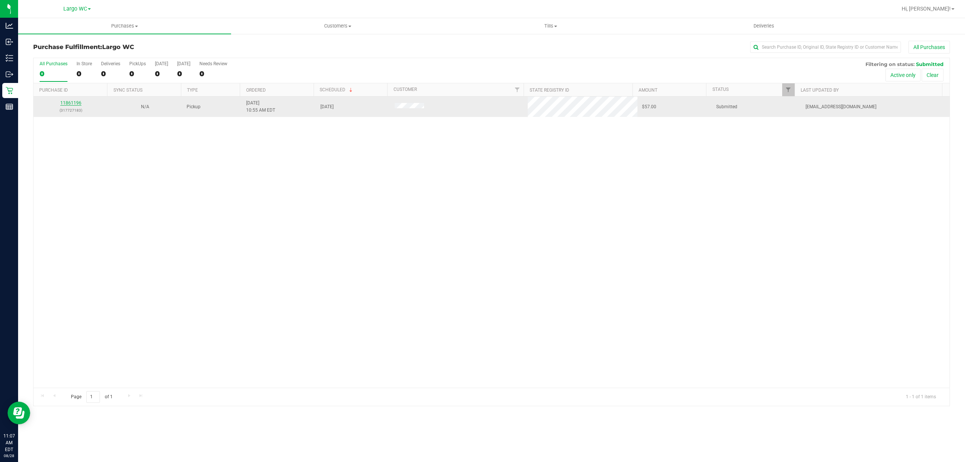
click at [71, 103] on link "11861196" at bounding box center [70, 102] width 21 height 5
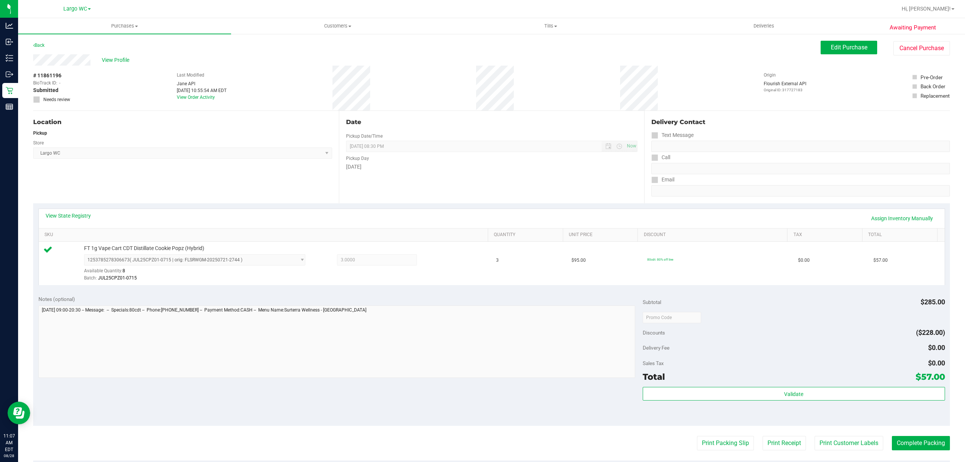
scroll to position [156, 0]
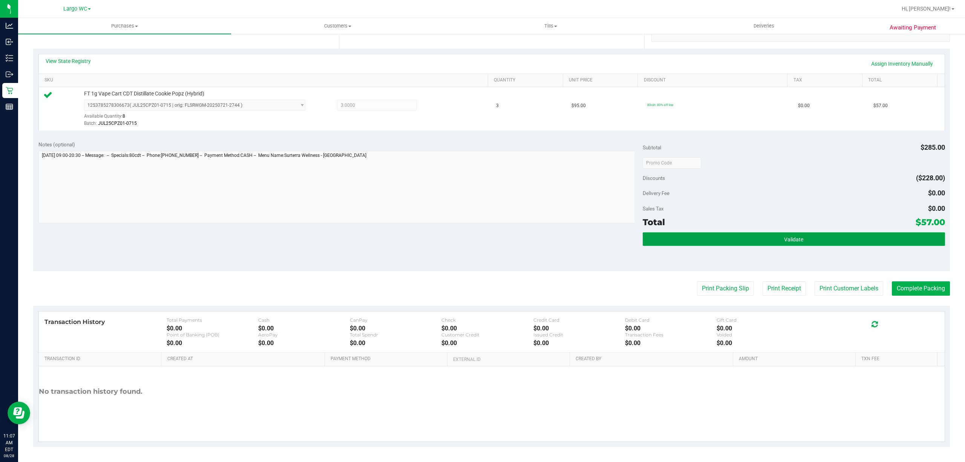
click at [770, 237] on button "Validate" at bounding box center [793, 239] width 302 height 14
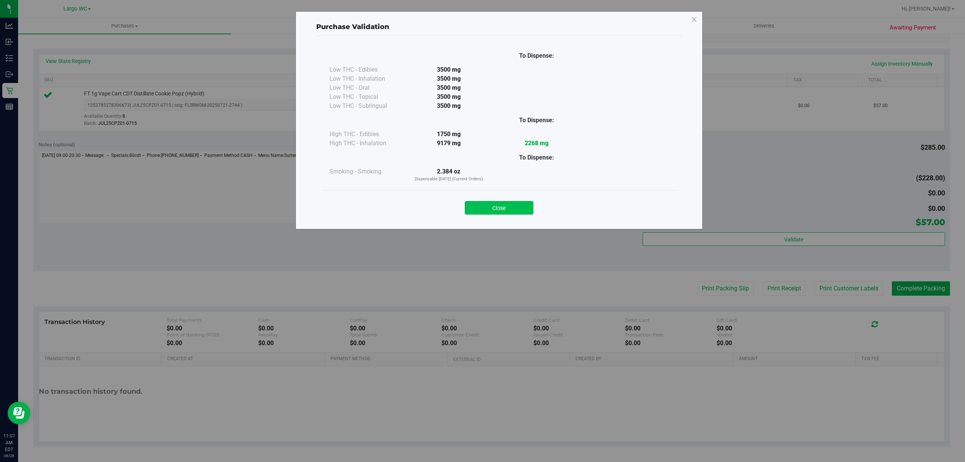
click at [508, 214] on button "Close" at bounding box center [499, 208] width 69 height 14
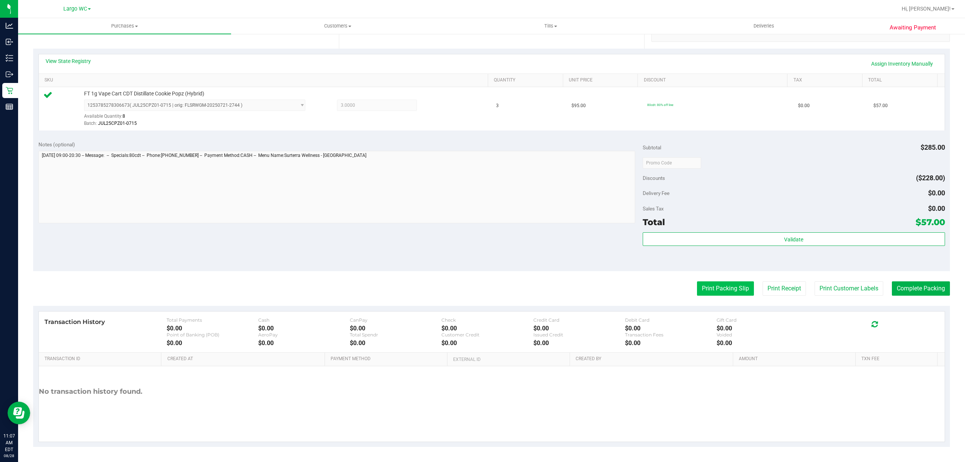
click at [711, 288] on button "Print Packing Slip" at bounding box center [725, 288] width 57 height 14
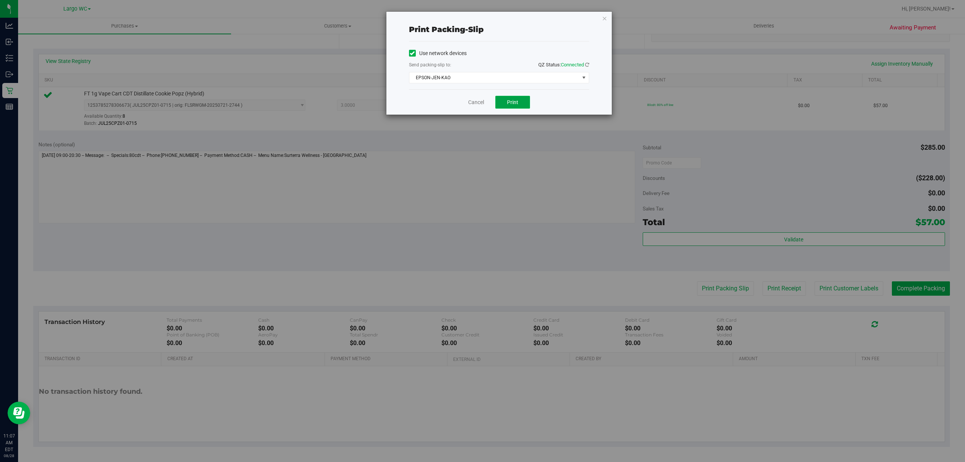
click at [518, 107] on button "Print" at bounding box center [512, 102] width 35 height 13
click at [483, 105] on link "Cancel" at bounding box center [476, 102] width 16 height 8
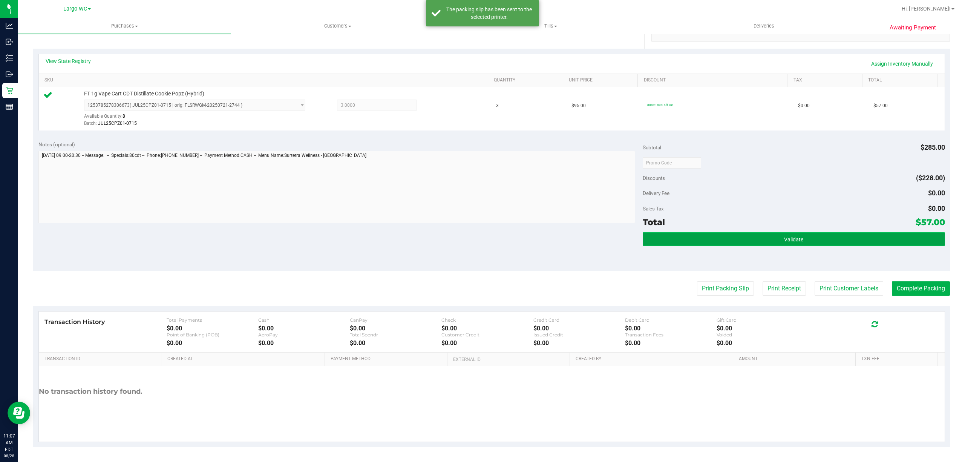
click at [768, 234] on button "Validate" at bounding box center [793, 239] width 302 height 14
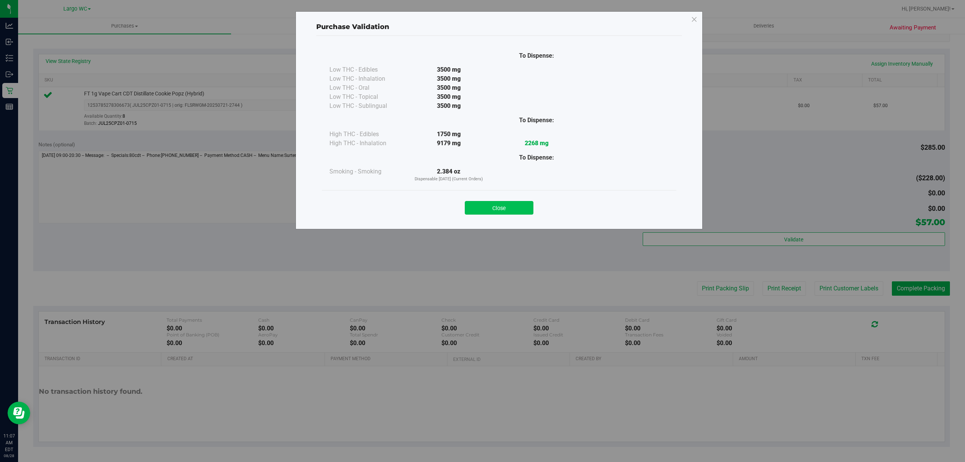
click at [493, 203] on button "Close" at bounding box center [499, 208] width 69 height 14
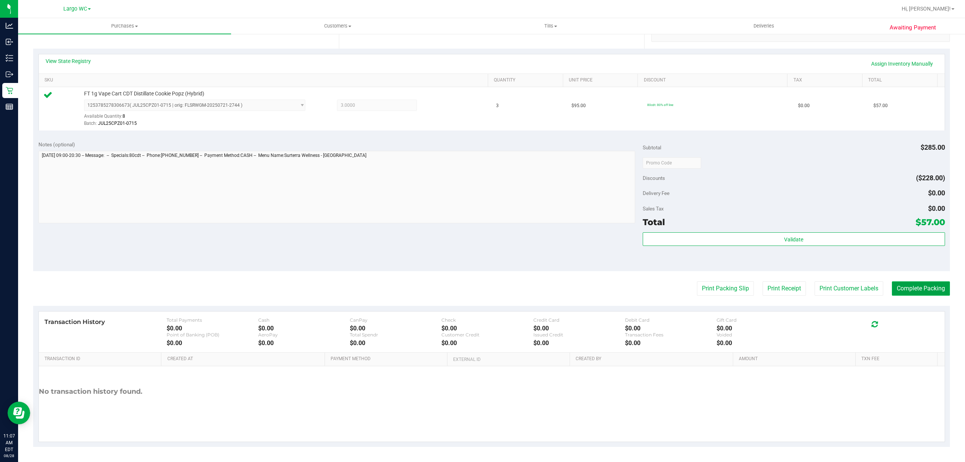
click at [939, 289] on button "Complete Packing" at bounding box center [920, 288] width 58 height 14
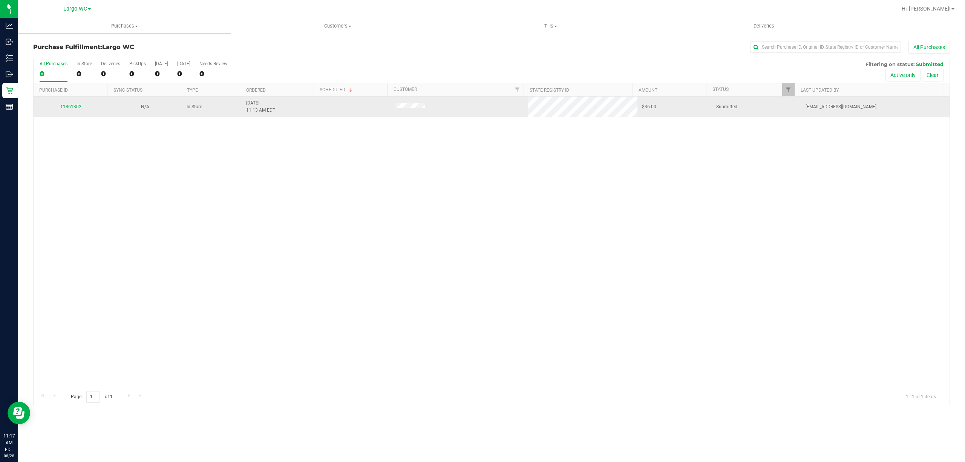
click at [414, 109] on span at bounding box center [409, 107] width 30 height 8
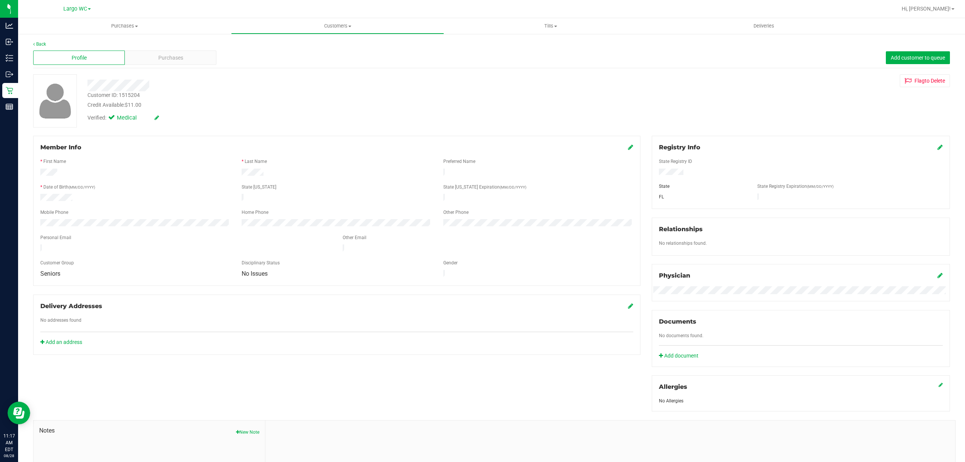
click at [186, 64] on div "Purchases" at bounding box center [171, 57] width 92 height 14
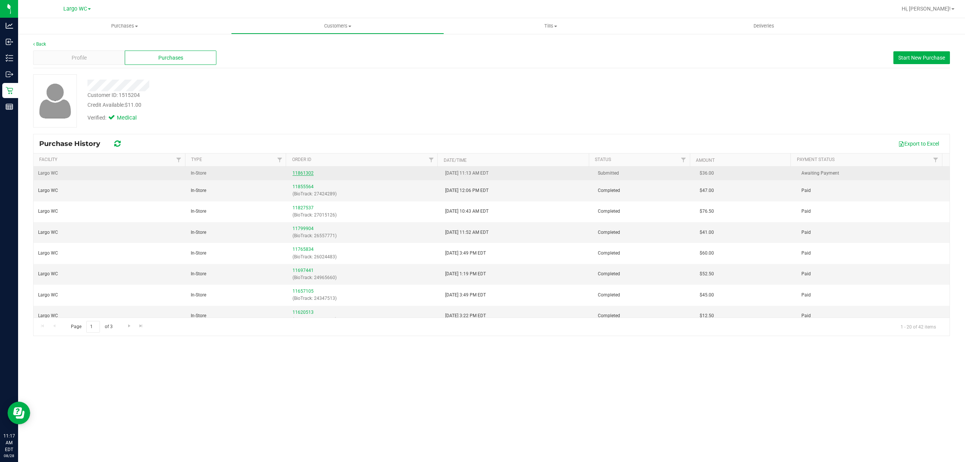
click at [302, 176] on link "11861302" at bounding box center [302, 172] width 21 height 5
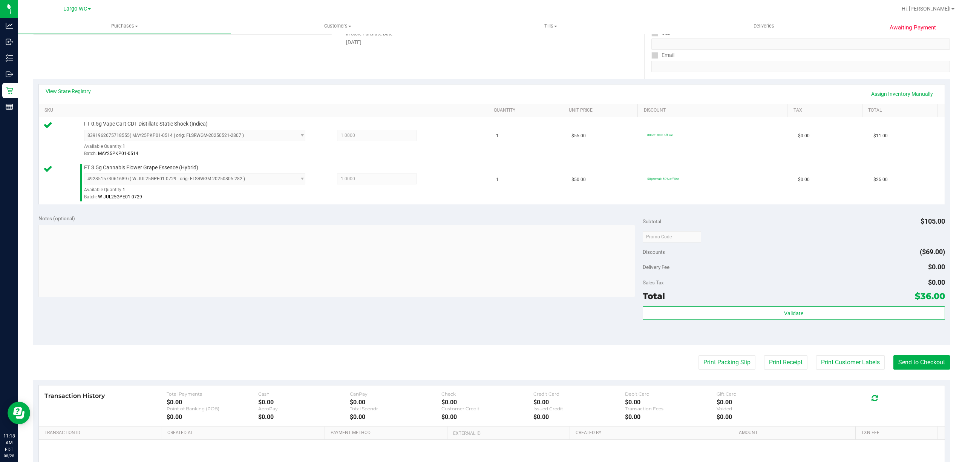
scroll to position [141, 0]
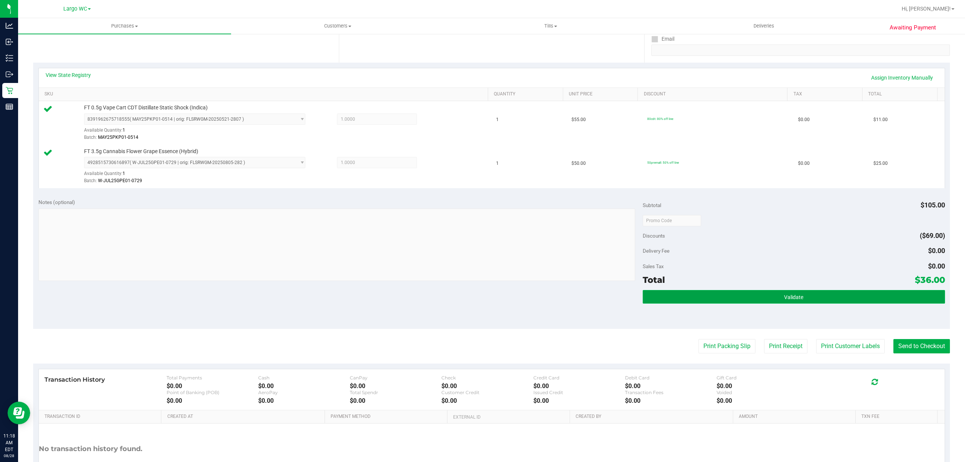
click at [824, 292] on button "Validate" at bounding box center [793, 297] width 302 height 14
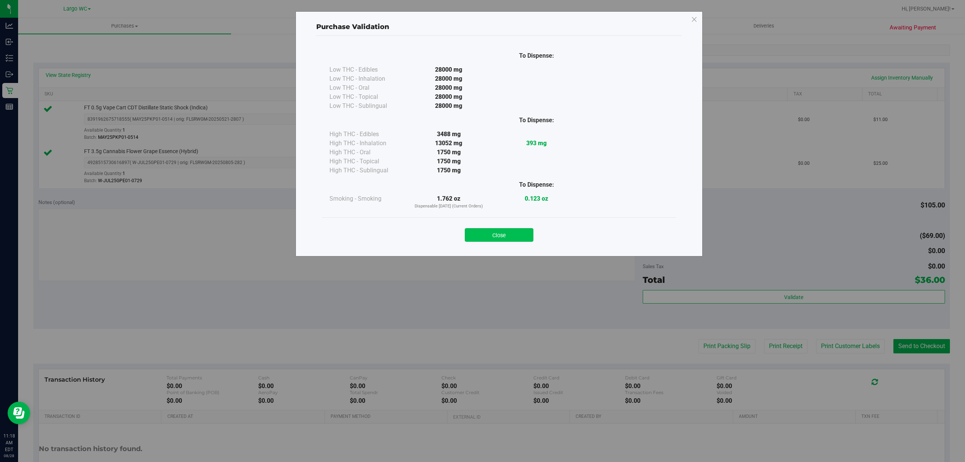
click at [524, 232] on button "Close" at bounding box center [499, 235] width 69 height 14
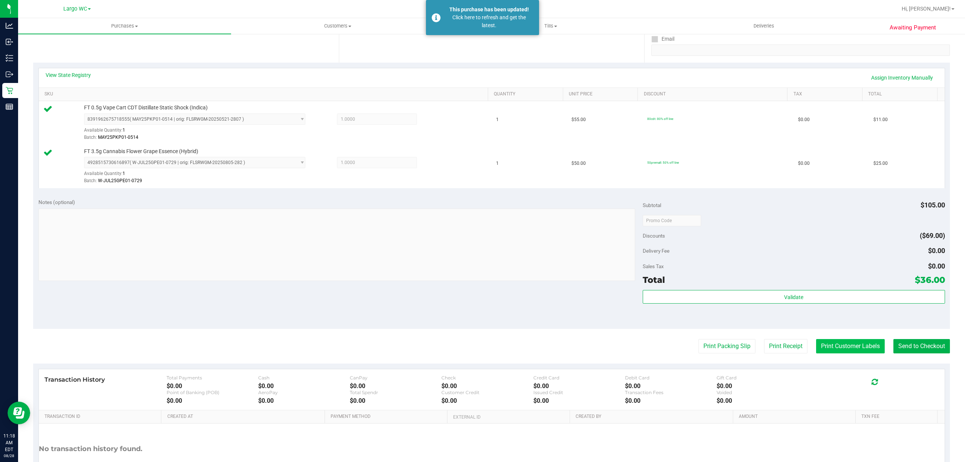
click at [833, 345] on button "Print Customer Labels" at bounding box center [850, 346] width 69 height 14
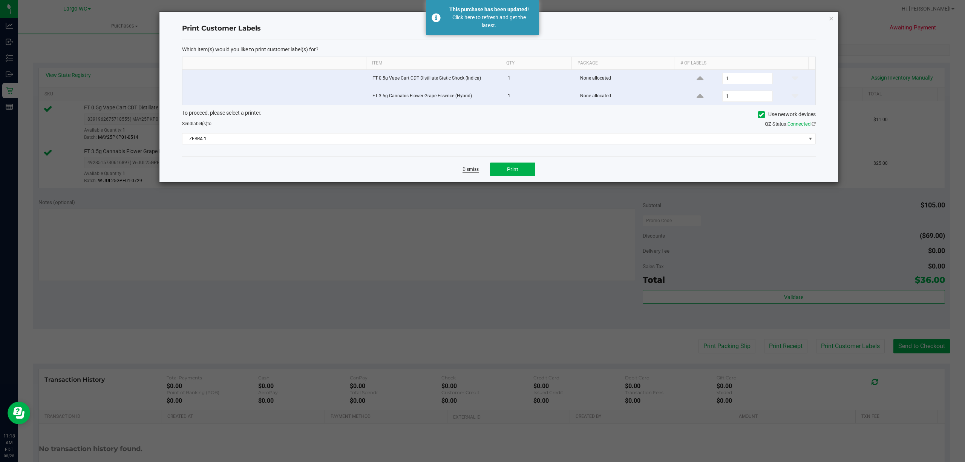
click at [475, 171] on link "Dismiss" at bounding box center [470, 169] width 16 height 6
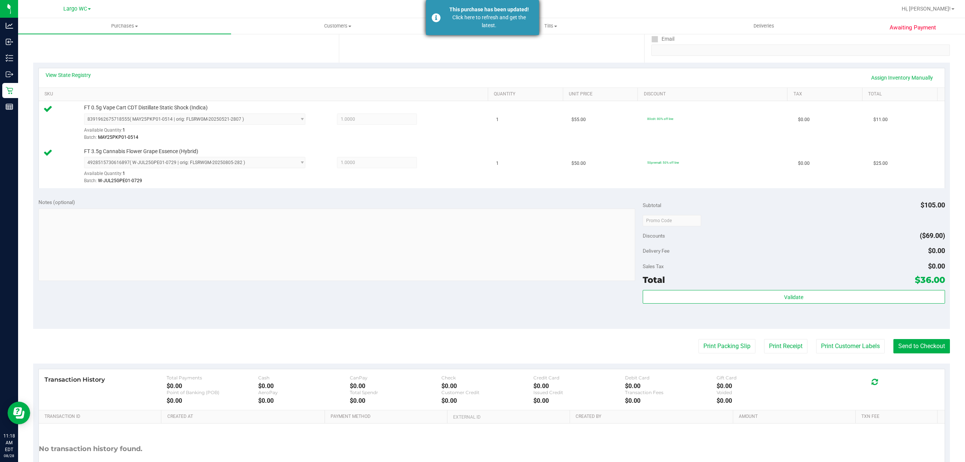
click at [496, 20] on div "Click here to refresh and get the latest." at bounding box center [489, 22] width 89 height 16
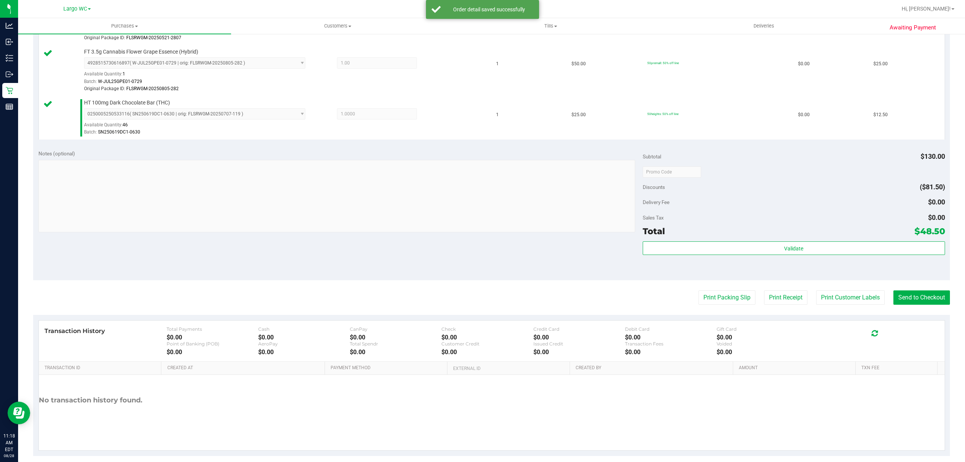
scroll to position [257, 0]
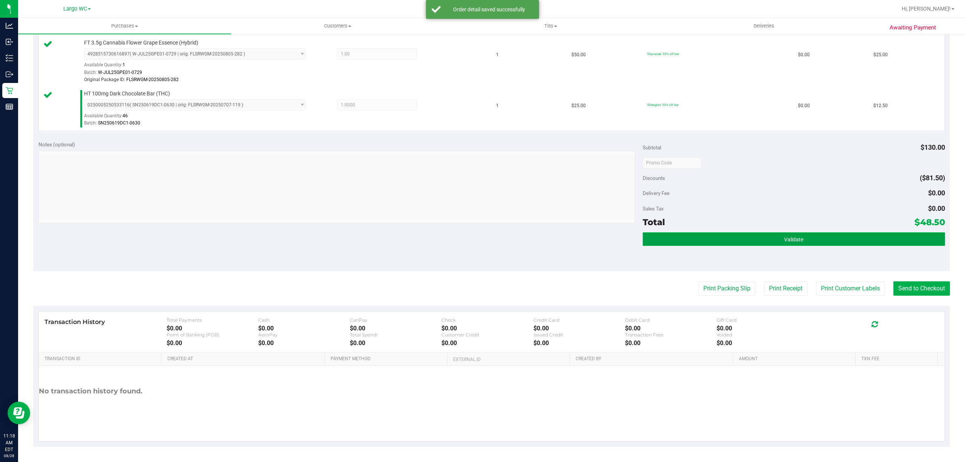
click at [770, 245] on button "Validate" at bounding box center [793, 239] width 302 height 14
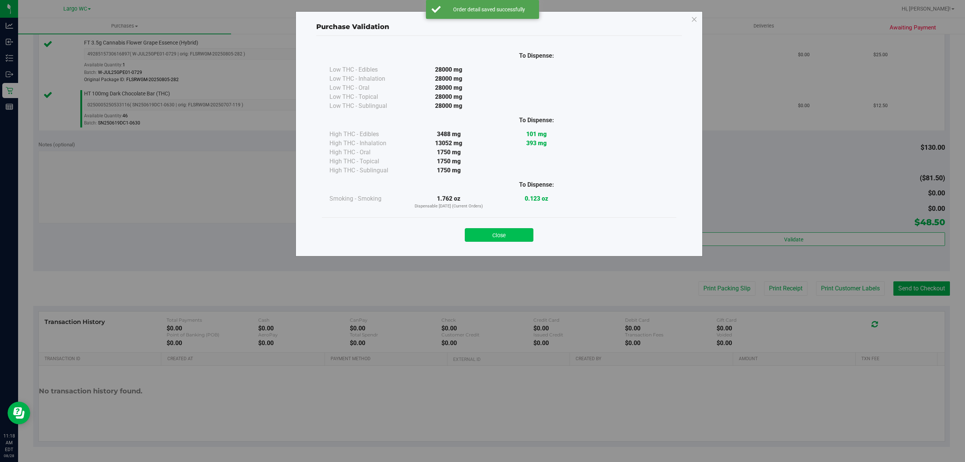
click at [516, 240] on button "Close" at bounding box center [499, 235] width 69 height 14
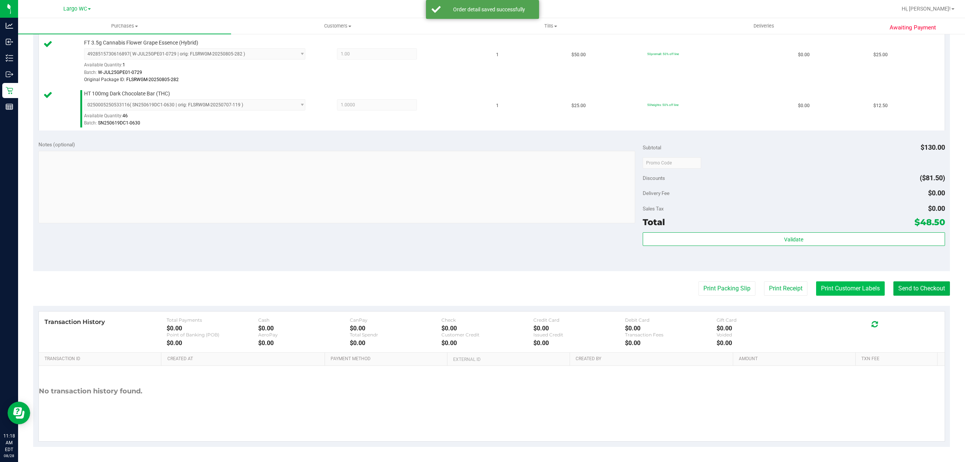
click at [826, 285] on button "Print Customer Labels" at bounding box center [850, 288] width 69 height 14
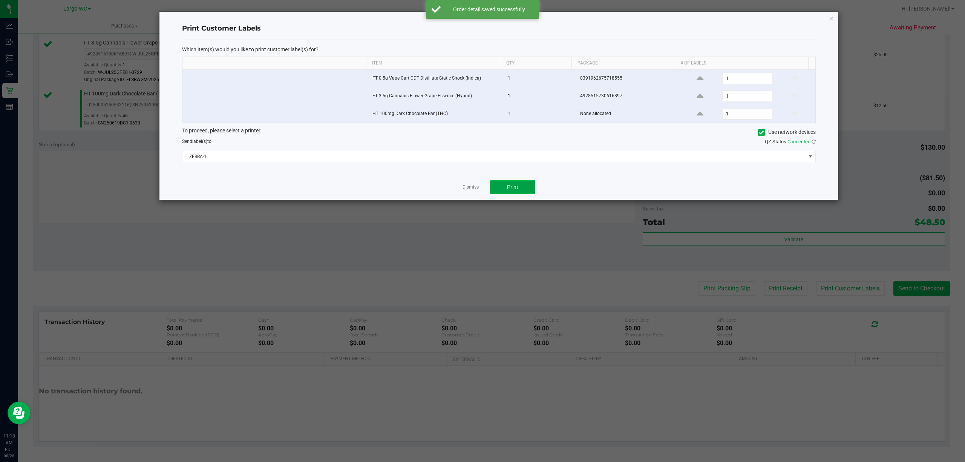
click at [518, 183] on button "Print" at bounding box center [512, 187] width 45 height 14
click at [462, 188] on link "Dismiss" at bounding box center [470, 187] width 16 height 6
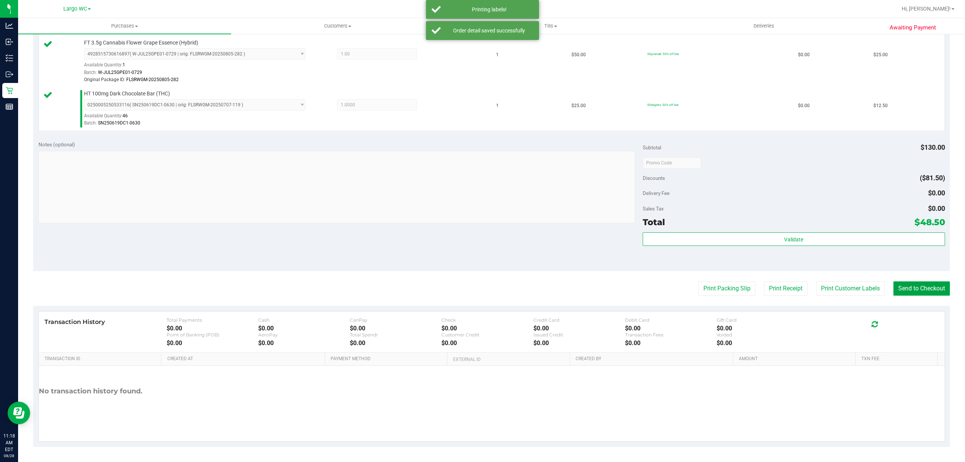
click at [912, 290] on button "Send to Checkout" at bounding box center [921, 288] width 57 height 14
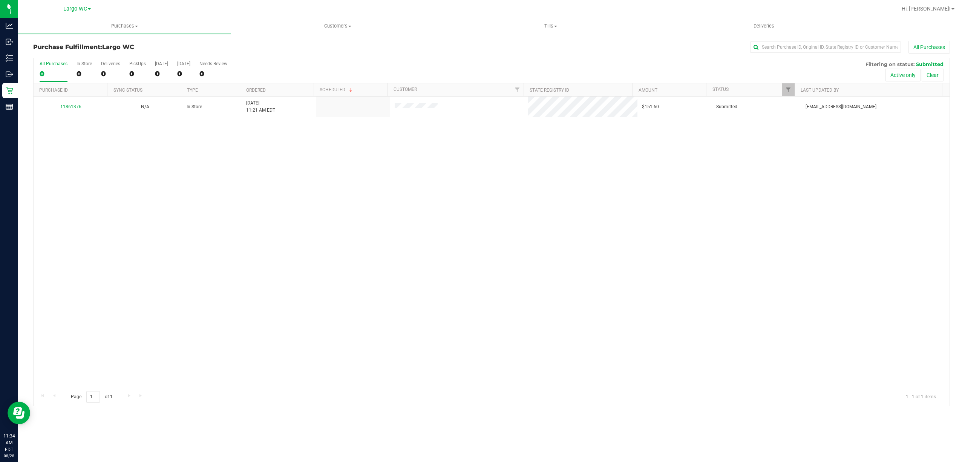
click at [63, 76] on div "0" at bounding box center [54, 73] width 28 height 9
click at [0, 0] on input "All Purchases 0" at bounding box center [0, 0] width 0 height 0
click at [78, 74] on div "0" at bounding box center [83, 73] width 15 height 9
click at [0, 0] on input "In Store 0" at bounding box center [0, 0] width 0 height 0
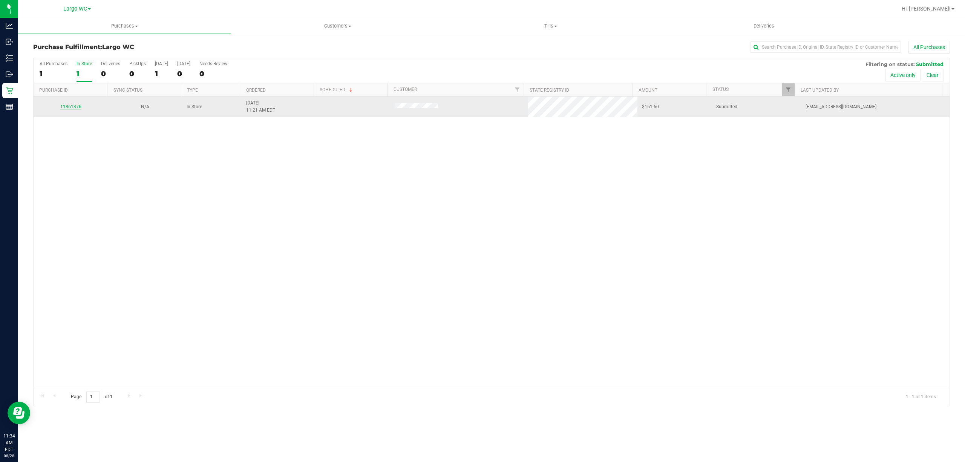
click at [72, 107] on link "11861376" at bounding box center [70, 106] width 21 height 5
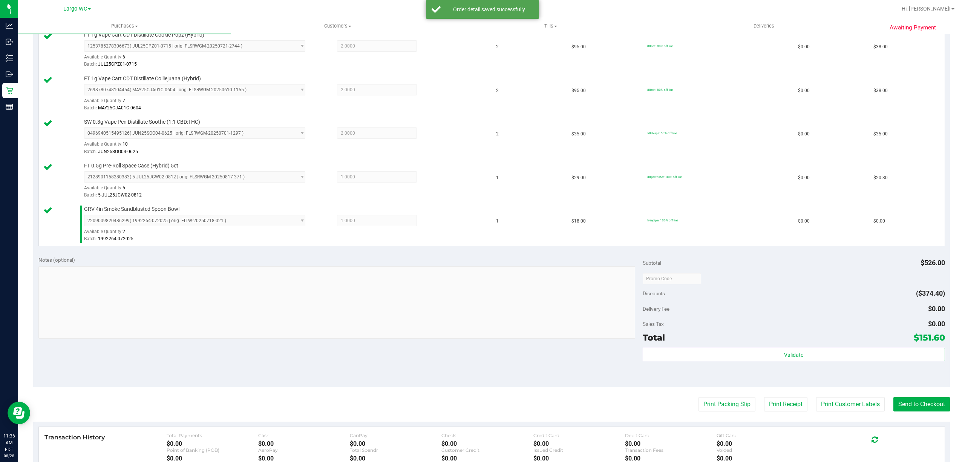
scroll to position [368, 0]
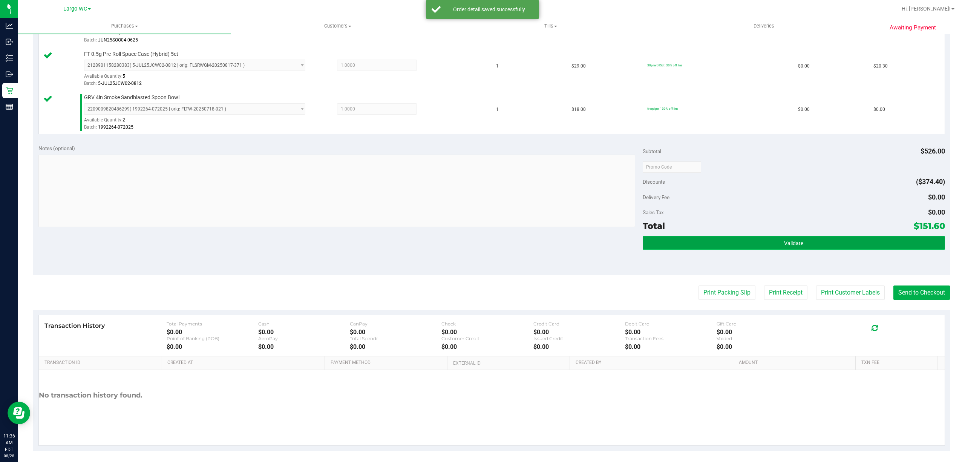
click at [741, 242] on button "Validate" at bounding box center [793, 243] width 302 height 14
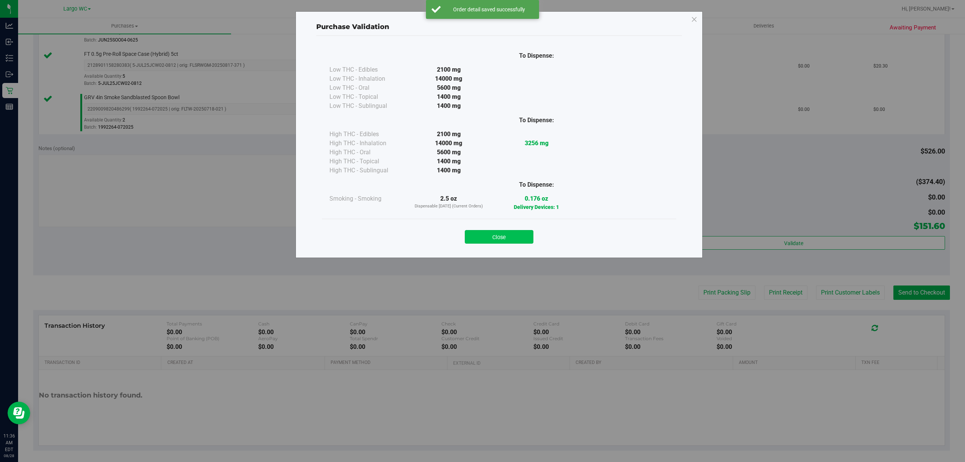
click at [490, 237] on button "Close" at bounding box center [499, 237] width 69 height 14
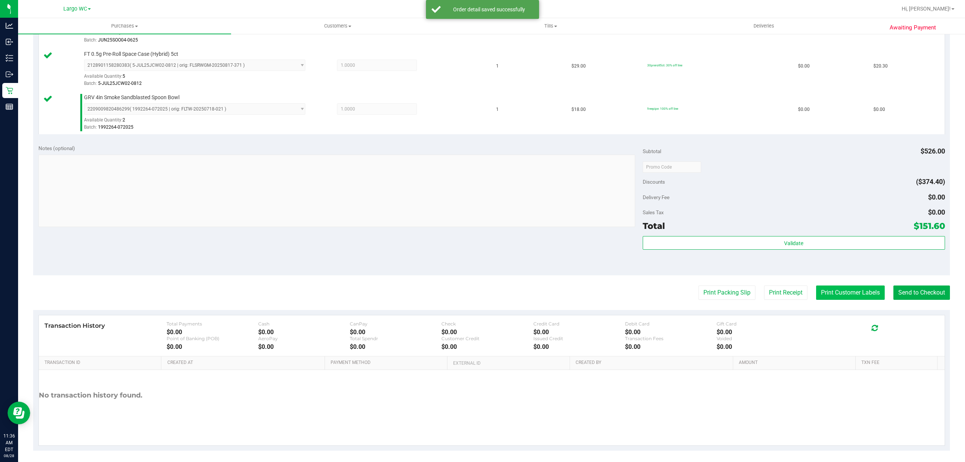
click at [820, 292] on button "Print Customer Labels" at bounding box center [850, 292] width 69 height 14
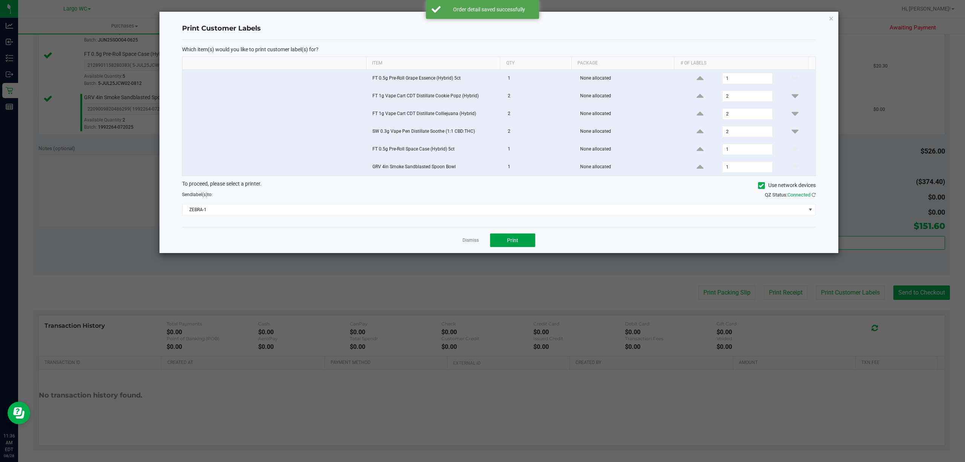
click at [514, 247] on button "Print" at bounding box center [512, 240] width 45 height 14
click at [832, 17] on icon "button" at bounding box center [830, 18] width 5 height 9
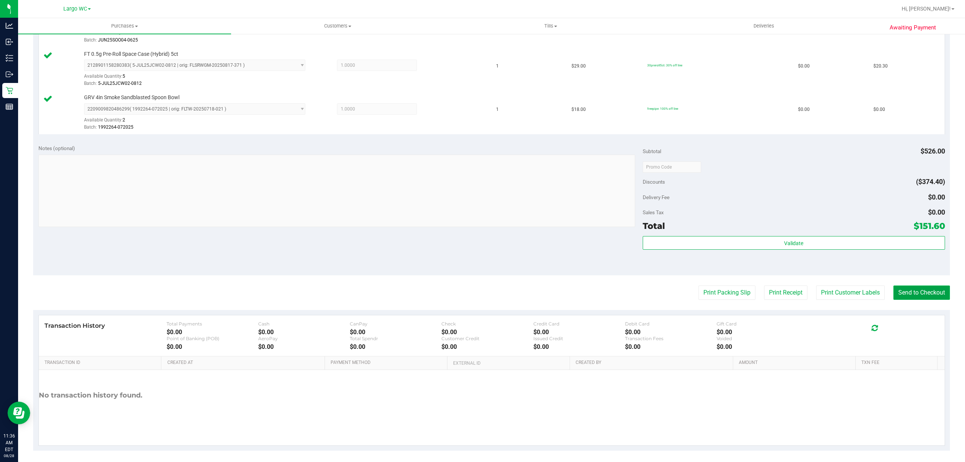
click at [914, 294] on button "Send to Checkout" at bounding box center [921, 292] width 57 height 14
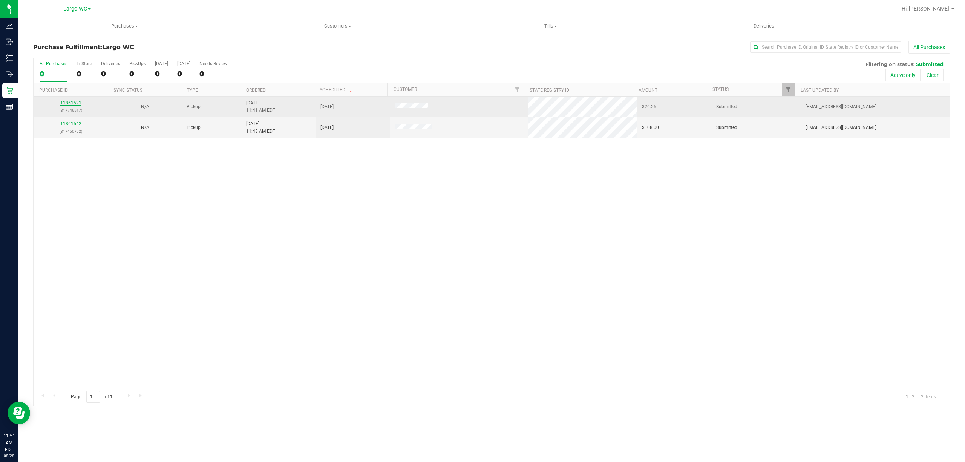
click at [71, 104] on link "11861521" at bounding box center [70, 102] width 21 height 5
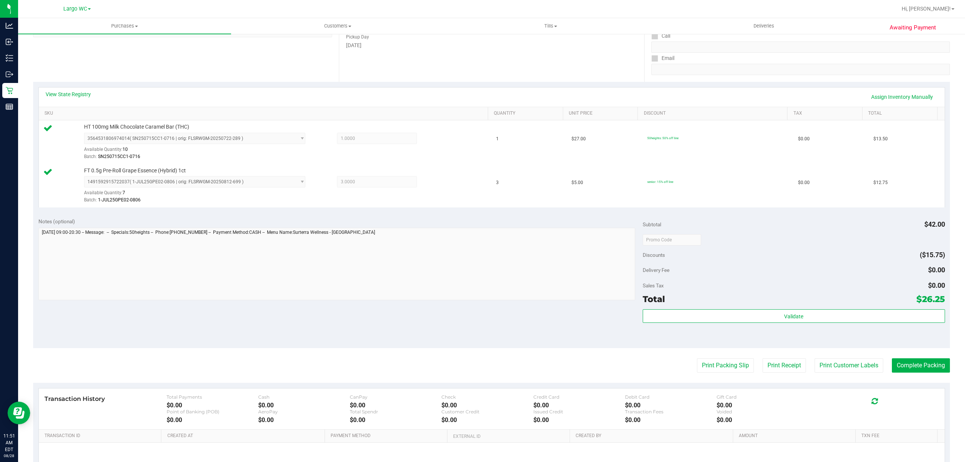
scroll to position [192, 0]
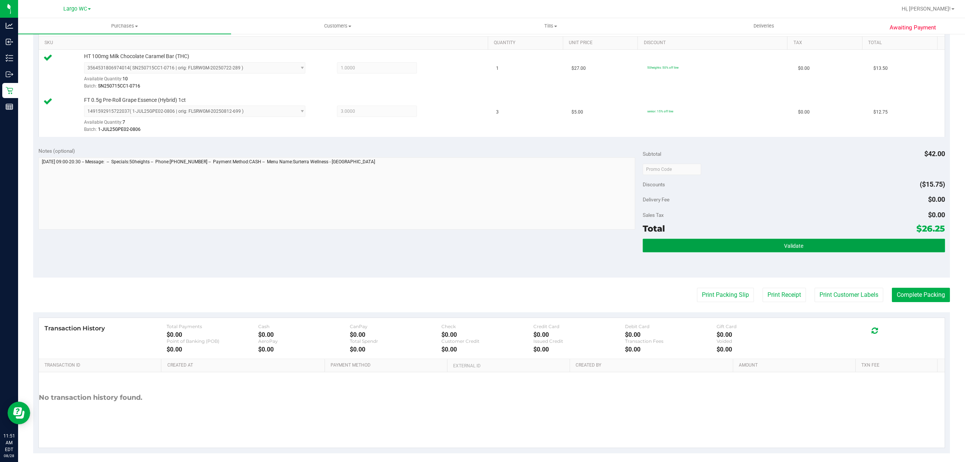
click at [694, 245] on button "Validate" at bounding box center [793, 245] width 302 height 14
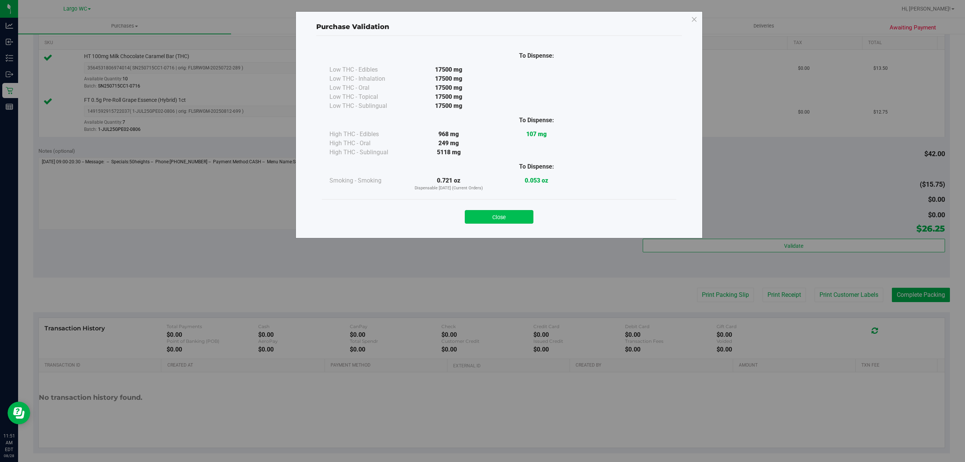
click at [505, 223] on button "Close" at bounding box center [499, 217] width 69 height 14
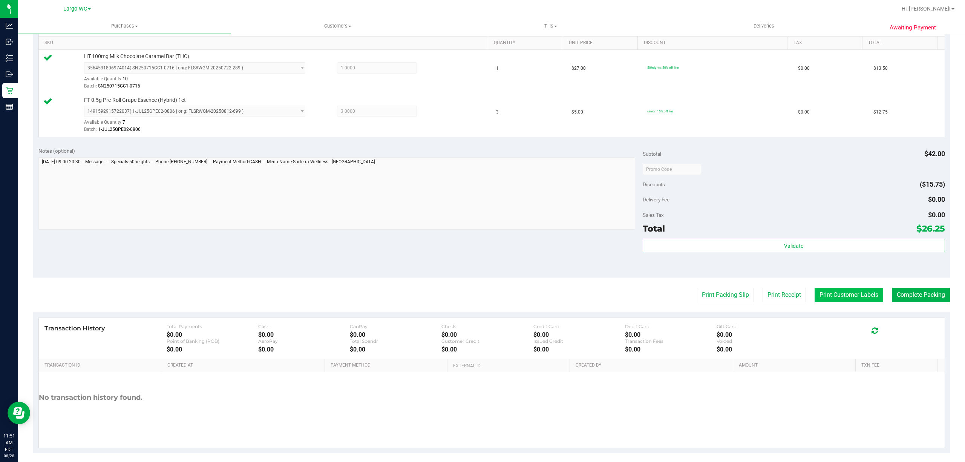
click at [838, 289] on button "Print Customer Labels" at bounding box center [848, 294] width 69 height 14
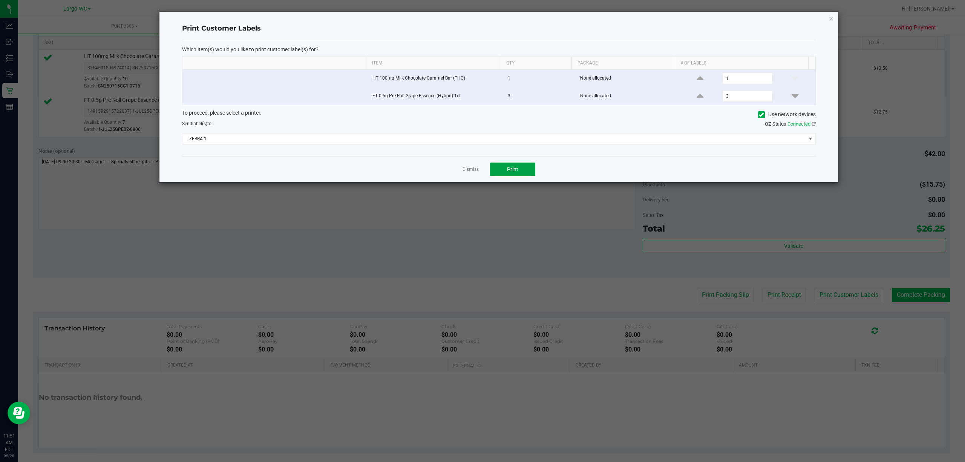
click at [505, 173] on button "Print" at bounding box center [512, 169] width 45 height 14
click at [831, 18] on icon "button" at bounding box center [830, 18] width 5 height 9
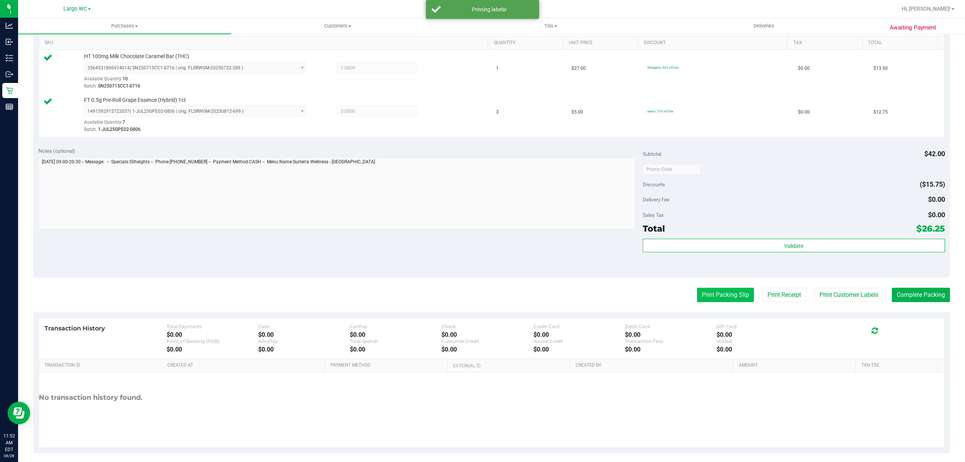
click at [700, 296] on button "Print Packing Slip" at bounding box center [725, 294] width 57 height 14
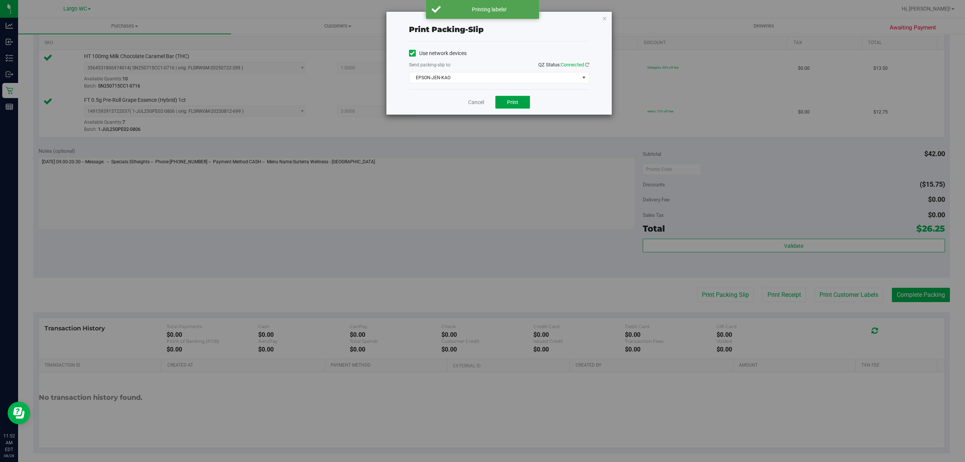
click at [502, 106] on button "Print" at bounding box center [512, 102] width 35 height 13
click at [610, 31] on div "Print packing-slip Use network devices Send packing-slip to: QZ Status: Connect…" at bounding box center [498, 63] width 225 height 103
click at [604, 19] on icon "button" at bounding box center [604, 18] width 5 height 9
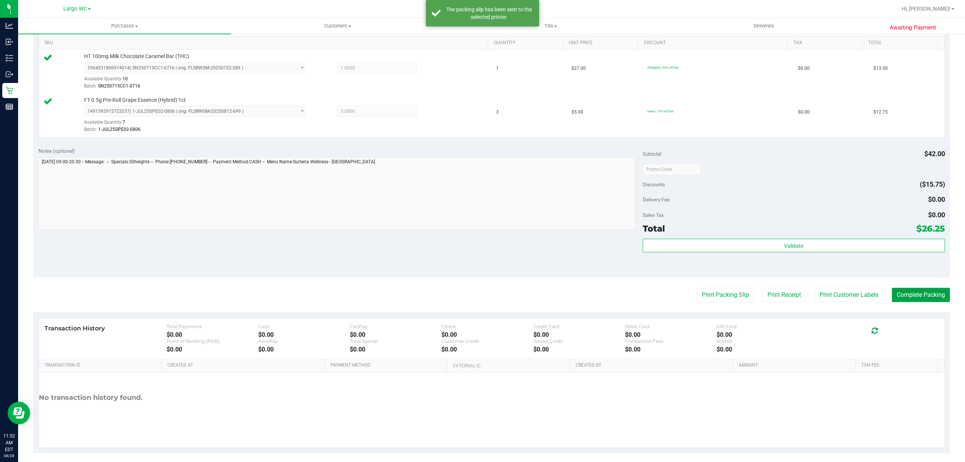
click at [902, 293] on button "Complete Packing" at bounding box center [920, 294] width 58 height 14
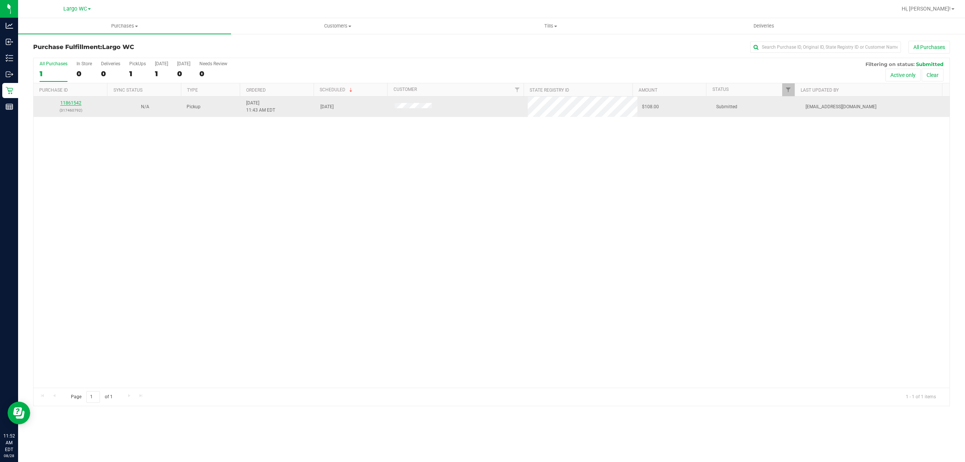
click at [74, 103] on link "11861542" at bounding box center [70, 102] width 21 height 5
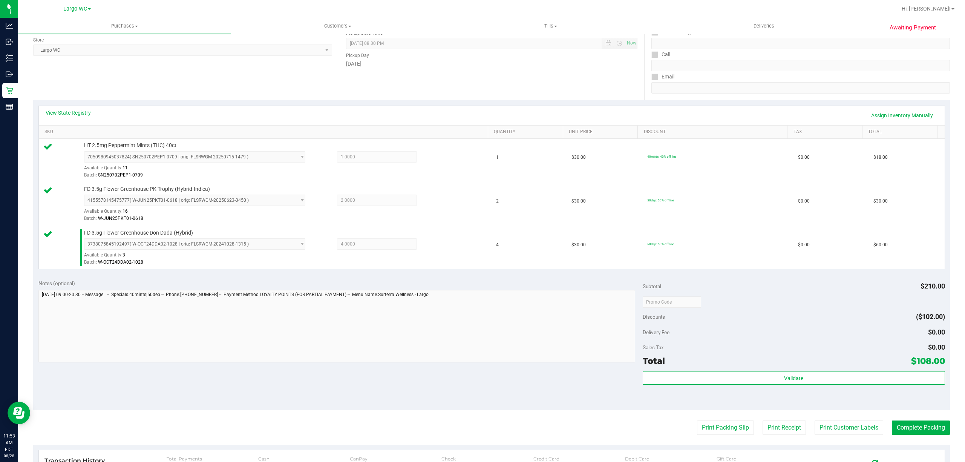
scroll to position [241, 0]
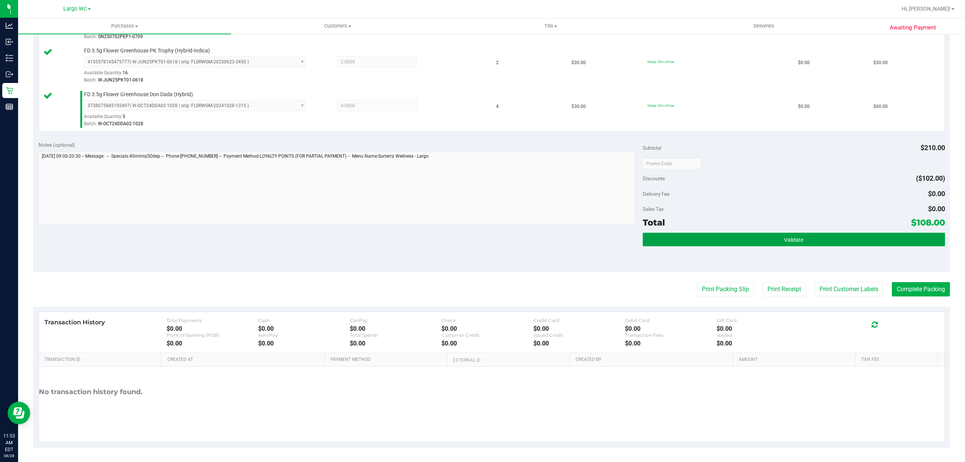
click at [713, 234] on button "Validate" at bounding box center [793, 239] width 302 height 14
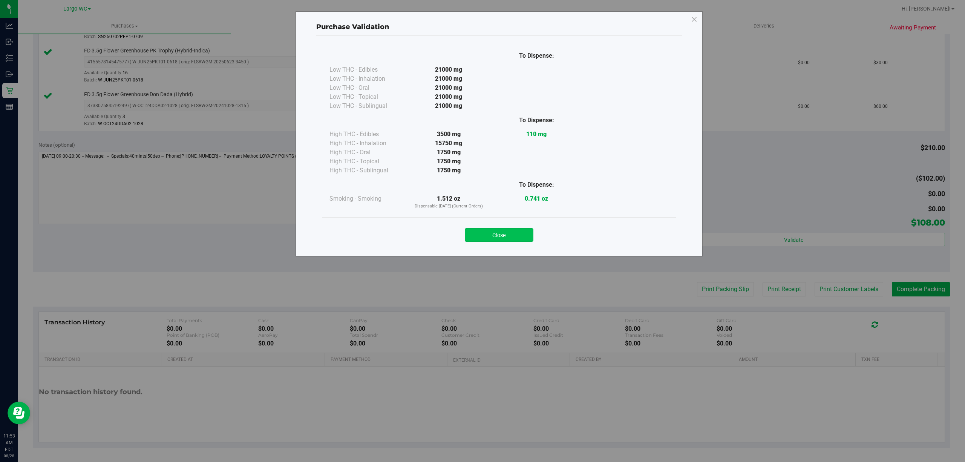
click at [501, 235] on button "Close" at bounding box center [499, 235] width 69 height 14
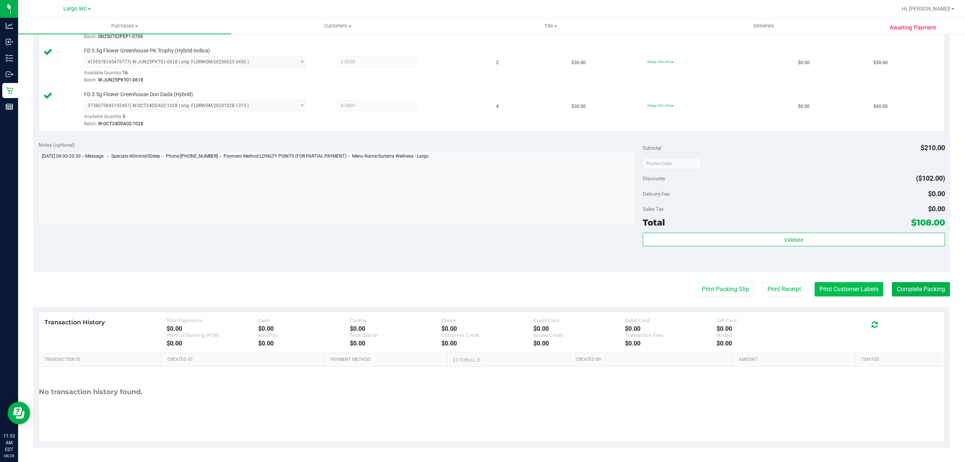
click at [834, 291] on button "Print Customer Labels" at bounding box center [848, 289] width 69 height 14
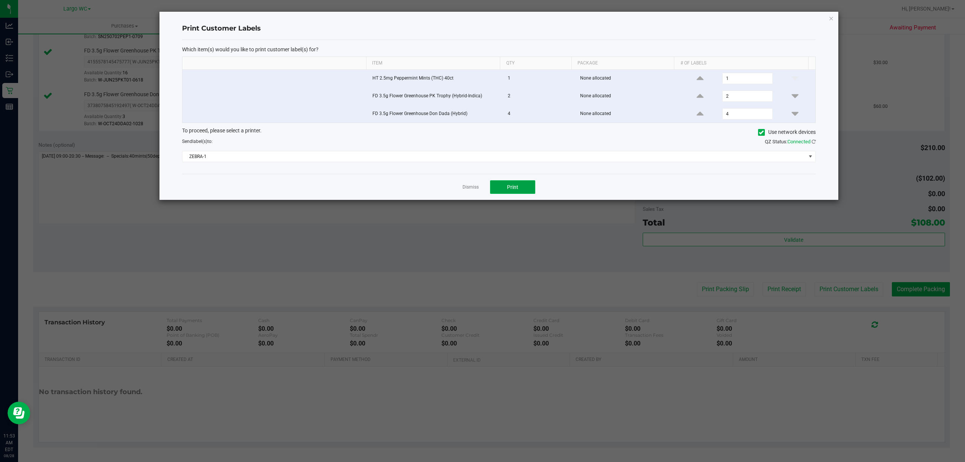
click at [528, 189] on button "Print" at bounding box center [512, 187] width 45 height 14
click at [833, 18] on icon "button" at bounding box center [830, 18] width 5 height 9
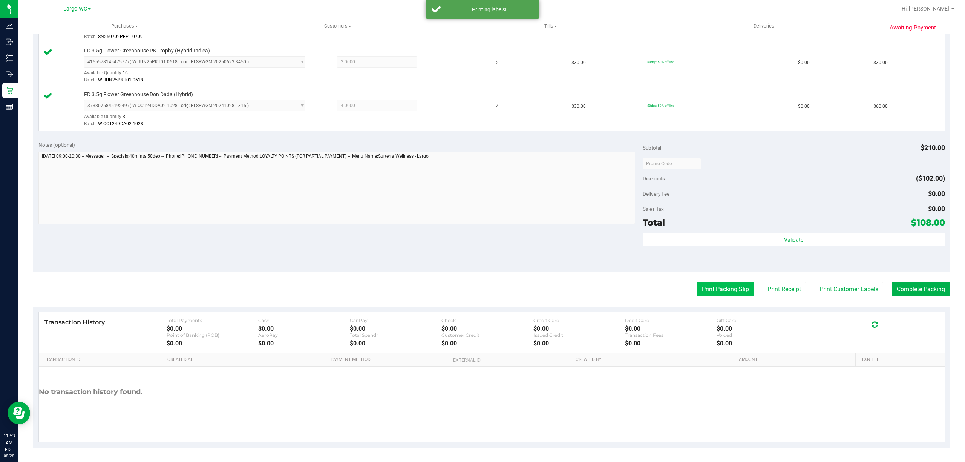
click at [727, 288] on button "Print Packing Slip" at bounding box center [725, 289] width 57 height 14
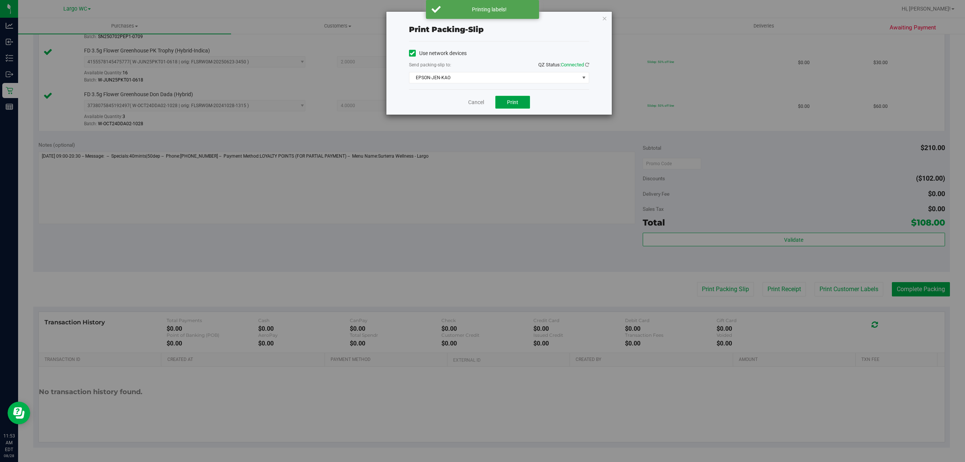
click at [517, 105] on span "Print" at bounding box center [512, 102] width 11 height 6
click at [604, 16] on icon "button" at bounding box center [604, 18] width 5 height 9
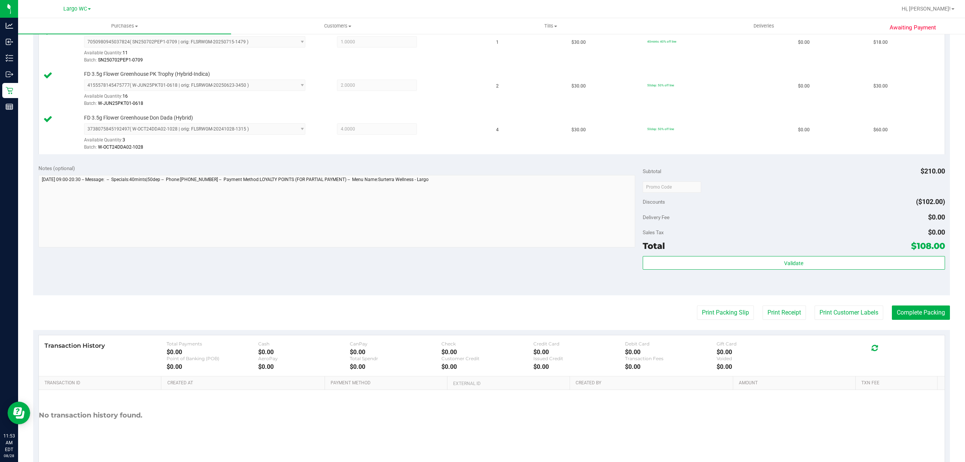
scroll to position [243, 0]
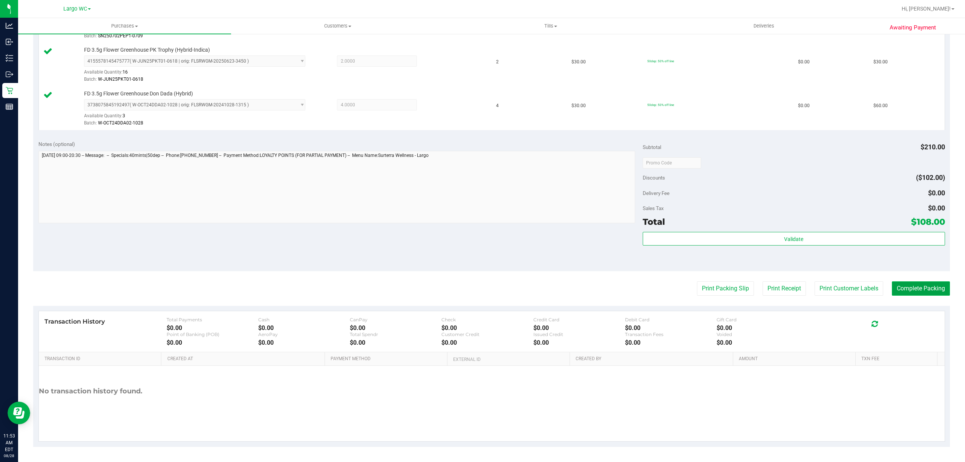
click at [912, 291] on button "Complete Packing" at bounding box center [920, 288] width 58 height 14
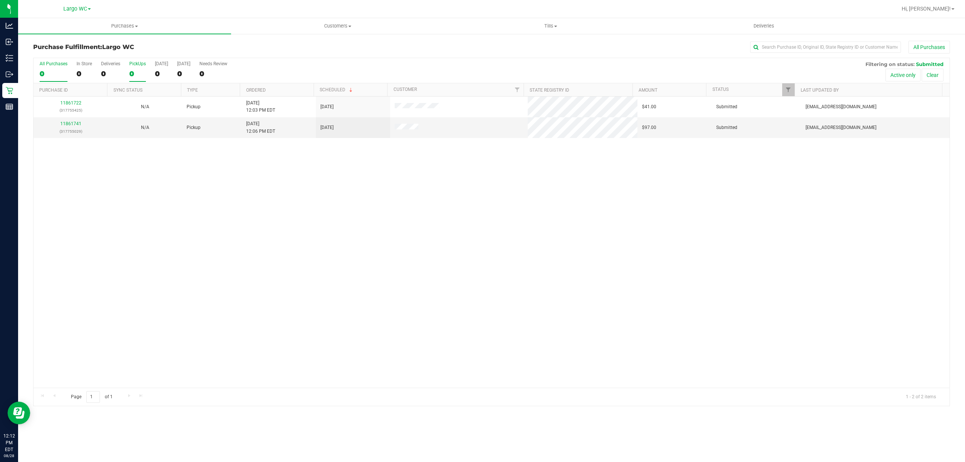
click at [135, 70] on div "0" at bounding box center [137, 73] width 17 height 9
click at [0, 0] on input "PickUps 0" at bounding box center [0, 0] width 0 height 0
click at [263, 90] on link "Ordered" at bounding box center [256, 89] width 20 height 5
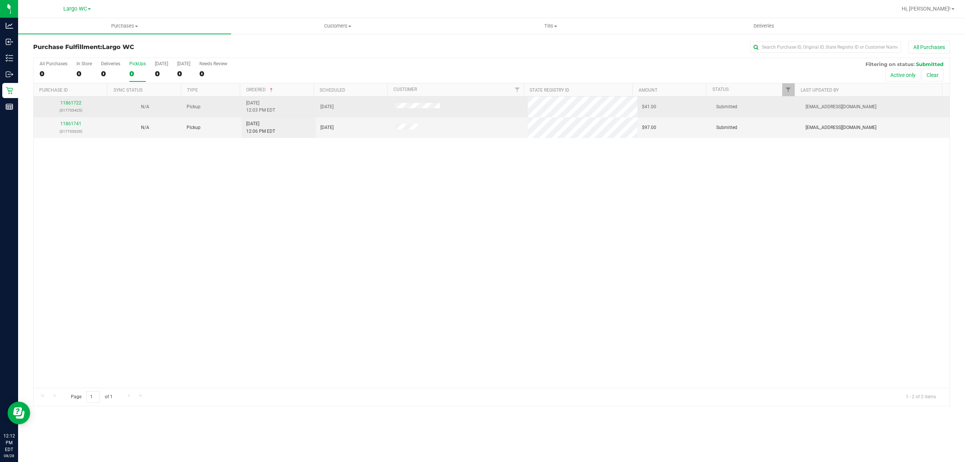
click at [72, 110] on p "(317755425)" at bounding box center [70, 110] width 65 height 7
click at [72, 103] on link "11861722" at bounding box center [70, 102] width 21 height 5
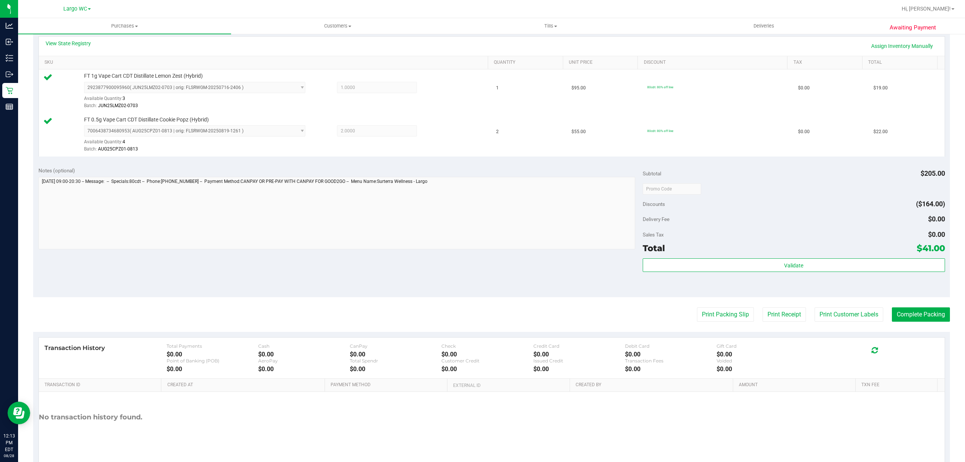
scroll to position [171, 0]
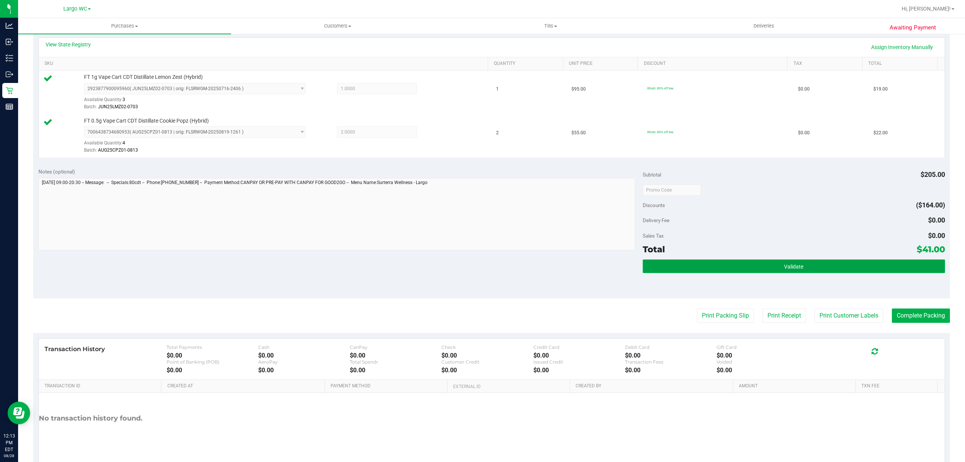
click at [760, 260] on button "Validate" at bounding box center [793, 266] width 302 height 14
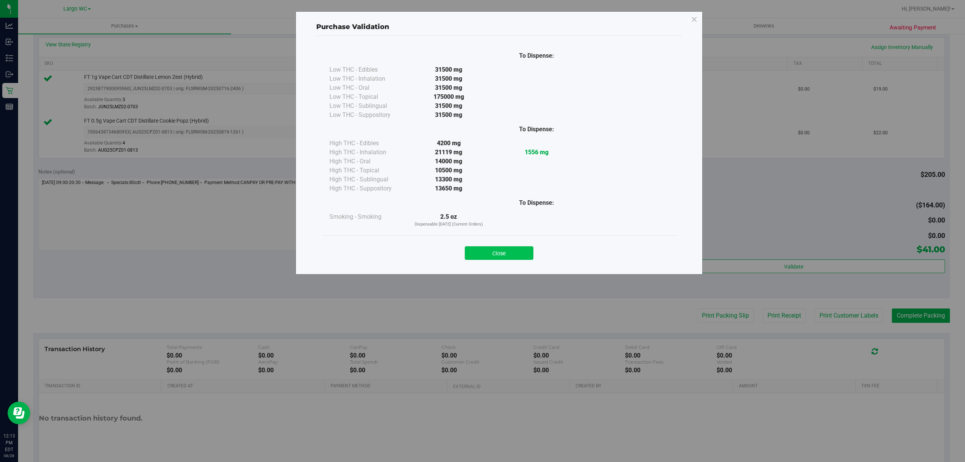
click at [512, 248] on button "Close" at bounding box center [499, 253] width 69 height 14
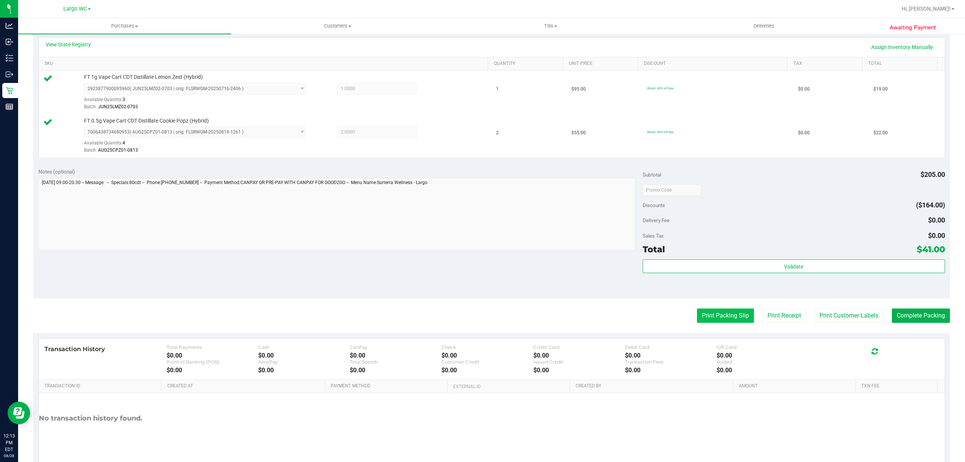
click at [726, 316] on button "Print Packing Slip" at bounding box center [725, 315] width 57 height 14
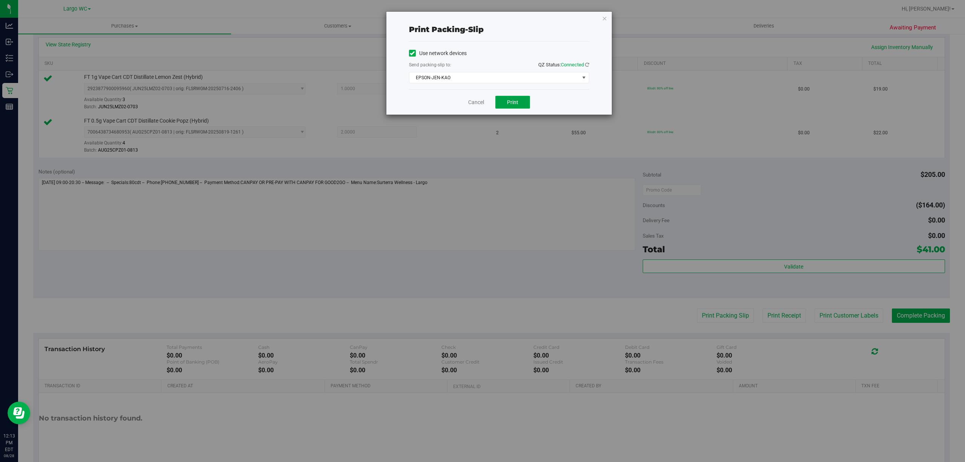
click at [506, 103] on button "Print" at bounding box center [512, 102] width 35 height 13
click at [474, 102] on link "Cancel" at bounding box center [476, 102] width 16 height 8
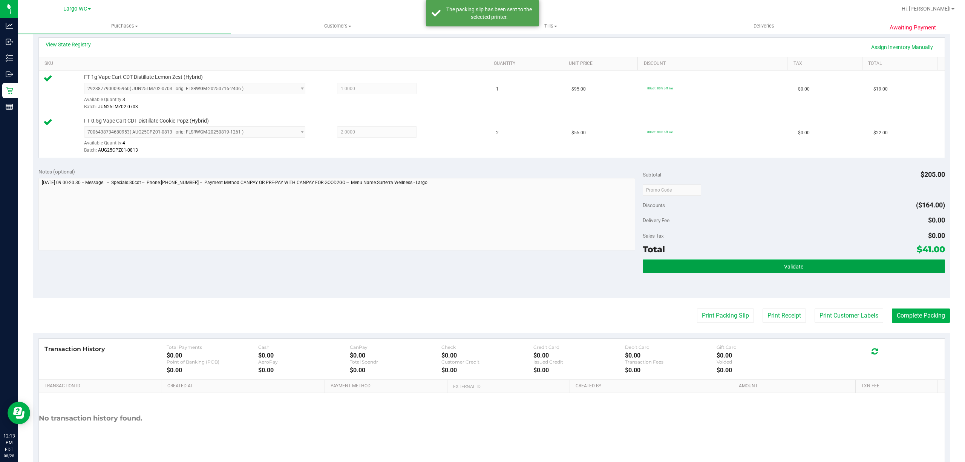
click at [746, 267] on button "Validate" at bounding box center [793, 266] width 302 height 14
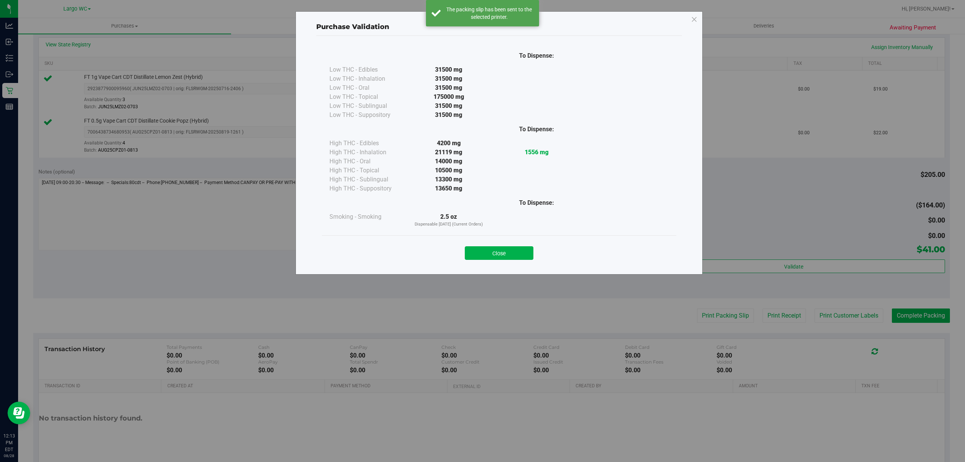
click at [500, 237] on div "Close" at bounding box center [499, 250] width 354 height 31
click at [528, 249] on button "Close" at bounding box center [499, 253] width 69 height 14
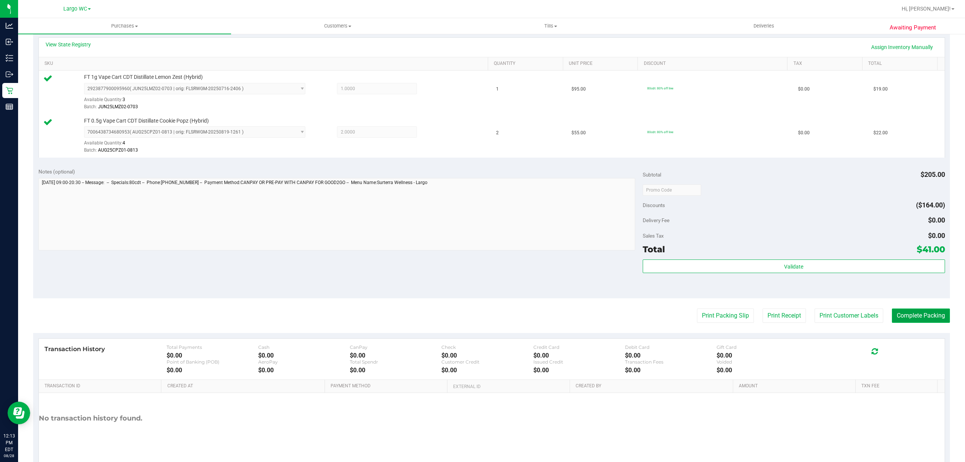
click at [902, 312] on button "Complete Packing" at bounding box center [920, 315] width 58 height 14
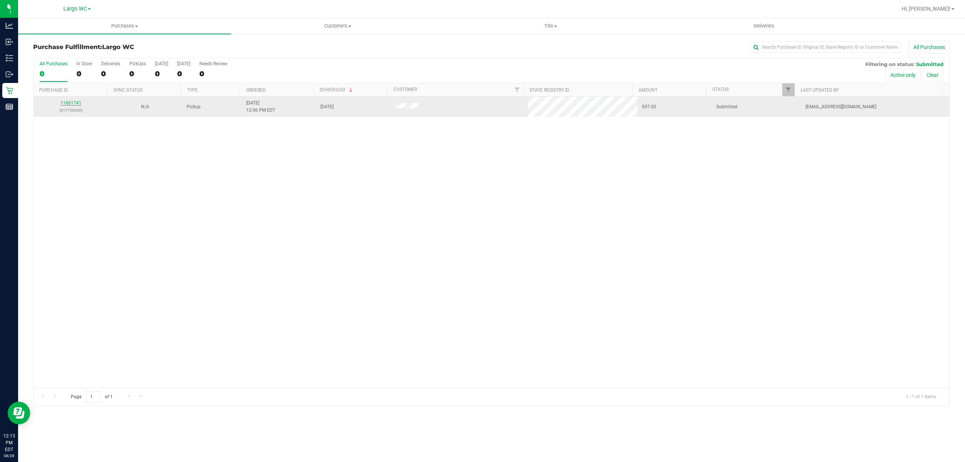
click at [74, 103] on link "11861741" at bounding box center [70, 102] width 21 height 5
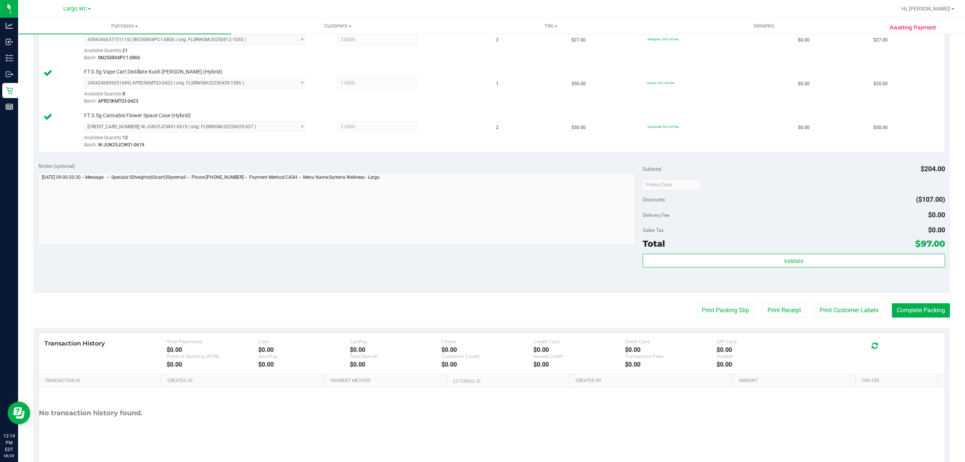
scroll to position [219, 0]
click at [770, 278] on div "Validate" at bounding box center [793, 271] width 302 height 34
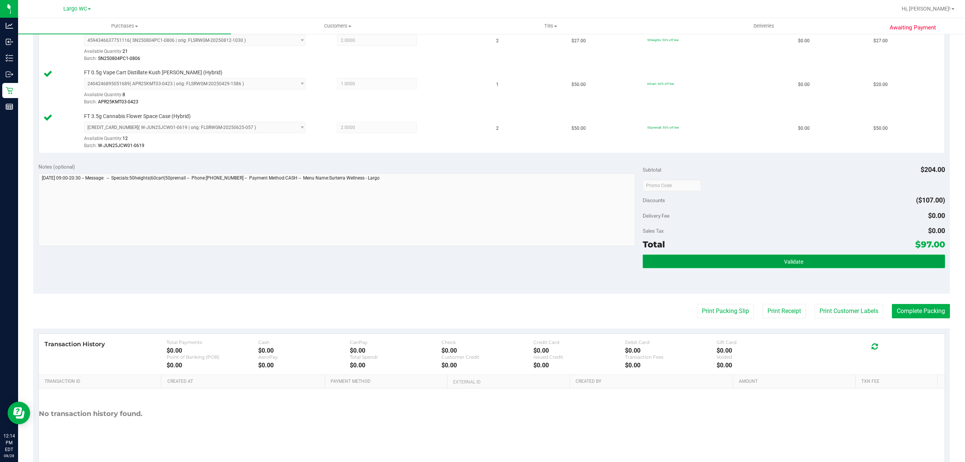
click at [721, 268] on button "Validate" at bounding box center [793, 261] width 302 height 14
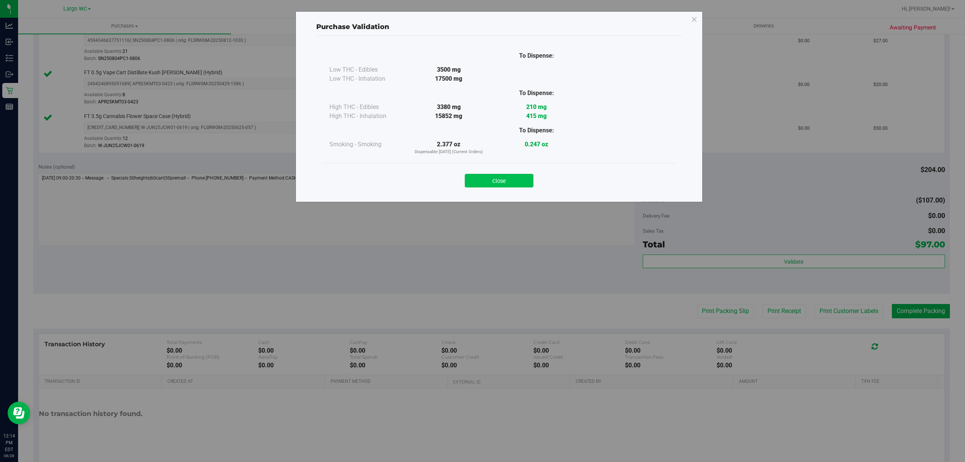
click at [495, 177] on button "Close" at bounding box center [499, 181] width 69 height 14
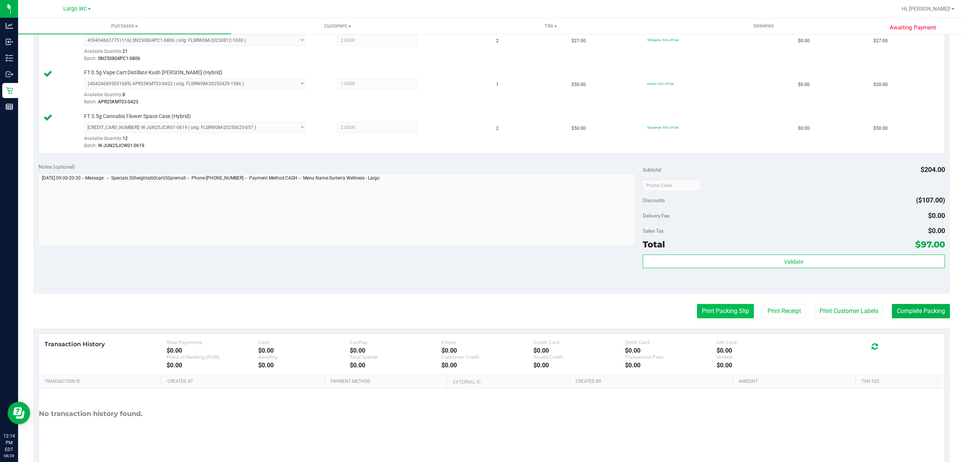
click at [731, 318] on button "Print Packing Slip" at bounding box center [725, 311] width 57 height 14
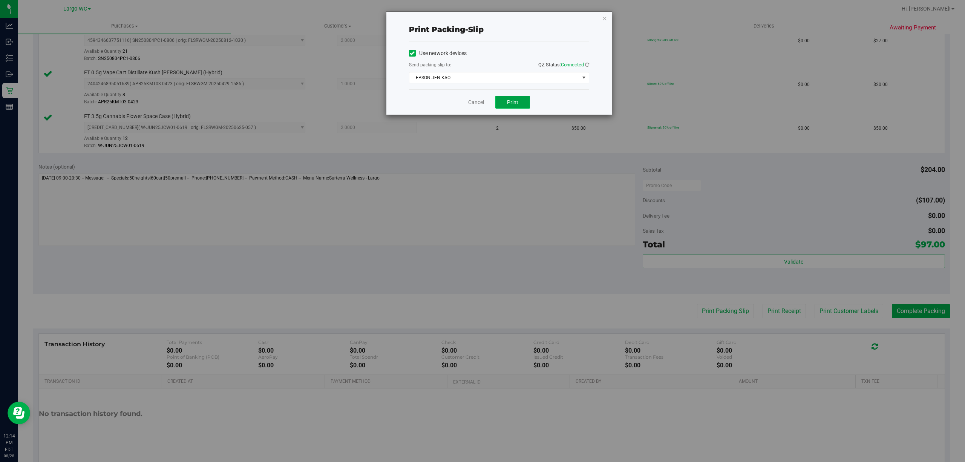
click at [503, 101] on button "Print" at bounding box center [512, 102] width 35 height 13
click at [475, 102] on link "Cancel" at bounding box center [476, 102] width 16 height 8
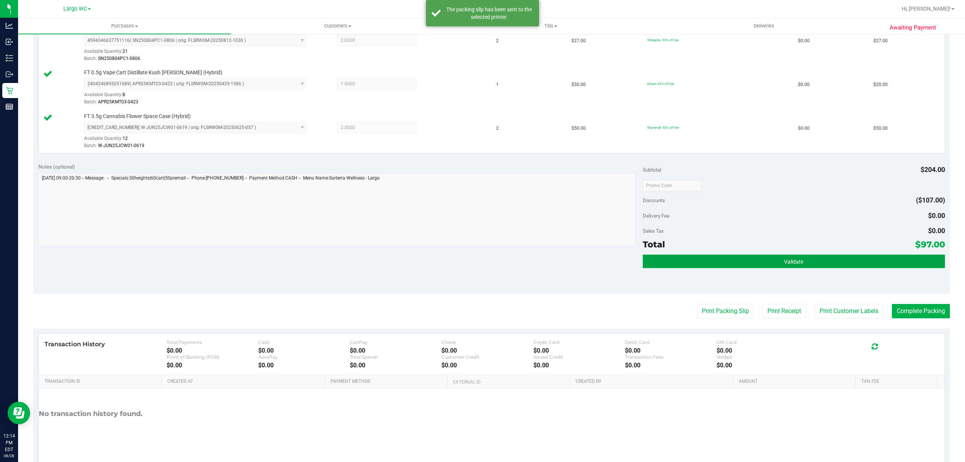
click at [760, 266] on button "Validate" at bounding box center [793, 261] width 302 height 14
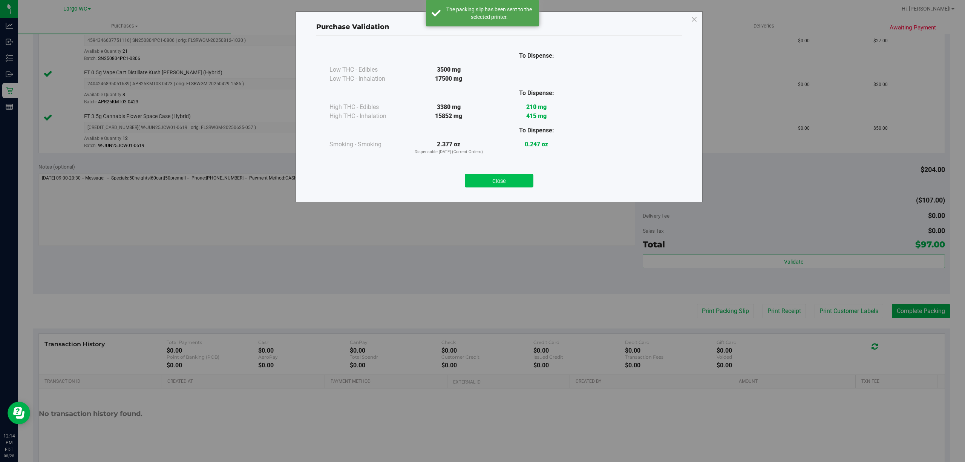
click at [515, 181] on button "Close" at bounding box center [499, 181] width 69 height 14
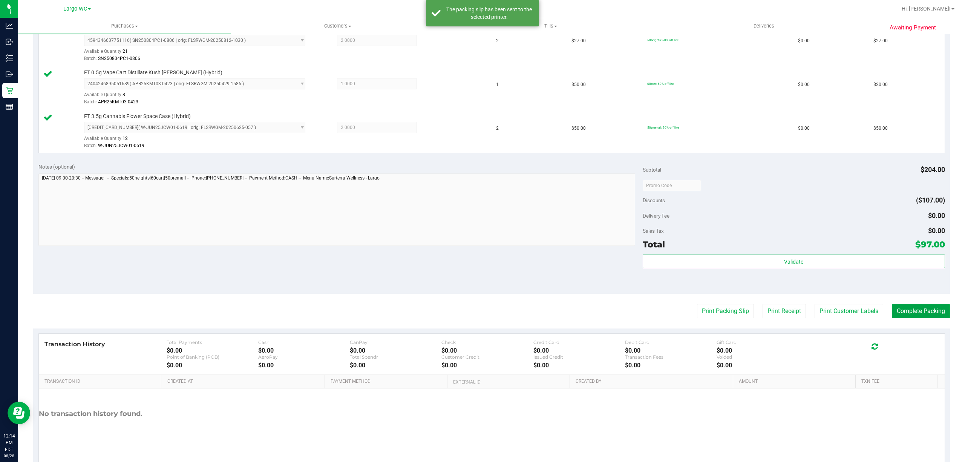
click at [927, 315] on button "Complete Packing" at bounding box center [920, 311] width 58 height 14
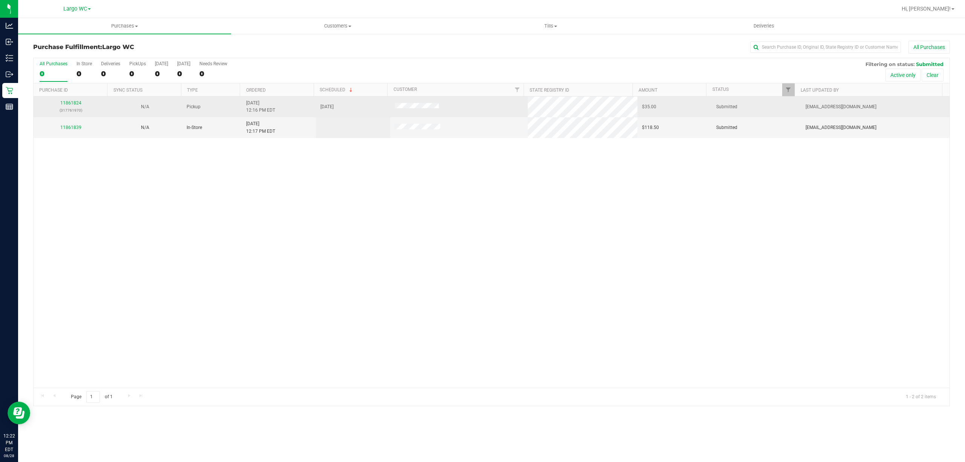
click at [69, 115] on td "11861824 (317761970)" at bounding box center [71, 106] width 74 height 21
click at [78, 101] on link "11861824" at bounding box center [70, 102] width 21 height 5
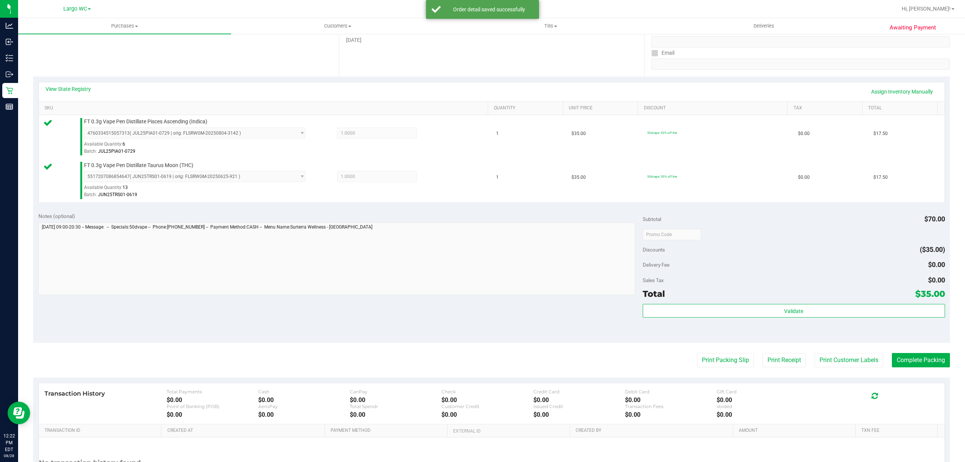
scroll to position [193, 0]
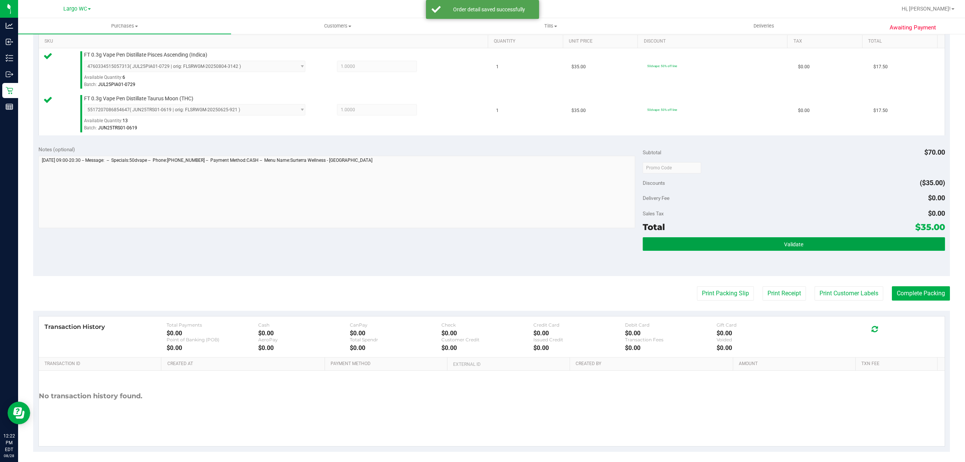
click at [803, 248] on button "Validate" at bounding box center [793, 244] width 302 height 14
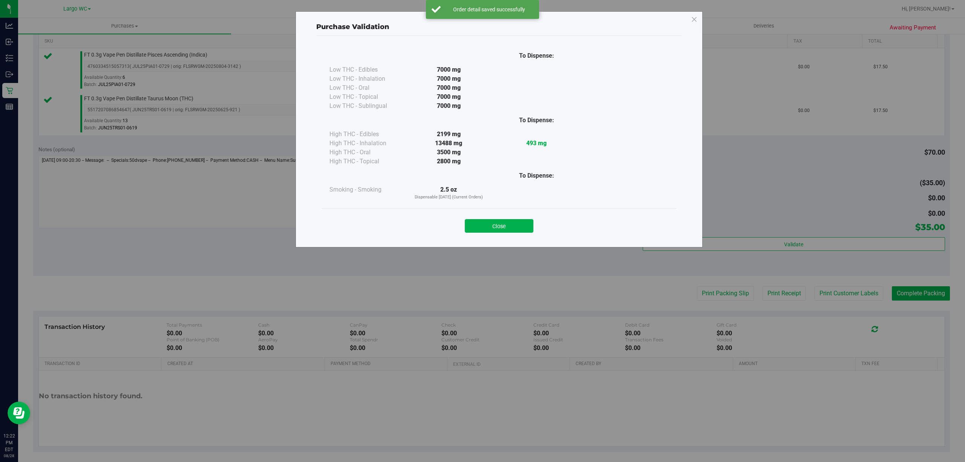
click at [506, 242] on div "Purchase Validation To Dispense: Low THC - Edibles 7000 mg" at bounding box center [498, 129] width 407 height 236
click at [705, 295] on div "Purchase Validation To Dispense: Low THC - Edibles 7000 mg" at bounding box center [485, 231] width 970 height 462
click at [507, 222] on button "Close" at bounding box center [499, 226] width 69 height 14
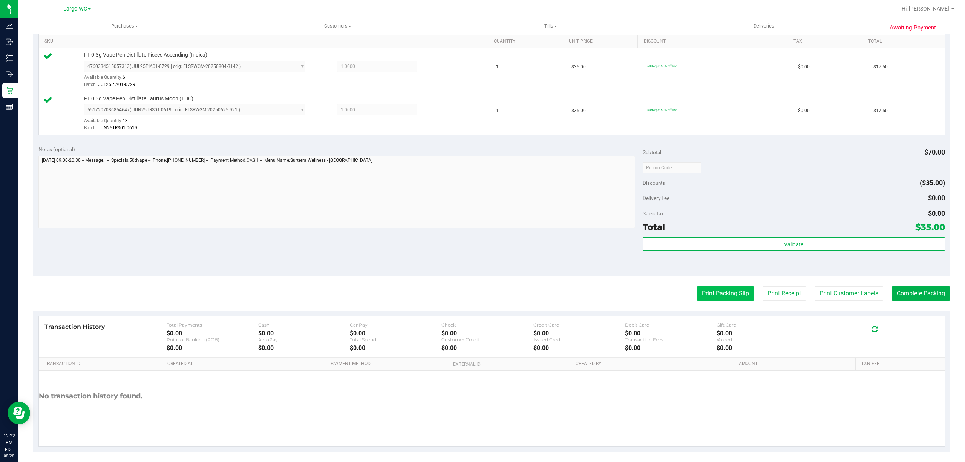
click at [731, 297] on button "Print Packing Slip" at bounding box center [725, 293] width 57 height 14
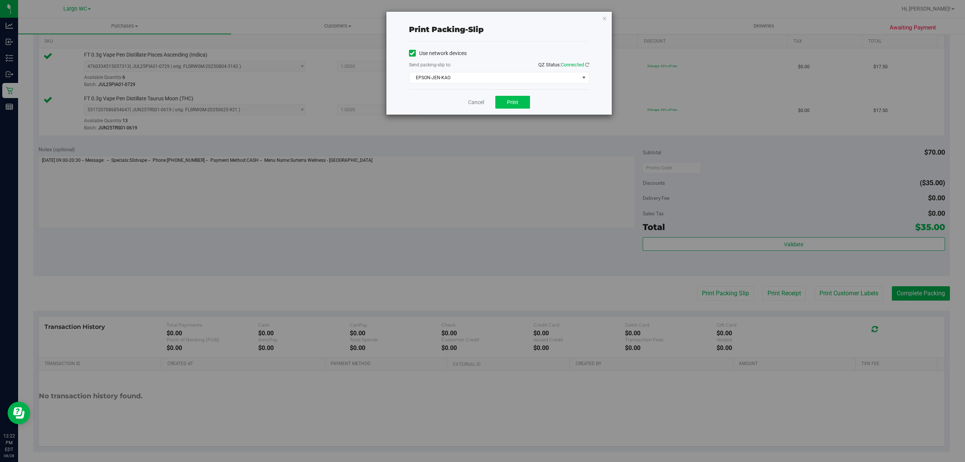
click at [516, 109] on button "Print" at bounding box center [512, 102] width 35 height 13
click at [475, 102] on link "Cancel" at bounding box center [476, 102] width 16 height 8
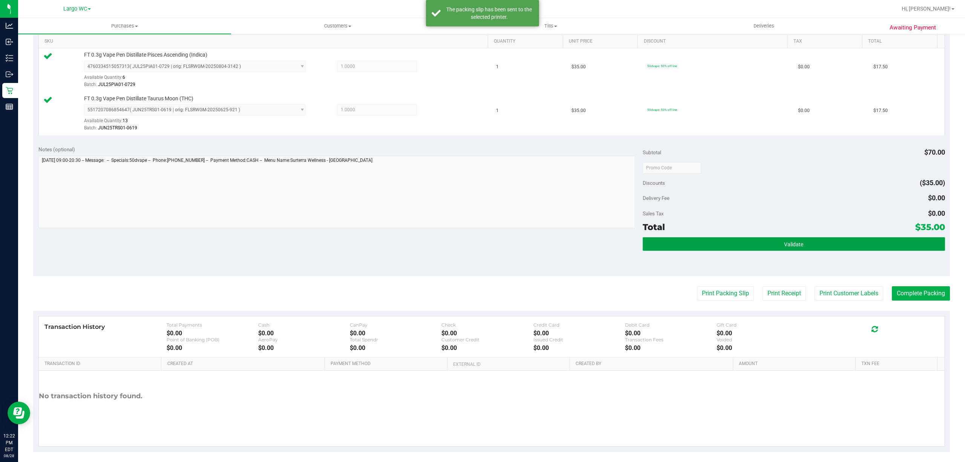
click at [736, 248] on button "Validate" at bounding box center [793, 244] width 302 height 14
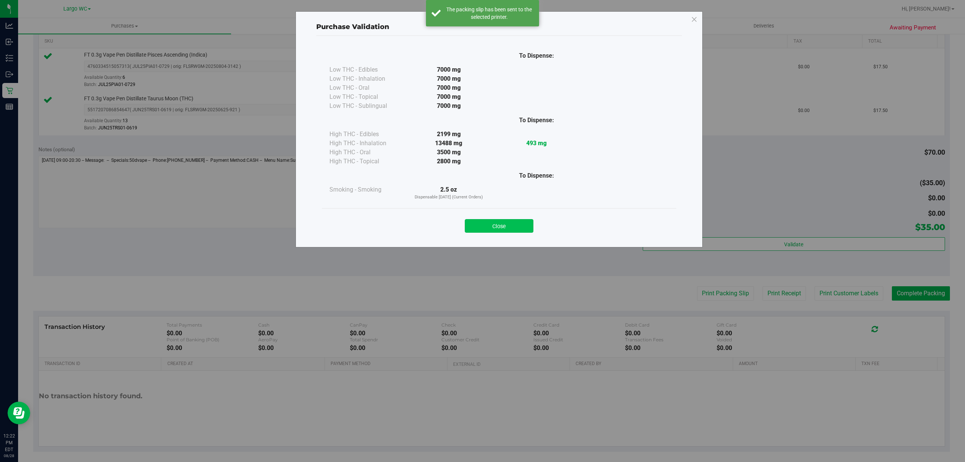
click at [485, 225] on button "Close" at bounding box center [499, 226] width 69 height 14
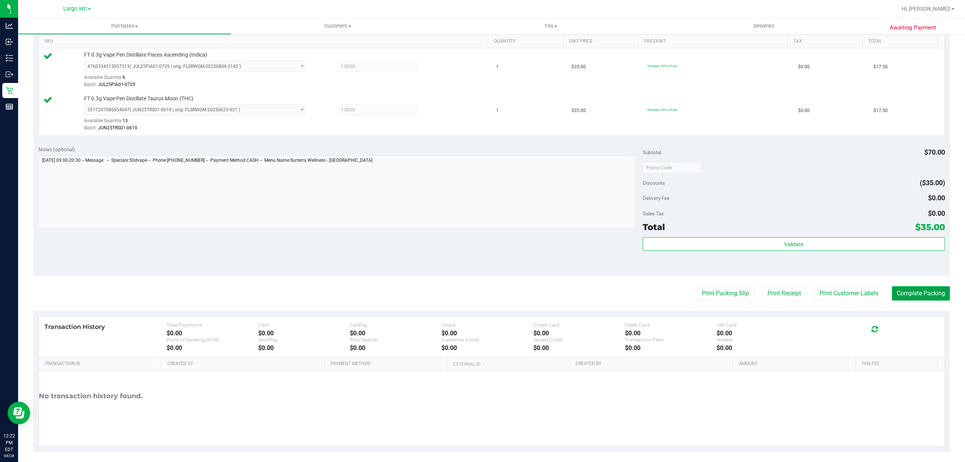
click at [899, 297] on button "Complete Packing" at bounding box center [920, 293] width 58 height 14
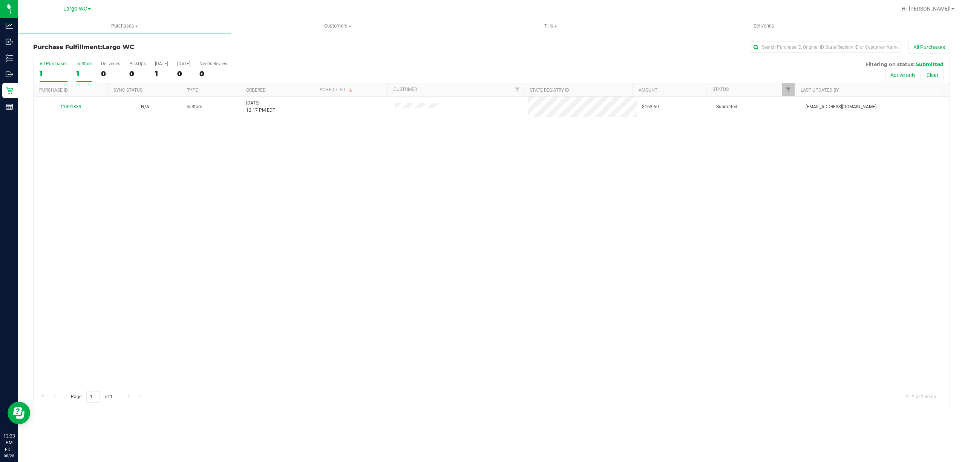
click at [83, 66] on div "In Store" at bounding box center [83, 63] width 15 height 5
click at [0, 0] on input "In Store 1" at bounding box center [0, 0] width 0 height 0
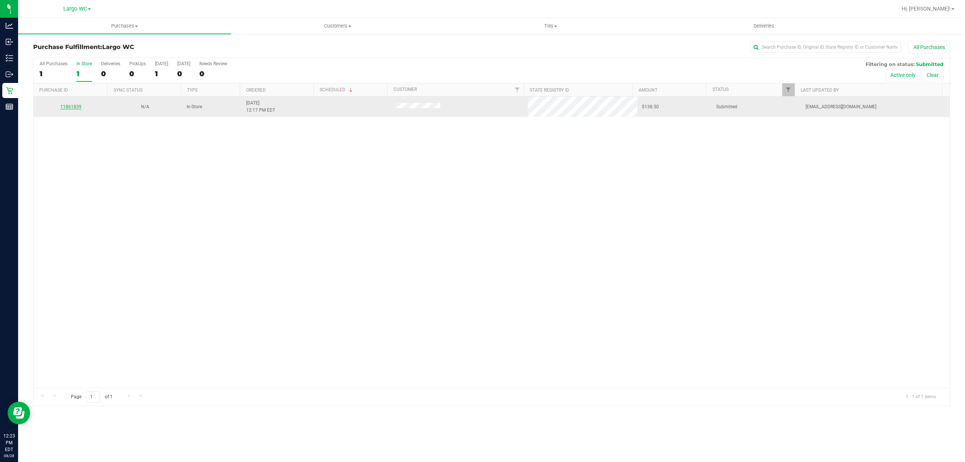
click at [65, 106] on link "11861839" at bounding box center [70, 106] width 21 height 5
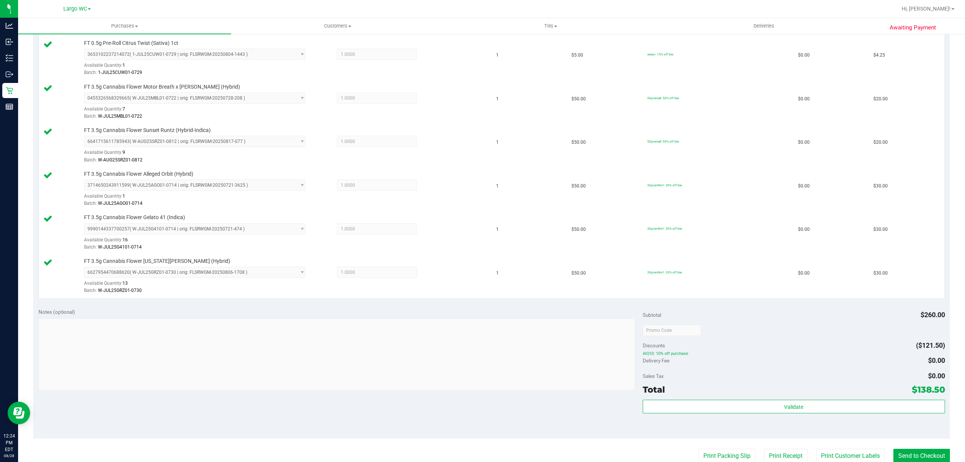
scroll to position [312, 0]
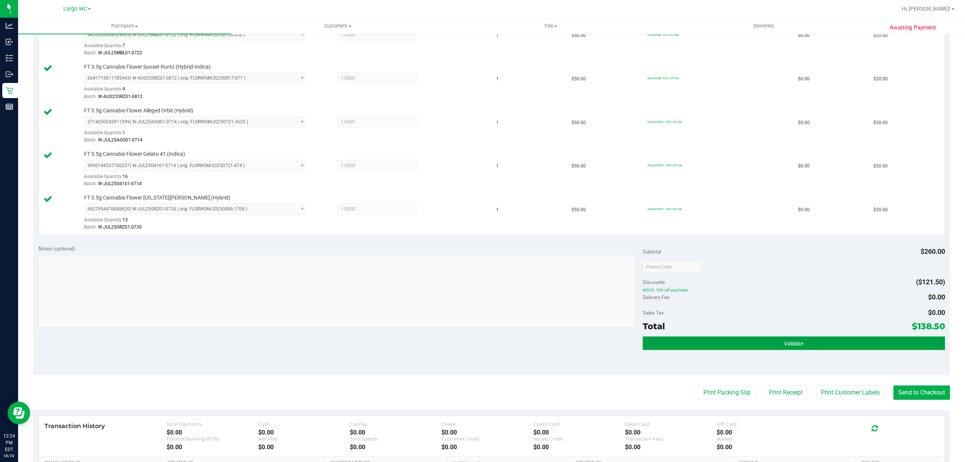
click at [769, 347] on button "Validate" at bounding box center [793, 343] width 302 height 14
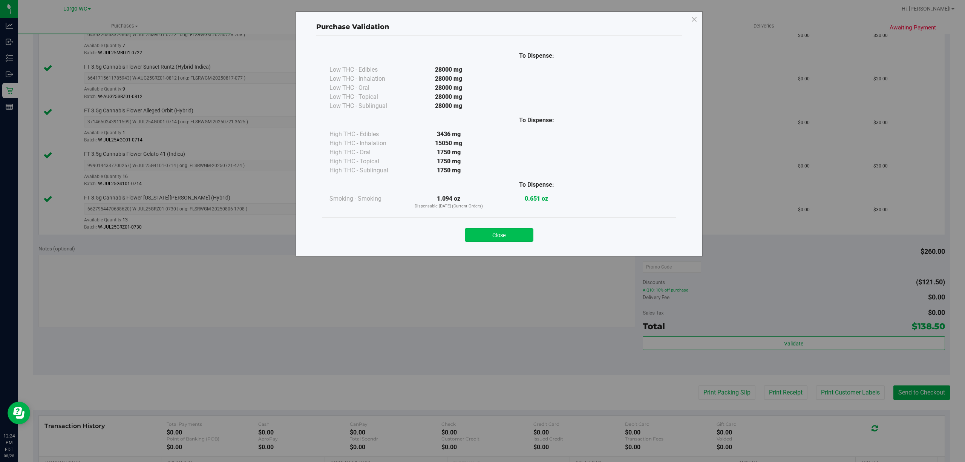
click at [517, 240] on button "Close" at bounding box center [499, 235] width 69 height 14
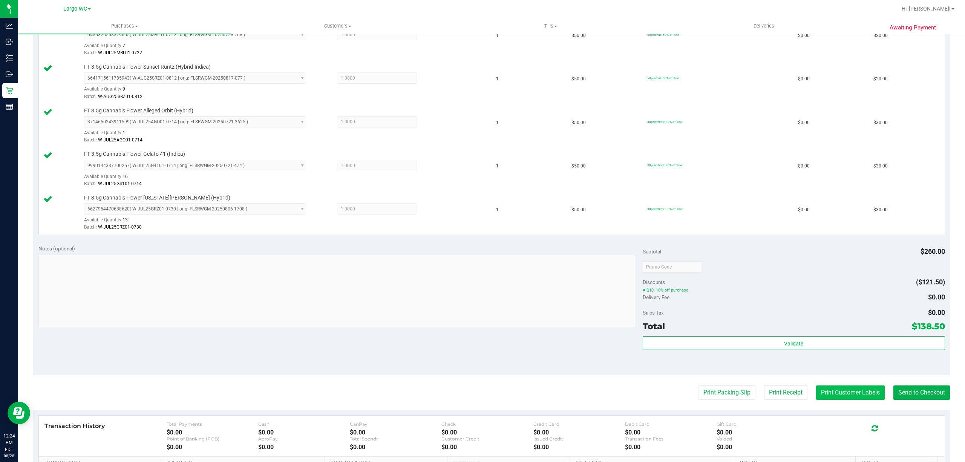
click at [841, 396] on button "Print Customer Labels" at bounding box center [850, 392] width 69 height 14
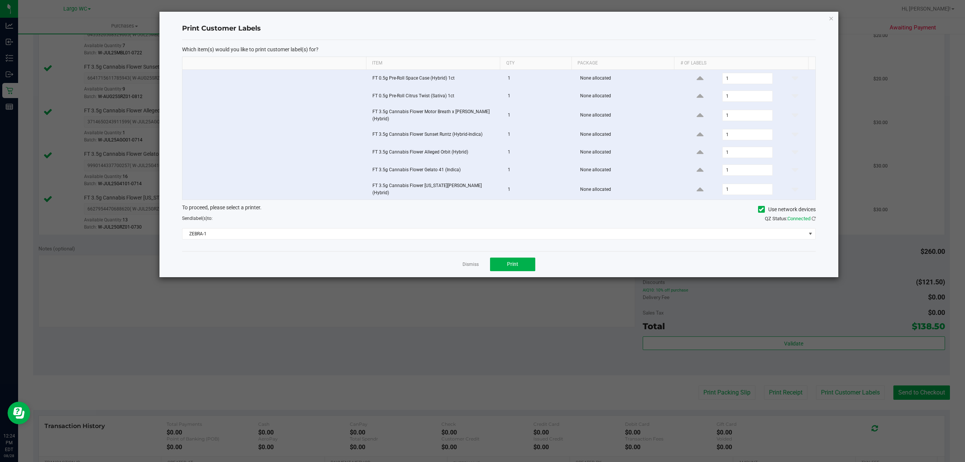
click at [510, 245] on div "Which item(s) would you like to print customer label(s) for? Item Qty Package #…" at bounding box center [498, 145] width 633 height 211
click at [524, 257] on button "Print" at bounding box center [512, 264] width 45 height 14
click at [466, 261] on link "Dismiss" at bounding box center [470, 264] width 16 height 6
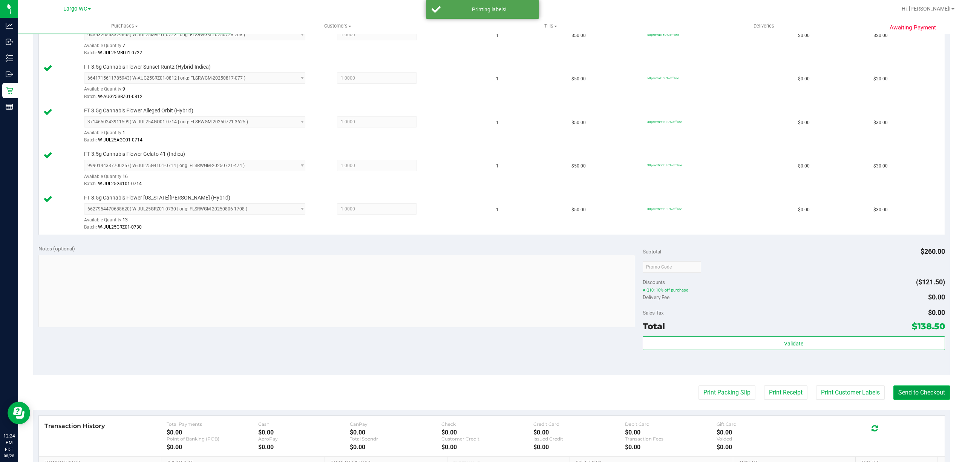
click at [922, 394] on button "Send to Checkout" at bounding box center [921, 392] width 57 height 14
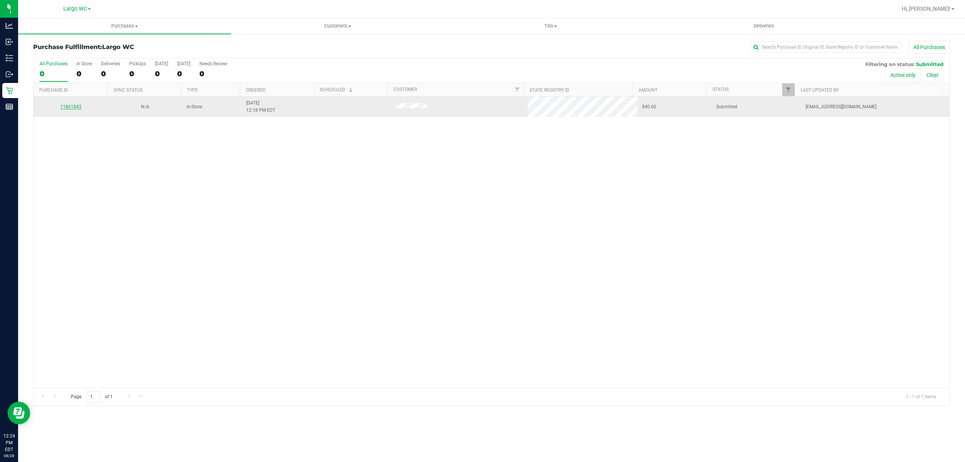
click at [72, 108] on link "11861843" at bounding box center [70, 106] width 21 height 5
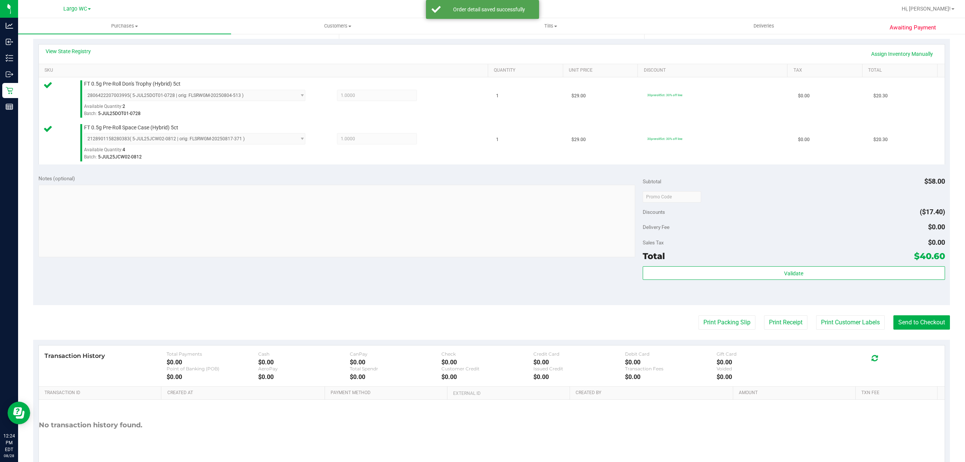
scroll to position [199, 0]
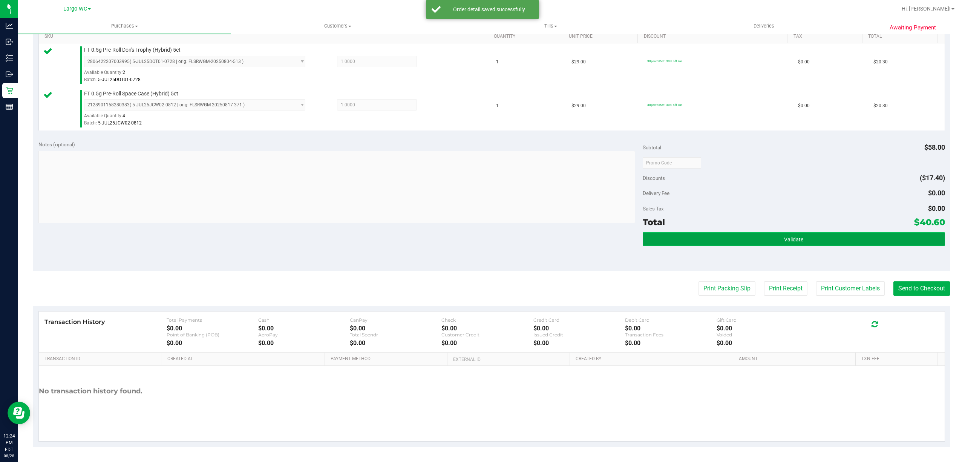
click at [777, 245] on button "Validate" at bounding box center [793, 239] width 302 height 14
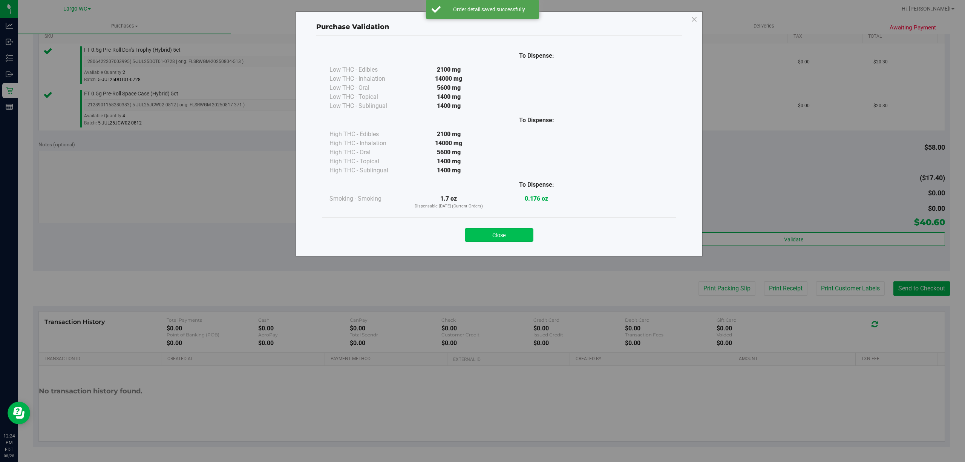
click at [508, 237] on button "Close" at bounding box center [499, 235] width 69 height 14
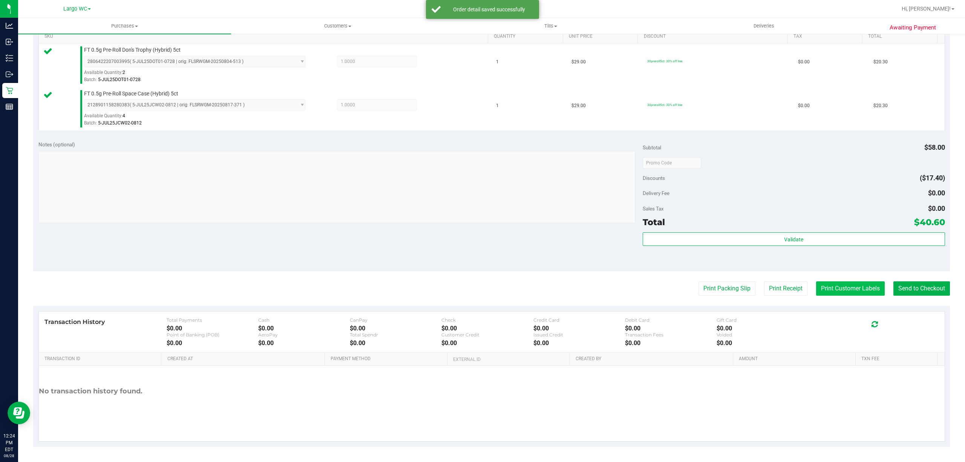
click at [842, 294] on button "Print Customer Labels" at bounding box center [850, 288] width 69 height 14
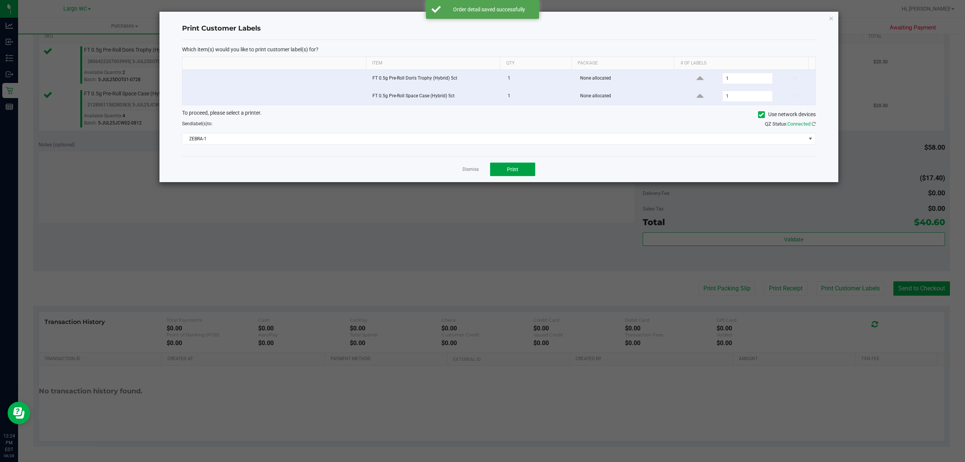
click at [518, 173] on button "Print" at bounding box center [512, 169] width 45 height 14
click at [465, 171] on link "Dismiss" at bounding box center [470, 169] width 16 height 6
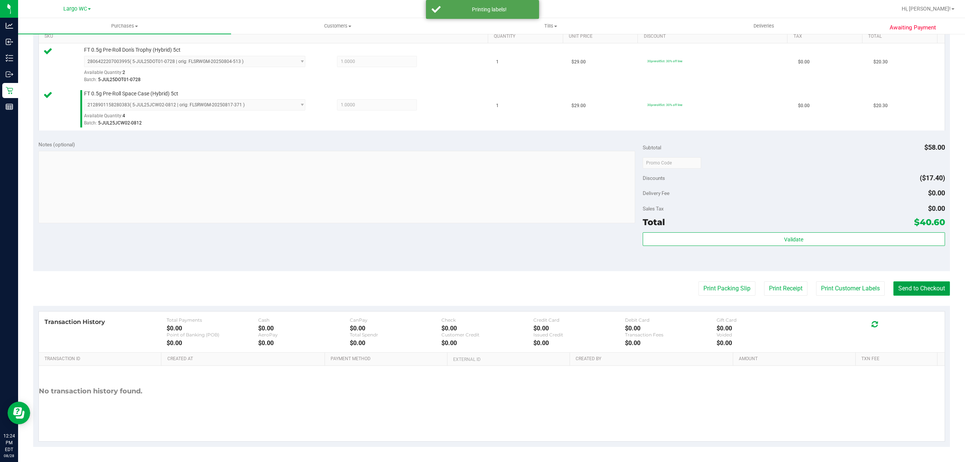
click at [927, 294] on button "Send to Checkout" at bounding box center [921, 288] width 57 height 14
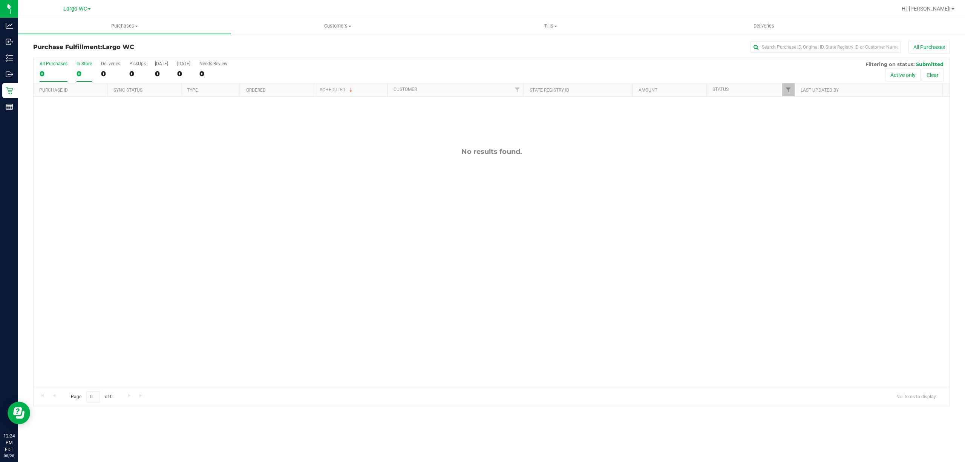
click at [77, 68] on label "In Store 0" at bounding box center [83, 71] width 15 height 21
click at [0, 0] on input "In Store 0" at bounding box center [0, 0] width 0 height 0
click at [183, 177] on div "No results found." at bounding box center [492, 267] width 916 height 342
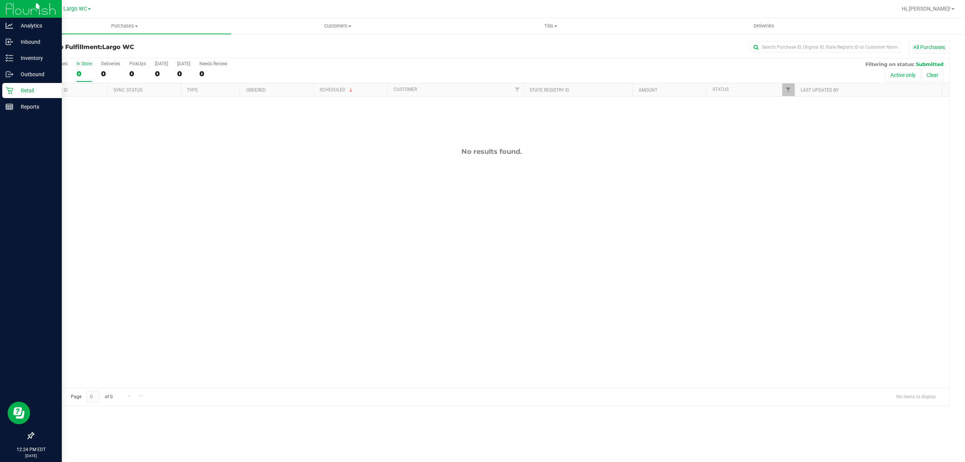
click at [6, 87] on icon at bounding box center [10, 91] width 8 height 8
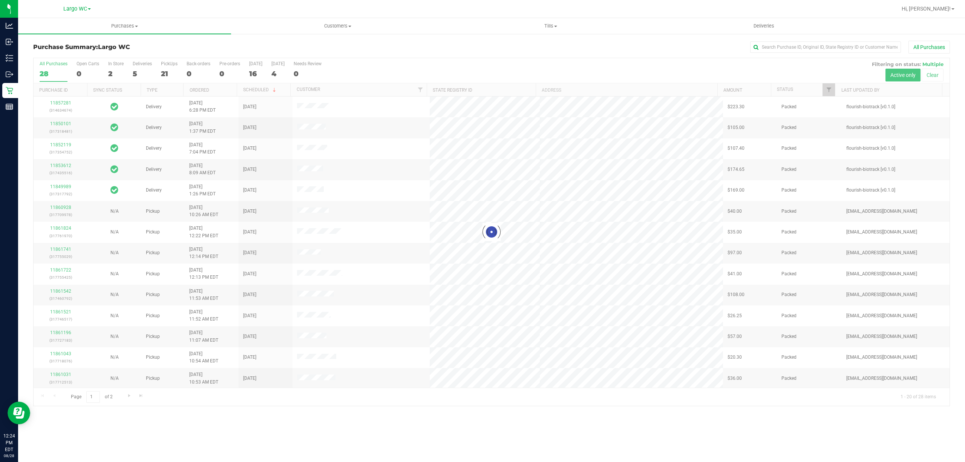
click at [119, 71] on div at bounding box center [492, 231] width 916 height 347
click at [113, 29] on uib-tab-heading "Purchases Summary of purchases Fulfillment All purchases" at bounding box center [124, 26] width 213 height 16
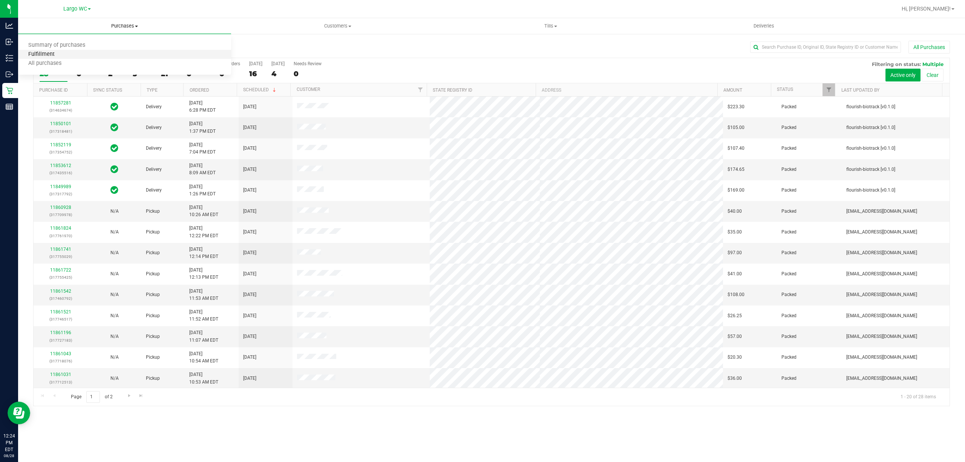
click at [56, 56] on span "Fulfillment" at bounding box center [41, 54] width 47 height 6
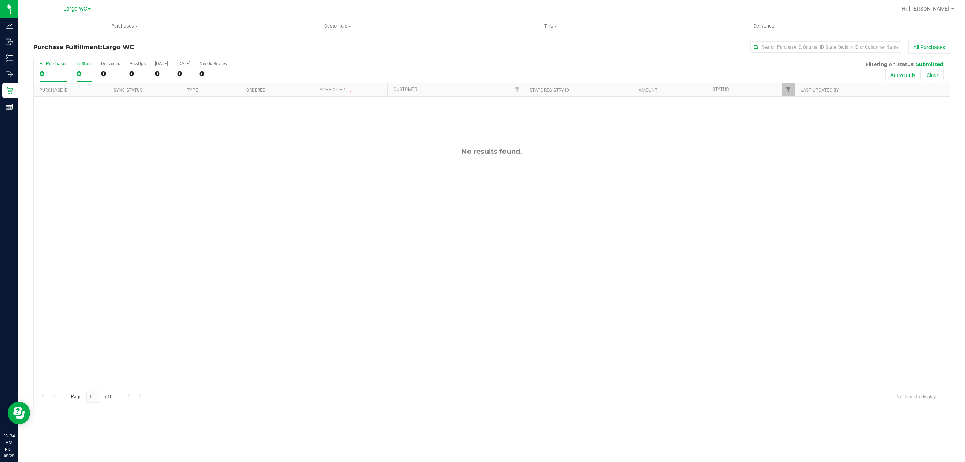
click at [78, 74] on div "0" at bounding box center [83, 73] width 15 height 9
click at [0, 0] on input "In Store 0" at bounding box center [0, 0] width 0 height 0
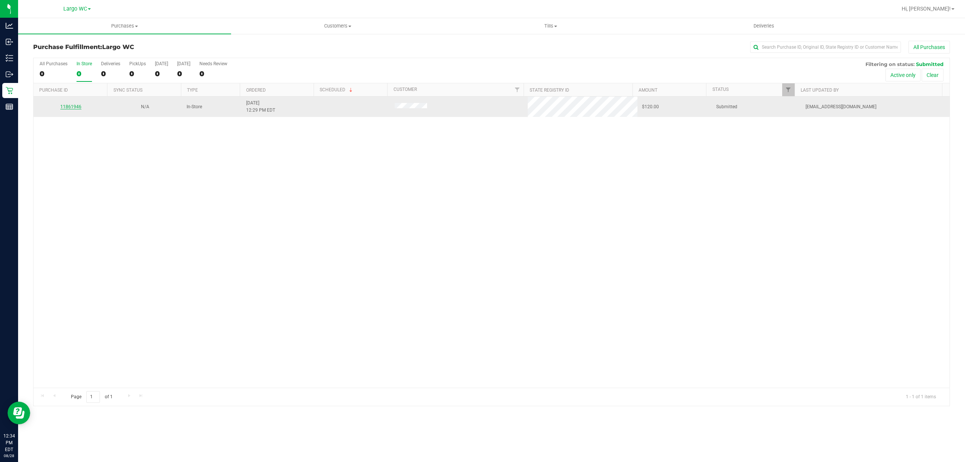
click at [74, 108] on link "11861946" at bounding box center [70, 106] width 21 height 5
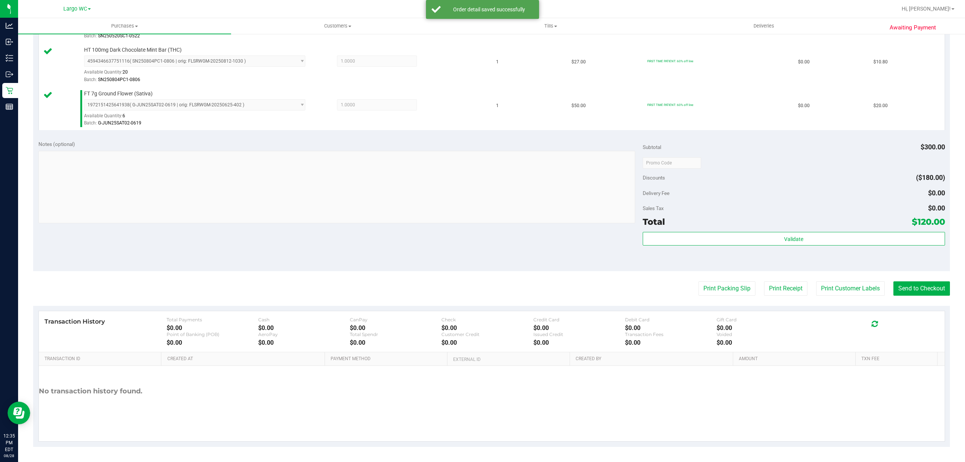
scroll to position [330, 0]
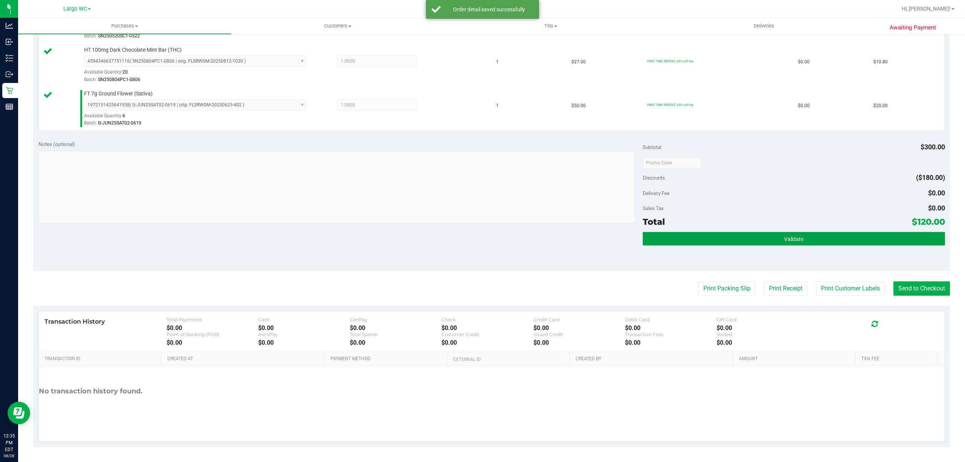
click at [731, 243] on button "Validate" at bounding box center [793, 239] width 302 height 14
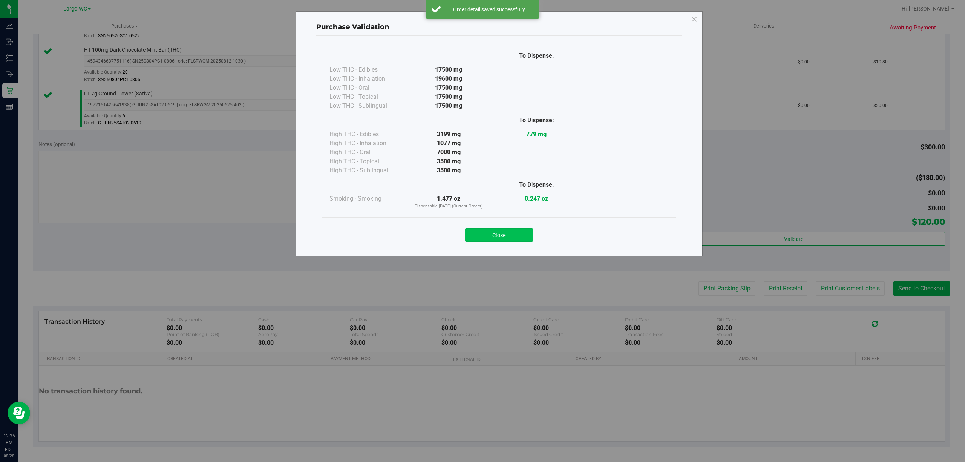
click at [499, 237] on button "Close" at bounding box center [499, 235] width 69 height 14
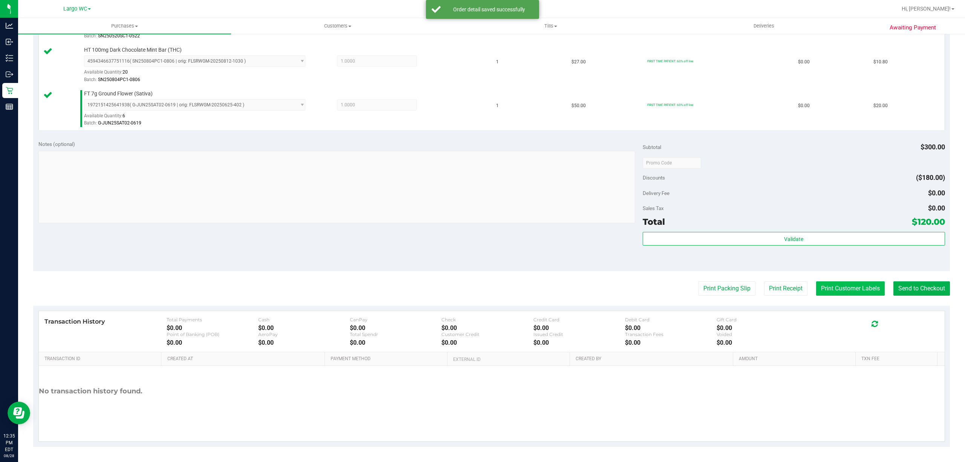
click at [842, 288] on button "Print Customer Labels" at bounding box center [850, 288] width 69 height 14
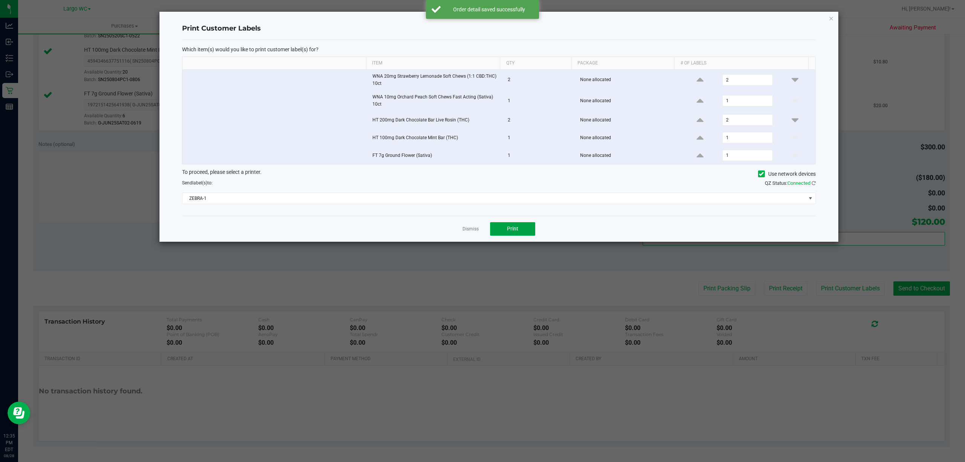
click at [512, 231] on span "Print" at bounding box center [512, 228] width 11 height 6
click at [231, 289] on ngb-modal-window "Print Customer Labels Which item(s) would you like to print customer label(s) f…" at bounding box center [485, 231] width 970 height 462
click at [843, 14] on ngb-modal-window "Print Customer Labels Which item(s) would you like to print customer label(s) f…" at bounding box center [485, 231] width 970 height 462
click at [830, 20] on icon "button" at bounding box center [830, 18] width 5 height 9
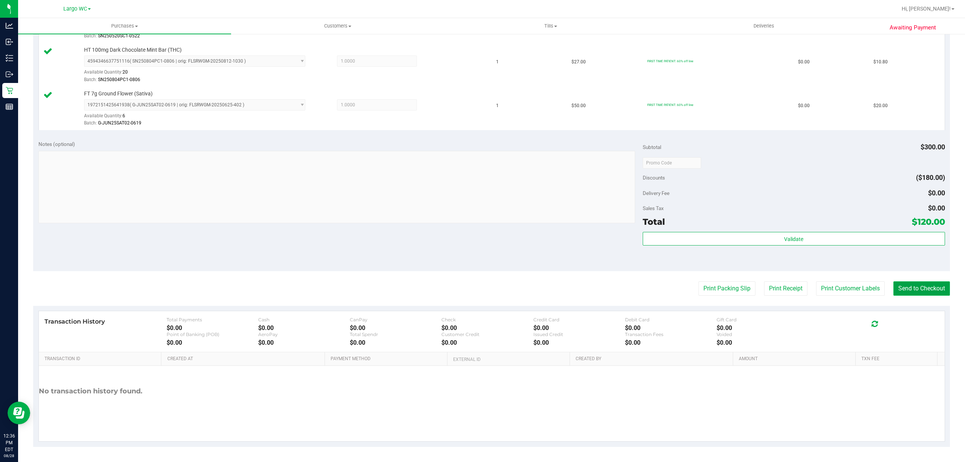
click at [927, 290] on button "Send to Checkout" at bounding box center [921, 288] width 57 height 14
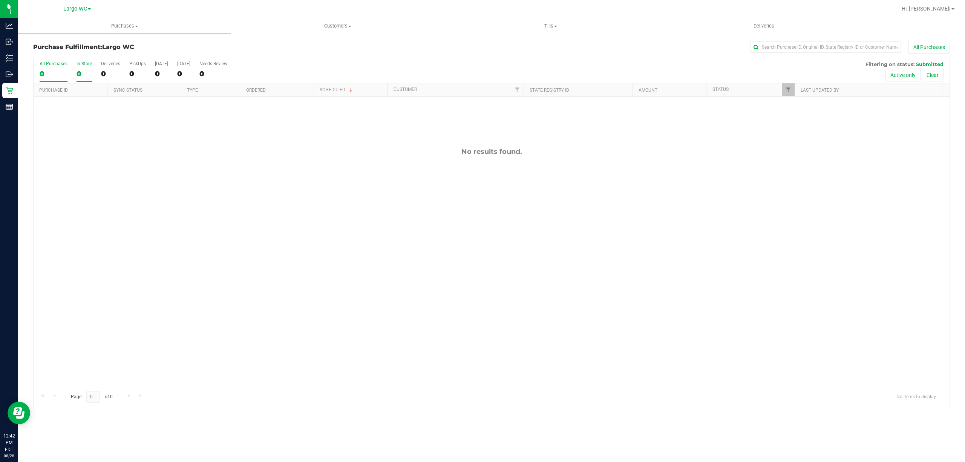
click at [84, 71] on div "0" at bounding box center [83, 73] width 15 height 9
click at [0, 0] on input "In Store 0" at bounding box center [0, 0] width 0 height 0
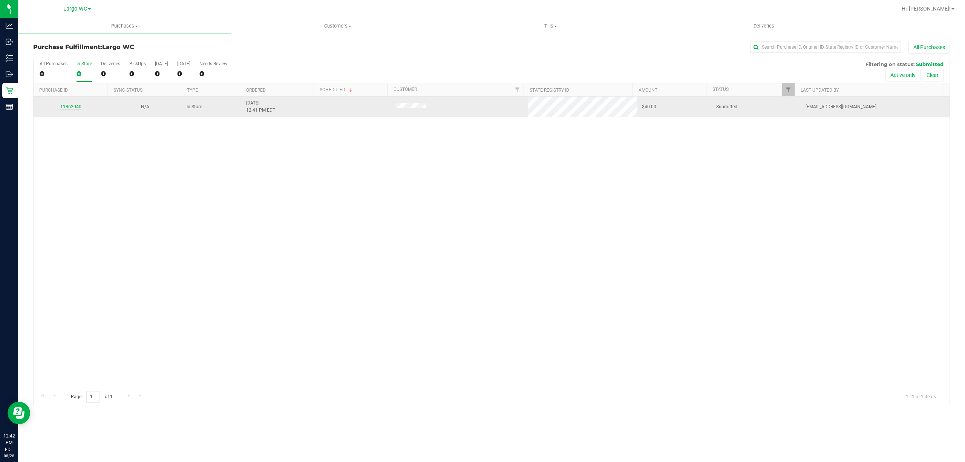
click at [75, 108] on link "11862040" at bounding box center [70, 106] width 21 height 5
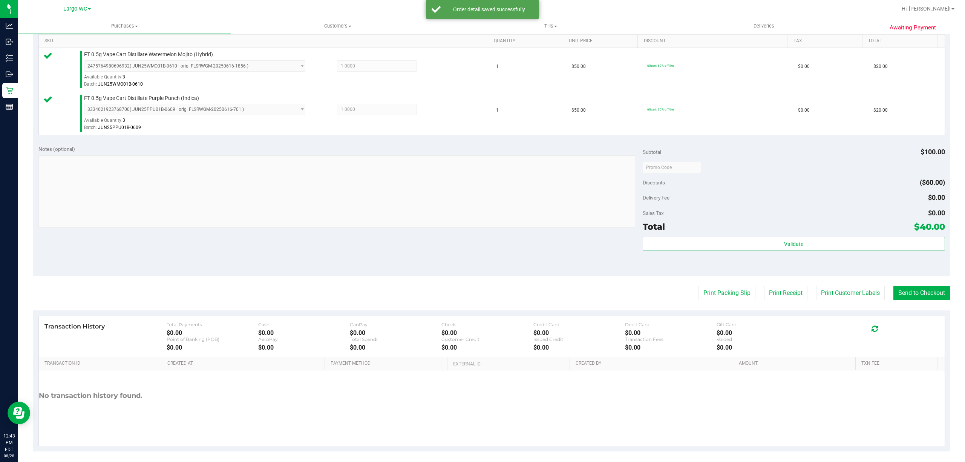
scroll to position [193, 0]
click at [772, 264] on div "Validate" at bounding box center [793, 254] width 302 height 34
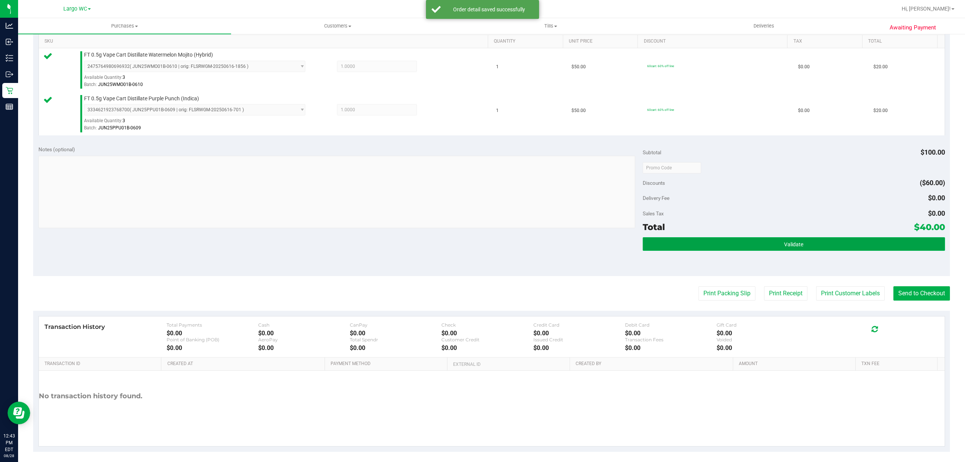
click at [756, 249] on button "Validate" at bounding box center [793, 244] width 302 height 14
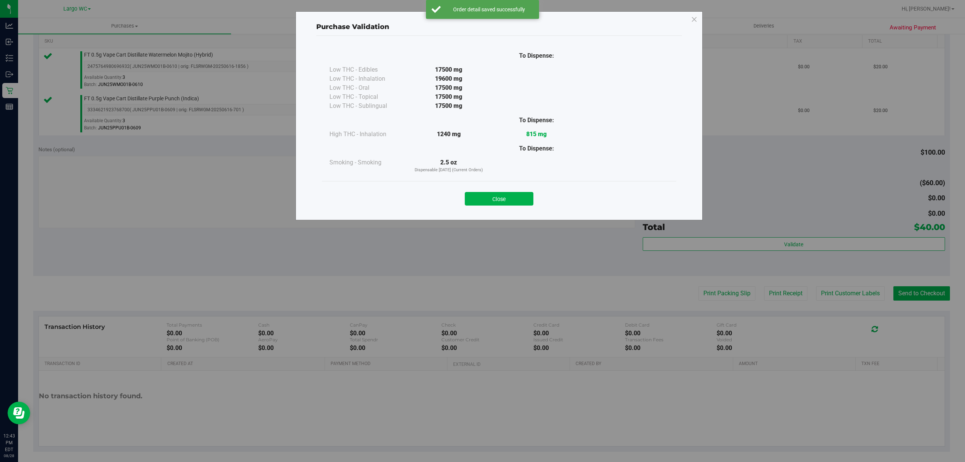
click at [504, 216] on div "Purchase Validation To Dispense: Low THC - Edibles 17500 mg" at bounding box center [498, 115] width 407 height 209
click at [507, 195] on button "Close" at bounding box center [499, 199] width 69 height 14
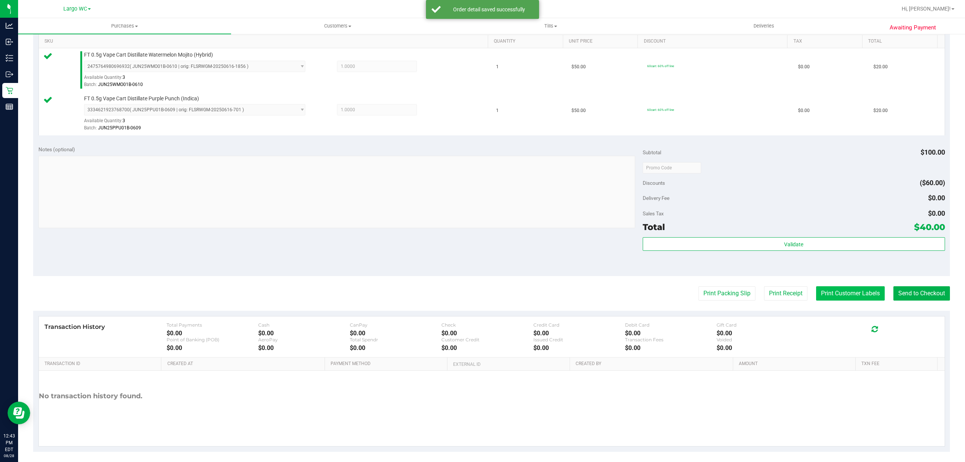
click at [821, 292] on button "Print Customer Labels" at bounding box center [850, 293] width 69 height 14
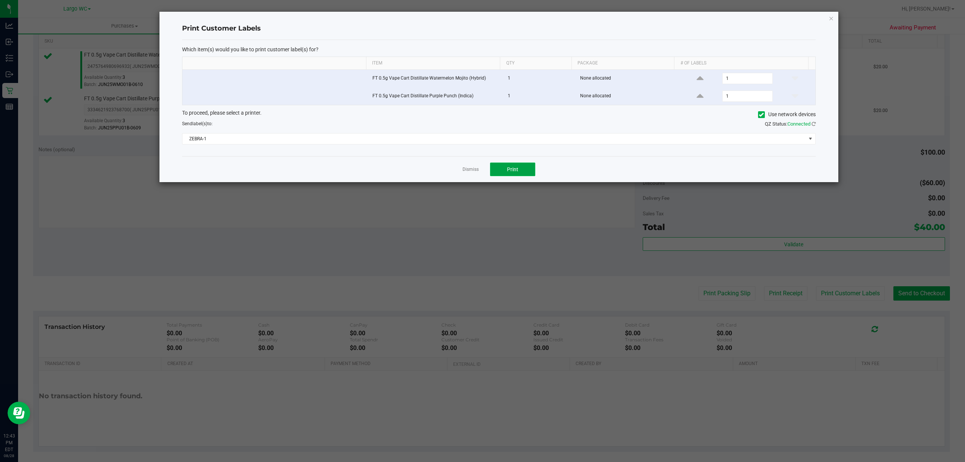
click at [511, 170] on span "Print" at bounding box center [512, 169] width 11 height 6
click at [465, 171] on link "Dismiss" at bounding box center [470, 169] width 16 height 6
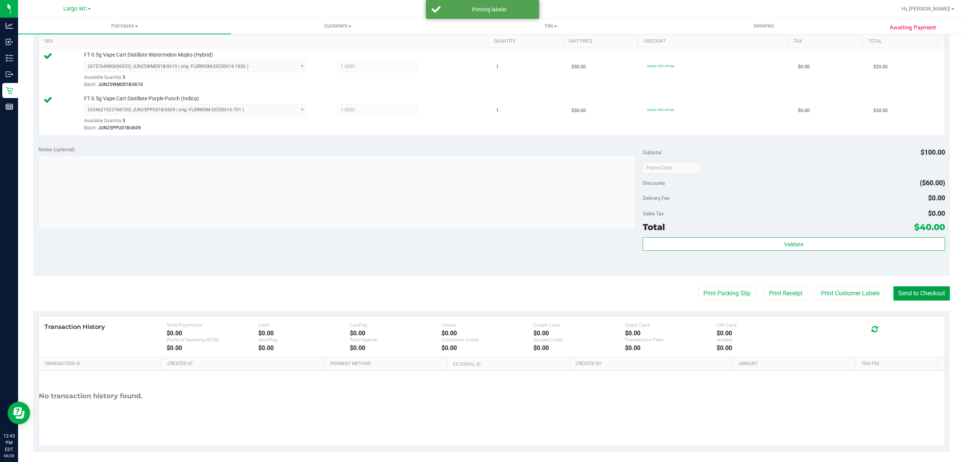
click at [916, 295] on button "Send to Checkout" at bounding box center [921, 293] width 57 height 14
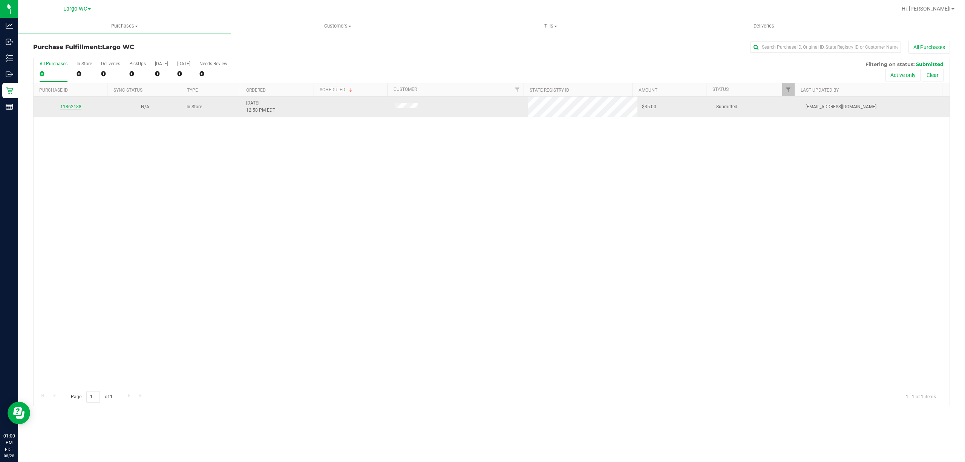
click at [67, 107] on link "11862188" at bounding box center [70, 106] width 21 height 5
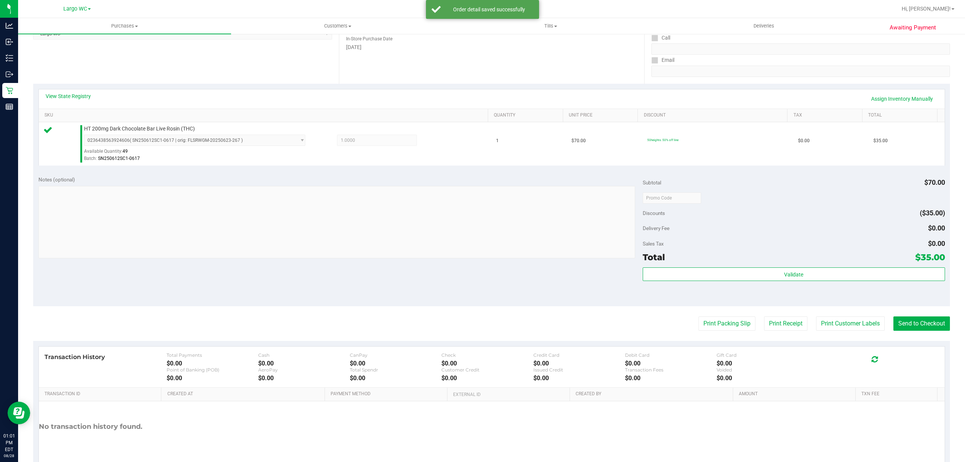
scroll to position [156, 0]
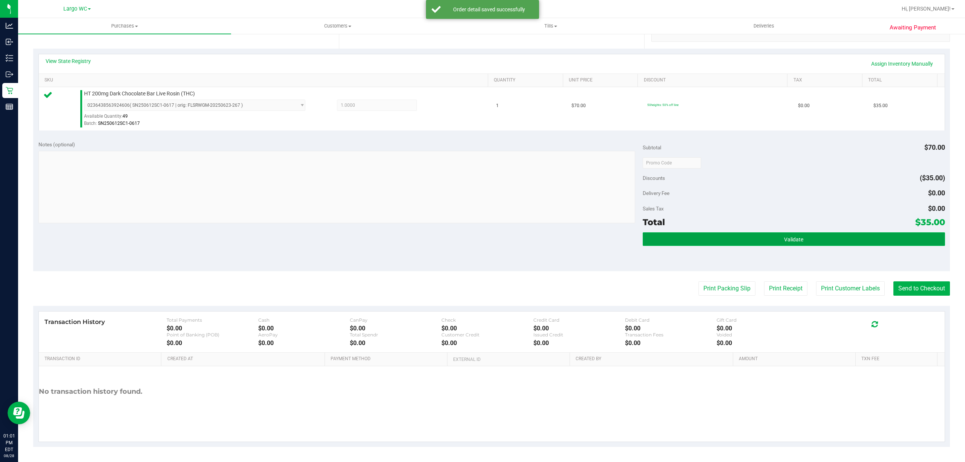
click at [775, 234] on button "Validate" at bounding box center [793, 239] width 302 height 14
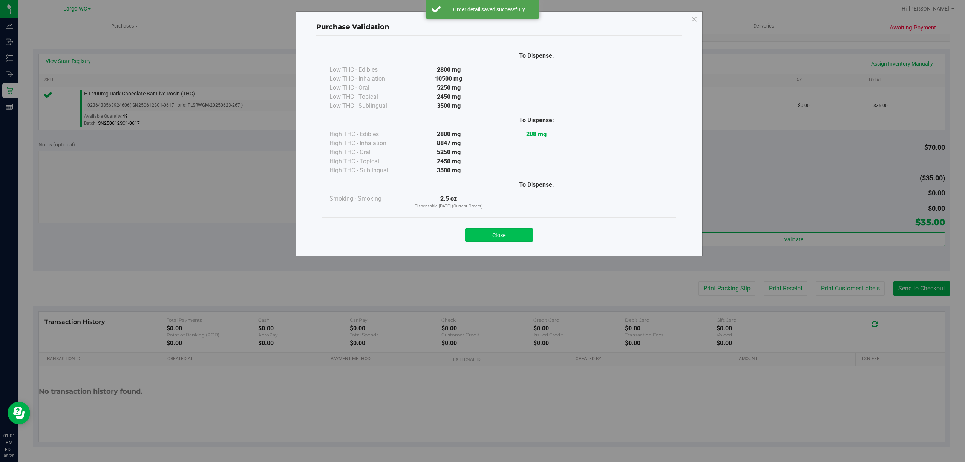
click at [501, 231] on button "Close" at bounding box center [499, 235] width 69 height 14
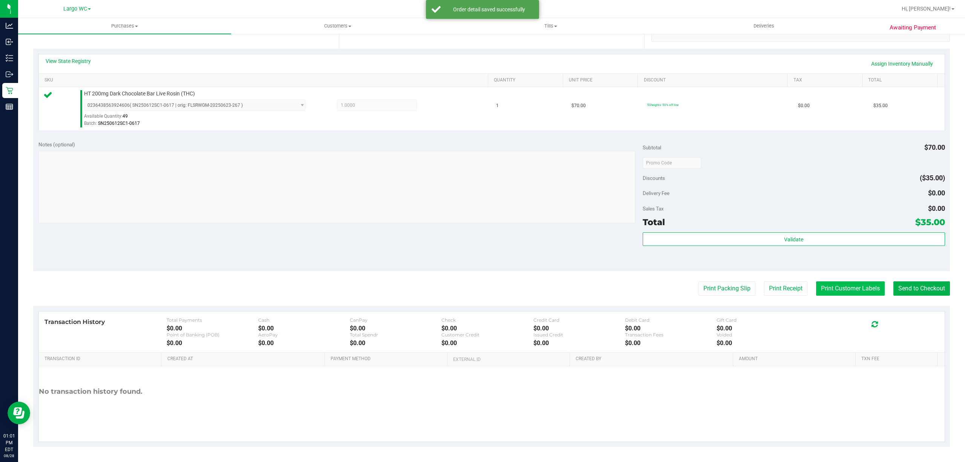
click at [829, 288] on button "Print Customer Labels" at bounding box center [850, 288] width 69 height 14
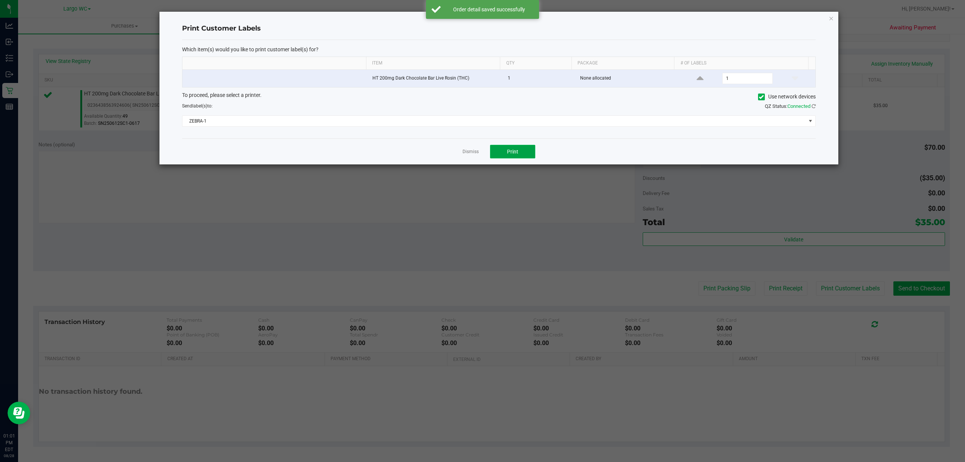
click at [507, 156] on button "Print" at bounding box center [512, 152] width 45 height 14
click at [469, 153] on link "Dismiss" at bounding box center [470, 151] width 16 height 6
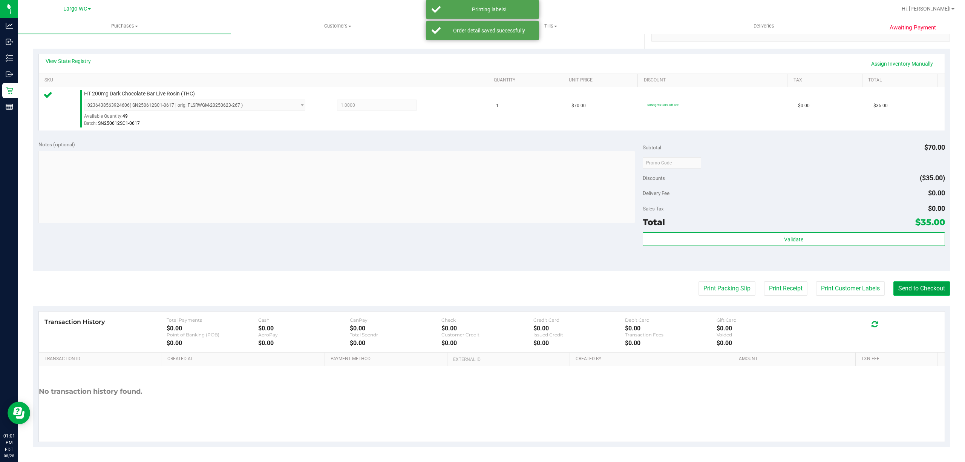
click at [935, 282] on button "Send to Checkout" at bounding box center [921, 288] width 57 height 14
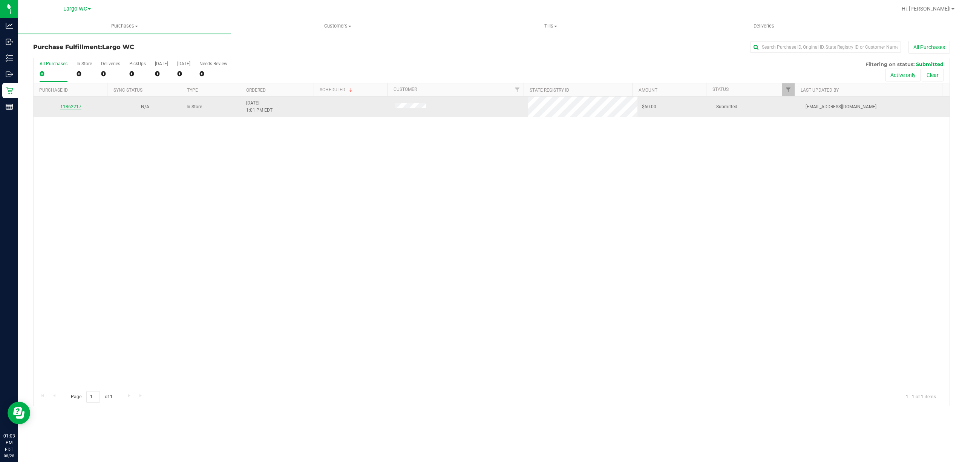
click at [71, 106] on link "11862217" at bounding box center [70, 106] width 21 height 5
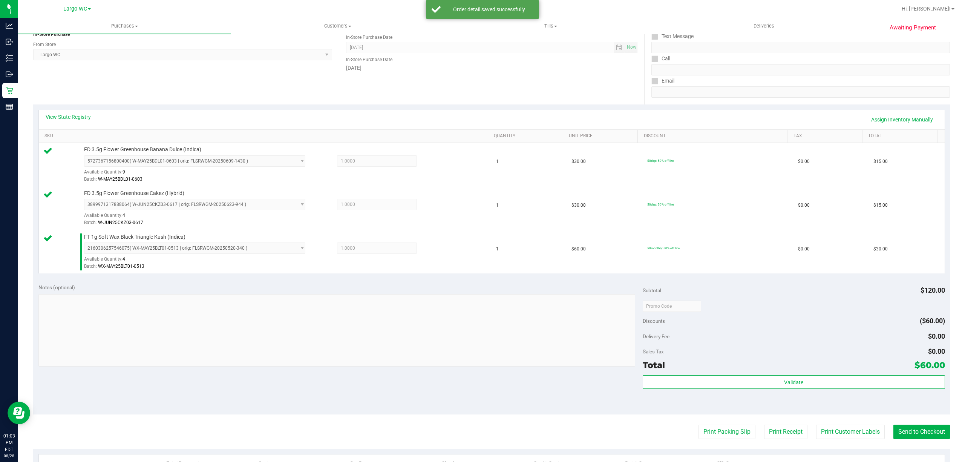
scroll to position [243, 0]
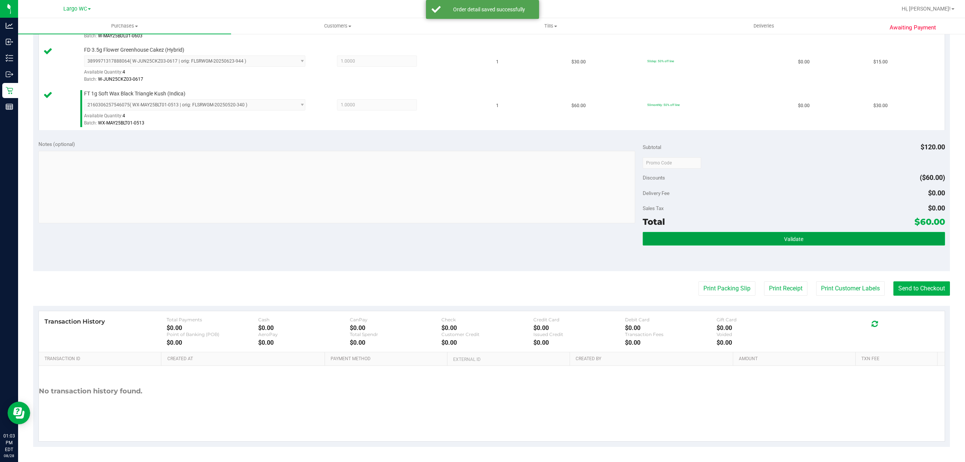
click at [784, 242] on span "Validate" at bounding box center [793, 239] width 19 height 6
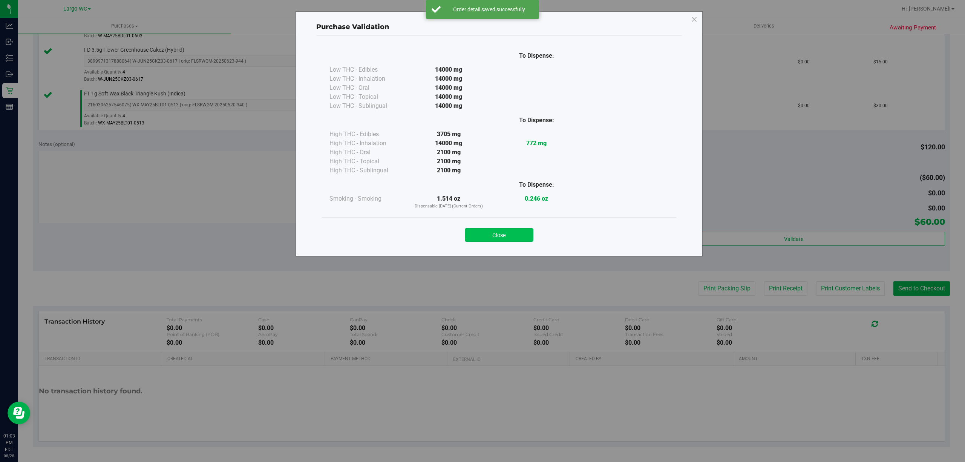
click at [518, 239] on button "Close" at bounding box center [499, 235] width 69 height 14
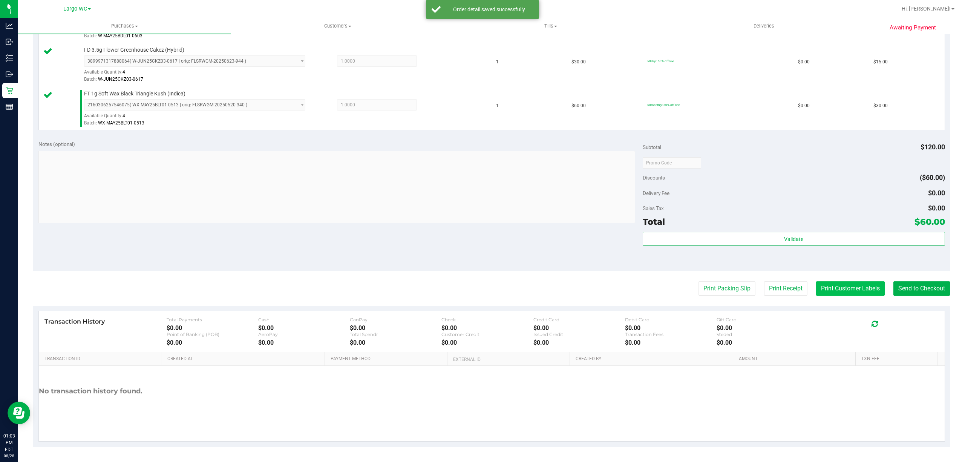
click at [839, 288] on button "Print Customer Labels" at bounding box center [850, 288] width 69 height 14
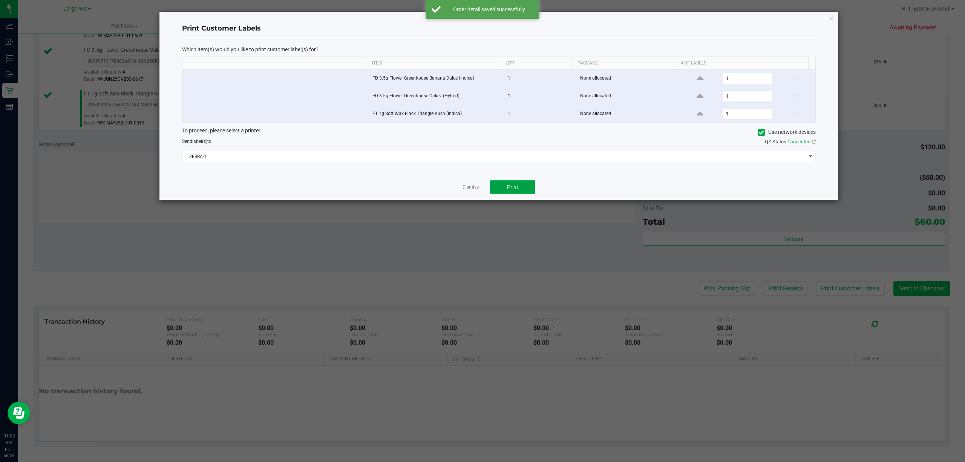
click at [514, 188] on span "Print" at bounding box center [512, 187] width 11 height 6
click at [472, 188] on link "Dismiss" at bounding box center [470, 187] width 16 height 6
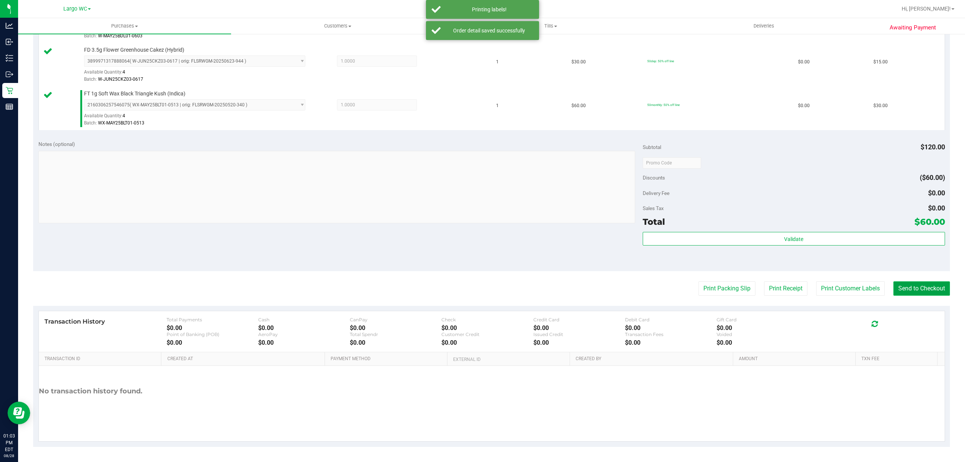
click at [916, 289] on button "Send to Checkout" at bounding box center [921, 288] width 57 height 14
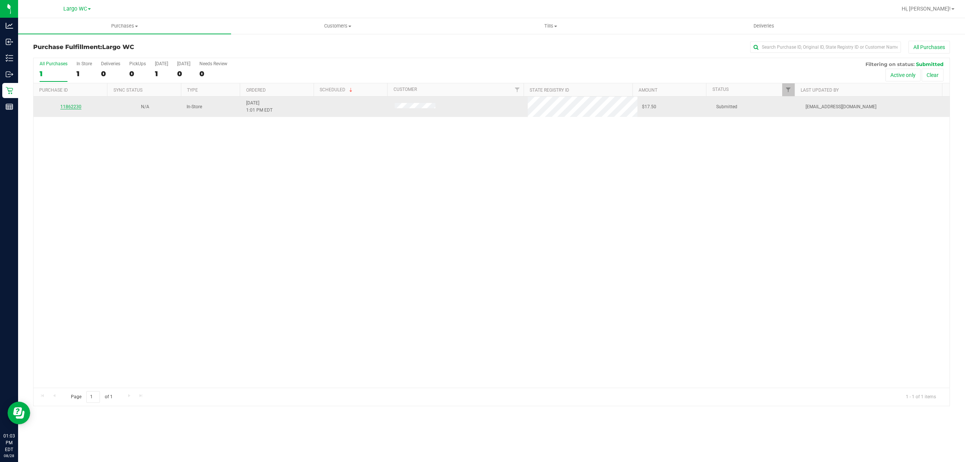
click at [72, 107] on link "11862230" at bounding box center [70, 106] width 21 height 5
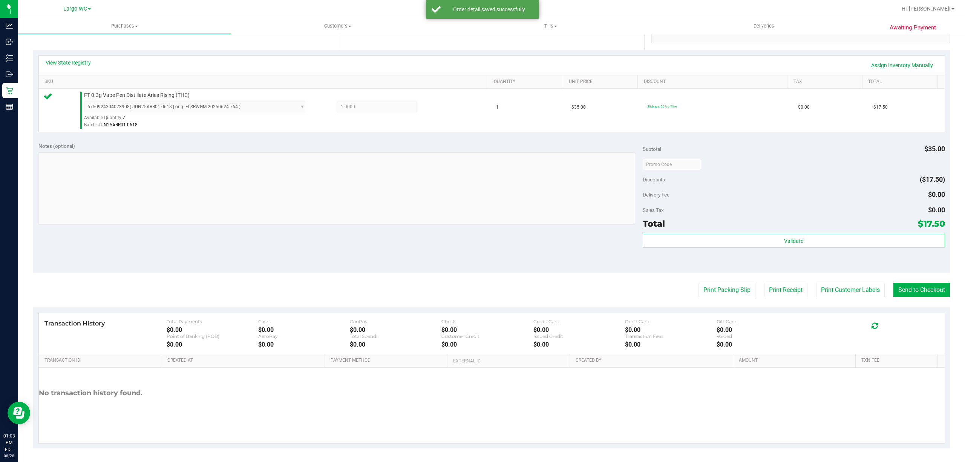
scroll to position [156, 0]
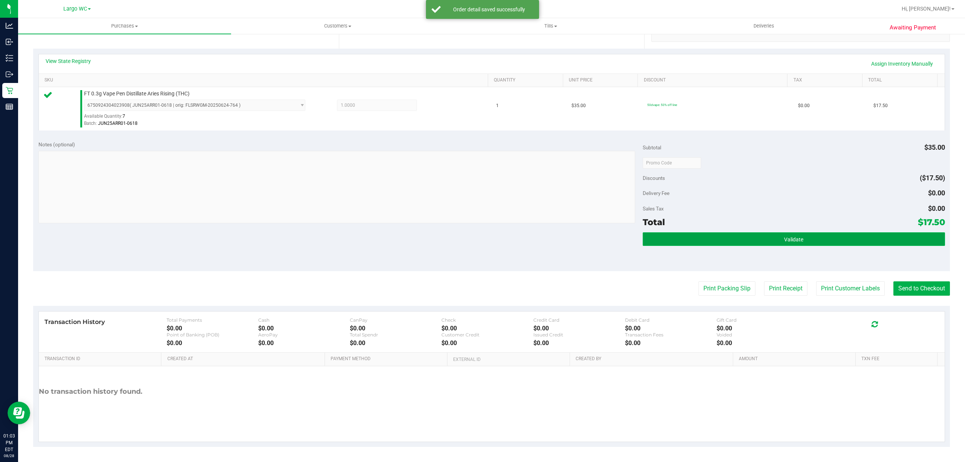
click at [786, 238] on span "Validate" at bounding box center [793, 239] width 19 height 6
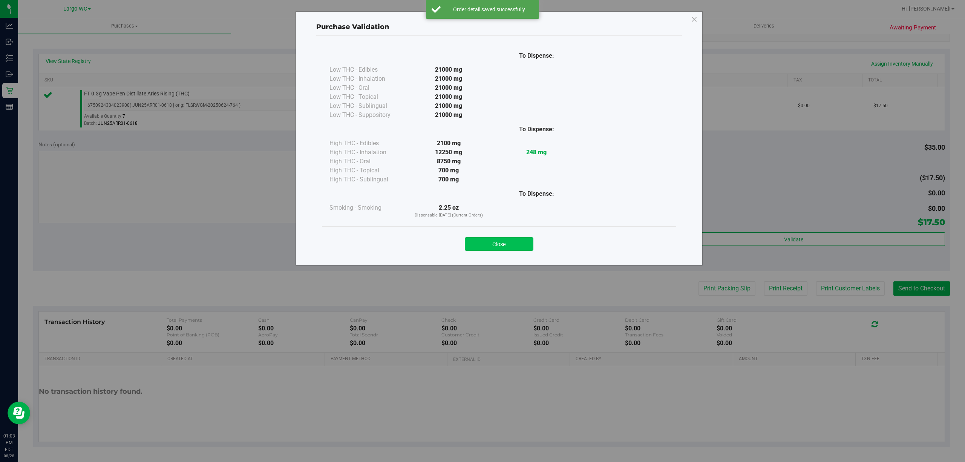
click at [511, 245] on button "Close" at bounding box center [499, 244] width 69 height 14
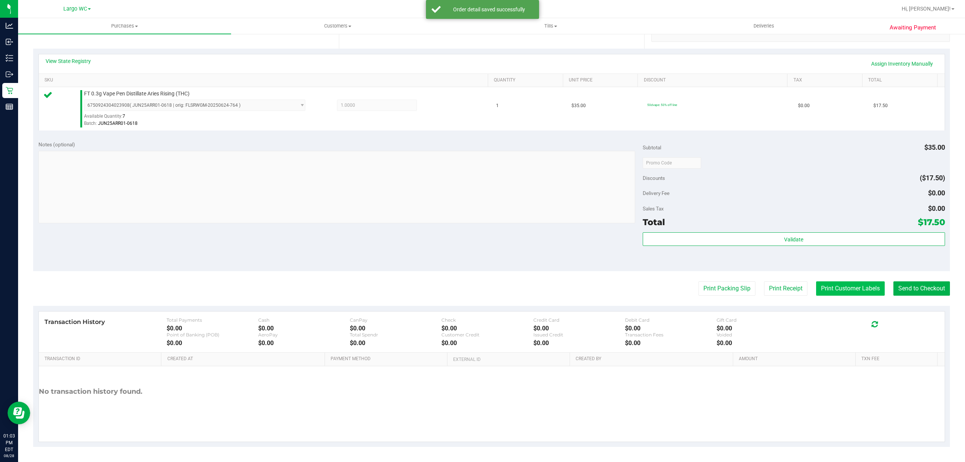
click at [855, 289] on button "Print Customer Labels" at bounding box center [850, 288] width 69 height 14
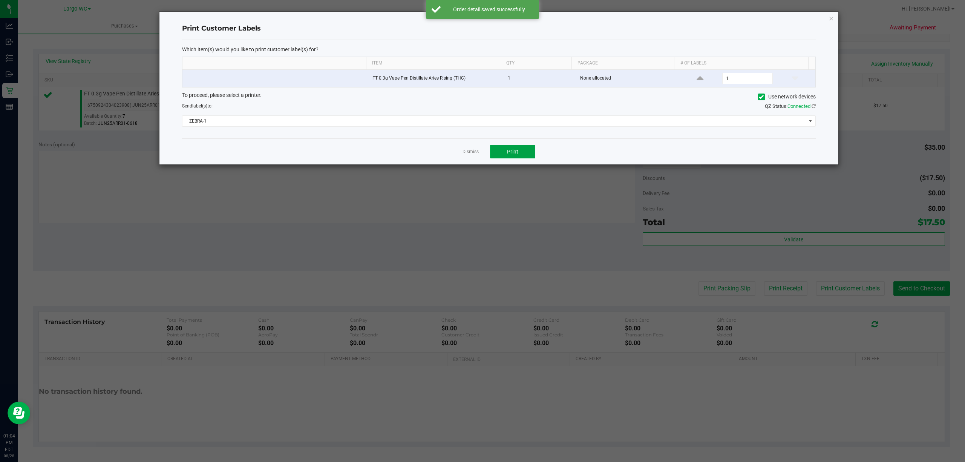
click at [508, 156] on button "Print" at bounding box center [512, 152] width 45 height 14
click at [469, 153] on link "Dismiss" at bounding box center [470, 151] width 16 height 6
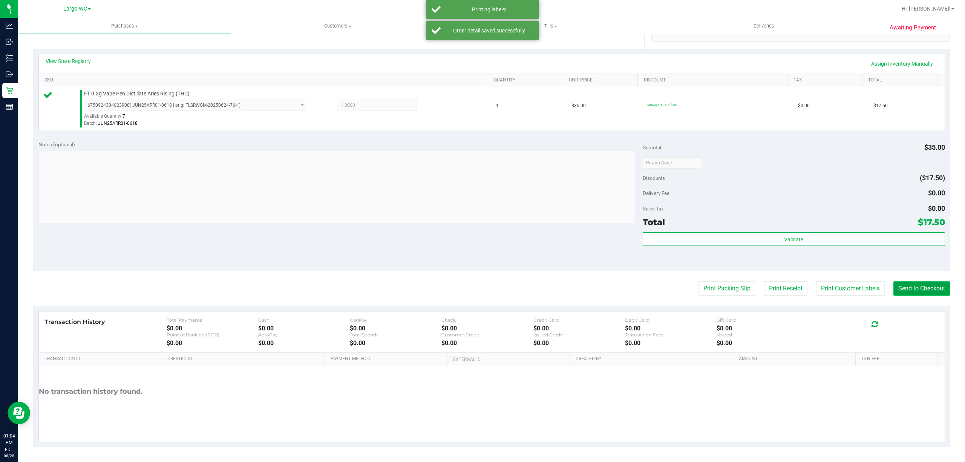
click at [916, 288] on button "Send to Checkout" at bounding box center [921, 288] width 57 height 14
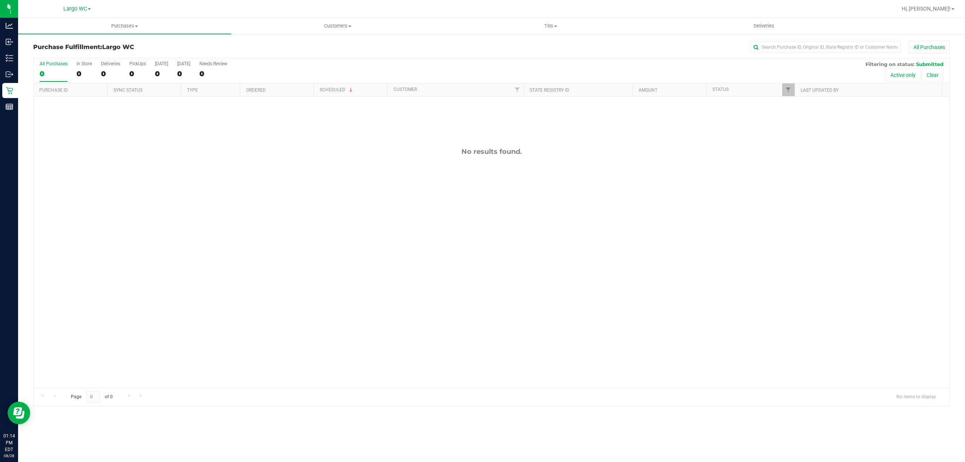
click at [229, 304] on div "No results found." at bounding box center [492, 267] width 916 height 342
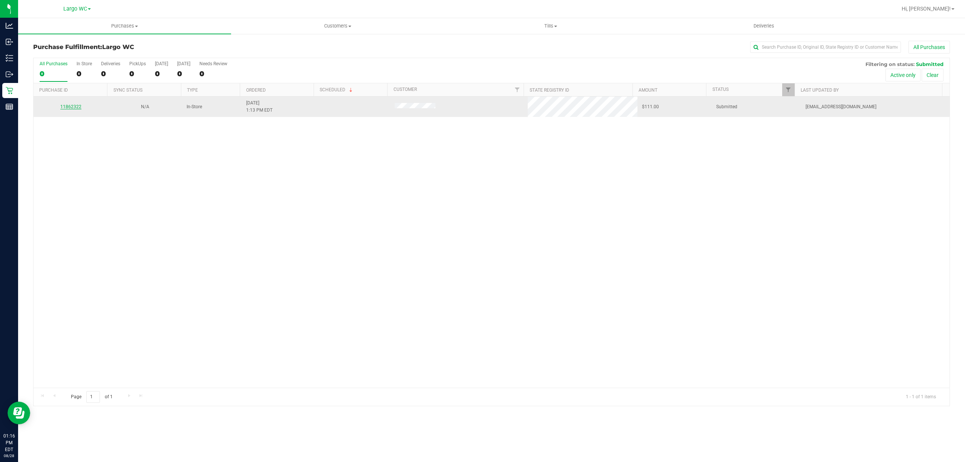
click at [74, 108] on link "11862322" at bounding box center [70, 106] width 21 height 5
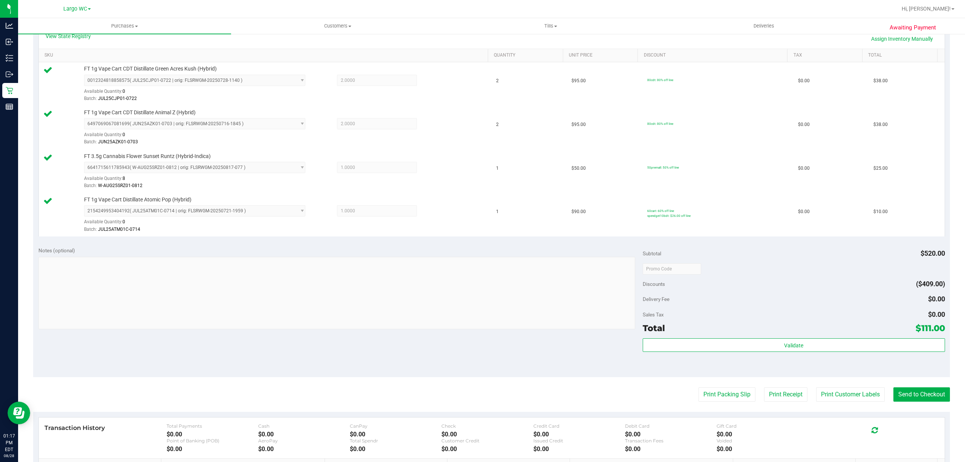
scroll to position [179, 0]
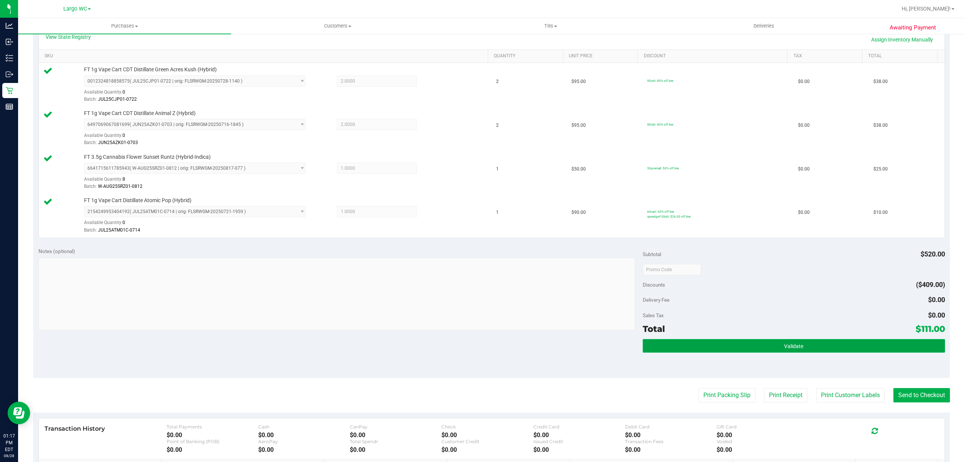
click at [721, 342] on button "Validate" at bounding box center [793, 346] width 302 height 14
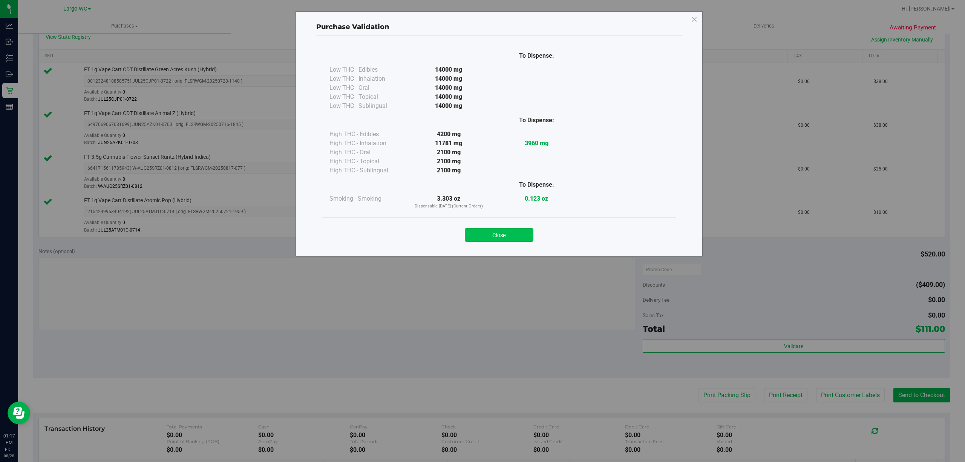
click at [503, 236] on button "Close" at bounding box center [499, 235] width 69 height 14
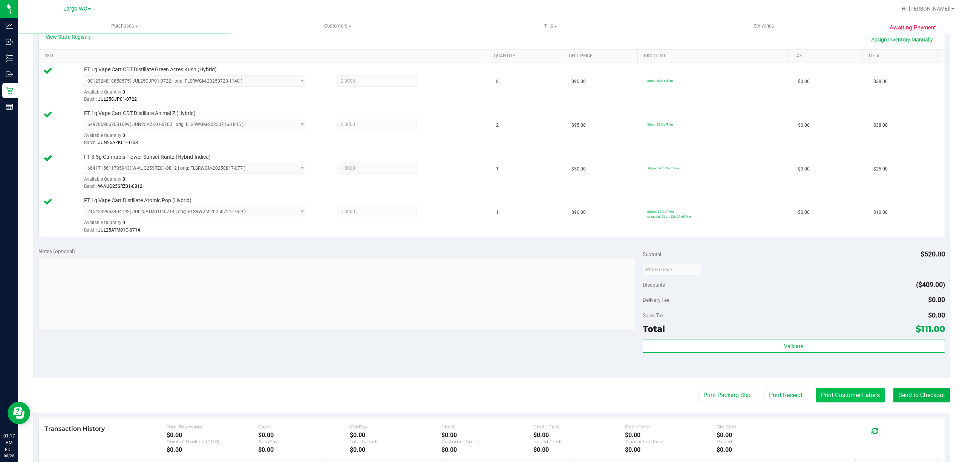
click at [827, 399] on button "Print Customer Labels" at bounding box center [850, 395] width 69 height 14
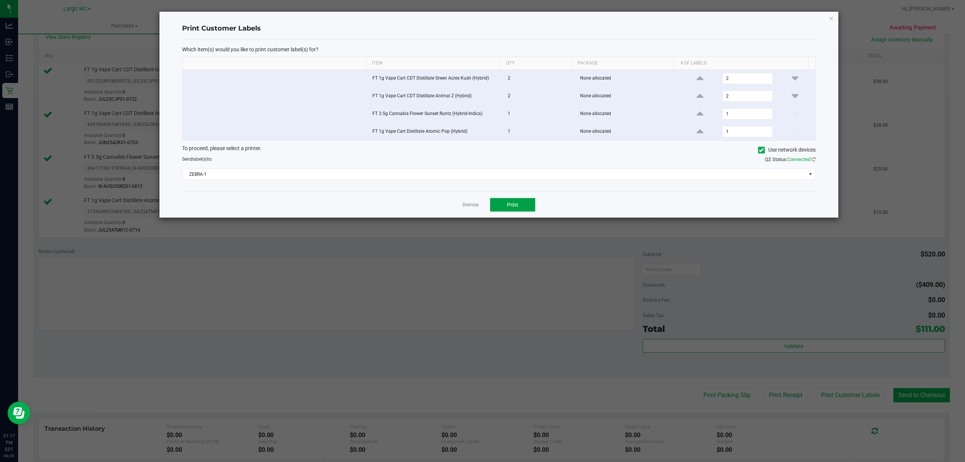
click at [512, 206] on span "Print" at bounding box center [512, 205] width 11 height 6
click at [830, 17] on icon "button" at bounding box center [830, 18] width 5 height 9
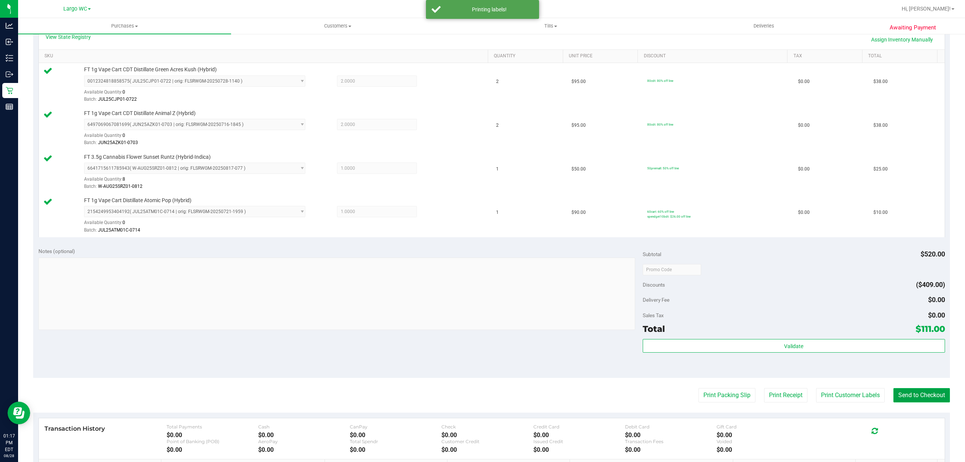
click at [919, 398] on button "Send to Checkout" at bounding box center [921, 395] width 57 height 14
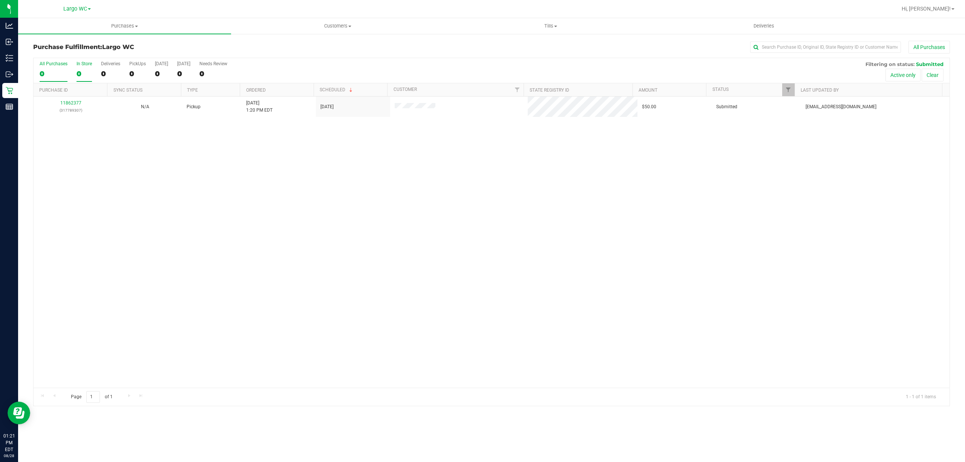
click at [83, 64] on div "In Store" at bounding box center [83, 63] width 15 height 5
click at [0, 0] on input "In Store 0" at bounding box center [0, 0] width 0 height 0
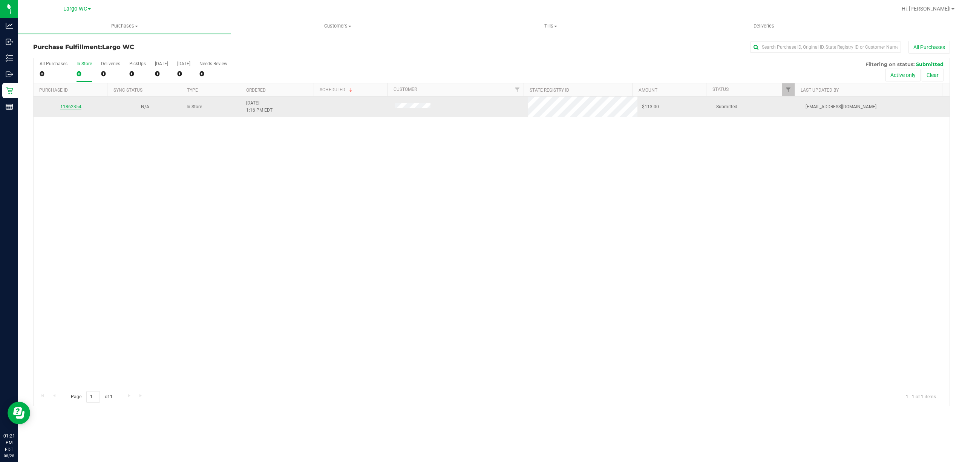
click at [72, 105] on link "11862354" at bounding box center [70, 106] width 21 height 5
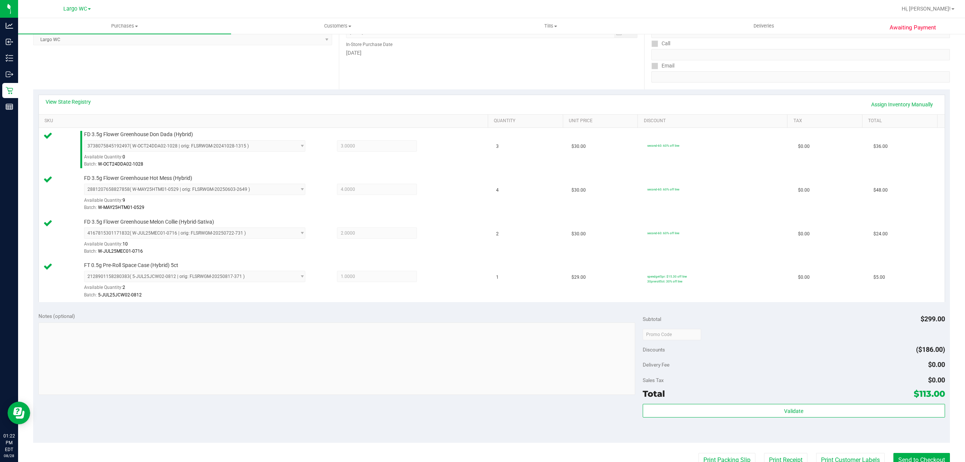
scroll to position [230, 0]
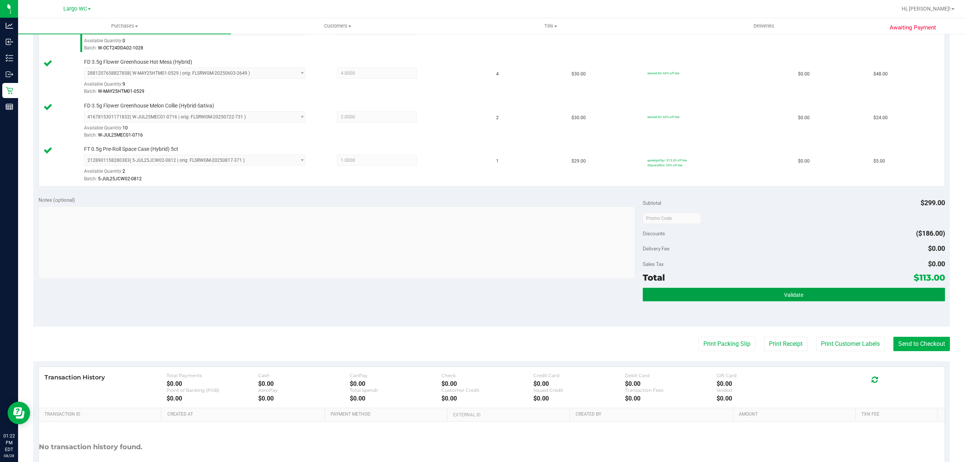
click at [727, 292] on button "Validate" at bounding box center [793, 294] width 302 height 14
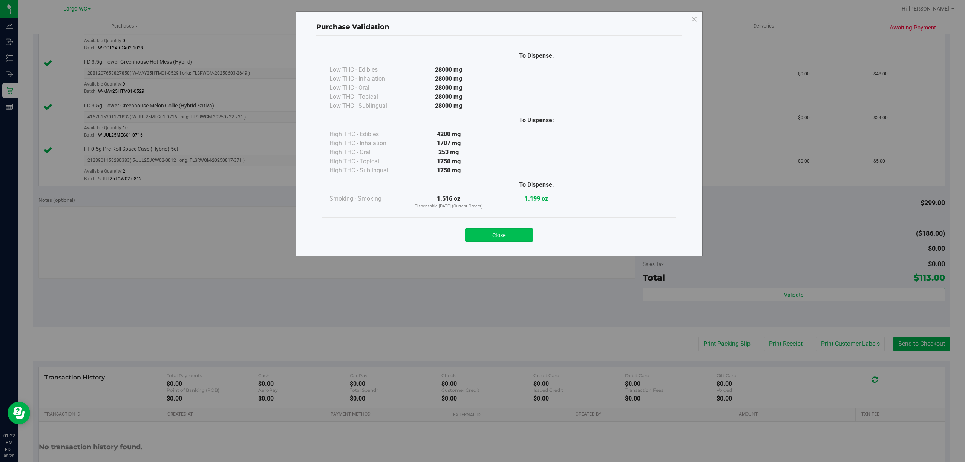
click at [503, 233] on button "Close" at bounding box center [499, 235] width 69 height 14
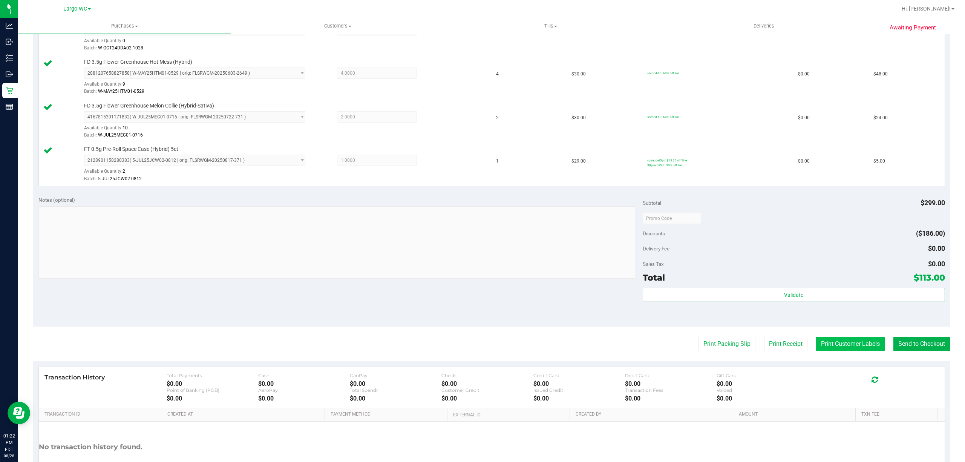
click at [834, 344] on button "Print Customer Labels" at bounding box center [850, 343] width 69 height 14
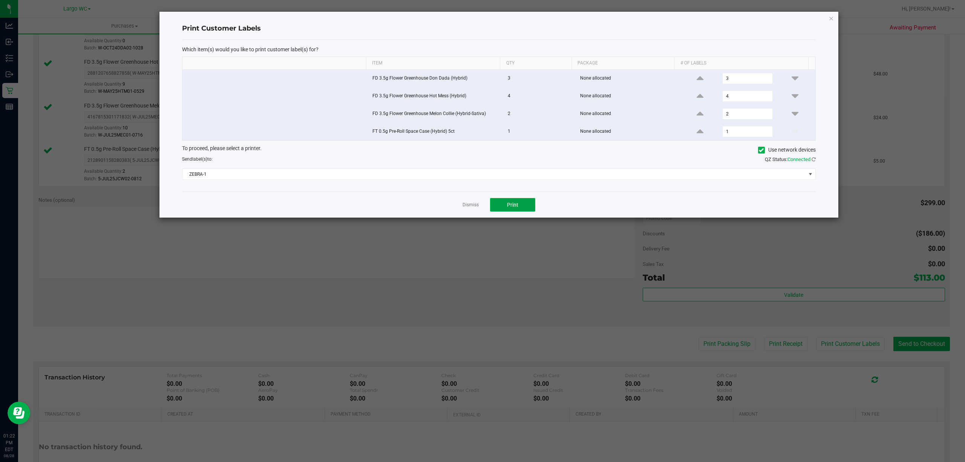
click at [508, 211] on button "Print" at bounding box center [512, 205] width 45 height 14
click at [832, 17] on icon "button" at bounding box center [830, 18] width 5 height 9
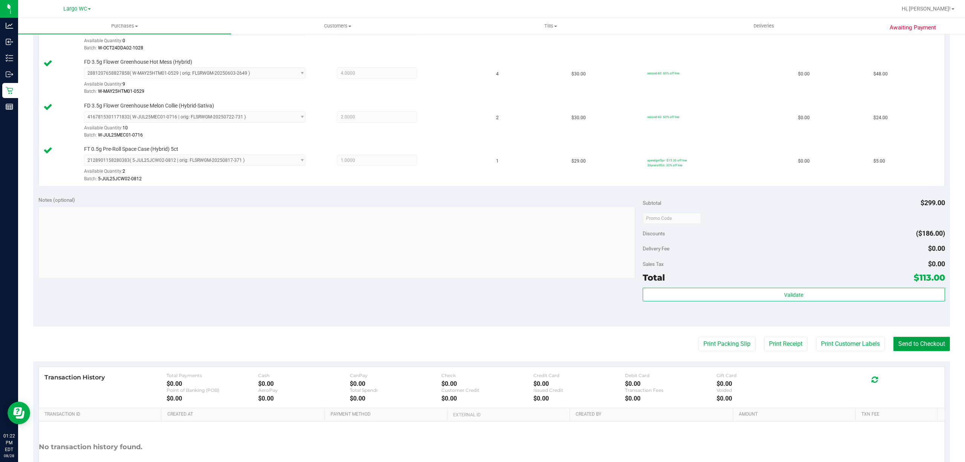
click at [906, 344] on button "Send to Checkout" at bounding box center [921, 343] width 57 height 14
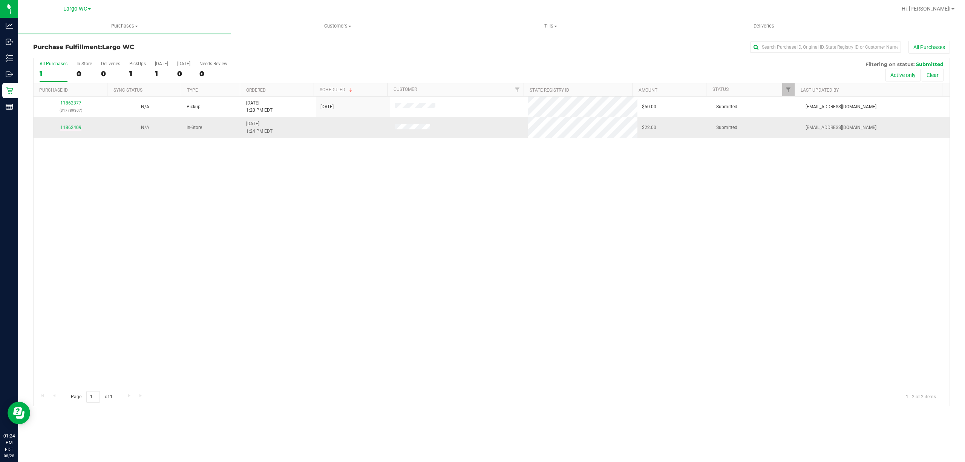
click at [79, 128] on link "11862409" at bounding box center [70, 127] width 21 height 5
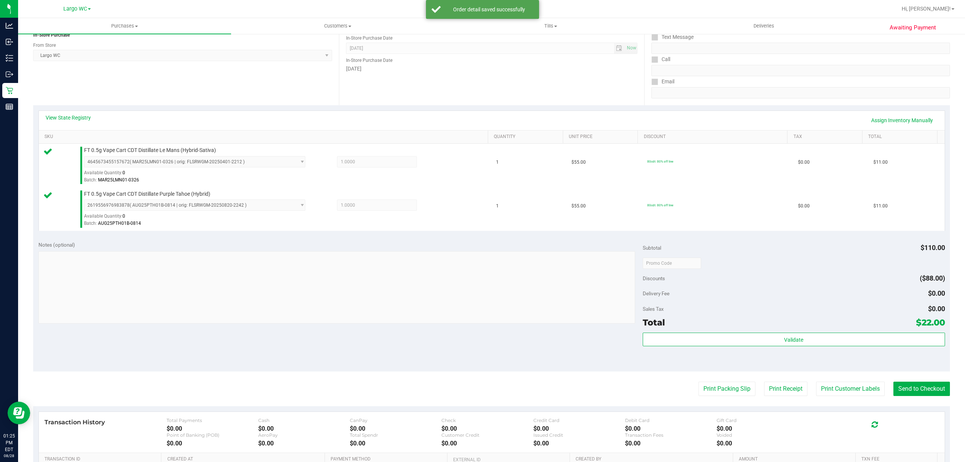
scroll to position [199, 0]
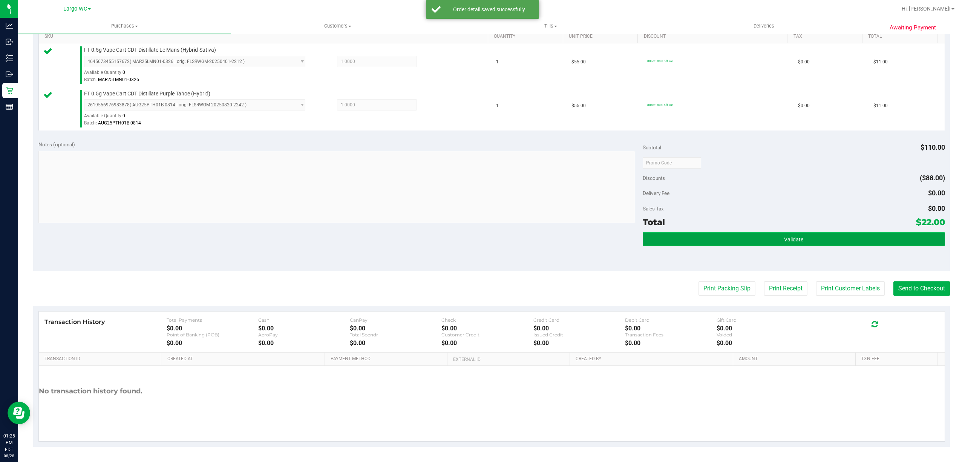
click at [765, 243] on button "Validate" at bounding box center [793, 239] width 302 height 14
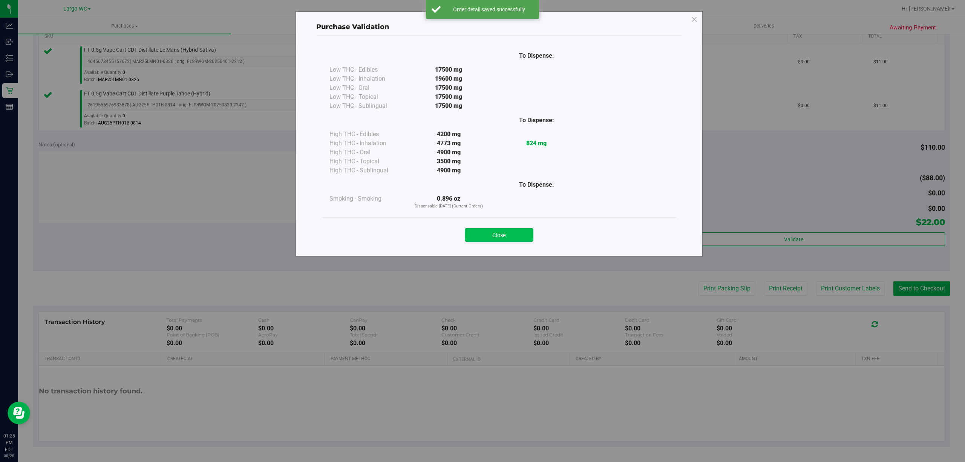
click at [485, 238] on button "Close" at bounding box center [499, 235] width 69 height 14
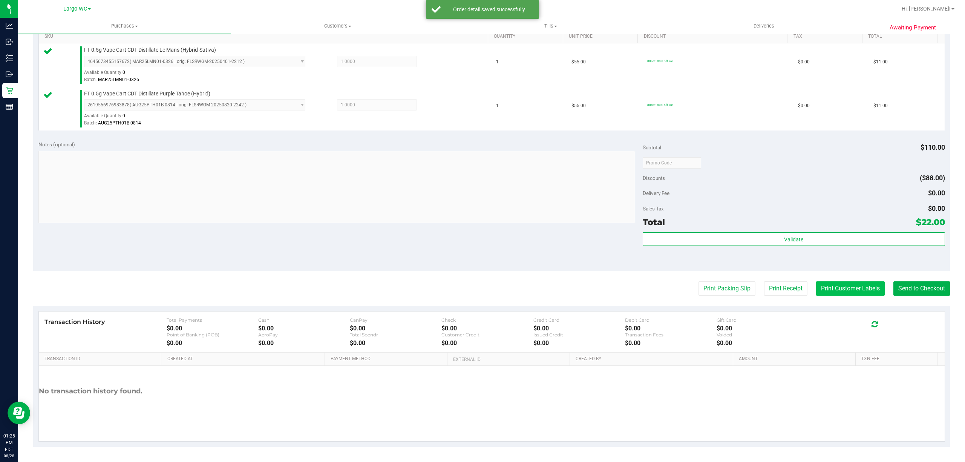
click at [836, 288] on button "Print Customer Labels" at bounding box center [850, 288] width 69 height 14
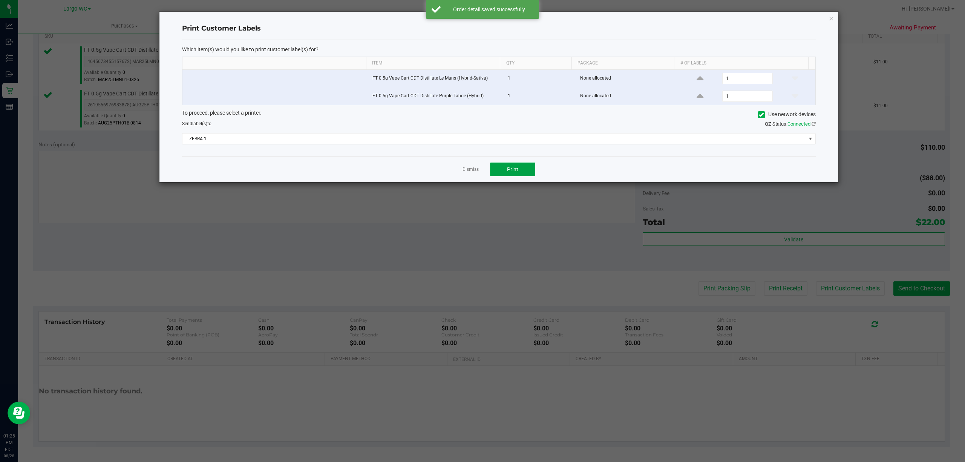
click at [507, 169] on span "Print" at bounding box center [512, 169] width 11 height 6
click at [463, 171] on link "Dismiss" at bounding box center [470, 169] width 16 height 6
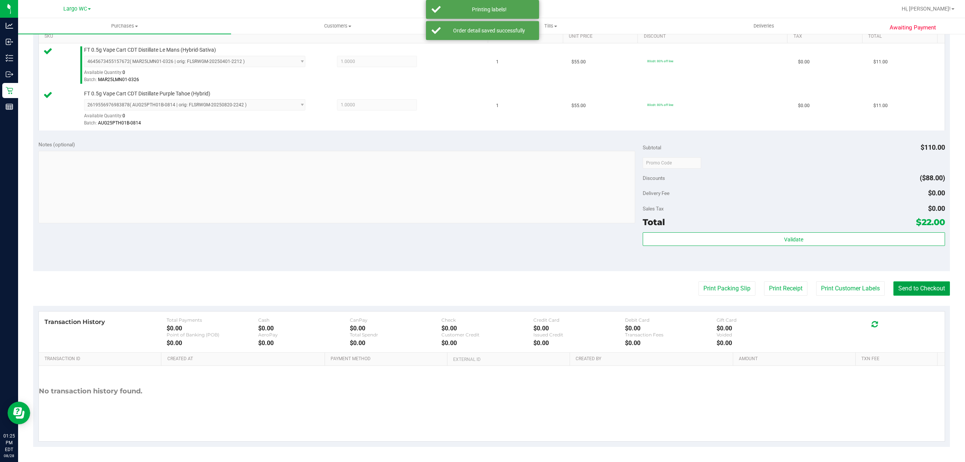
click at [904, 288] on button "Send to Checkout" at bounding box center [921, 288] width 57 height 14
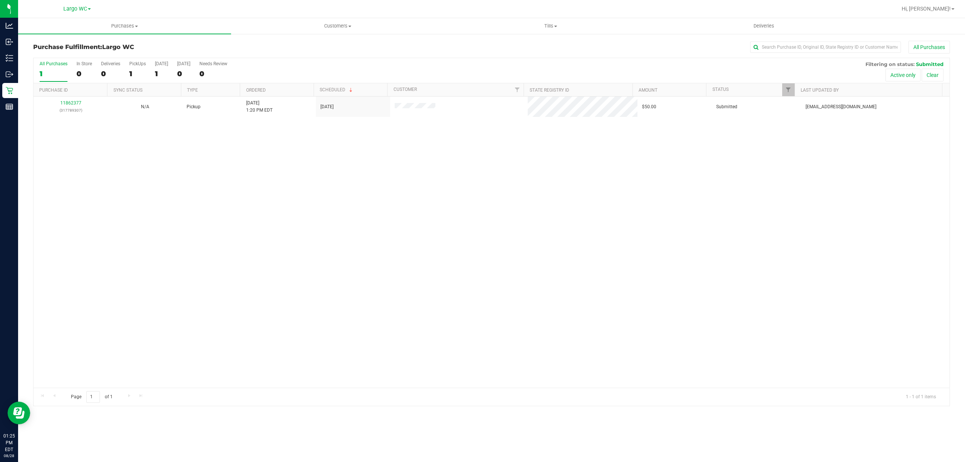
click at [218, 261] on div "11862377 (317789307) N/A Pickup 8/28/2025 1:20 PM EDT 8/28/2025 $50.00 Submitte…" at bounding box center [492, 241] width 916 height 291
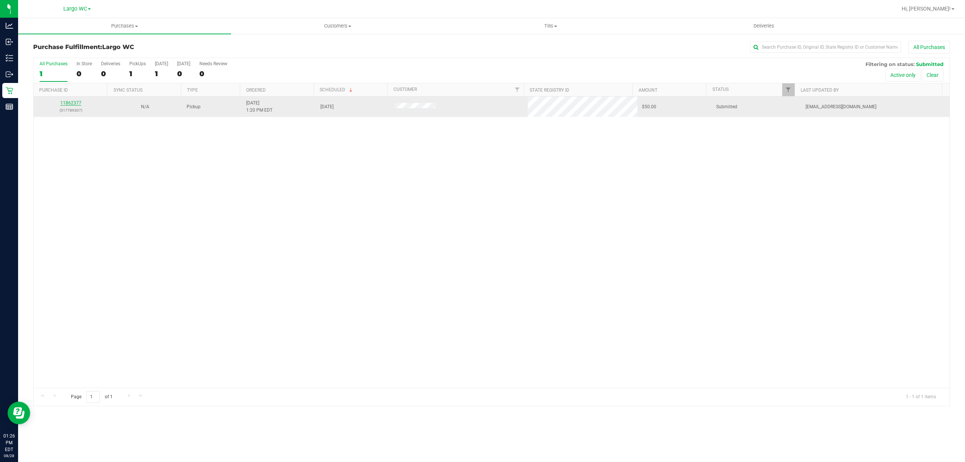
click at [79, 103] on link "11862377" at bounding box center [70, 102] width 21 height 5
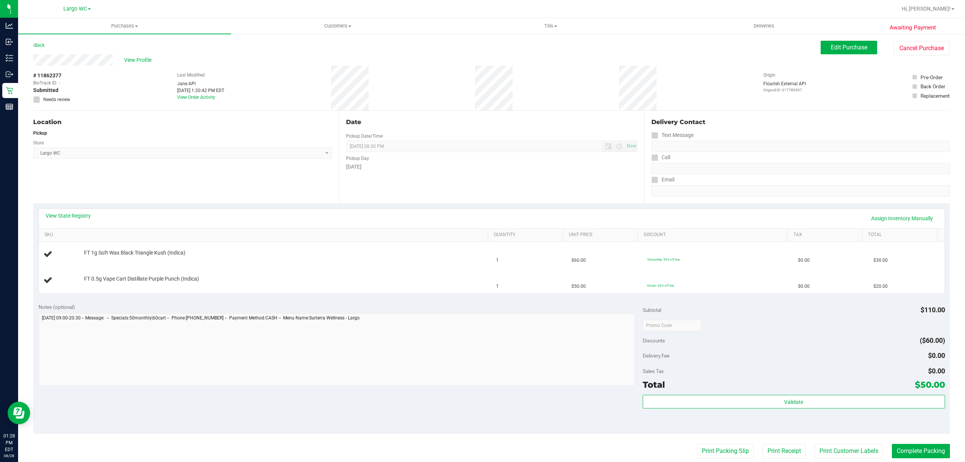
click at [213, 136] on div "Pickup" at bounding box center [182, 133] width 299 height 7
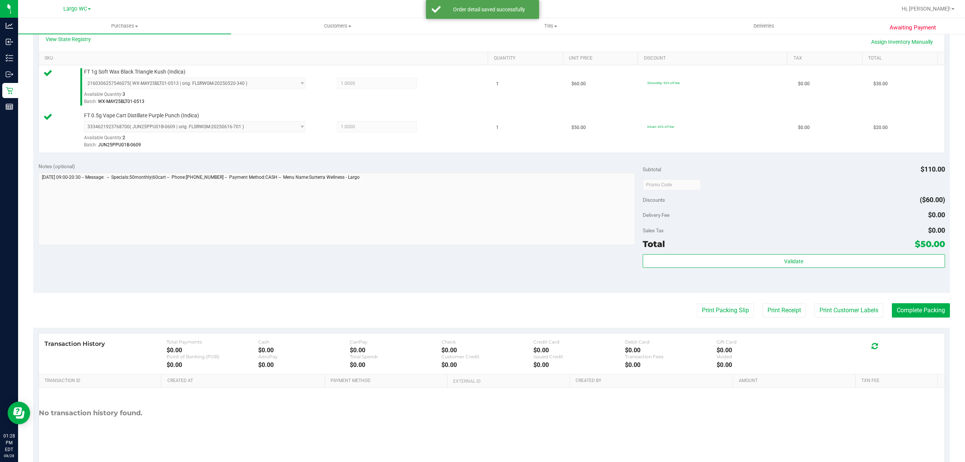
scroll to position [199, 0]
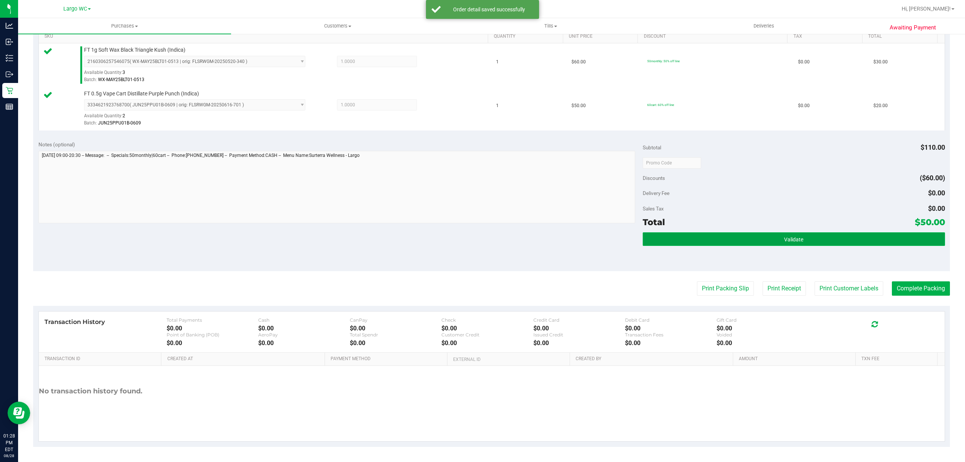
click at [726, 243] on button "Validate" at bounding box center [793, 239] width 302 height 14
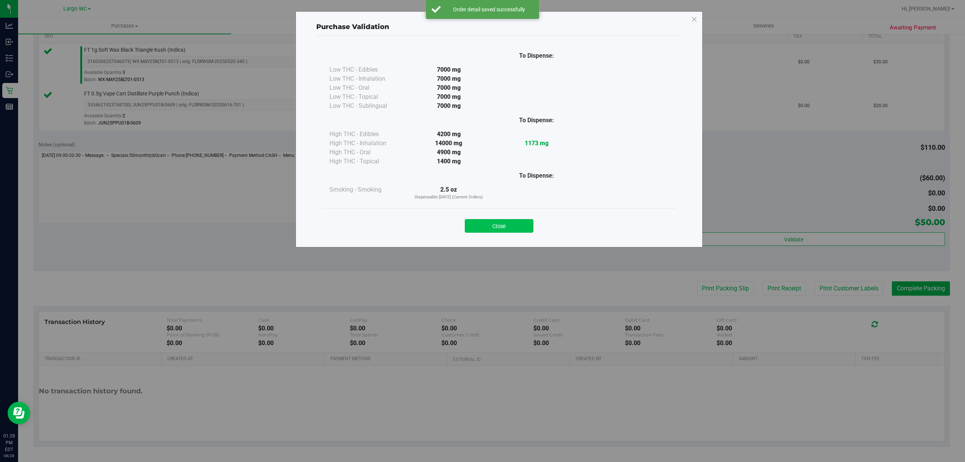
click at [499, 227] on button "Close" at bounding box center [499, 226] width 69 height 14
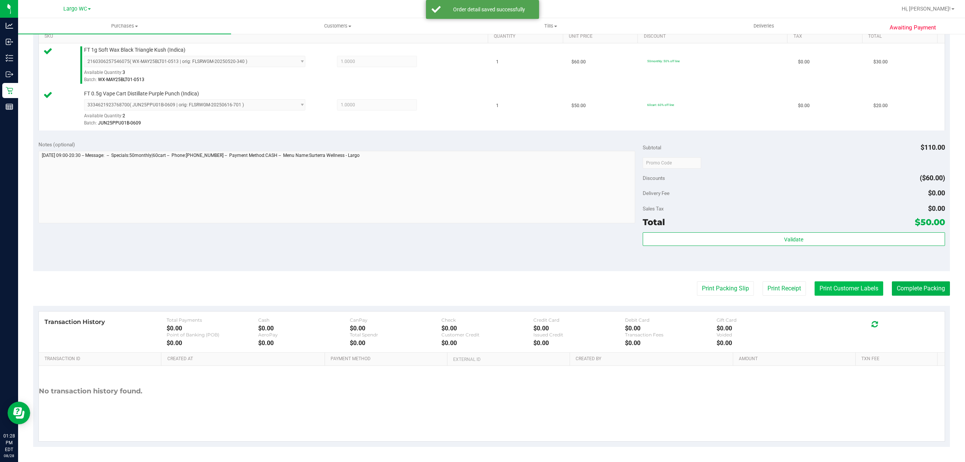
click at [834, 292] on button "Print Customer Labels" at bounding box center [848, 288] width 69 height 14
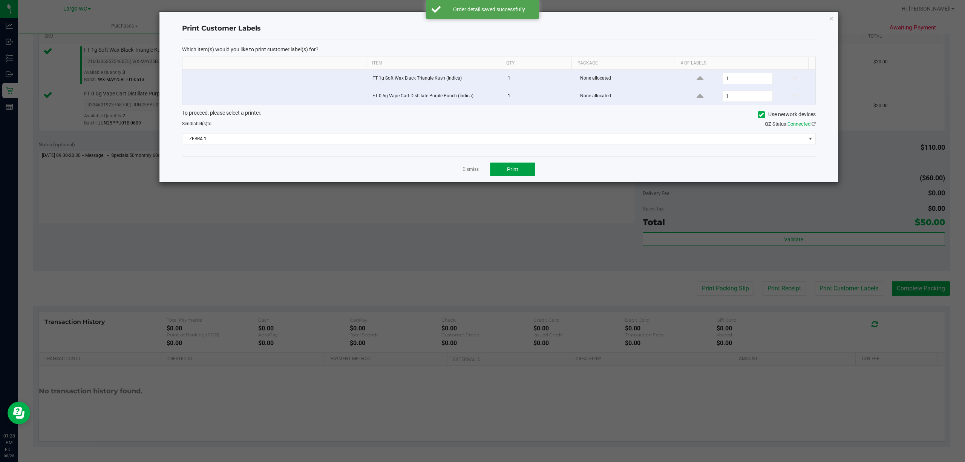
click at [505, 175] on button "Print" at bounding box center [512, 169] width 45 height 14
click at [830, 17] on icon "button" at bounding box center [830, 18] width 5 height 9
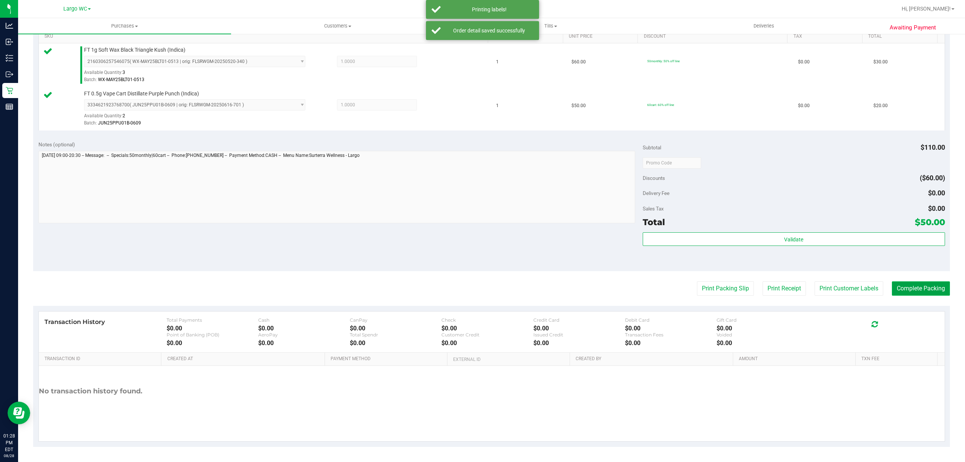
click at [912, 288] on button "Complete Packing" at bounding box center [920, 288] width 58 height 14
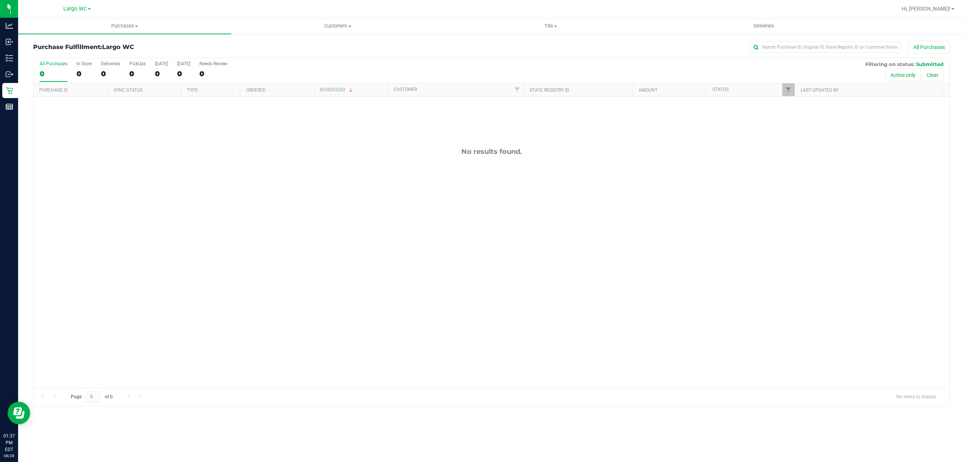
click at [257, 266] on div "No results found." at bounding box center [492, 267] width 916 height 342
click at [82, 68] on label "In Store 0" at bounding box center [83, 71] width 15 height 21
click at [0, 0] on input "In Store 0" at bounding box center [0, 0] width 0 height 0
click at [79, 65] on div "In Store" at bounding box center [83, 63] width 15 height 5
click at [0, 0] on input "In Store 0" at bounding box center [0, 0] width 0 height 0
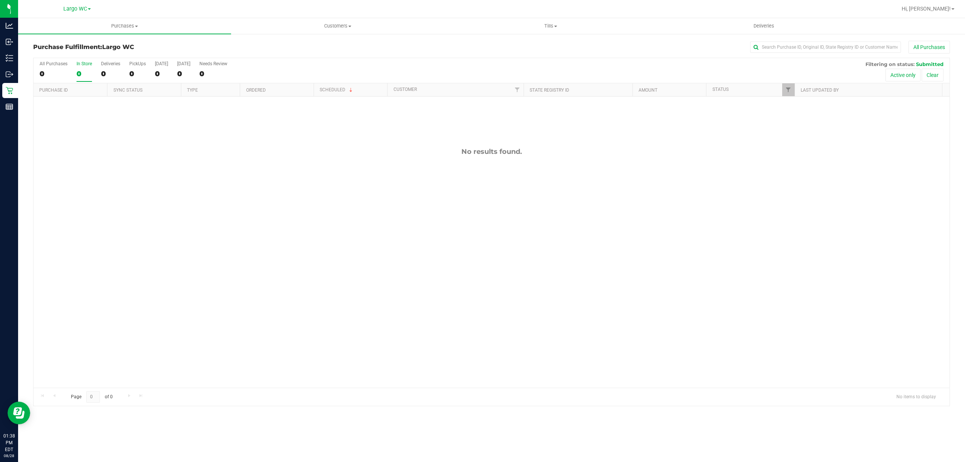
click at [61, 106] on div "No results found." at bounding box center [492, 267] width 916 height 342
click at [85, 71] on div "0" at bounding box center [83, 73] width 15 height 9
click at [0, 0] on input "In Store 0" at bounding box center [0, 0] width 0 height 0
click at [86, 71] on div "0" at bounding box center [83, 73] width 15 height 9
click at [0, 0] on input "In Store 0" at bounding box center [0, 0] width 0 height 0
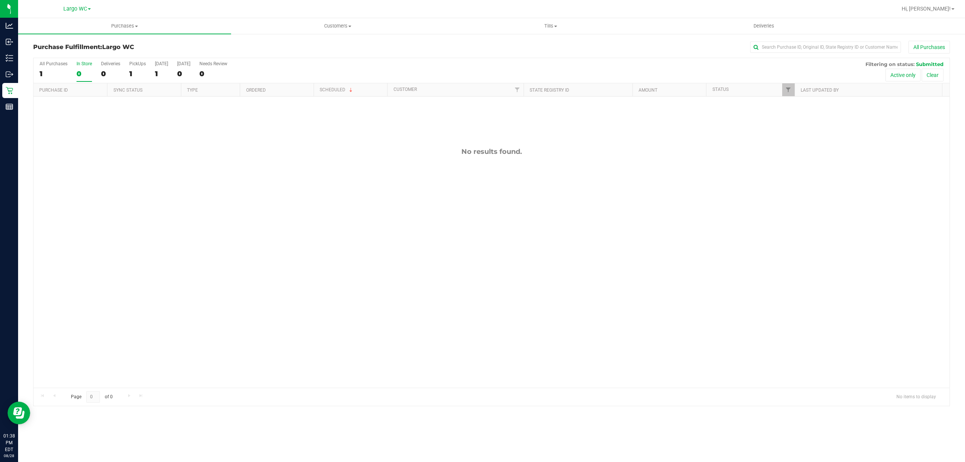
click at [78, 74] on div "0" at bounding box center [83, 73] width 15 height 9
click at [0, 0] on input "In Store 0" at bounding box center [0, 0] width 0 height 0
click at [130, 74] on div "1" at bounding box center [137, 73] width 17 height 9
click at [0, 0] on input "PickUps 1" at bounding box center [0, 0] width 0 height 0
click at [88, 74] on div "0" at bounding box center [83, 73] width 15 height 9
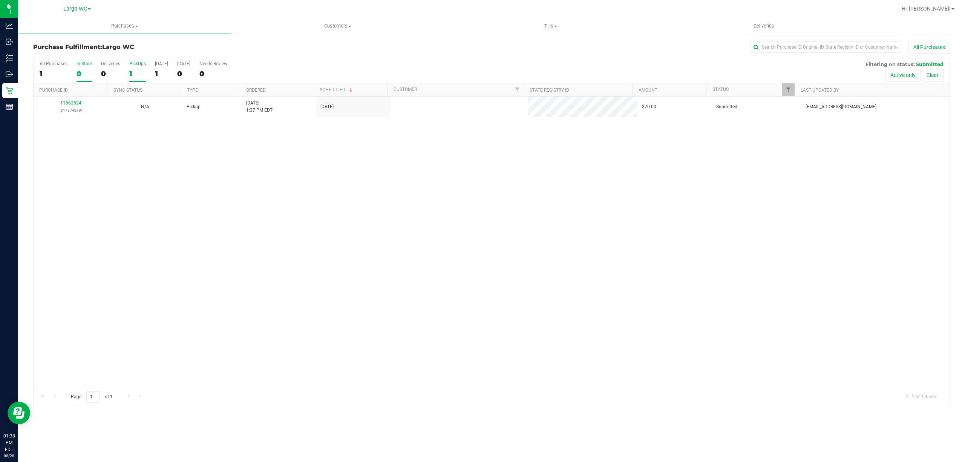
click at [0, 0] on input "In Store 0" at bounding box center [0, 0] width 0 height 0
click at [78, 74] on div "0" at bounding box center [83, 73] width 15 height 9
click at [0, 0] on input "In Store 0" at bounding box center [0, 0] width 0 height 0
click at [80, 74] on div "0" at bounding box center [83, 73] width 15 height 9
click at [0, 0] on input "In Store 0" at bounding box center [0, 0] width 0 height 0
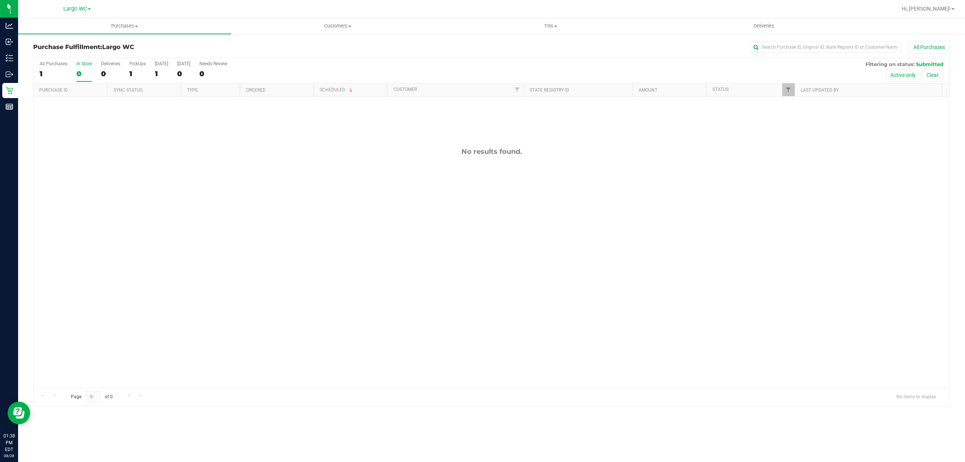
click at [81, 74] on div "0" at bounding box center [83, 73] width 15 height 9
click at [0, 0] on input "In Store 0" at bounding box center [0, 0] width 0 height 0
click at [80, 74] on div "0" at bounding box center [83, 73] width 15 height 9
click at [0, 0] on input "In Store 0" at bounding box center [0, 0] width 0 height 0
click at [86, 70] on div "0" at bounding box center [83, 73] width 15 height 9
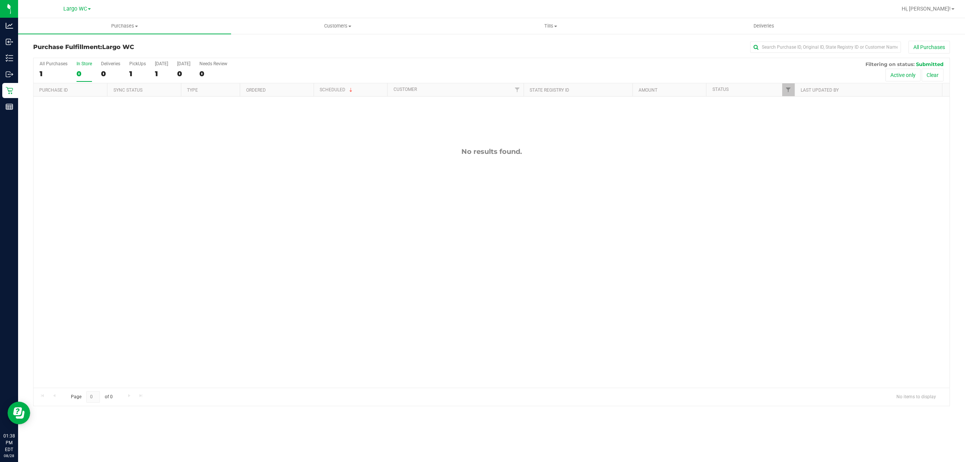
click at [0, 0] on input "In Store 0" at bounding box center [0, 0] width 0 height 0
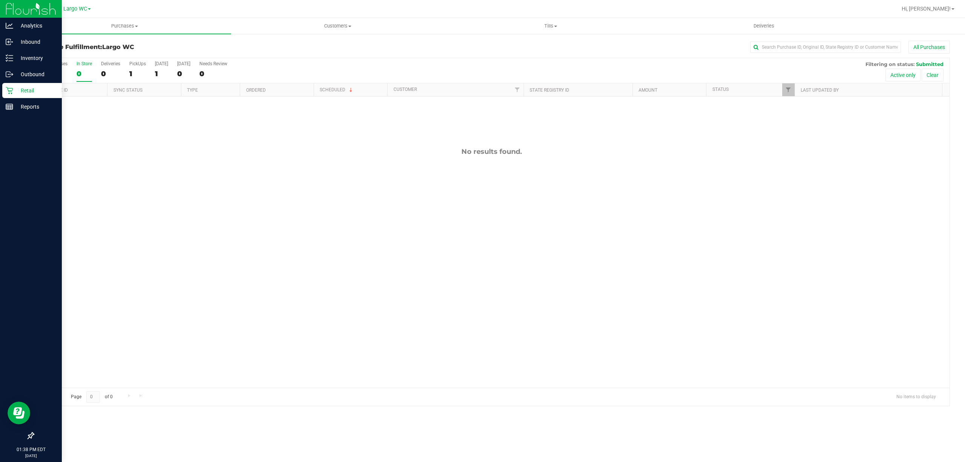
click at [9, 90] on icon at bounding box center [9, 90] width 7 height 7
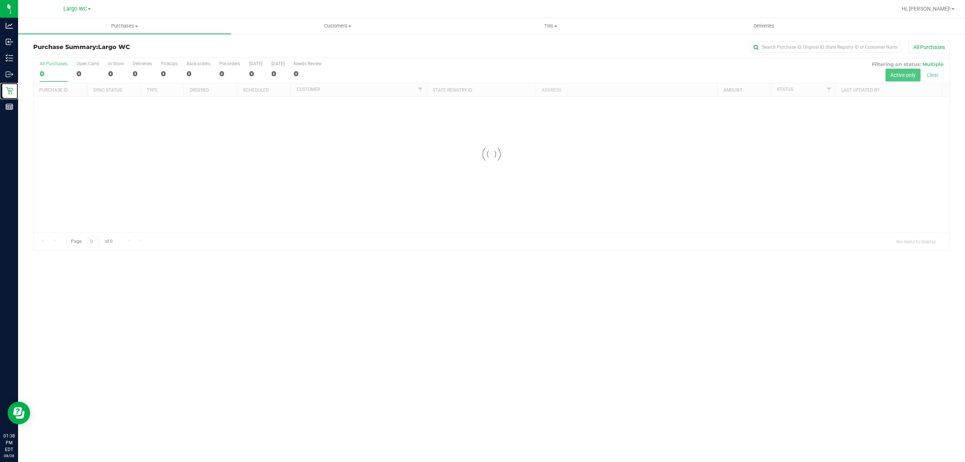
click at [180, 60] on div at bounding box center [492, 154] width 916 height 192
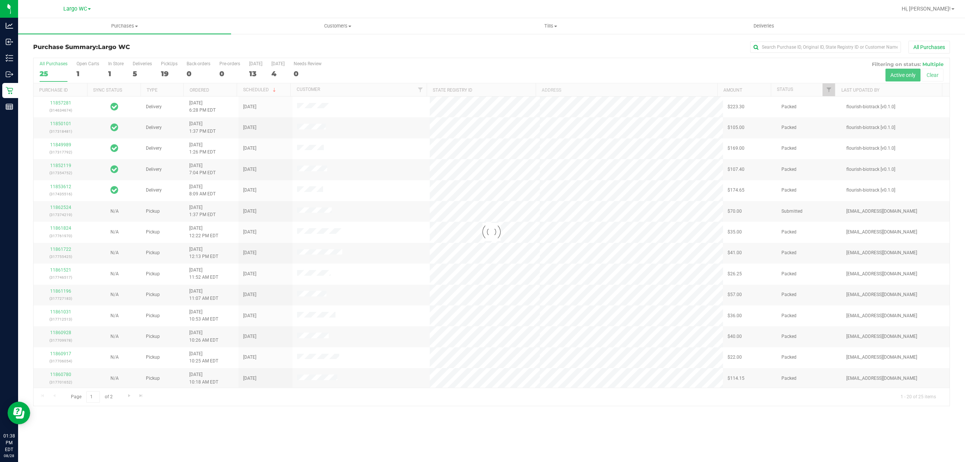
click at [114, 75] on div at bounding box center [492, 231] width 916 height 347
click at [115, 66] on div at bounding box center [492, 231] width 916 height 347
click at [119, 72] on div "0" at bounding box center [115, 73] width 15 height 9
click at [0, 0] on input "In Store 0" at bounding box center [0, 0] width 0 height 0
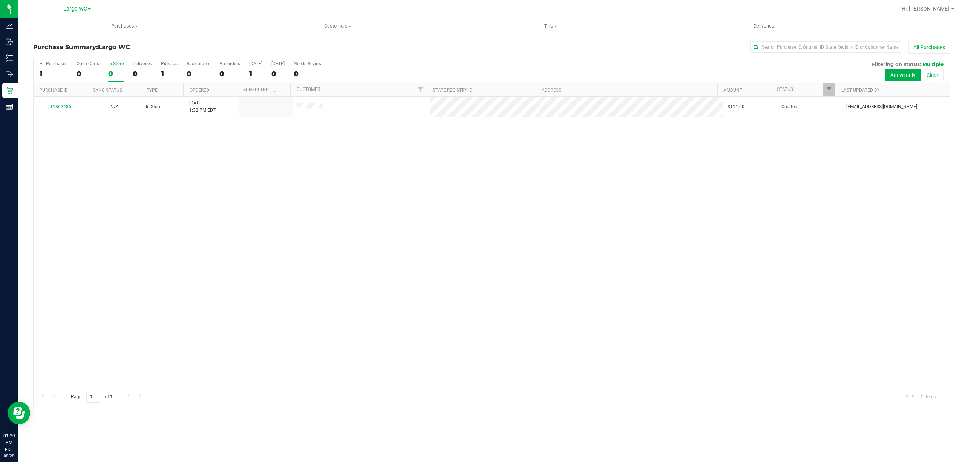
click at [117, 75] on div "0" at bounding box center [115, 73] width 15 height 9
click at [0, 0] on input "In Store 0" at bounding box center [0, 0] width 0 height 0
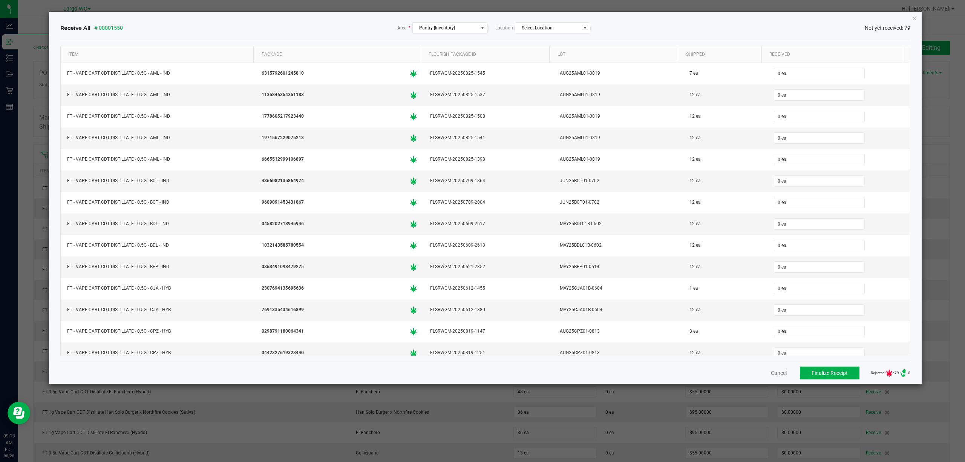
scroll to position [1434, 0]
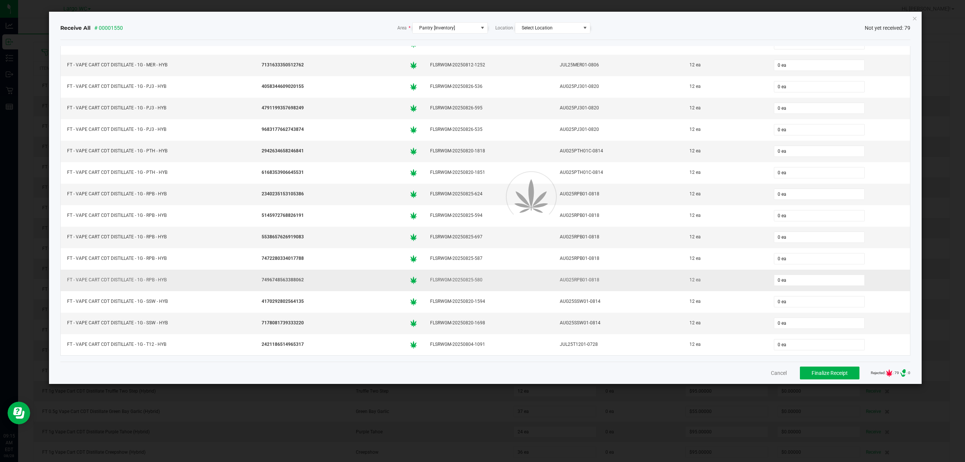
drag, startPoint x: 279, startPoint y: 133, endPoint x: 207, endPoint y: 276, distance: 159.9
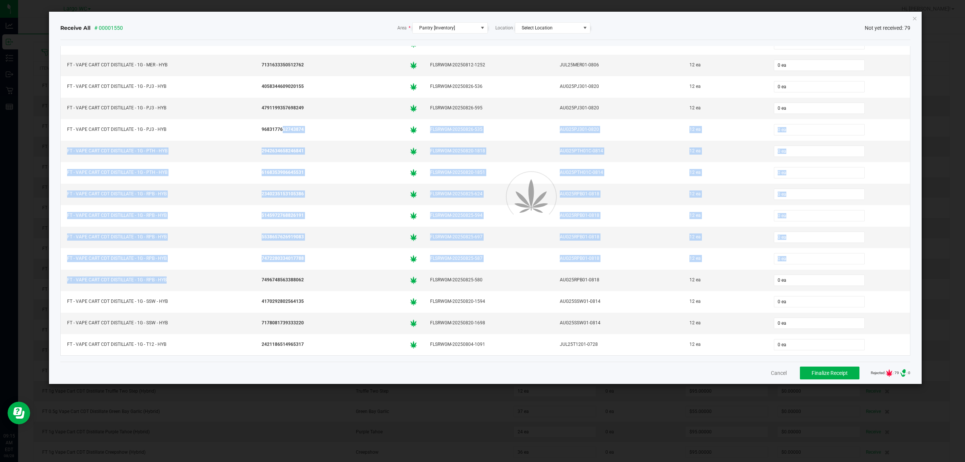
click at [471, 461] on html "Analytics Inbound Inventory Outbound Retail Reports 09:15 AM EDT [DATE] 08/28 L…" at bounding box center [482, 231] width 965 height 462
click at [914, 18] on icon "Close" at bounding box center [914, 18] width 5 height 9
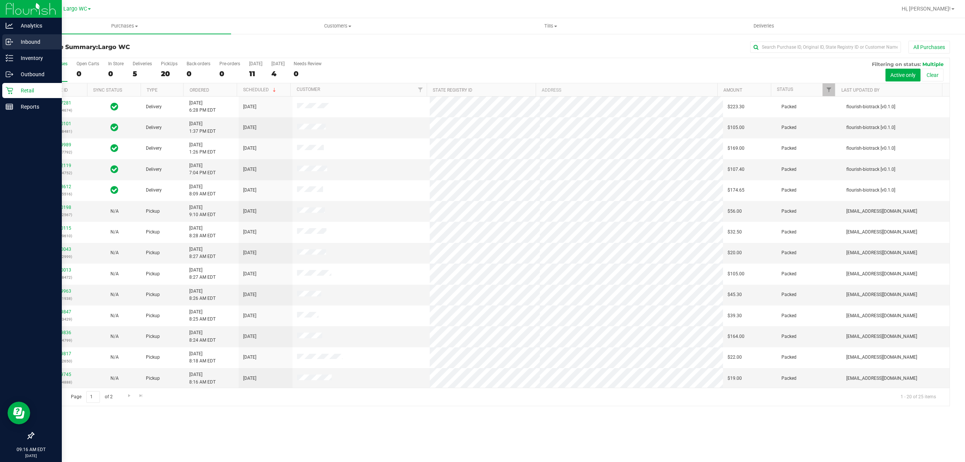
click at [8, 41] on icon at bounding box center [8, 41] width 1 height 1
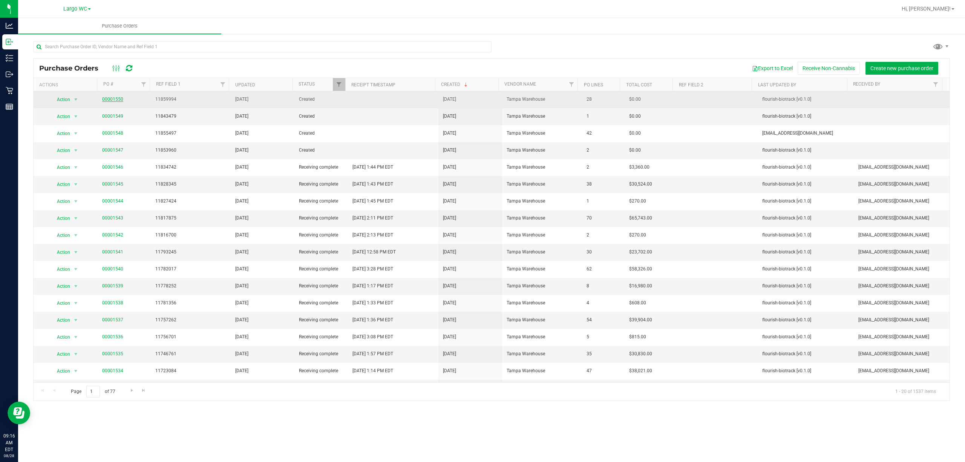
click at [109, 100] on link "00001550" at bounding box center [112, 98] width 21 height 5
click at [114, 100] on link "00001550" at bounding box center [112, 98] width 21 height 5
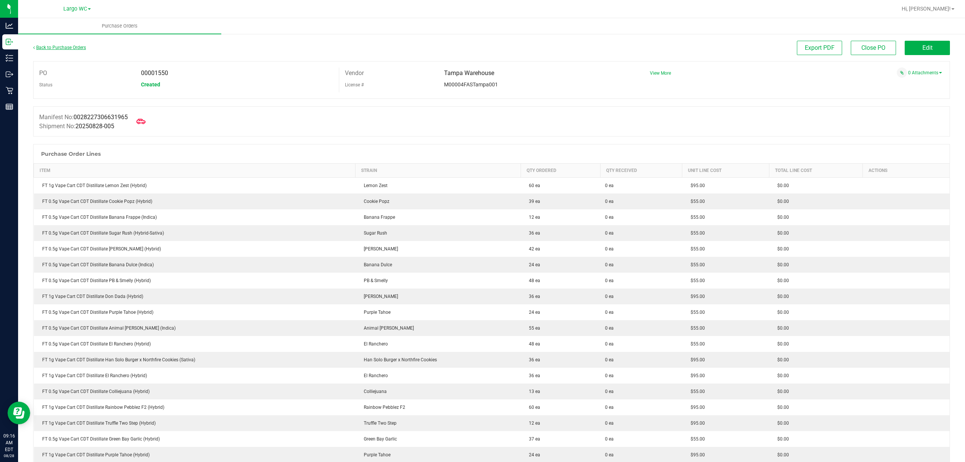
click at [46, 49] on link "Back to Purchase Orders" at bounding box center [59, 47] width 53 height 5
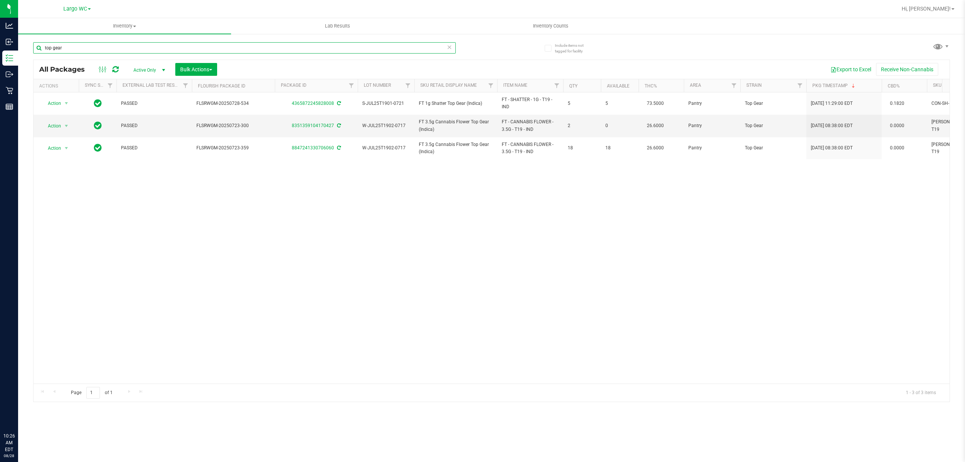
click at [112, 49] on input "top gear" at bounding box center [244, 47] width 422 height 11
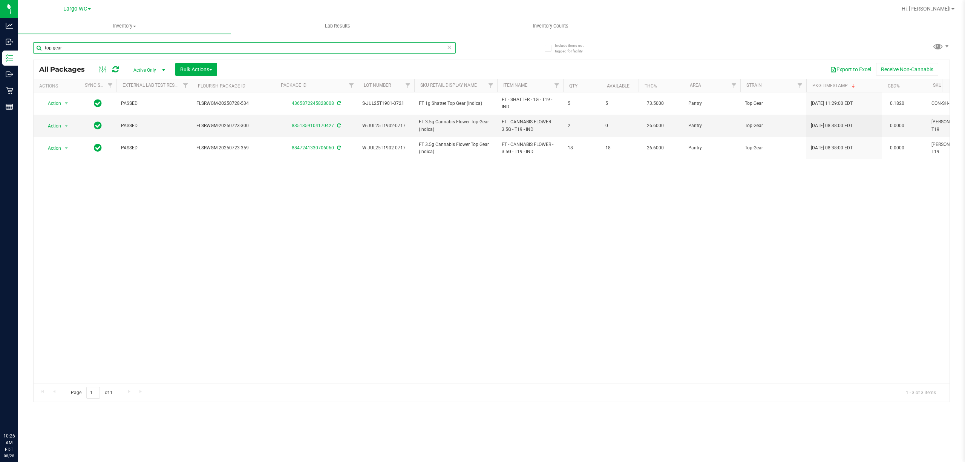
click at [112, 49] on input "top gear" at bounding box center [244, 47] width 422 height 11
type input "t17"
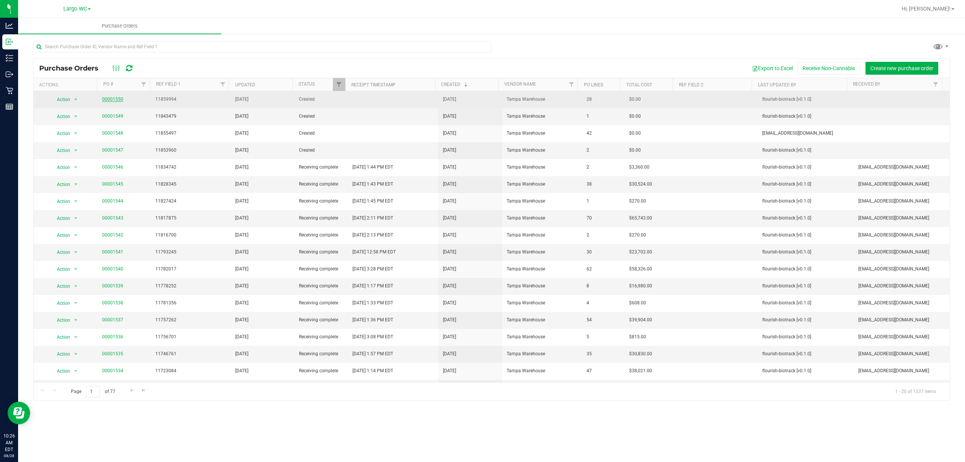
click at [110, 101] on link "00001550" at bounding box center [112, 98] width 21 height 5
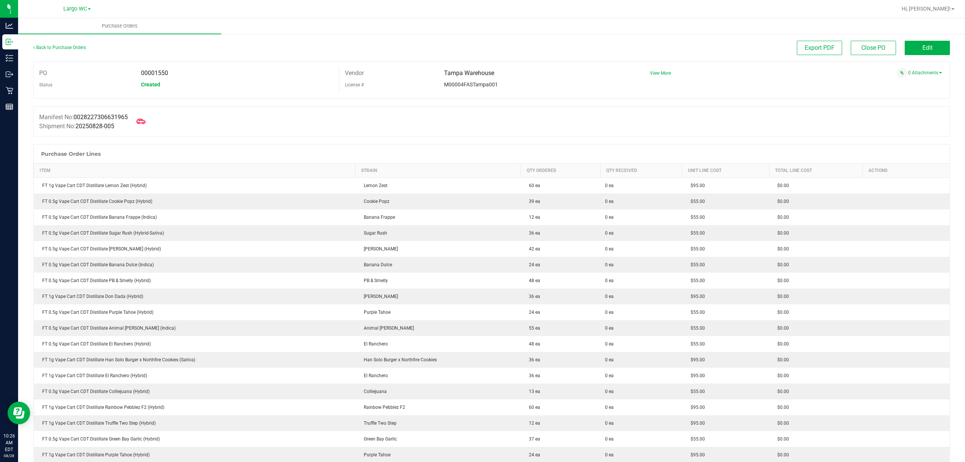
click at [52, 44] on div "Back to Purchase Orders" at bounding box center [147, 48] width 229 height 14
click at [53, 46] on link "Back to Purchase Orders" at bounding box center [59, 47] width 53 height 5
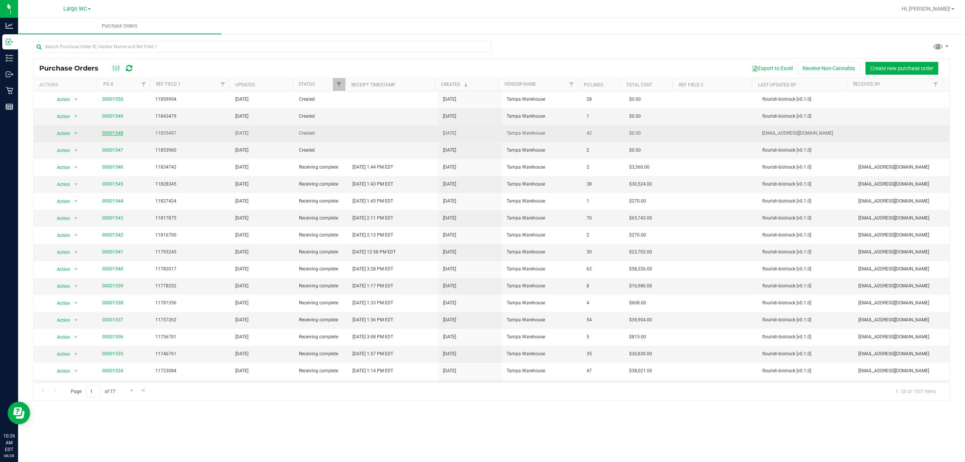
click at [118, 134] on link "00001548" at bounding box center [112, 132] width 21 height 5
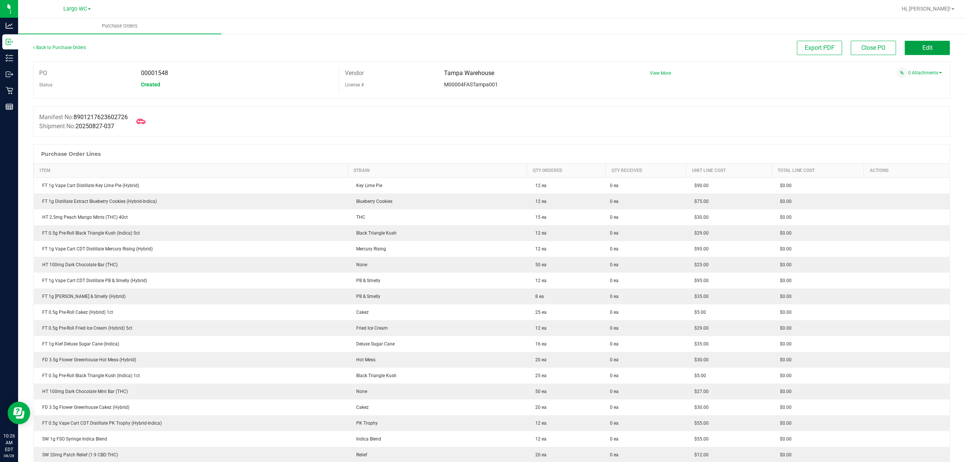
click at [922, 49] on span "Edit" at bounding box center [927, 47] width 10 height 7
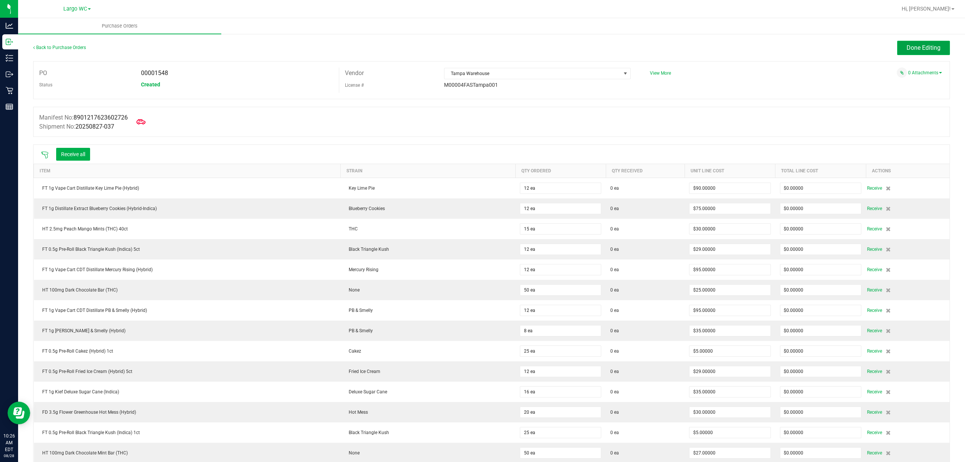
click at [907, 49] on span "Done Editing" at bounding box center [923, 47] width 34 height 7
